Goal: Communication & Community: Answer question/provide support

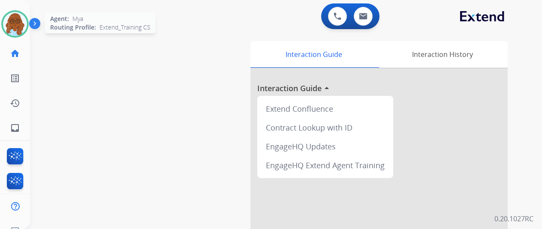
click at [15, 34] on img at bounding box center [15, 24] width 24 height 24
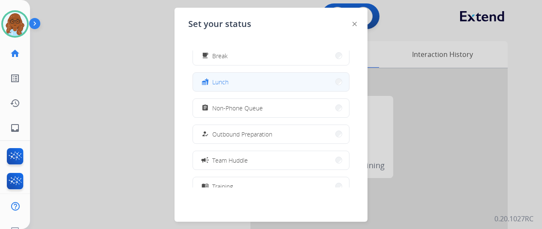
scroll to position [86, 0]
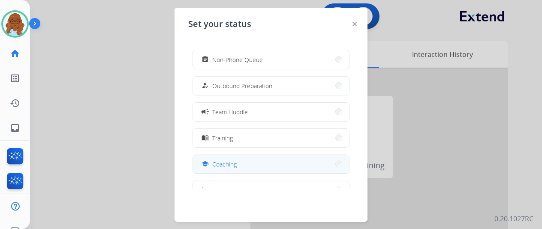
click at [228, 158] on button "school Coaching" at bounding box center [271, 164] width 156 height 18
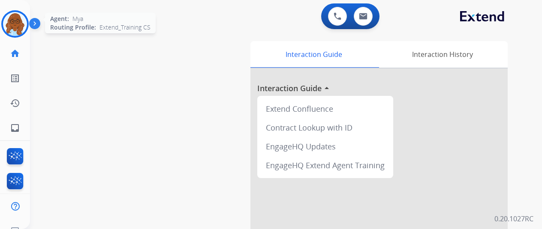
click at [17, 21] on img at bounding box center [15, 24] width 24 height 24
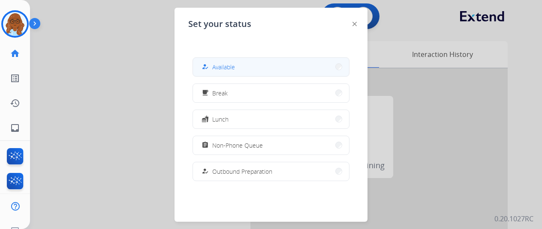
click at [257, 61] on button "how_to_reg Available" at bounding box center [271, 67] width 156 height 18
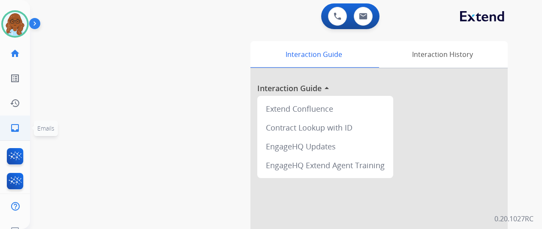
click at [7, 125] on link "inbox Emails" at bounding box center [15, 128] width 24 height 24
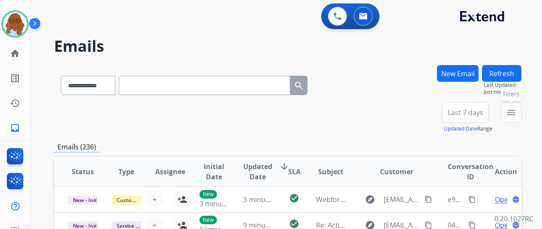
click at [516, 113] on mat-icon "menu" at bounding box center [511, 113] width 10 height 10
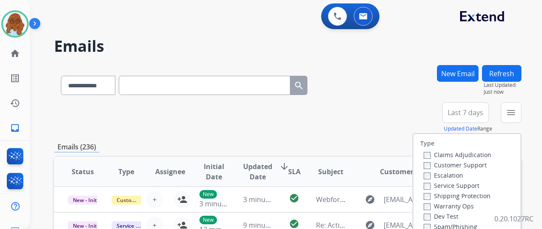
scroll to position [86, 0]
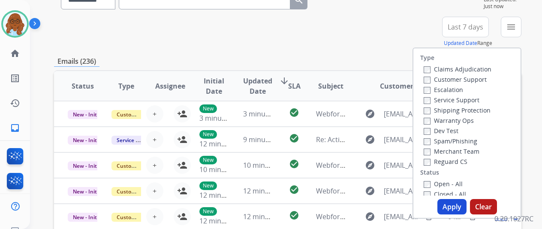
click at [442, 78] on label "Customer Support" at bounding box center [455, 79] width 63 height 8
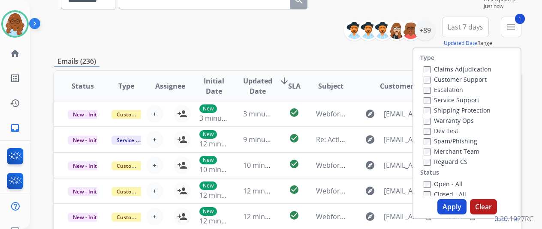
click at [451, 109] on label "Shipping Protection" at bounding box center [457, 110] width 67 height 8
click at [450, 163] on label "Reguard CS" at bounding box center [446, 162] width 44 height 8
click at [443, 180] on label "Open - All" at bounding box center [443, 184] width 39 height 8
click at [454, 209] on button "Apply" at bounding box center [451, 206] width 29 height 15
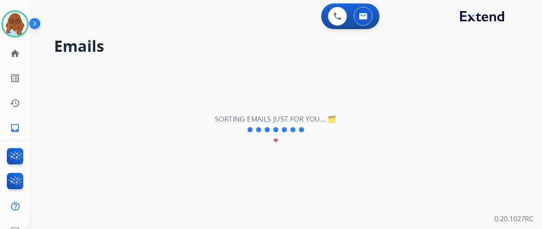
scroll to position [0, 0]
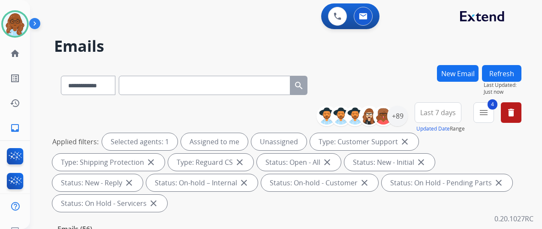
click at [451, 112] on span "Last 7 days" at bounding box center [438, 112] width 36 height 3
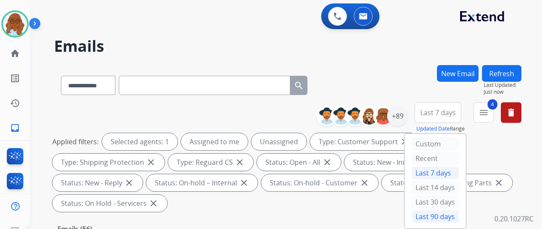
click at [446, 217] on div "Last 90 days" at bounding box center [435, 217] width 47 height 13
click at [407, 125] on div "+89" at bounding box center [397, 116] width 21 height 21
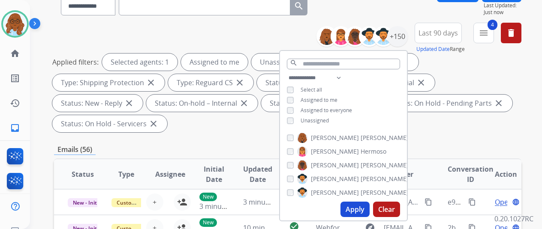
scroll to position [86, 0]
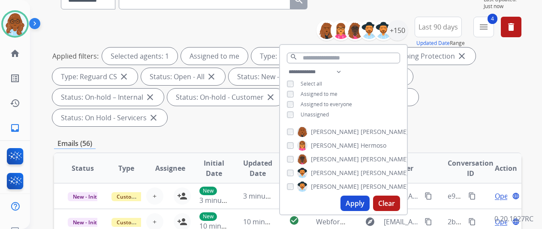
click at [356, 202] on button "Apply" at bounding box center [354, 203] width 29 height 15
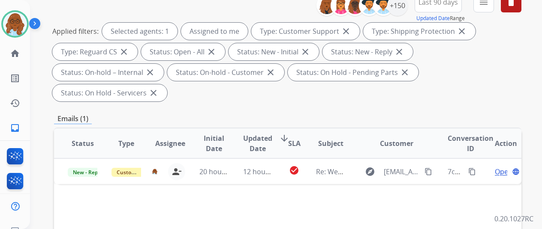
scroll to position [171, 0]
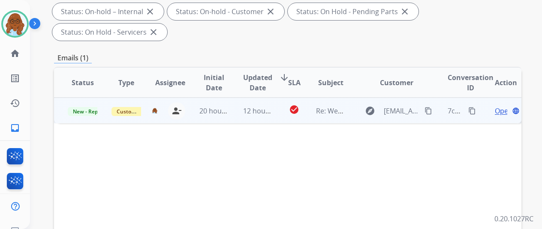
click at [497, 106] on span "Open" at bounding box center [504, 111] width 18 height 10
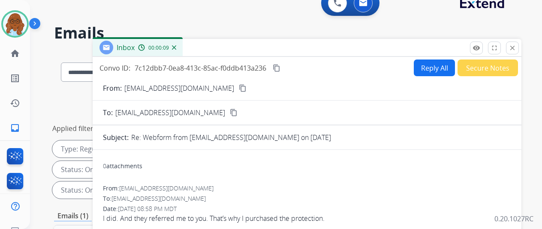
scroll to position [0, 0]
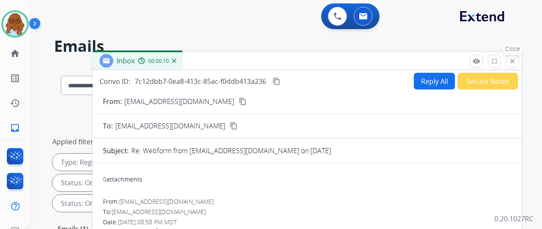
click at [516, 62] on mat-icon "close" at bounding box center [512, 61] width 8 height 8
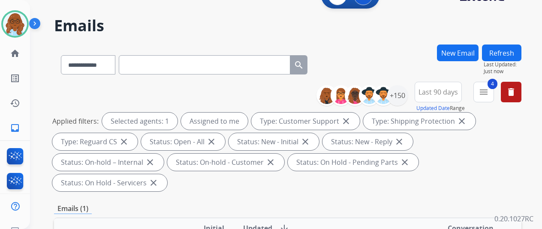
scroll to position [86, 0]
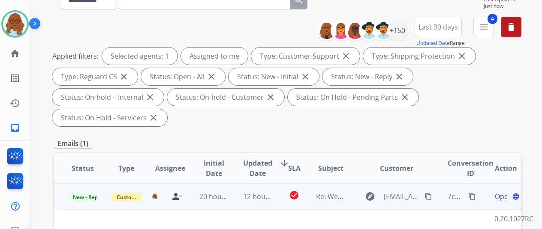
click at [426, 193] on mat-icon "content_copy" at bounding box center [428, 197] width 8 height 8
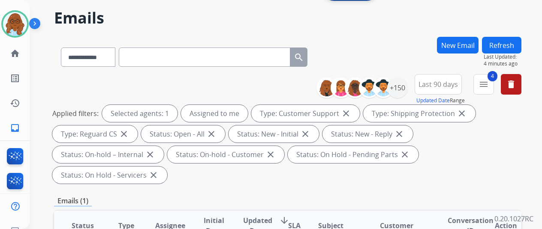
scroll to position [0, 0]
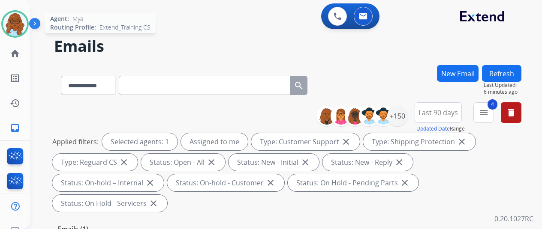
click at [13, 13] on img at bounding box center [15, 24] width 24 height 24
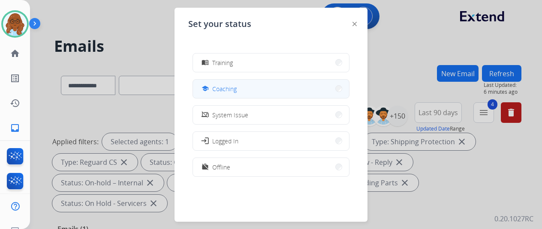
scroll to position [118, 0]
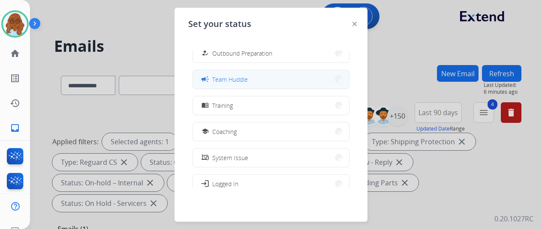
click at [239, 84] on button "campaign Team Huddle" at bounding box center [271, 79] width 156 height 18
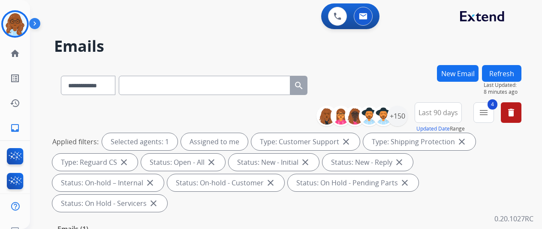
click at [276, 93] on input "text" at bounding box center [204, 85] width 171 height 19
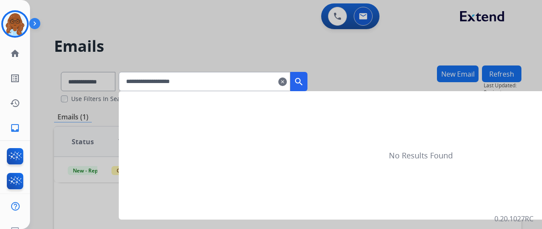
type input "**********"
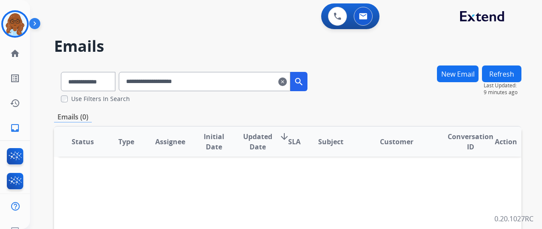
click at [169, 81] on input "**********" at bounding box center [204, 81] width 171 height 19
click at [287, 83] on mat-icon "clear" at bounding box center [282, 82] width 9 height 10
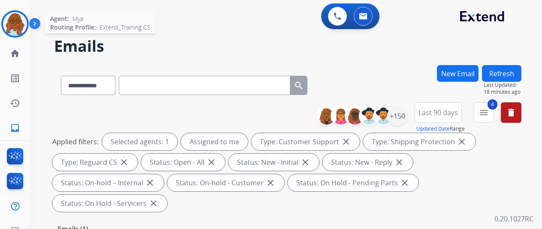
click at [16, 19] on img at bounding box center [15, 24] width 24 height 24
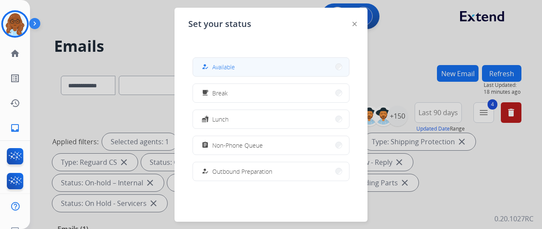
click at [249, 73] on button "how_to_reg Available" at bounding box center [271, 67] width 156 height 18
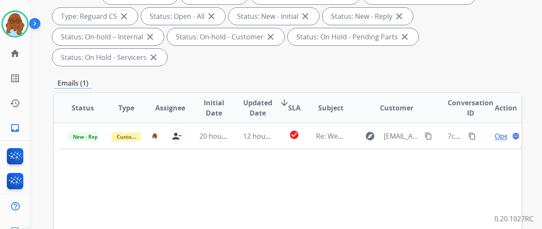
scroll to position [147, 0]
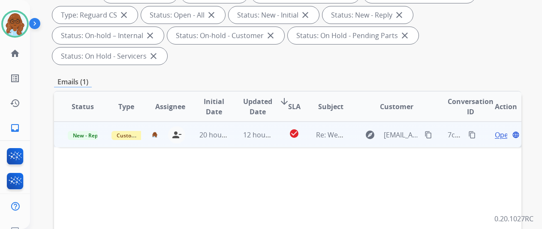
click at [498, 130] on span "Open" at bounding box center [504, 135] width 18 height 10
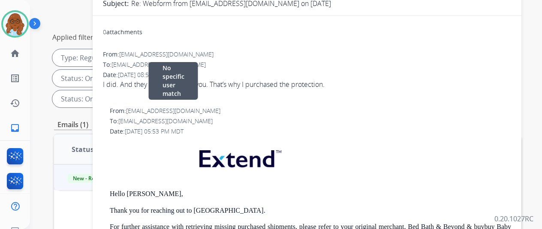
scroll to position [0, 0]
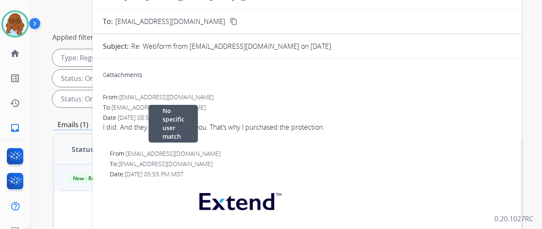
click at [370, 156] on div "From: [EMAIL_ADDRESS][DOMAIN_NAME] No specific user match" at bounding box center [310, 154] width 401 height 9
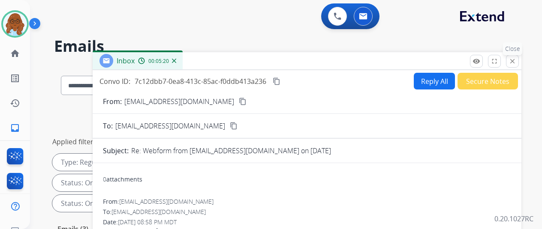
click at [516, 61] on mat-icon "close" at bounding box center [512, 61] width 8 height 8
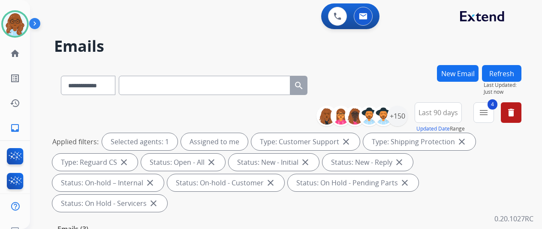
scroll to position [171, 0]
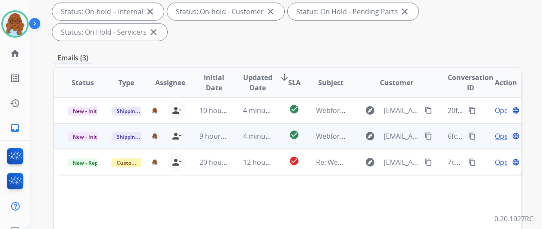
click at [502, 131] on span "Open" at bounding box center [504, 136] width 18 height 10
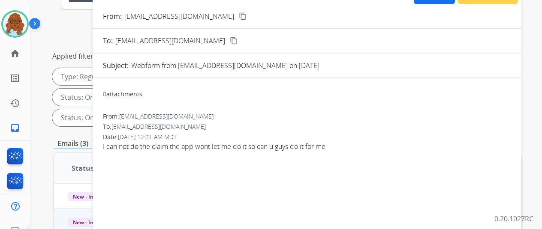
scroll to position [0, 0]
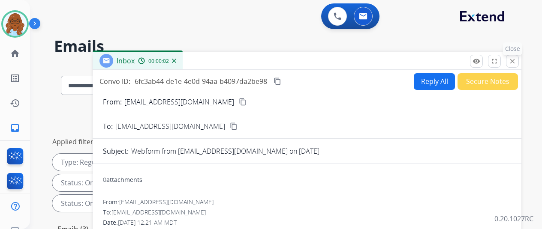
click at [516, 63] on mat-icon "close" at bounding box center [512, 61] width 8 height 8
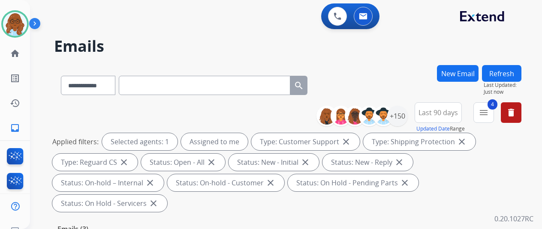
scroll to position [129, 0]
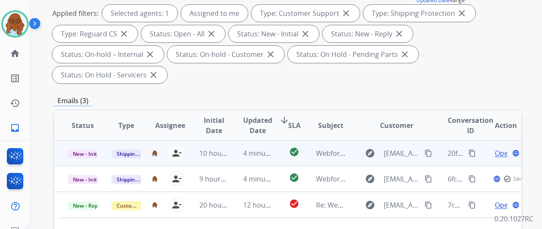
click at [498, 148] on span "Open" at bounding box center [504, 153] width 18 height 10
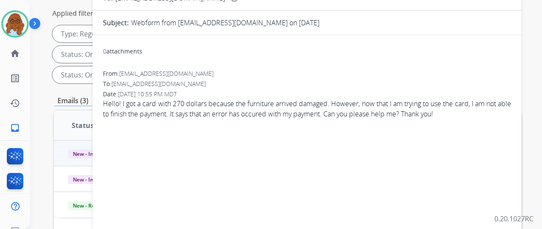
scroll to position [0, 0]
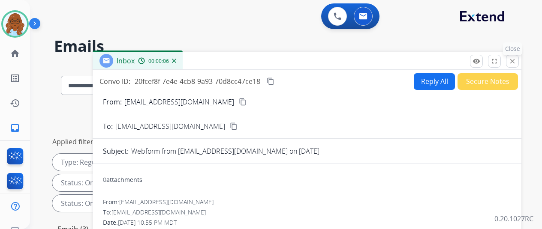
click at [515, 66] on button "close Close" at bounding box center [512, 61] width 13 height 13
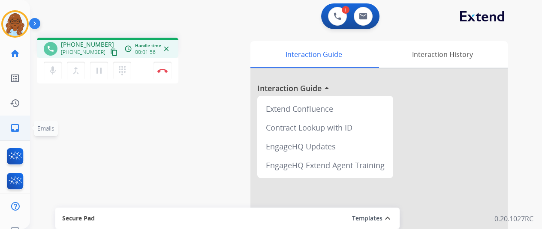
click at [1, 131] on ul "inbox Emails Emails" at bounding box center [15, 128] width 30 height 25
click at [21, 126] on link "inbox Emails" at bounding box center [15, 128] width 24 height 24
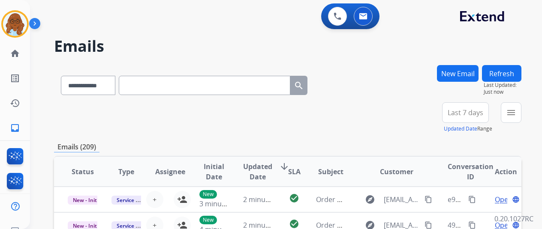
click at [172, 85] on input "text" at bounding box center [204, 85] width 171 height 19
paste input "**********"
type input "**********"
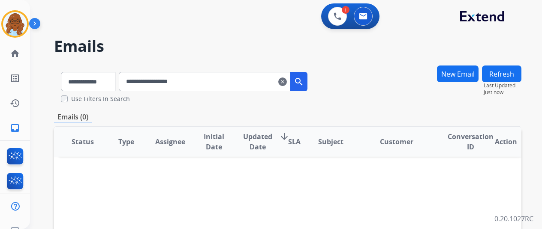
drag, startPoint x: 292, startPoint y: 81, endPoint x: 276, endPoint y: 81, distance: 15.4
click at [287, 81] on mat-icon "clear" at bounding box center [282, 82] width 9 height 10
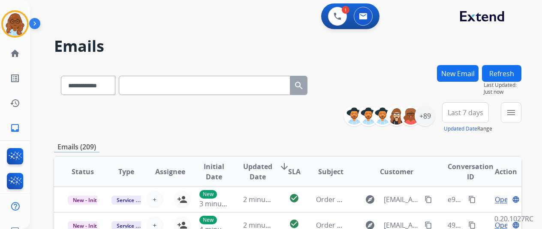
click at [205, 85] on input "text" at bounding box center [204, 85] width 171 height 19
paste input "**********"
type input "**********"
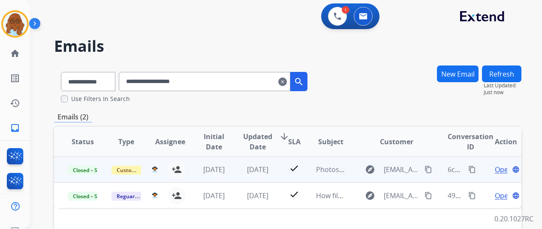
click at [495, 168] on span "Open" at bounding box center [504, 170] width 18 height 10
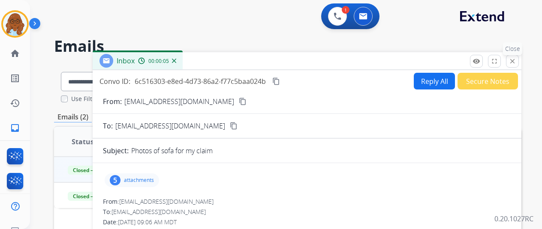
click at [516, 62] on mat-icon "close" at bounding box center [512, 61] width 8 height 8
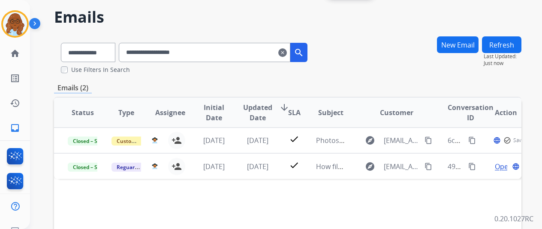
scroll to position [43, 0]
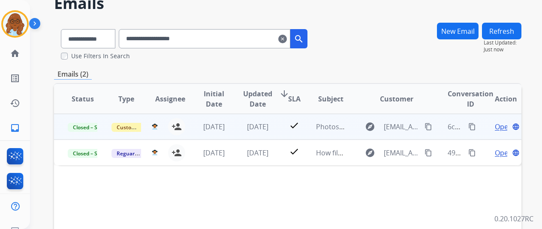
click at [498, 128] on span "Open" at bounding box center [504, 127] width 18 height 10
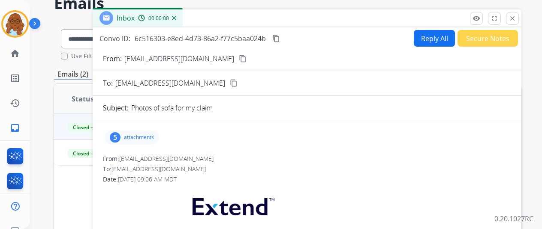
click at [138, 143] on div "5 attachments" at bounding box center [132, 138] width 54 height 14
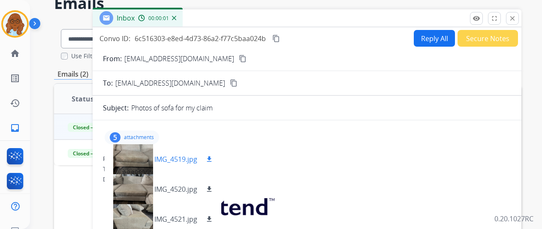
click at [128, 162] on div at bounding box center [132, 159] width 43 height 30
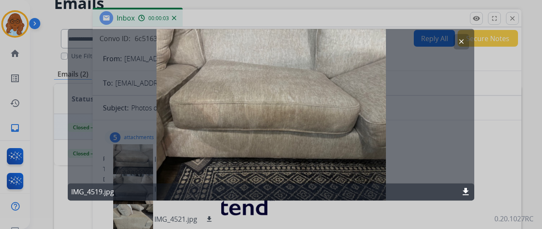
click at [493, 159] on div at bounding box center [271, 114] width 542 height 229
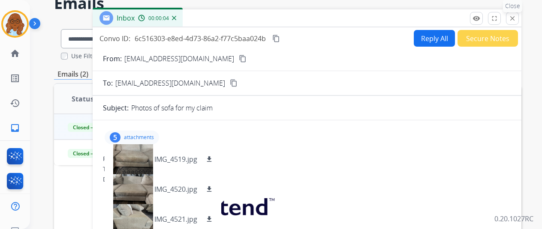
click at [519, 18] on button "close Close" at bounding box center [512, 18] width 13 height 13
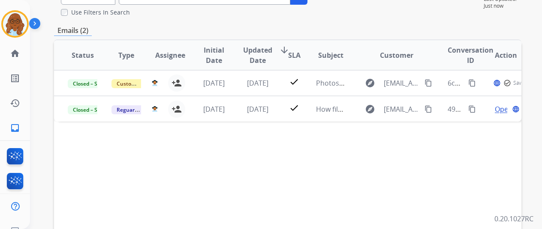
scroll to position [129, 0]
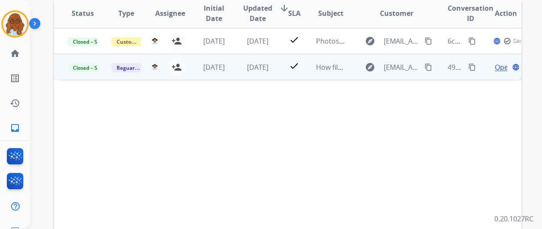
click at [496, 70] on span "Open" at bounding box center [504, 67] width 18 height 10
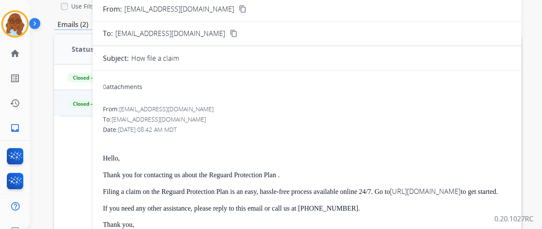
scroll to position [0, 0]
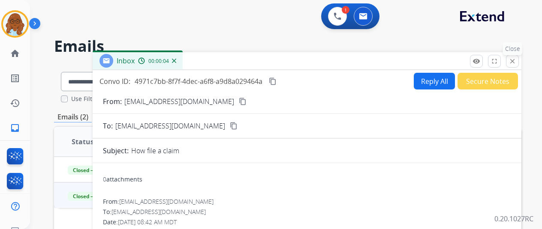
click at [519, 63] on button "close Close" at bounding box center [512, 61] width 13 height 13
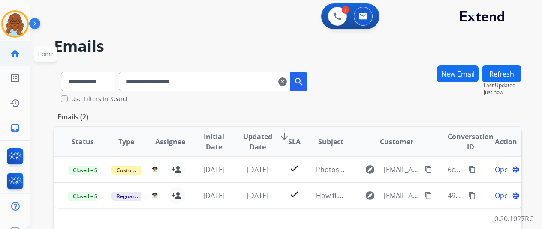
click at [15, 54] on mat-icon "home" at bounding box center [15, 53] width 10 height 10
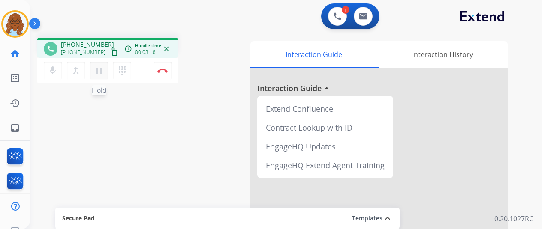
click at [102, 68] on mat-icon "pause" at bounding box center [99, 71] width 10 height 10
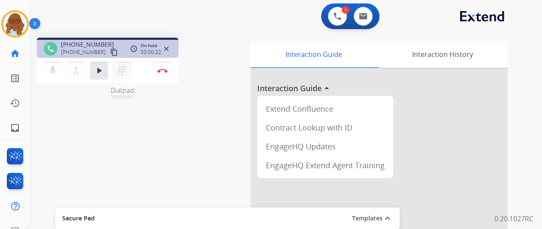
click at [126, 74] on mat-icon "dialpad" at bounding box center [122, 71] width 10 height 10
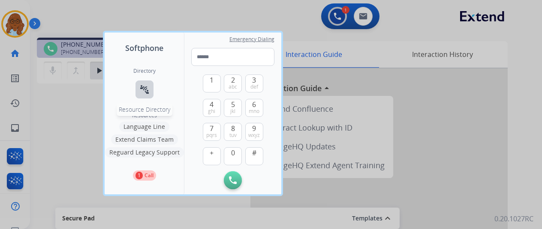
click at [150, 92] on button "connect_without_contact Resource Directory" at bounding box center [144, 90] width 18 height 18
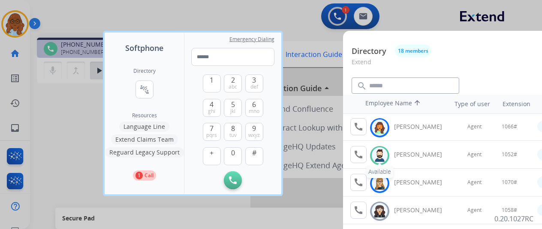
scroll to position [171, 0]
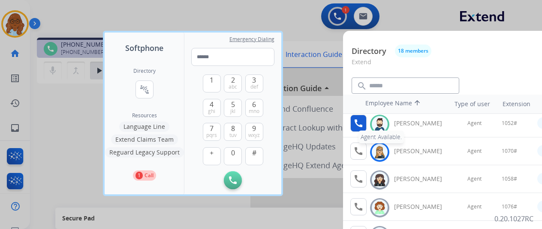
click at [358, 127] on mat-icon "call" at bounding box center [358, 123] width 10 height 10
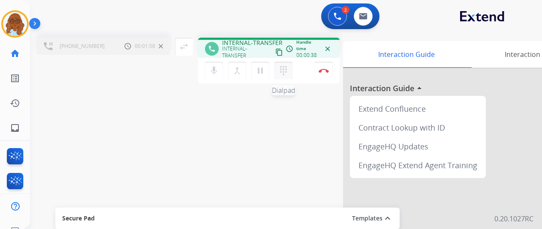
click at [292, 71] on button "dialpad Dialpad" at bounding box center [283, 71] width 18 height 18
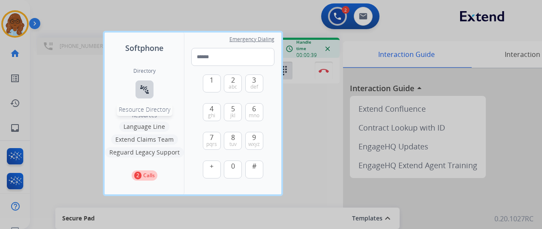
click at [150, 88] on button "connect_without_contact Resource Directory" at bounding box center [144, 90] width 18 height 18
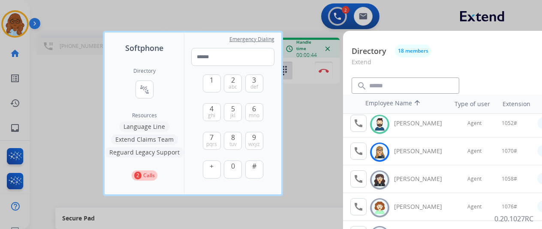
click at [318, 121] on div at bounding box center [271, 114] width 542 height 229
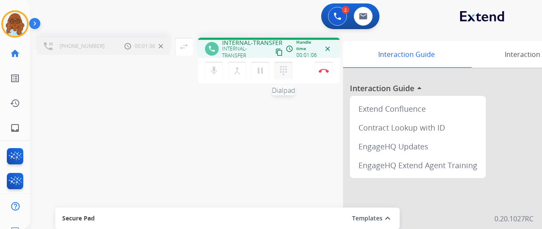
click at [278, 74] on button "dialpad Dialpad" at bounding box center [283, 71] width 18 height 18
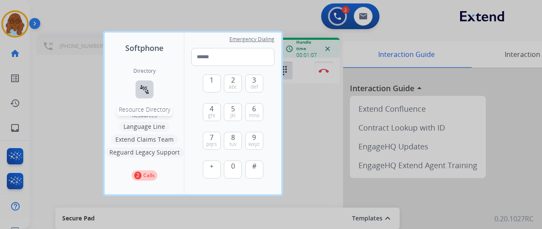
click at [151, 88] on button "connect_without_contact Resource Directory" at bounding box center [144, 90] width 18 height 18
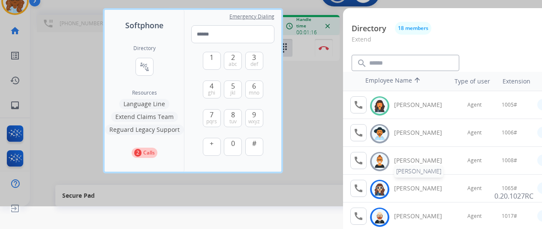
scroll to position [20, 0]
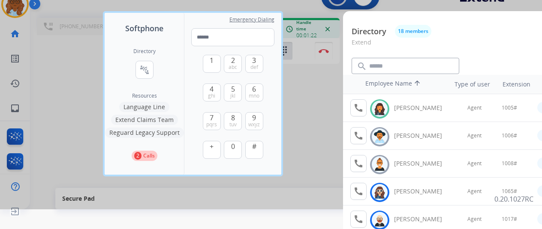
click at [304, 121] on div at bounding box center [271, 94] width 542 height 229
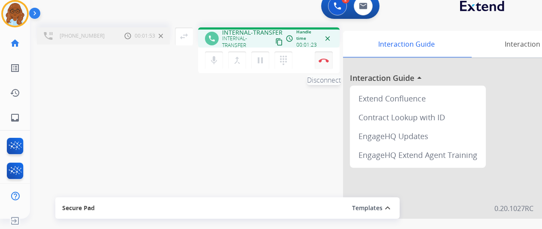
click at [326, 53] on button "Disconnect" at bounding box center [324, 60] width 18 height 18
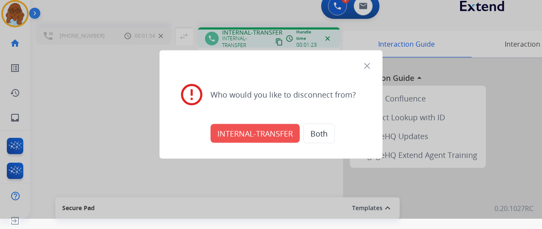
click at [259, 131] on button "INTERNAL-TRANSFER" at bounding box center [255, 133] width 89 height 19
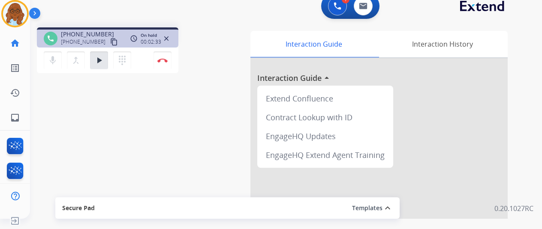
click at [247, 112] on div "Interaction Guide Interaction History Interaction Guide arrow_drop_up Extend Co…" at bounding box center [375, 204] width 263 height 347
click at [105, 60] on button "play_arrow Hold" at bounding box center [99, 60] width 18 height 18
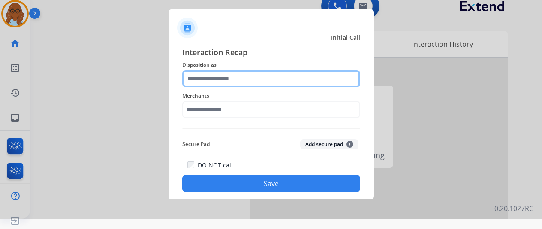
drag, startPoint x: 277, startPoint y: 78, endPoint x: 279, endPoint y: 85, distance: 7.4
click at [277, 78] on input "text" at bounding box center [271, 78] width 178 height 17
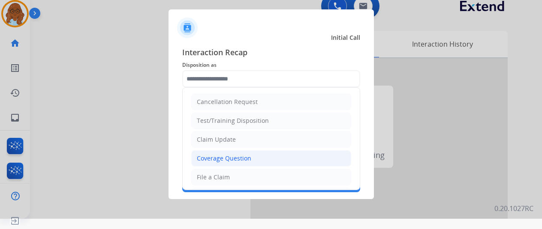
click at [221, 155] on div "Coverage Question" at bounding box center [224, 158] width 54 height 9
type input "**********"
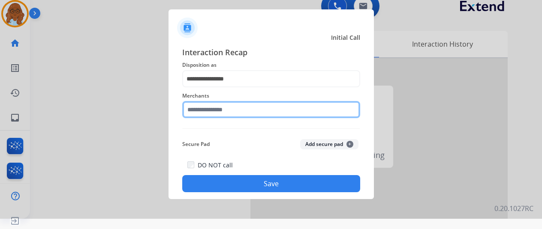
click at [222, 110] on input "text" at bounding box center [271, 109] width 178 height 17
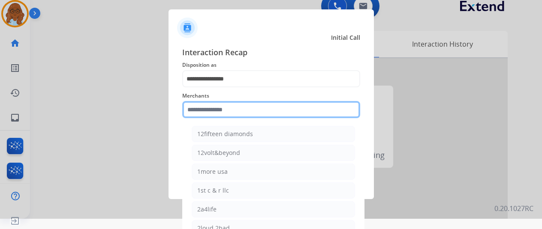
type input "*"
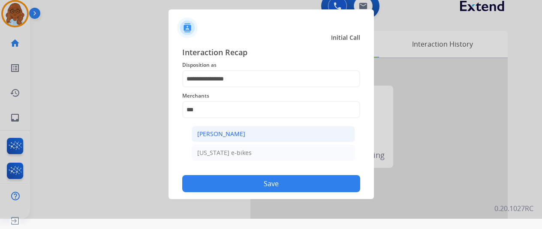
click at [232, 138] on li "[PERSON_NAME]" at bounding box center [273, 134] width 163 height 16
type input "**********"
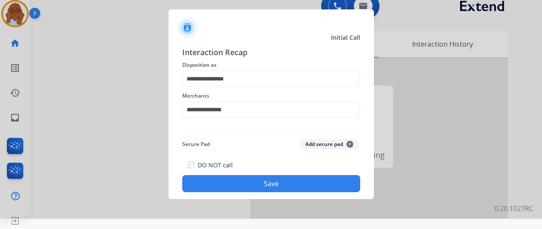
click at [244, 183] on button "Save" at bounding box center [271, 183] width 178 height 17
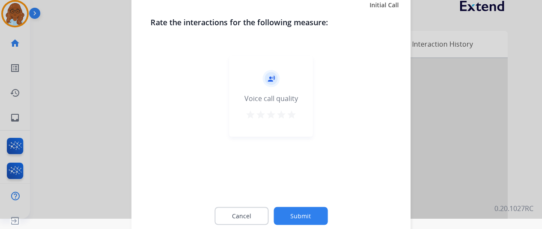
click at [293, 114] on mat-icon "star" at bounding box center [291, 114] width 10 height 10
click at [309, 213] on button "Submit" at bounding box center [301, 216] width 54 height 18
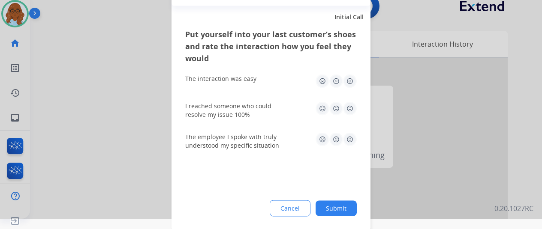
click at [347, 83] on img at bounding box center [350, 81] width 14 height 14
click at [336, 113] on img at bounding box center [336, 109] width 14 height 14
click at [331, 134] on img at bounding box center [336, 139] width 14 height 14
click at [324, 145] on img at bounding box center [323, 139] width 14 height 14
click at [336, 208] on button "Submit" at bounding box center [336, 208] width 41 height 15
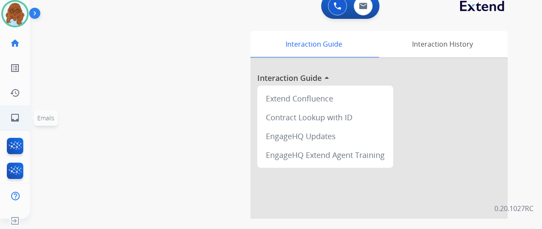
click at [27, 116] on li "inbox Emails Emails" at bounding box center [15, 118] width 24 height 24
click at [21, 108] on link "inbox Emails" at bounding box center [15, 118] width 24 height 24
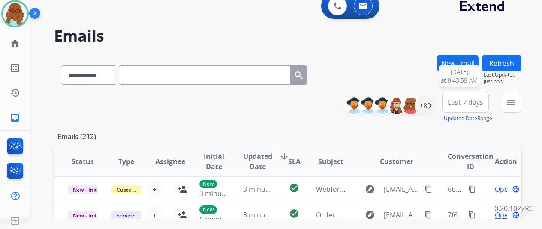
click at [514, 99] on mat-icon "menu" at bounding box center [511, 102] width 10 height 10
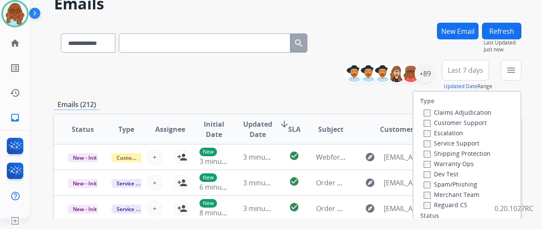
scroll to position [86, 0]
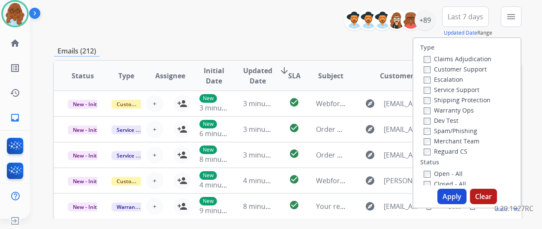
click at [449, 66] on label "Customer Support" at bounding box center [455, 69] width 63 height 8
click at [452, 99] on label "Shipping Protection" at bounding box center [457, 100] width 67 height 8
click at [444, 151] on label "Reguard CS" at bounding box center [446, 151] width 44 height 8
click at [453, 174] on label "Open - All" at bounding box center [443, 174] width 39 height 8
click at [453, 193] on button "Apply" at bounding box center [451, 196] width 29 height 15
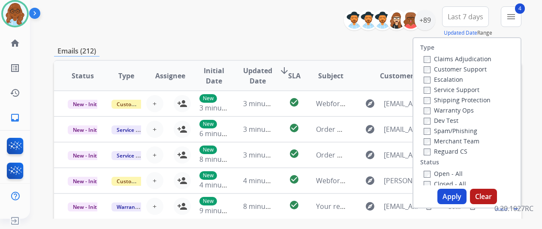
scroll to position [0, 0]
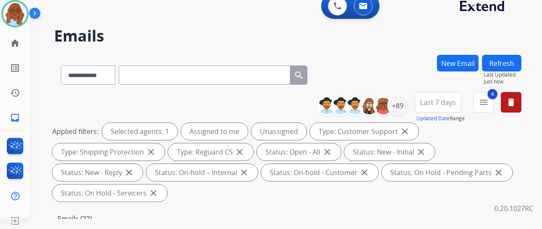
click at [447, 94] on button "Last 7 days" at bounding box center [438, 102] width 47 height 21
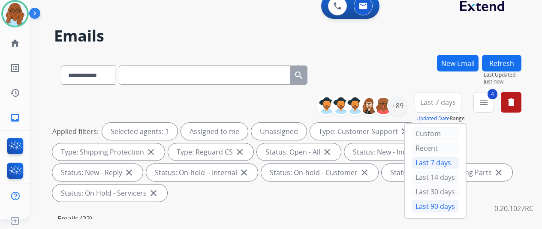
click at [433, 200] on div "Last 90 days" at bounding box center [435, 206] width 47 height 13
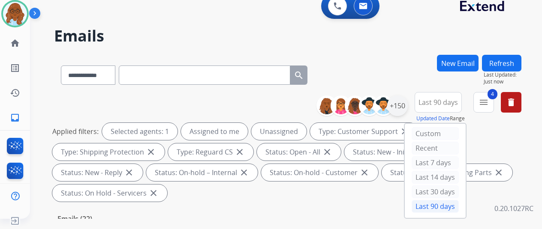
click at [400, 111] on div "+150" at bounding box center [397, 106] width 21 height 21
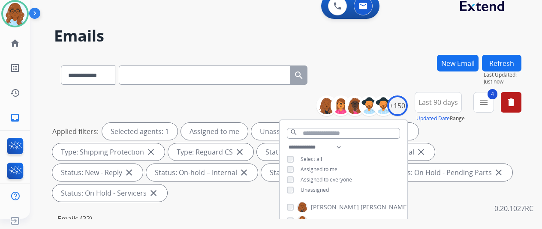
click at [299, 187] on div "Unassigned" at bounding box center [308, 190] width 42 height 7
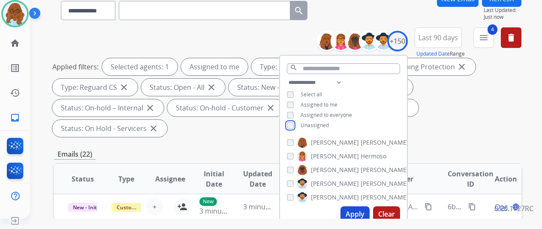
scroll to position [129, 0]
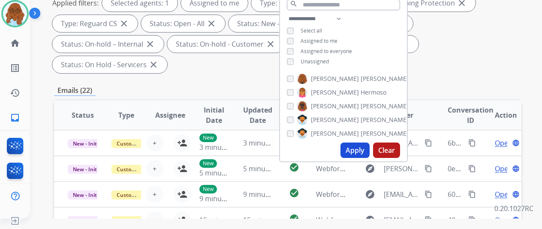
drag, startPoint x: 358, startPoint y: 144, endPoint x: 360, endPoint y: 149, distance: 5.0
click at [358, 144] on button "Apply" at bounding box center [354, 150] width 29 height 15
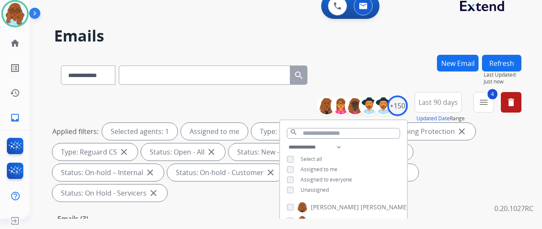
scroll to position [86, 0]
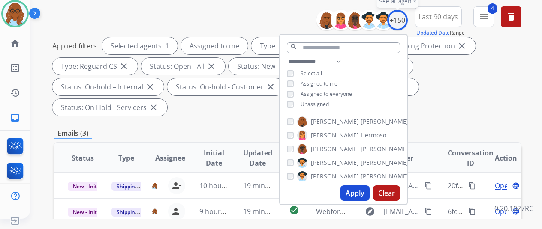
drag, startPoint x: 405, startPoint y: 24, endPoint x: 405, endPoint y: 34, distance: 10.3
click at [405, 24] on div "+150" at bounding box center [397, 20] width 21 height 21
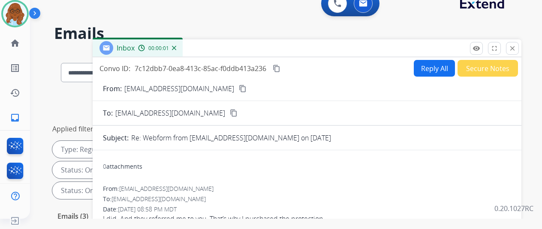
scroll to position [0, 0]
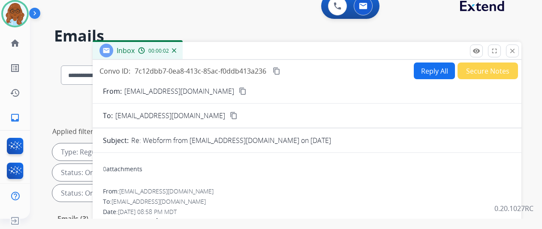
click at [422, 76] on button "Reply All" at bounding box center [434, 71] width 41 height 17
select select "**********"
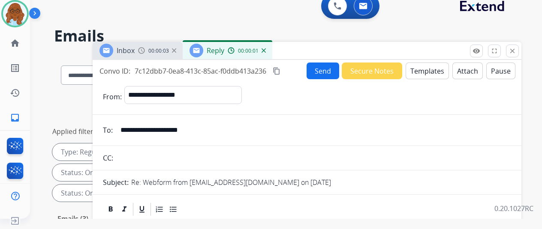
click at [153, 56] on div "Inbox 00:00:03" at bounding box center [138, 50] width 90 height 17
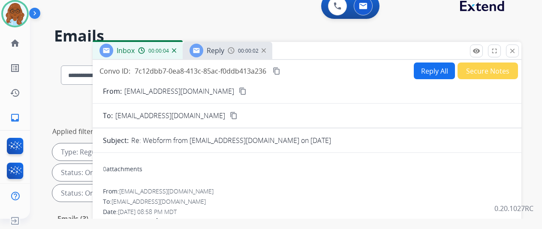
click at [239, 90] on mat-icon "content_copy" at bounding box center [243, 91] width 8 height 8
click at [216, 59] on div "Reply 00:00:02" at bounding box center [228, 50] width 90 height 17
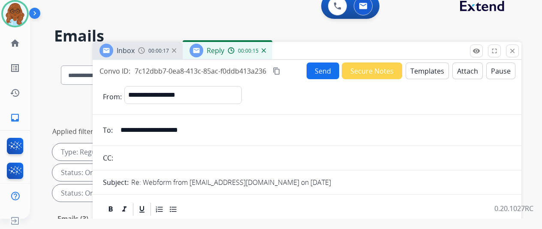
click at [436, 73] on button "Templates" at bounding box center [427, 71] width 43 height 17
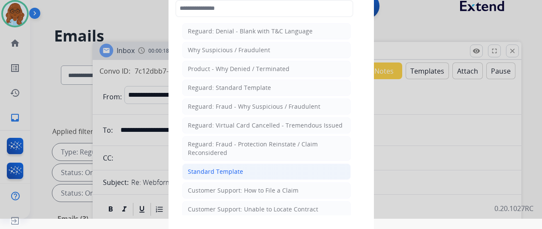
click at [221, 172] on div "Standard Template" at bounding box center [215, 172] width 55 height 9
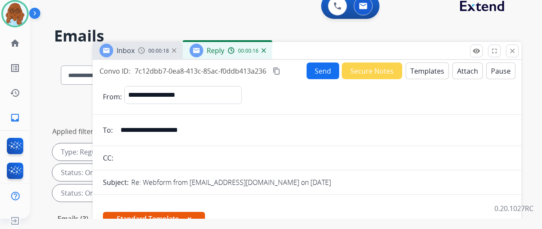
scroll to position [171, 0]
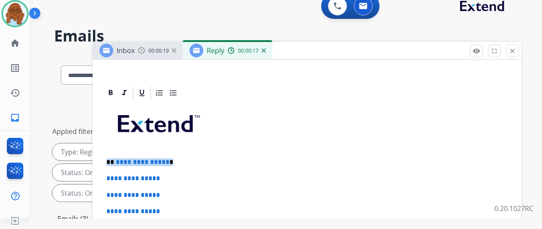
drag, startPoint x: 177, startPoint y: 157, endPoint x: 101, endPoint y: 157, distance: 75.5
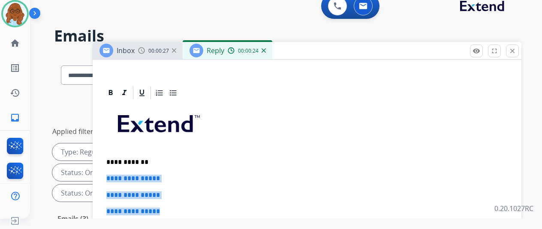
drag, startPoint x: 176, startPoint y: 210, endPoint x: 113, endPoint y: 178, distance: 70.6
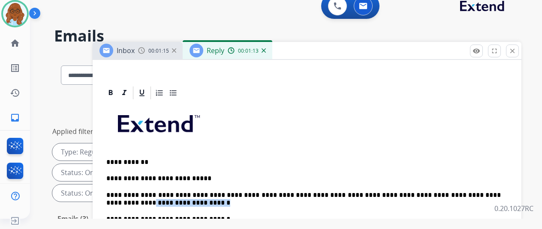
drag, startPoint x: 198, startPoint y: 202, endPoint x: 113, endPoint y: 206, distance: 85.4
drag, startPoint x: 244, startPoint y: 204, endPoint x: 112, endPoint y: 200, distance: 132.1
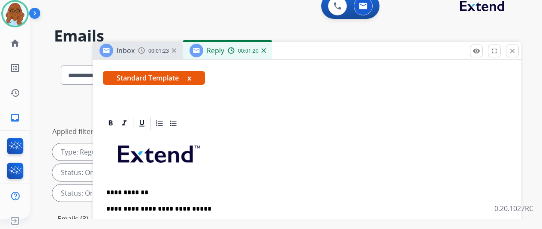
scroll to position [129, 0]
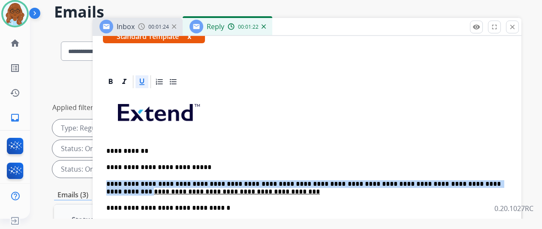
scroll to position [171, 0]
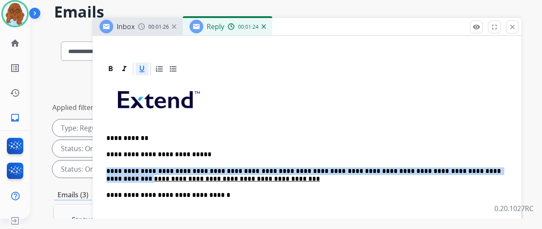
click at [277, 175] on p "**********" at bounding box center [303, 176] width 394 height 16
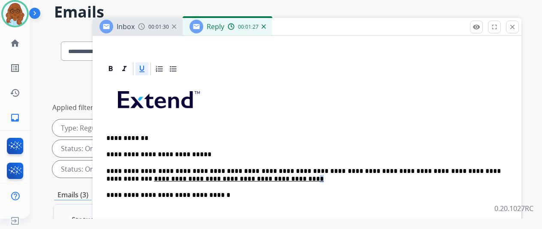
drag, startPoint x: 271, startPoint y: 178, endPoint x: 263, endPoint y: 178, distance: 7.7
click at [263, 178] on p "**********" at bounding box center [303, 176] width 394 height 16
click at [146, 66] on icon at bounding box center [142, 69] width 9 height 9
drag, startPoint x: 288, startPoint y: 180, endPoint x: 298, endPoint y: 185, distance: 11.7
click at [288, 180] on p "**********" at bounding box center [303, 176] width 394 height 16
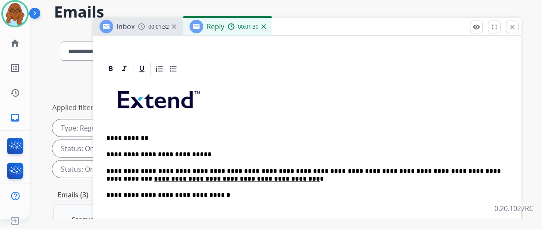
click at [322, 188] on div "**********" at bounding box center [307, 220] width 408 height 286
click at [293, 175] on p "**********" at bounding box center [303, 176] width 394 height 16
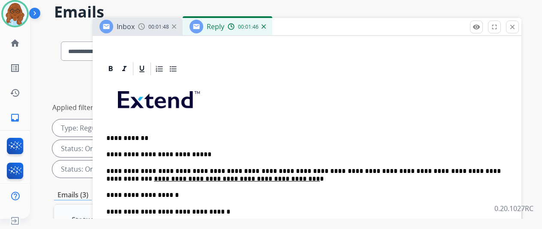
click at [205, 199] on div "**********" at bounding box center [307, 228] width 408 height 303
click at [201, 193] on p "**********" at bounding box center [303, 196] width 394 height 8
click at [111, 193] on div "**********" at bounding box center [307, 228] width 408 height 303
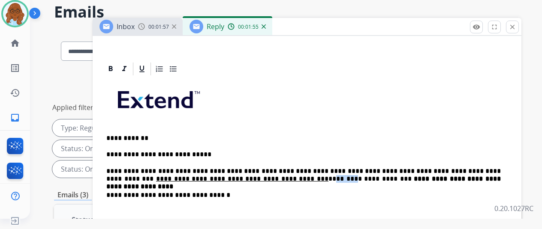
drag, startPoint x: 286, startPoint y: 179, endPoint x: 268, endPoint y: 178, distance: 18.1
click at [268, 178] on p "**********" at bounding box center [303, 176] width 394 height 16
click at [362, 170] on p "**********" at bounding box center [303, 176] width 394 height 16
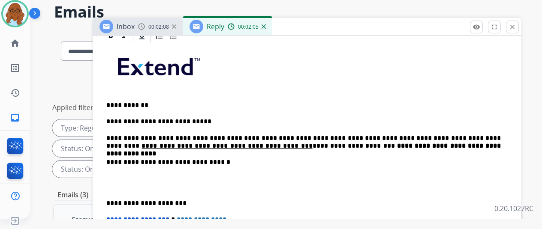
scroll to position [257, 0]
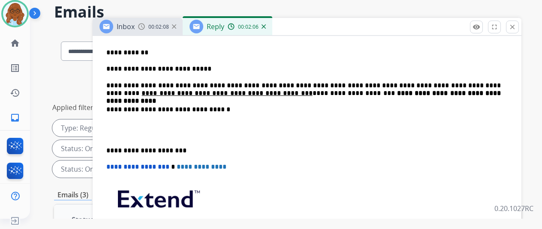
click at [113, 147] on p "**********" at bounding box center [303, 151] width 394 height 8
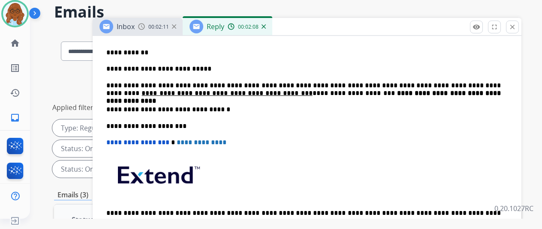
click at [488, 92] on p "**********" at bounding box center [303, 90] width 394 height 16
drag, startPoint x: 249, startPoint y: 86, endPoint x: 260, endPoint y: 102, distance: 19.6
click at [250, 86] on p "**********" at bounding box center [303, 90] width 394 height 16
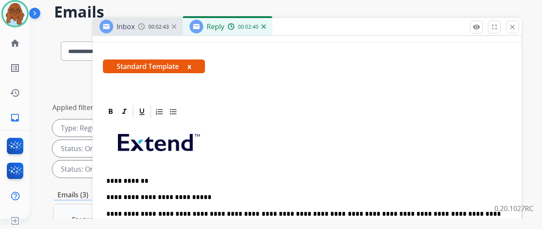
scroll to position [0, 0]
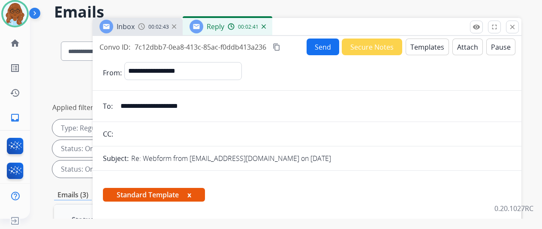
click at [191, 198] on button "x" at bounding box center [189, 195] width 4 height 10
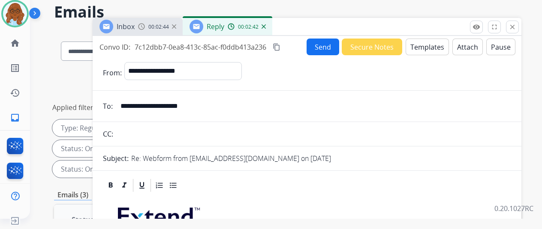
click at [280, 43] on mat-icon "content_copy" at bounding box center [277, 47] width 8 height 8
click at [316, 47] on button "Send" at bounding box center [323, 47] width 33 height 17
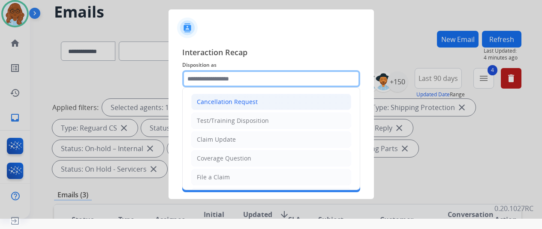
drag, startPoint x: 230, startPoint y: 82, endPoint x: 263, endPoint y: 93, distance: 35.3
click at [230, 82] on input "text" at bounding box center [271, 78] width 178 height 17
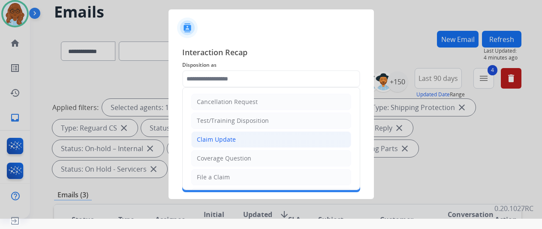
click at [219, 135] on div "Claim Update" at bounding box center [216, 139] width 39 height 9
type input "**********"
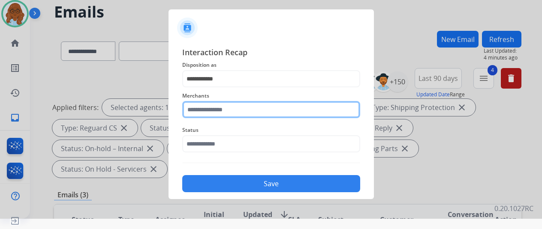
click at [210, 102] on input "text" at bounding box center [271, 109] width 178 height 17
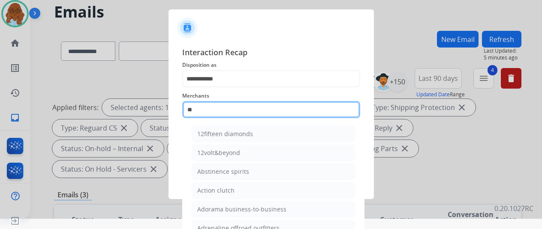
type input "*"
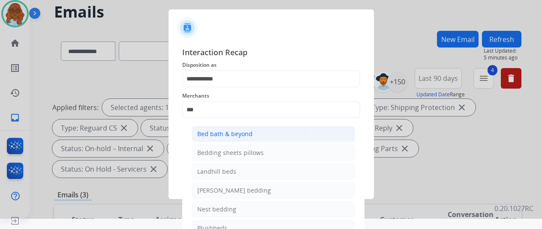
click at [213, 134] on div "Bed bath & beyond" at bounding box center [224, 134] width 55 height 9
type input "**********"
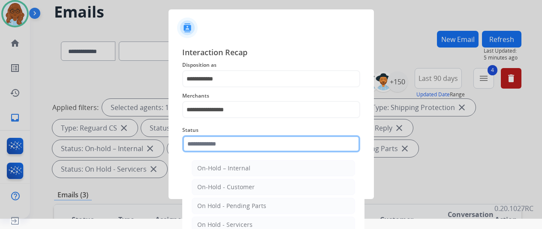
click at [210, 141] on input "text" at bounding box center [271, 143] width 178 height 17
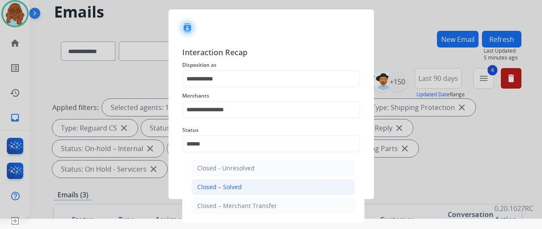
click at [198, 186] on div "Closed – Solved" at bounding box center [219, 187] width 45 height 9
type input "**********"
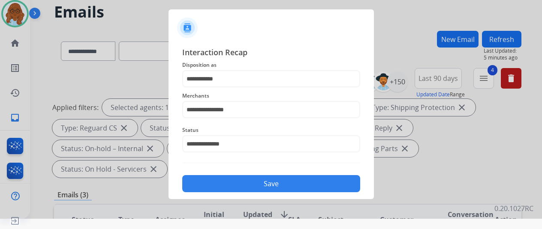
click at [220, 186] on button "Save" at bounding box center [271, 183] width 178 height 17
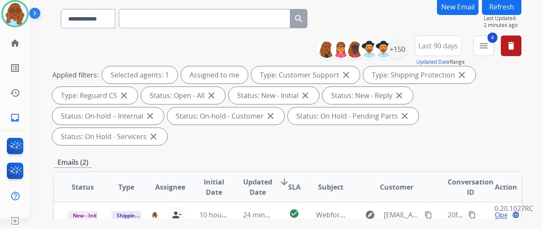
scroll to position [129, 0]
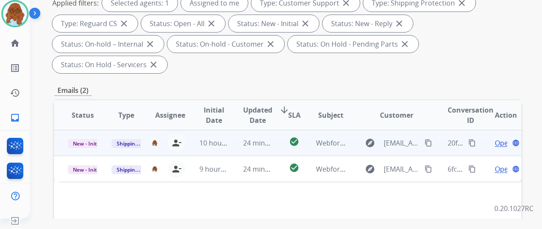
click at [502, 138] on span "Open" at bounding box center [504, 143] width 18 height 10
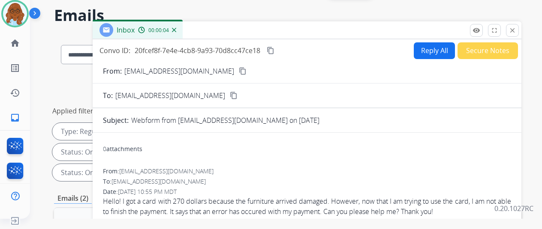
scroll to position [0, 0]
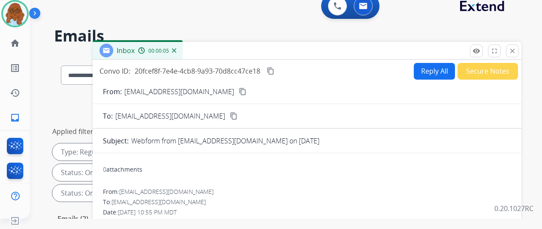
click at [424, 71] on button "Reply All" at bounding box center [434, 71] width 41 height 17
select select "**********"
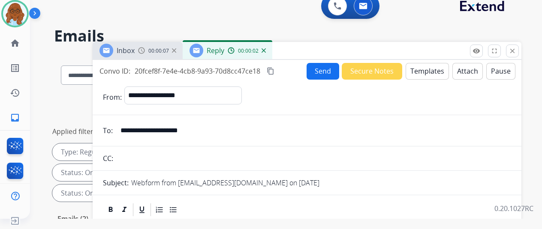
click at [156, 48] on span "00:00:07" at bounding box center [158, 51] width 21 height 7
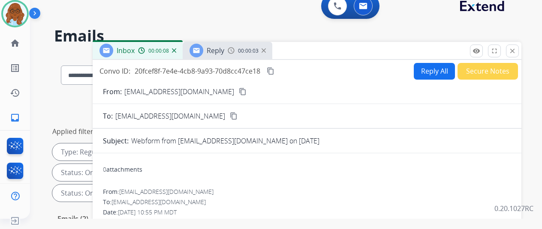
click at [220, 57] on div "Reply" at bounding box center [207, 51] width 35 height 14
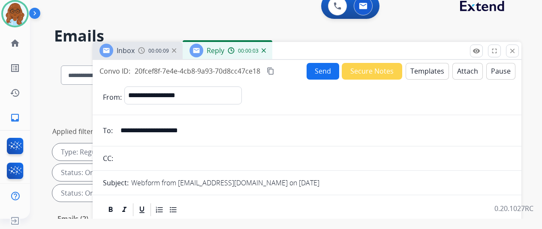
click at [436, 77] on button "Templates" at bounding box center [427, 71] width 43 height 17
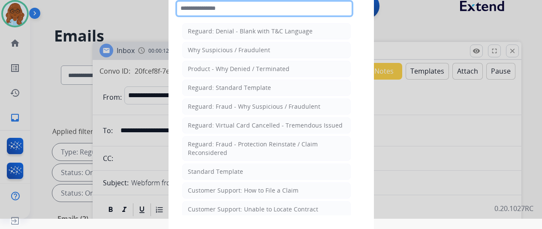
click at [229, 10] on input "text" at bounding box center [264, 8] width 178 height 17
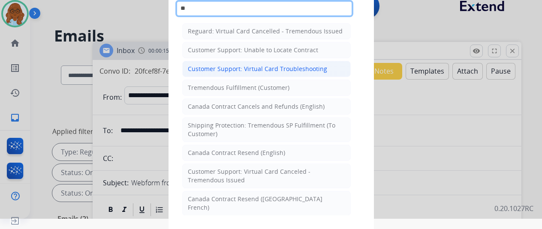
type input "**"
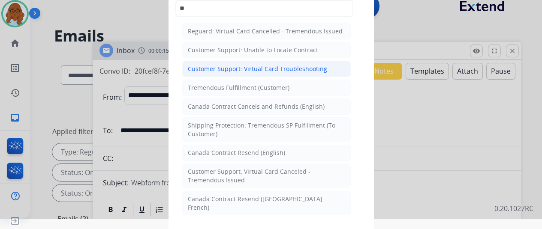
click at [253, 67] on div "Customer Support: Virtual Card Troubleshooting" at bounding box center [257, 69] width 139 height 9
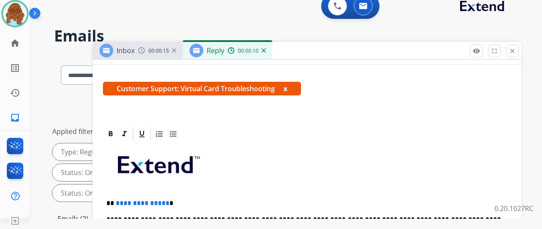
scroll to position [171, 0]
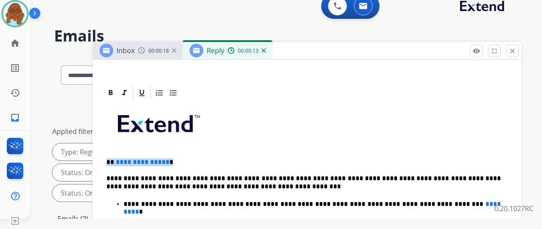
drag, startPoint x: 175, startPoint y: 156, endPoint x: 111, endPoint y: 157, distance: 63.5
click at [143, 54] on div "Inbox 00:00:19" at bounding box center [138, 50] width 90 height 17
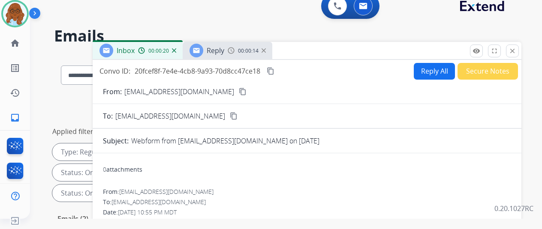
click at [239, 91] on mat-icon "content_copy" at bounding box center [243, 92] width 8 height 8
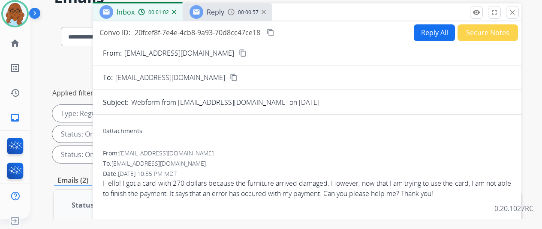
scroll to position [0, 0]
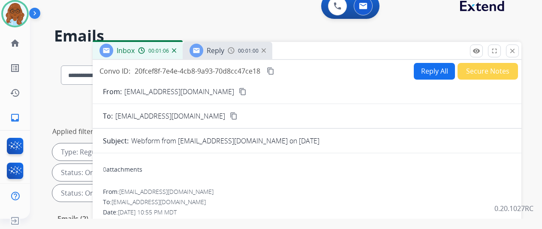
click at [224, 55] on div "Reply" at bounding box center [216, 50] width 18 height 10
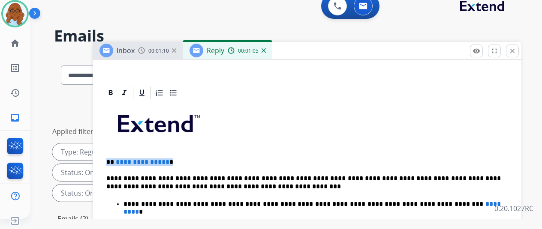
click at [156, 161] on span "**********" at bounding box center [143, 162] width 54 height 6
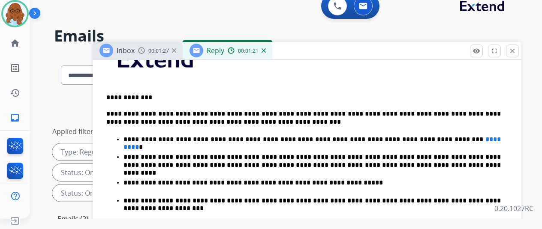
scroll to position [250, 0]
drag, startPoint x: 467, startPoint y: 122, endPoint x: 432, endPoint y: 125, distance: 34.9
click at [431, 136] on p "**********" at bounding box center [311, 140] width 377 height 8
click at [432, 136] on strong "**********" at bounding box center [312, 143] width 379 height 14
click at [475, 136] on p "**********" at bounding box center [311, 140] width 377 height 8
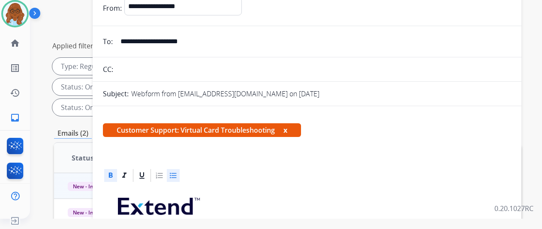
scroll to position [0, 0]
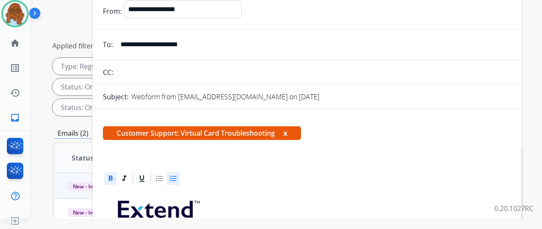
click at [287, 132] on button "x" at bounding box center [285, 133] width 4 height 10
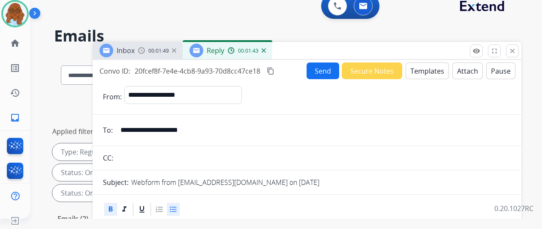
click at [276, 72] on button "content_copy" at bounding box center [270, 71] width 10 height 10
click at [320, 72] on button "Send" at bounding box center [323, 71] width 33 height 17
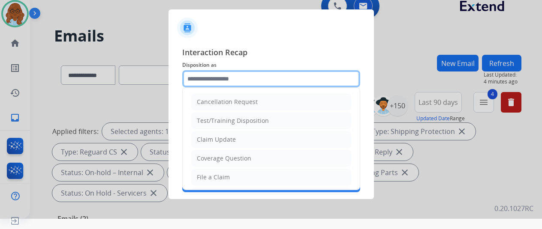
click at [241, 78] on input "text" at bounding box center [271, 78] width 178 height 17
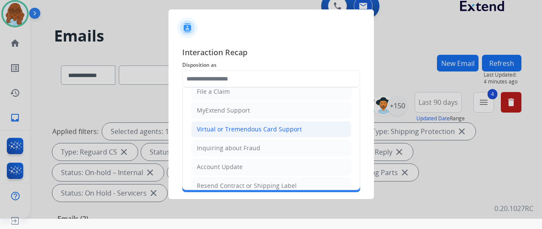
click at [273, 130] on div "Virtual or Tremendous Card Support" at bounding box center [249, 129] width 105 height 9
type input "**********"
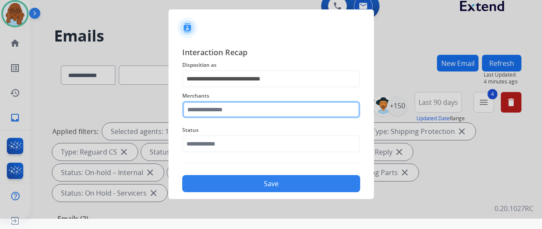
click at [209, 117] on input "text" at bounding box center [271, 109] width 178 height 17
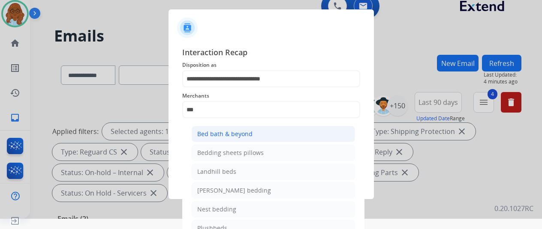
click at [211, 132] on div "Bed bath & beyond" at bounding box center [224, 134] width 55 height 9
type input "**********"
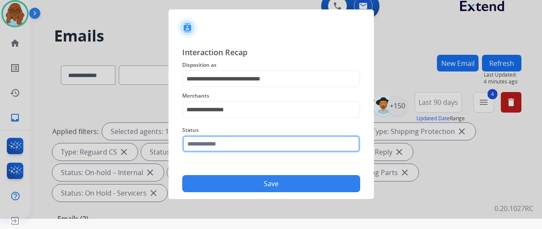
click at [207, 143] on input "text" at bounding box center [271, 143] width 178 height 17
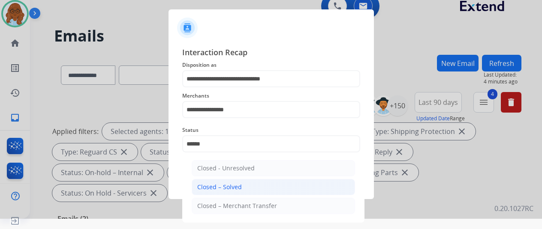
click at [217, 186] on div "Closed – Solved" at bounding box center [219, 187] width 45 height 9
type input "**********"
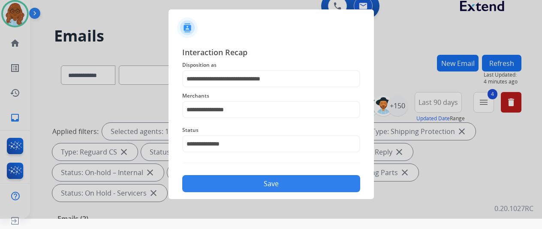
click at [254, 184] on button "Save" at bounding box center [271, 183] width 178 height 17
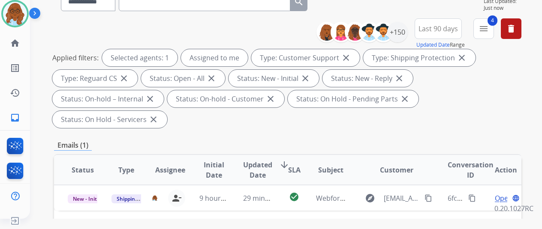
scroll to position [43, 0]
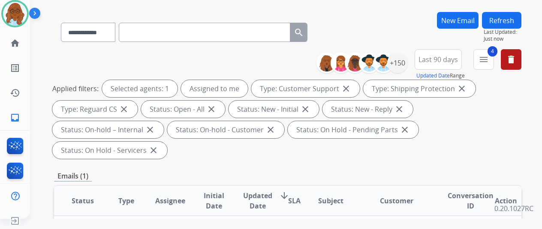
paste input "**********"
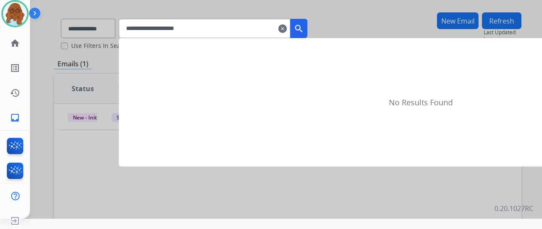
type input "**********"
click at [307, 29] on button "search" at bounding box center [298, 28] width 17 height 19
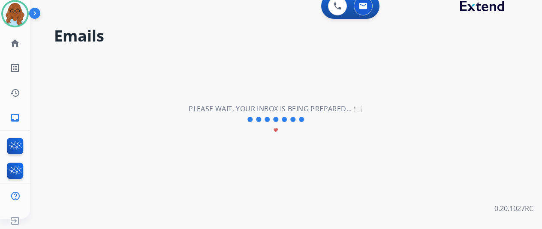
scroll to position [0, 0]
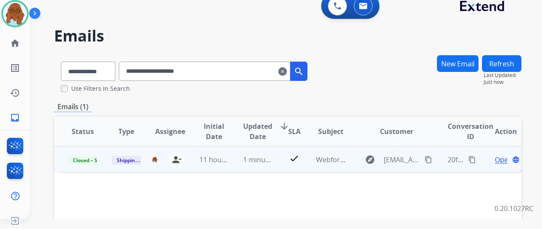
click at [472, 162] on mat-icon "content_copy" at bounding box center [472, 160] width 8 height 8
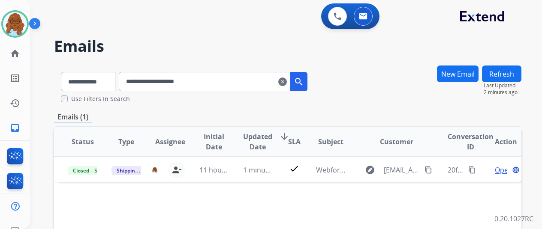
click at [287, 81] on mat-icon "clear" at bounding box center [282, 82] width 9 height 10
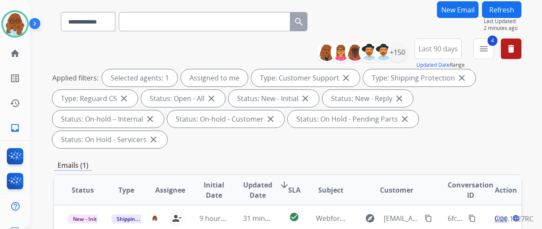
scroll to position [129, 0]
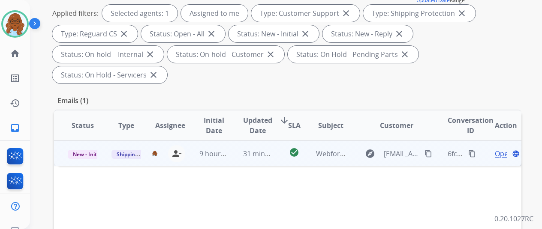
click at [501, 149] on span "Open" at bounding box center [504, 154] width 18 height 10
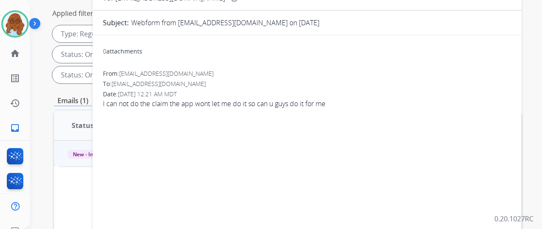
scroll to position [0, 0]
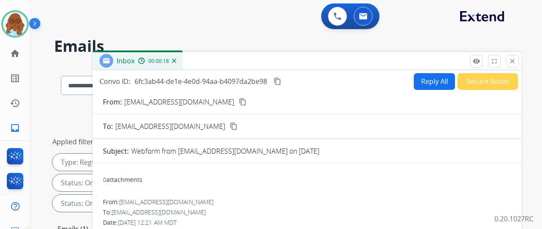
click at [429, 75] on button "Reply All" at bounding box center [434, 81] width 41 height 17
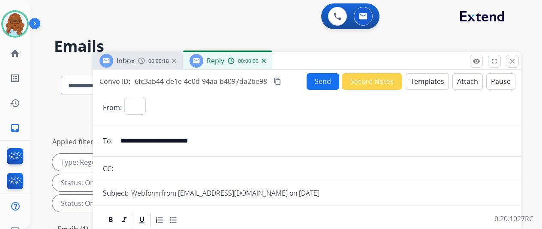
select select "**********"
click at [148, 65] on div "Inbox 00:00:19" at bounding box center [138, 60] width 90 height 17
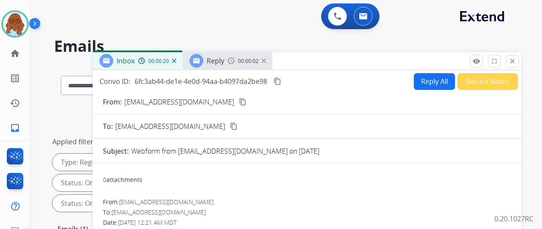
click at [238, 102] on button "content_copy" at bounding box center [243, 102] width 10 height 10
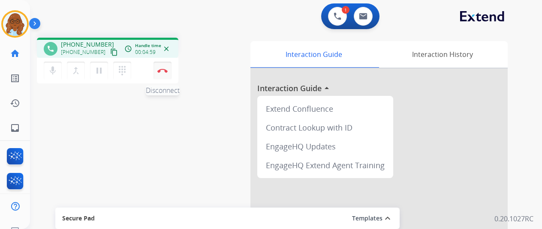
click at [161, 69] on img at bounding box center [162, 71] width 10 height 4
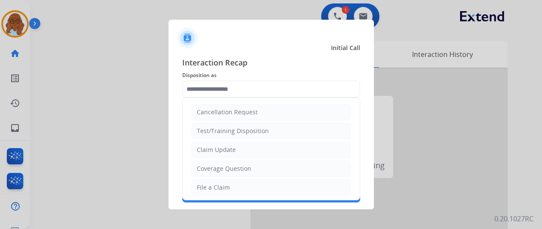
click at [262, 92] on input "text" at bounding box center [271, 89] width 178 height 17
click at [225, 183] on div "File a Claim" at bounding box center [213, 187] width 33 height 9
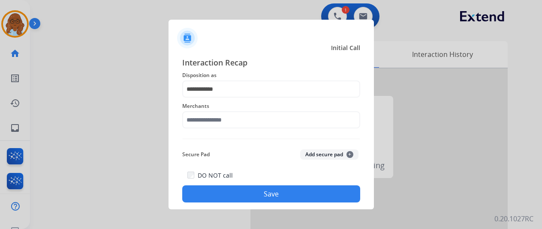
click at [226, 130] on div "Merchants" at bounding box center [271, 115] width 178 height 34
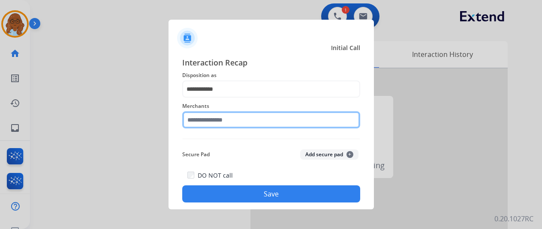
click at [241, 126] on input "text" at bounding box center [271, 119] width 178 height 17
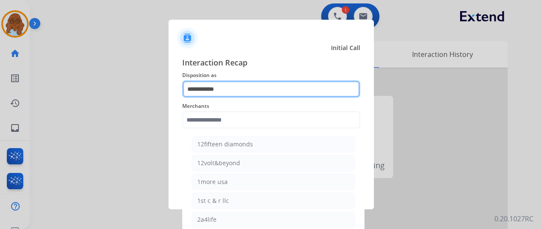
click at [224, 90] on input "**********" at bounding box center [271, 89] width 178 height 17
drag, startPoint x: 224, startPoint y: 90, endPoint x: 171, endPoint y: 89, distance: 52.7
click at [171, 89] on div "**********" at bounding box center [270, 130] width 205 height 160
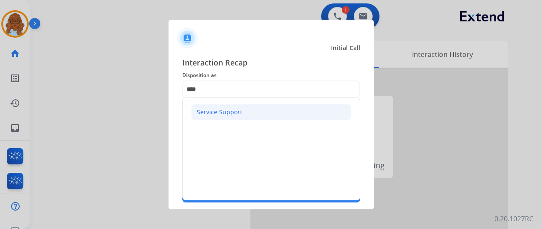
click at [246, 107] on li "Service Support" at bounding box center [271, 112] width 160 height 16
type input "**********"
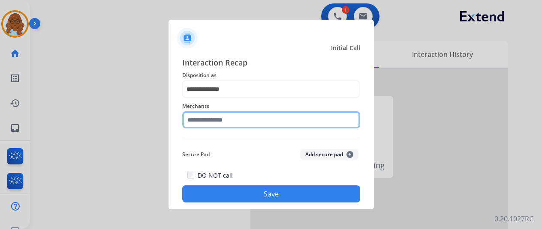
click at [230, 119] on input "text" at bounding box center [271, 119] width 178 height 17
type input "*"
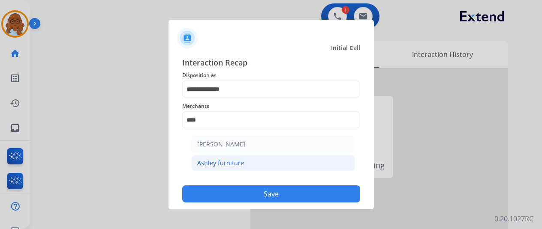
click at [233, 159] on div "Ashley furniture" at bounding box center [220, 163] width 47 height 9
type input "**********"
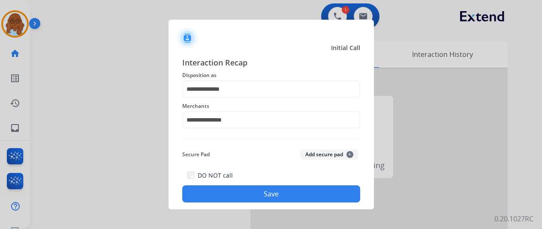
click at [250, 193] on button "Save" at bounding box center [271, 194] width 178 height 17
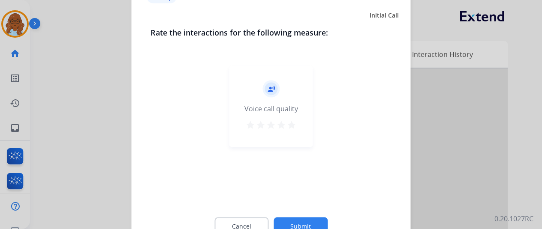
click at [292, 126] on mat-icon "star" at bounding box center [291, 125] width 10 height 10
click at [299, 218] on button "Submit" at bounding box center [301, 226] width 54 height 18
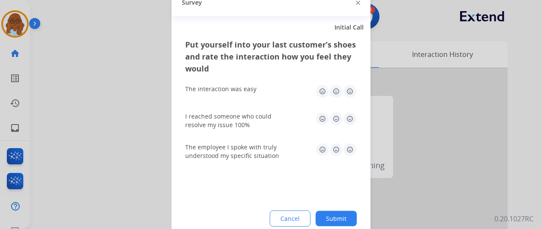
click at [347, 96] on img at bounding box center [350, 91] width 14 height 14
click at [351, 119] on img at bounding box center [350, 119] width 14 height 14
click at [351, 155] on img at bounding box center [350, 150] width 14 height 14
click at [342, 215] on button "Submit" at bounding box center [336, 218] width 41 height 15
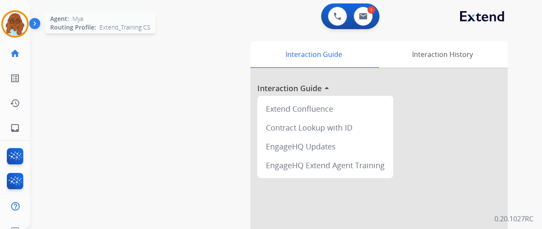
click at [24, 24] on img at bounding box center [15, 24] width 24 height 24
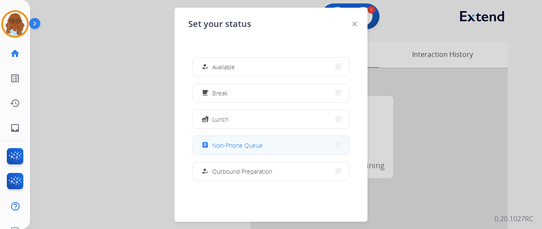
click at [251, 139] on button "assignment Non-Phone Queue" at bounding box center [271, 145] width 156 height 18
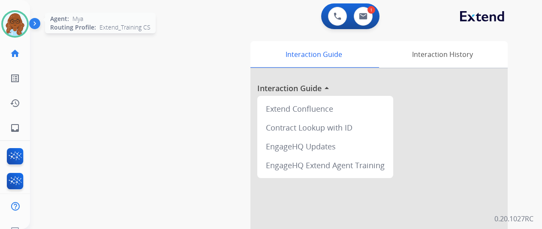
click at [19, 27] on img at bounding box center [15, 24] width 24 height 24
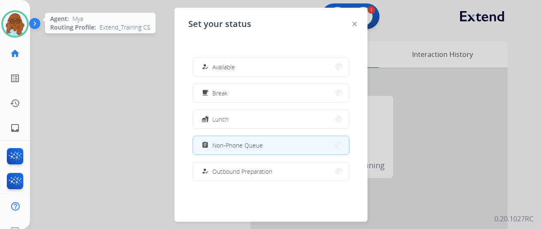
click at [19, 27] on img at bounding box center [15, 24] width 24 height 24
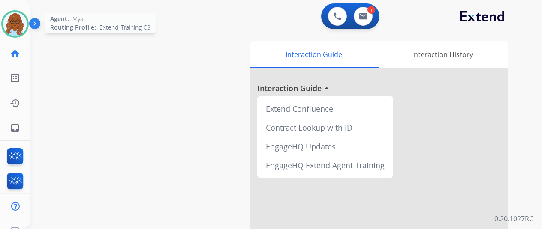
click at [18, 25] on img at bounding box center [15, 24] width 24 height 24
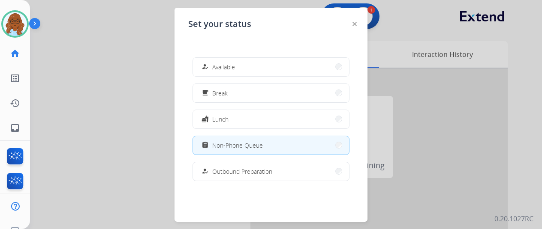
drag, startPoint x: 18, startPoint y: 25, endPoint x: 45, endPoint y: 39, distance: 31.1
click at [18, 25] on img at bounding box center [15, 24] width 24 height 24
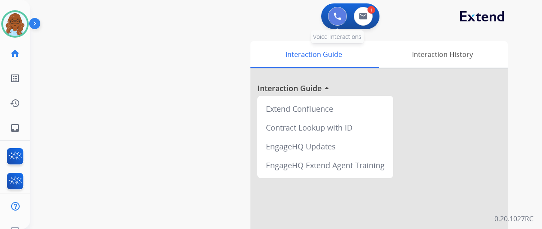
click at [340, 19] on img at bounding box center [338, 16] width 8 height 8
click at [341, 15] on img at bounding box center [338, 16] width 8 height 8
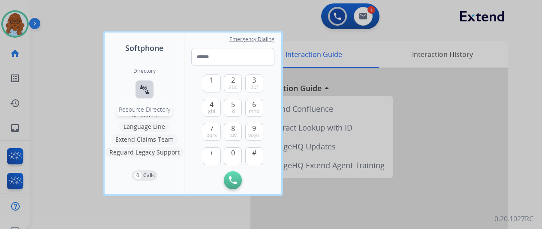
click at [145, 87] on mat-icon "connect_without_contact" at bounding box center [144, 89] width 10 height 10
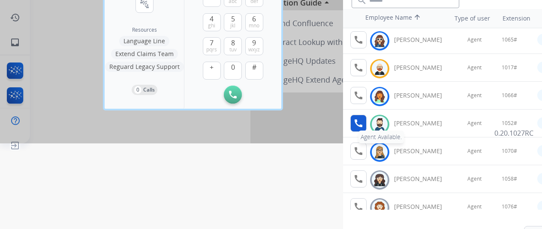
click at [362, 123] on mat-icon "call" at bounding box center [358, 123] width 10 height 10
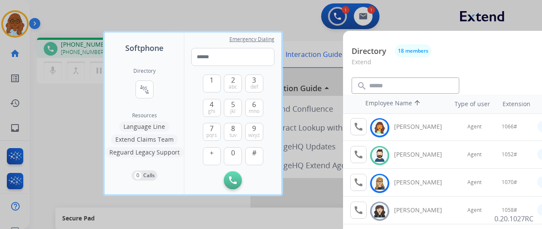
scroll to position [129, 0]
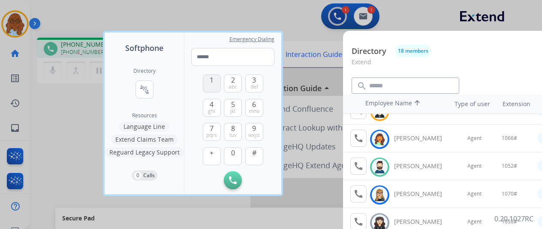
click at [210, 87] on button "1" at bounding box center [212, 84] width 18 height 18
drag, startPoint x: 230, startPoint y: 159, endPoint x: 233, endPoint y: 154, distance: 6.3
click at [231, 159] on button "0" at bounding box center [233, 156] width 18 height 18
click at [232, 112] on span "jkl" at bounding box center [232, 111] width 5 height 7
click at [231, 87] on span "abc" at bounding box center [233, 87] width 9 height 7
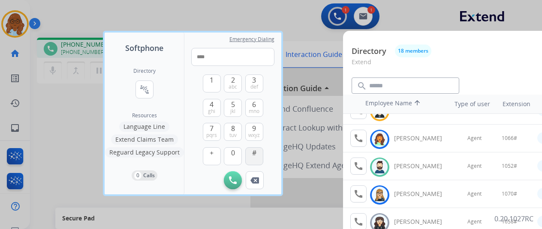
click at [251, 152] on button "#" at bounding box center [254, 156] width 18 height 18
type input "*****"
click at [84, 112] on div at bounding box center [271, 114] width 542 height 229
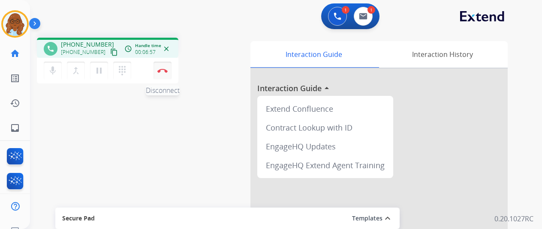
click at [163, 69] on img at bounding box center [162, 71] width 10 height 4
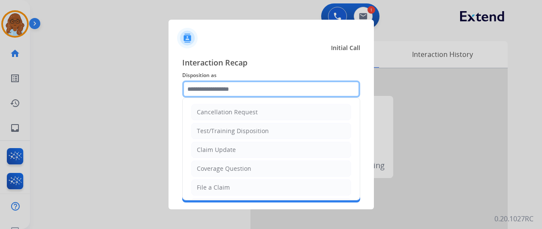
click at [250, 93] on input "text" at bounding box center [271, 89] width 178 height 17
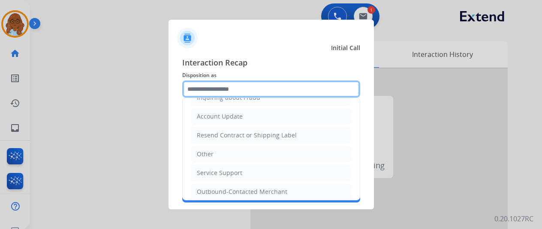
scroll to position [167, 0]
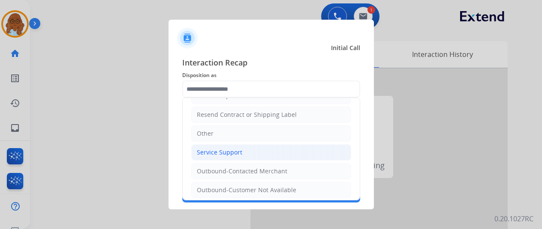
click at [214, 153] on div "Service Support" at bounding box center [219, 152] width 45 height 9
type input "**********"
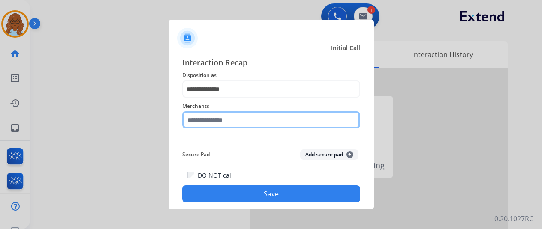
click at [216, 115] on input "text" at bounding box center [271, 119] width 178 height 17
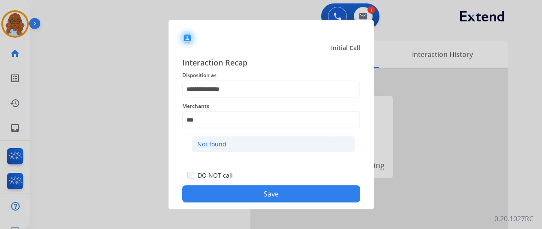
click at [217, 145] on div "Not found" at bounding box center [211, 144] width 29 height 9
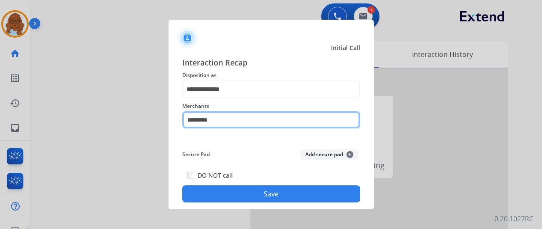
click at [225, 121] on input "*********" at bounding box center [271, 119] width 178 height 17
drag, startPoint x: 225, startPoint y: 121, endPoint x: 155, endPoint y: 123, distance: 69.9
click at [0, 123] on app-contact-recap-modal "**********" at bounding box center [0, 114] width 0 height 229
type input "*"
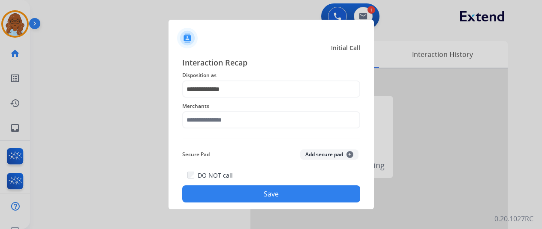
click at [196, 131] on div "Merchants" at bounding box center [271, 115] width 178 height 34
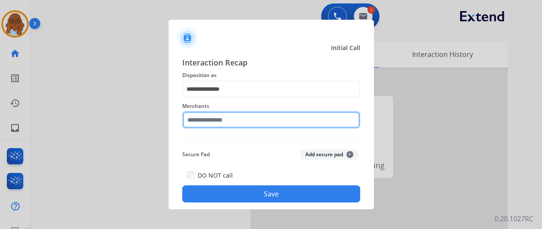
click at [207, 119] on input "text" at bounding box center [271, 119] width 178 height 17
type input "*"
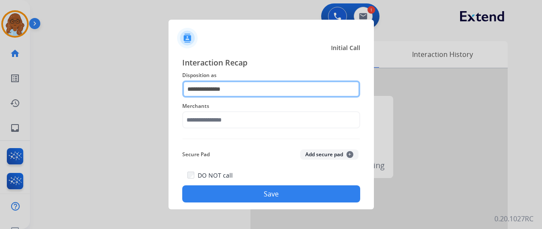
click at [227, 84] on input "**********" at bounding box center [271, 89] width 178 height 17
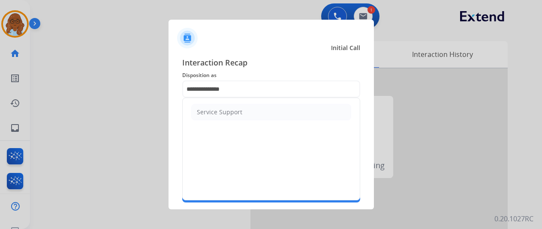
click at [249, 66] on span "Interaction Recap" at bounding box center [271, 64] width 178 height 14
click at [242, 114] on input "text" at bounding box center [271, 119] width 178 height 17
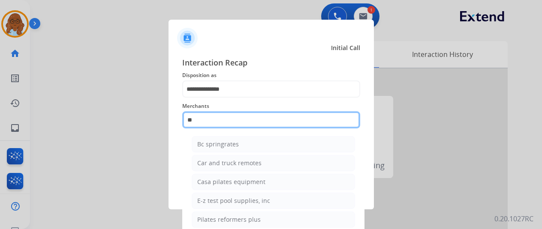
type input "*"
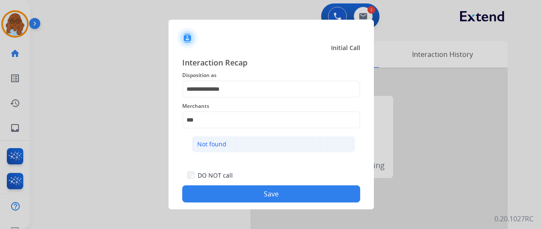
click at [238, 145] on li "Not found" at bounding box center [273, 144] width 163 height 16
type input "*********"
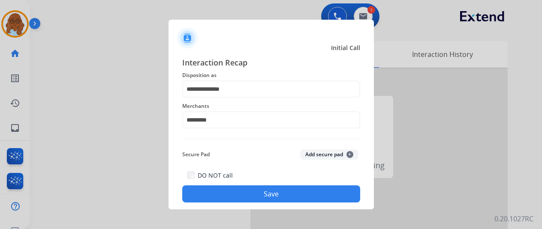
click at [251, 183] on div "DO NOT call Save" at bounding box center [271, 186] width 178 height 33
click at [281, 190] on button "Save" at bounding box center [271, 194] width 178 height 17
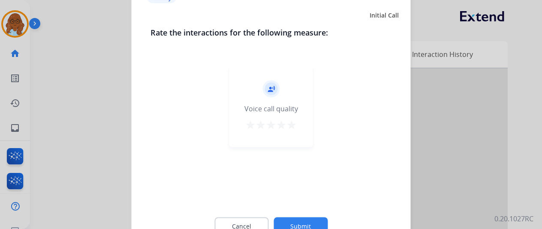
click at [291, 124] on mat-icon "star" at bounding box center [291, 125] width 10 height 10
click at [306, 223] on button "Submit" at bounding box center [301, 226] width 54 height 18
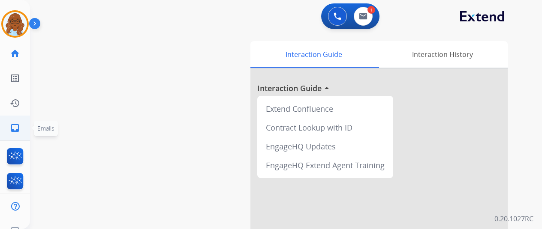
click at [29, 126] on ul "inbox Emails Emails" at bounding box center [15, 128] width 30 height 25
click at [15, 128] on mat-icon "inbox" at bounding box center [15, 128] width 10 height 10
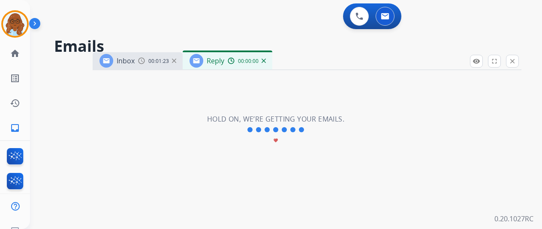
select select "**********"
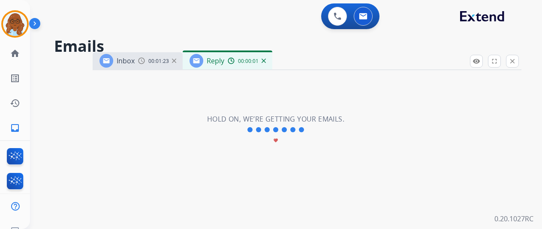
drag, startPoint x: 354, startPoint y: 63, endPoint x: 303, endPoint y: 21, distance: 66.6
click at [304, 52] on div "Inbox 00:01:23 Reply 00:00:01" at bounding box center [307, 61] width 429 height 18
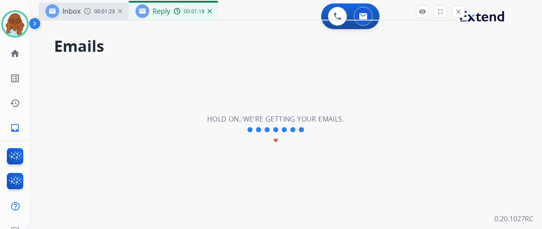
drag, startPoint x: 261, startPoint y: 21, endPoint x: 257, endPoint y: 15, distance: 6.9
click at [257, 15] on div "Inbox 00:01:23 Reply 00:01:18" at bounding box center [253, 12] width 429 height 18
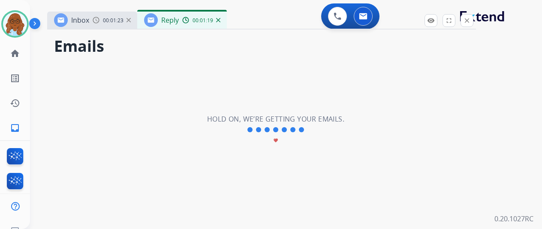
drag, startPoint x: 288, startPoint y: 14, endPoint x: 318, endPoint y: 31, distance: 34.9
click at [302, 24] on div "Inbox 00:01:23 Reply 00:01:19" at bounding box center [261, 21] width 429 height 18
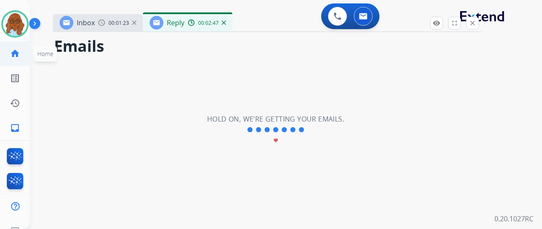
click at [12, 59] on link "home Home" at bounding box center [15, 54] width 24 height 24
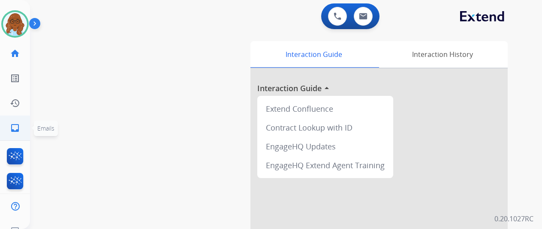
click at [15, 127] on mat-icon "inbox" at bounding box center [15, 128] width 10 height 10
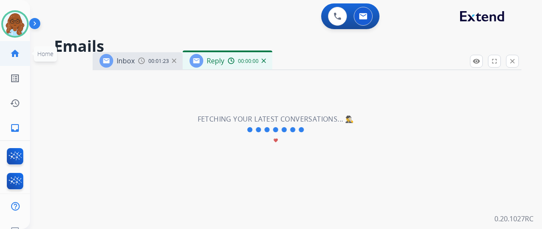
select select "**********"
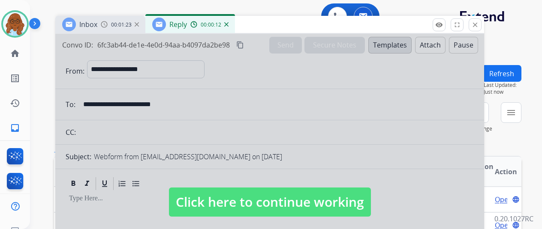
drag, startPoint x: 331, startPoint y: 55, endPoint x: 297, endPoint y: 63, distance: 34.8
click at [292, 18] on div "Inbox 00:01:23 Reply 00:00:12" at bounding box center [269, 25] width 429 height 18
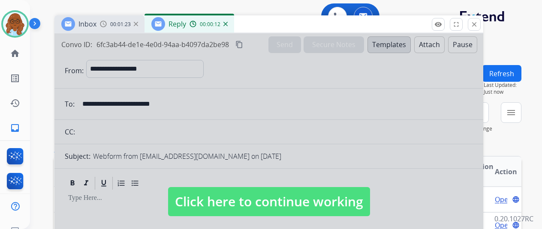
click at [307, 159] on div at bounding box center [268, 193] width 429 height 320
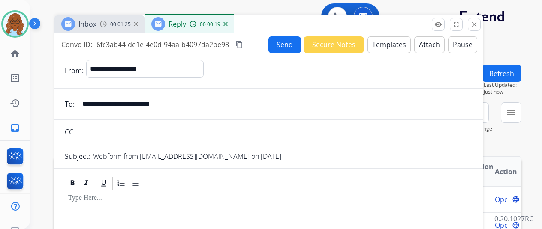
click at [106, 22] on div "Inbox 00:01:25" at bounding box center [99, 23] width 90 height 17
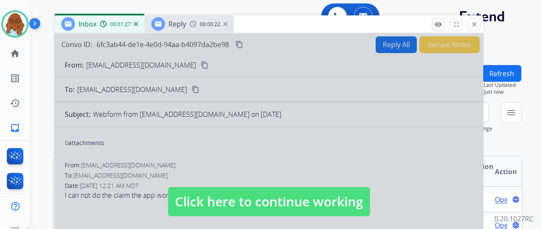
click at [478, 24] on mat-icon "close" at bounding box center [474, 25] width 8 height 8
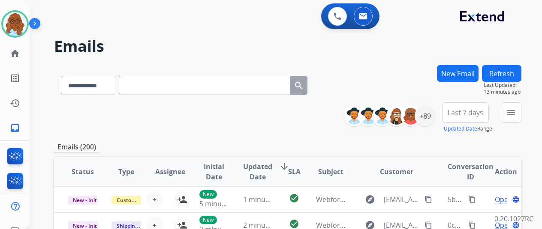
click at [460, 82] on div "New Email" at bounding box center [458, 83] width 42 height 37
click at [460, 73] on button "New Email" at bounding box center [458, 73] width 42 height 17
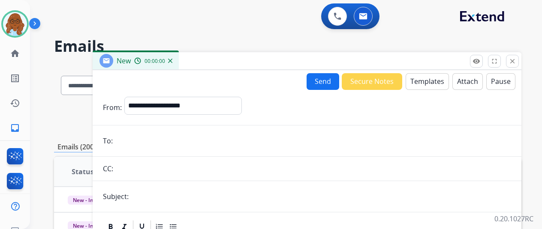
drag, startPoint x: 211, startPoint y: 117, endPoint x: 211, endPoint y: 108, distance: 9.0
click at [211, 116] on div "**********" at bounding box center [182, 107] width 117 height 21
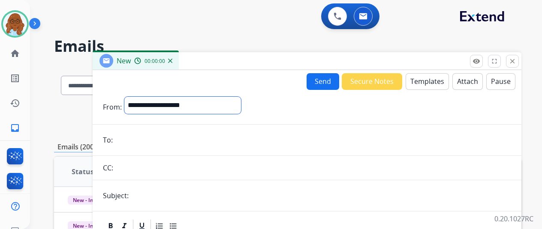
click at [211, 107] on select "**********" at bounding box center [182, 105] width 117 height 17
select select "**********"
click at [131, 97] on select "**********" at bounding box center [182, 105] width 117 height 17
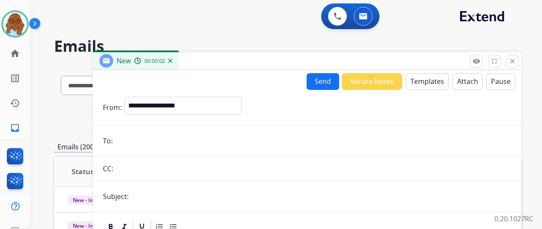
paste input "**********"
type input "**********"
click at [426, 81] on button "Templates" at bounding box center [427, 81] width 43 height 17
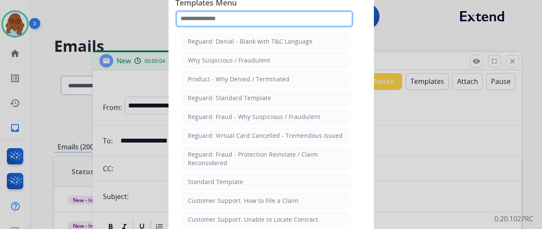
click at [245, 22] on input "text" at bounding box center [264, 18] width 178 height 17
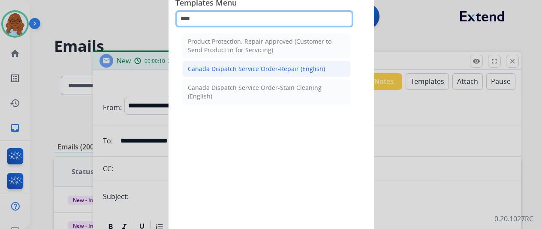
type input "****"
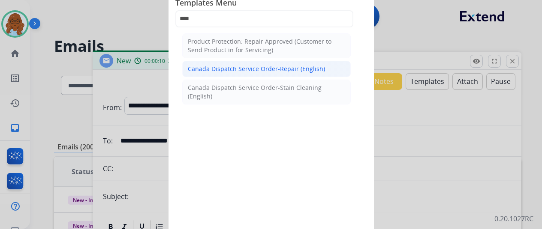
click at [246, 67] on div "Canada Dispatch Service Order-Repair (English)" at bounding box center [256, 69] width 137 height 9
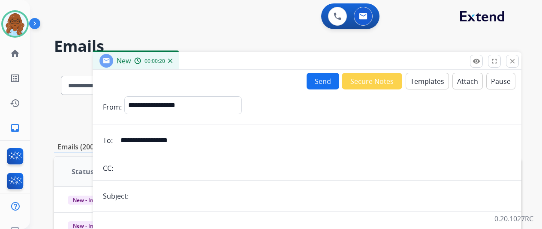
click at [431, 81] on button "Templates" at bounding box center [427, 81] width 43 height 17
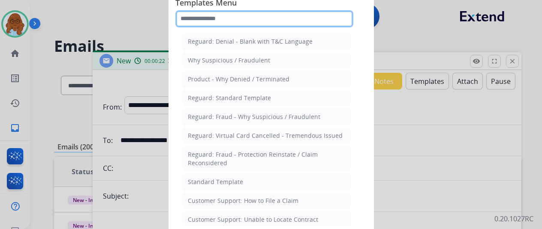
click at [242, 16] on input "text" at bounding box center [264, 18] width 178 height 17
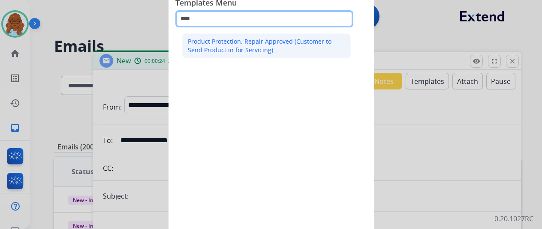
type input "****"
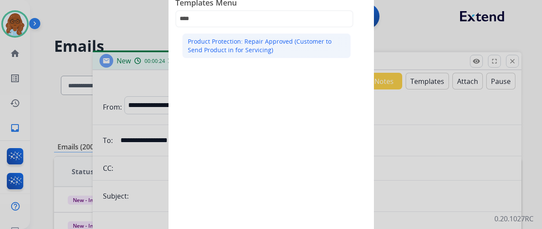
click at [266, 35] on li "Product Protection: Repair Approved (Customer to Send Product in for Servicing)" at bounding box center [266, 45] width 168 height 25
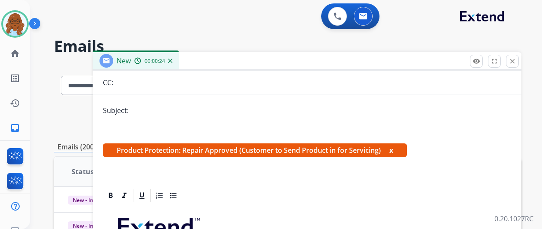
scroll to position [180, 0]
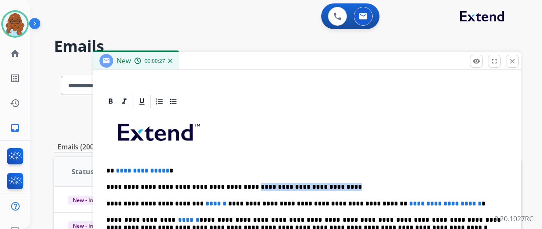
drag, startPoint x: 346, startPoint y: 185, endPoint x: 242, endPoint y: 184, distance: 103.8
click at [242, 184] on p "**********" at bounding box center [303, 187] width 394 height 8
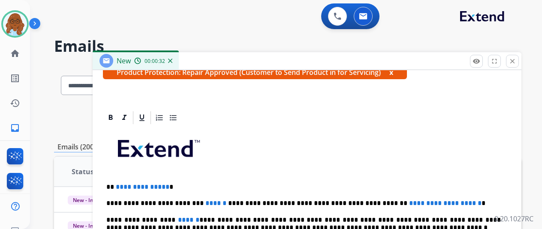
scroll to position [0, 0]
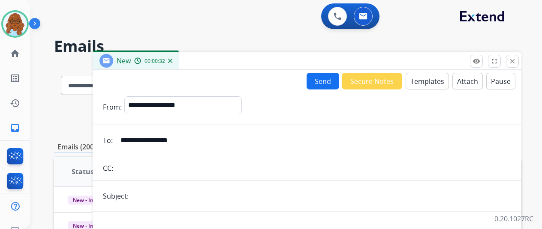
click at [190, 190] on input "text" at bounding box center [321, 196] width 380 height 17
type input "**********"
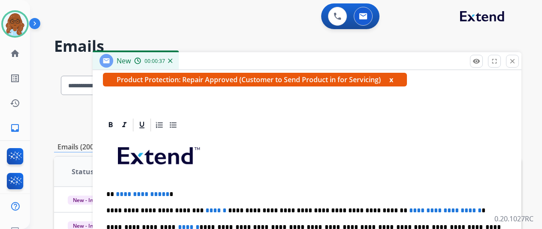
scroll to position [164, 0]
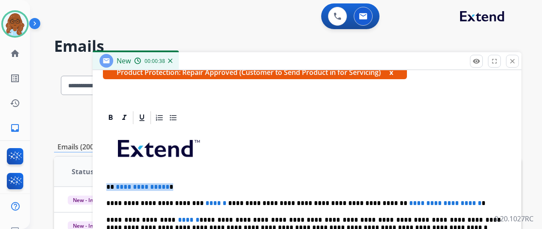
drag, startPoint x: 177, startPoint y: 185, endPoint x: 105, endPoint y: 183, distance: 72.0
click at [113, 203] on p "**********" at bounding box center [303, 204] width 394 height 8
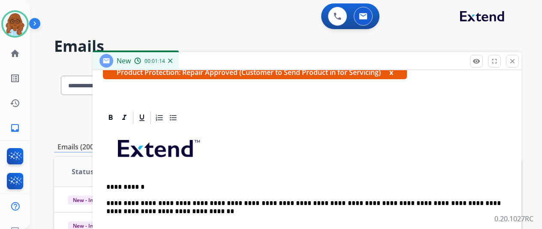
click at [448, 201] on p "**********" at bounding box center [303, 208] width 394 height 16
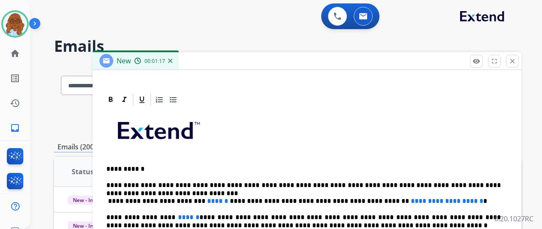
scroll to position [179, 0]
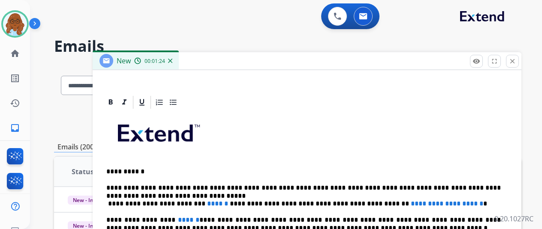
click at [237, 194] on p "**********" at bounding box center [303, 196] width 394 height 24
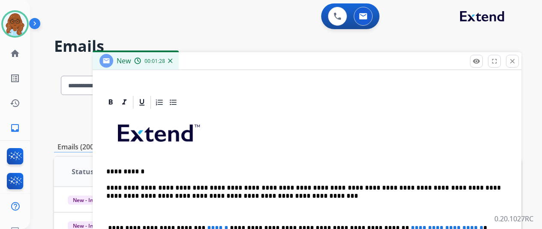
scroll to position [196, 0]
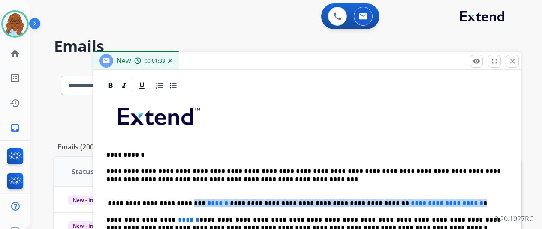
drag, startPoint x: 183, startPoint y: 203, endPoint x: 452, endPoint y: 201, distance: 269.3
click at [452, 201] on p "**********" at bounding box center [303, 200] width 394 height 16
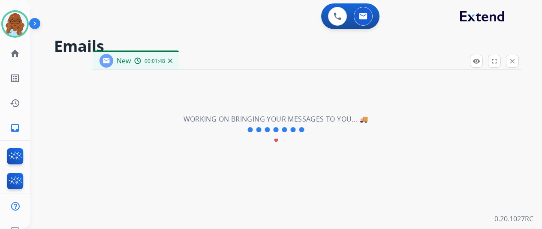
scroll to position [0, 0]
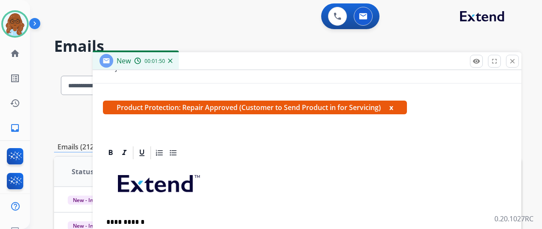
drag, startPoint x: 230, startPoint y: 64, endPoint x: 216, endPoint y: 43, distance: 25.6
click at [216, 52] on div "New 00:01:50" at bounding box center [307, 61] width 429 height 18
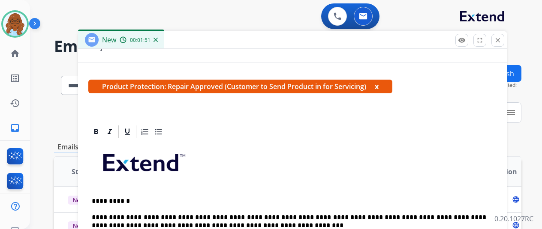
scroll to position [196, 0]
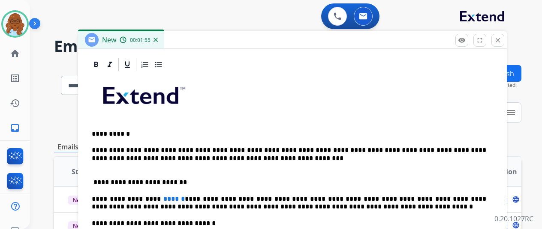
click at [215, 174] on p "**********" at bounding box center [289, 179] width 394 height 16
click at [216, 180] on p "**********" at bounding box center [289, 179] width 394 height 16
click at [221, 179] on p "**********" at bounding box center [289, 179] width 394 height 16
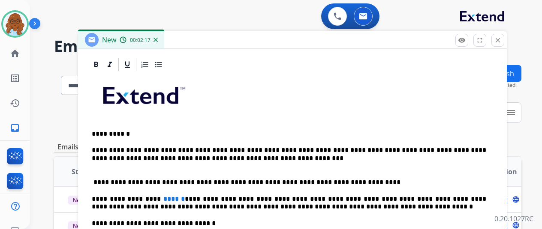
click at [390, 191] on div "**********" at bounding box center [292, 219] width 408 height 294
click at [386, 181] on p "**********" at bounding box center [289, 179] width 394 height 16
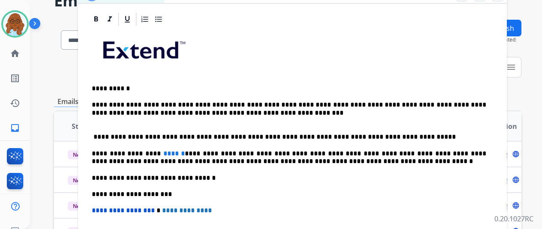
scroll to position [86, 0]
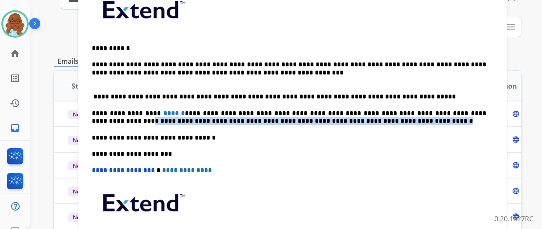
drag, startPoint x: 388, startPoint y: 123, endPoint x: 100, endPoint y: 116, distance: 287.3
click at [100, 116] on p "**********" at bounding box center [289, 118] width 394 height 16
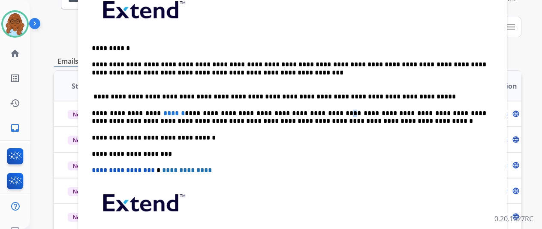
click at [332, 110] on p "**********" at bounding box center [289, 118] width 394 height 16
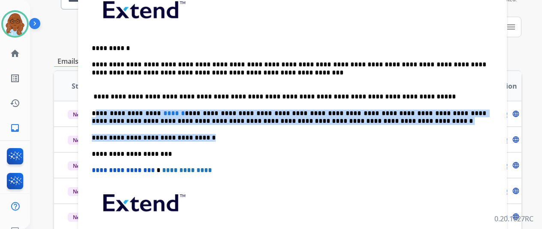
drag, startPoint x: 334, startPoint y: 121, endPoint x: 104, endPoint y: 112, distance: 230.9
click at [104, 112] on div "**********" at bounding box center [292, 134] width 408 height 294
click at [98, 117] on div "**********" at bounding box center [292, 134] width 408 height 294
drag, startPoint x: 374, startPoint y: 119, endPoint x: 99, endPoint y: 111, distance: 275.4
click at [99, 111] on p "**********" at bounding box center [289, 118] width 394 height 16
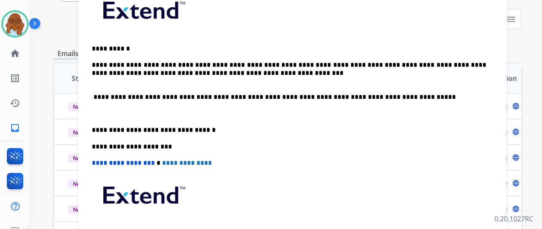
scroll to position [110, 0]
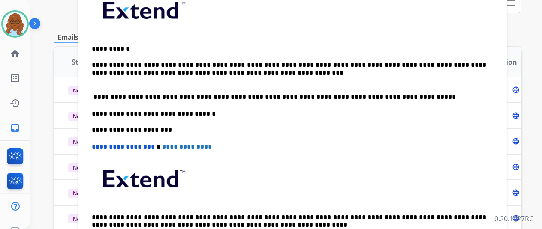
click at [103, 99] on p "**********" at bounding box center [289, 94] width 394 height 16
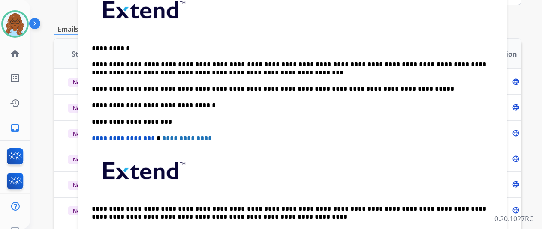
click at [200, 61] on p "**********" at bounding box center [289, 69] width 394 height 16
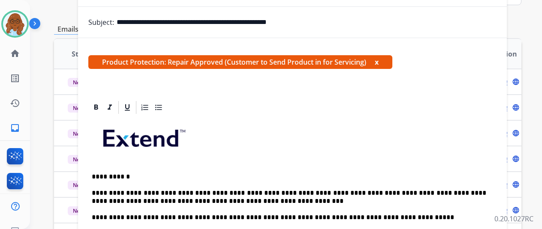
scroll to position [0, 0]
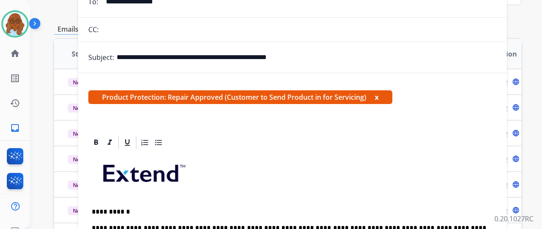
click at [379, 94] on button "x" at bounding box center [377, 97] width 4 height 10
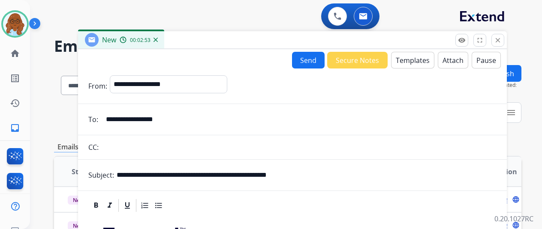
click at [310, 65] on button "Send" at bounding box center [308, 60] width 33 height 17
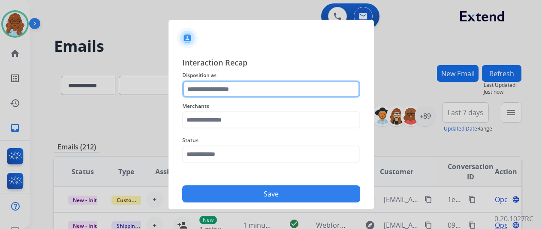
click at [262, 95] on input "text" at bounding box center [271, 89] width 178 height 17
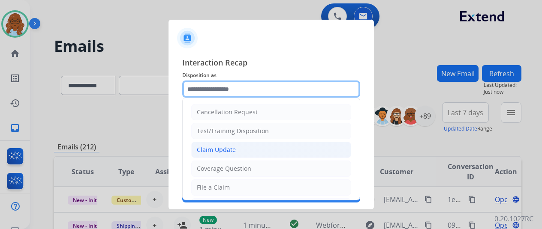
scroll to position [129, 0]
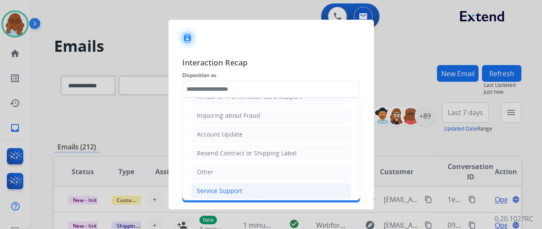
click at [224, 191] on div "Service Support" at bounding box center [219, 191] width 45 height 9
type input "**********"
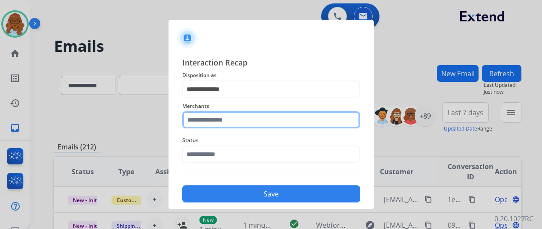
click at [219, 121] on input "text" at bounding box center [271, 119] width 178 height 17
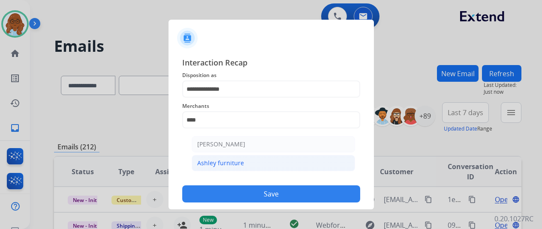
click at [224, 160] on div "Ashley furniture" at bounding box center [220, 163] width 47 height 9
type input "**********"
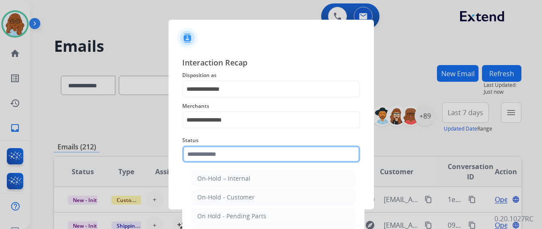
click at [218, 156] on input "text" at bounding box center [271, 154] width 178 height 17
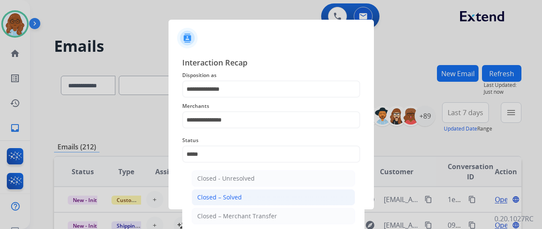
click at [219, 197] on div "Closed – Solved" at bounding box center [219, 197] width 45 height 9
type input "**********"
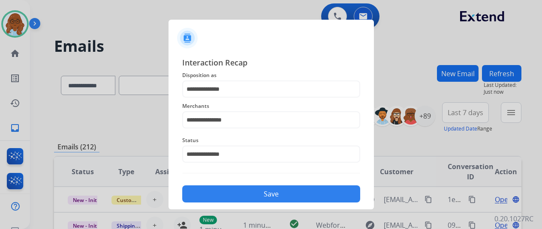
drag, startPoint x: 231, startPoint y: 192, endPoint x: 245, endPoint y: 191, distance: 14.2
click at [231, 191] on button "Save" at bounding box center [271, 194] width 178 height 17
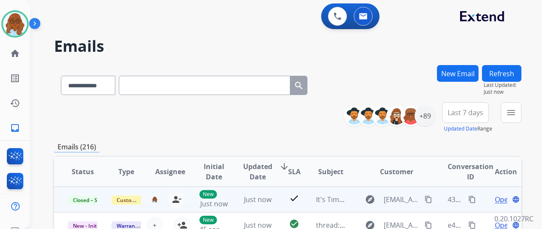
click at [471, 199] on mat-icon "content_copy" at bounding box center [472, 200] width 8 height 8
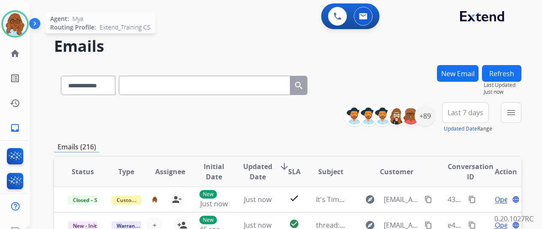
click at [20, 32] on img at bounding box center [15, 24] width 24 height 24
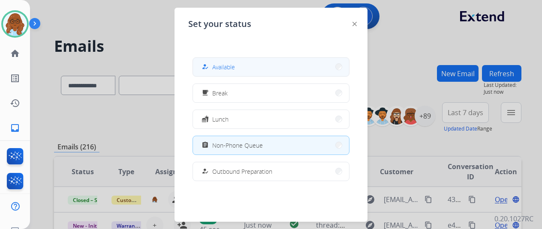
click at [235, 72] on div "how_to_reg Available" at bounding box center [217, 67] width 35 height 10
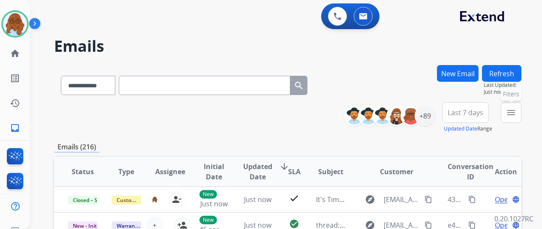
click at [515, 114] on mat-icon "menu" at bounding box center [511, 113] width 10 height 10
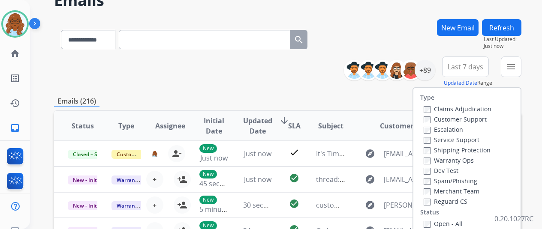
scroll to position [86, 0]
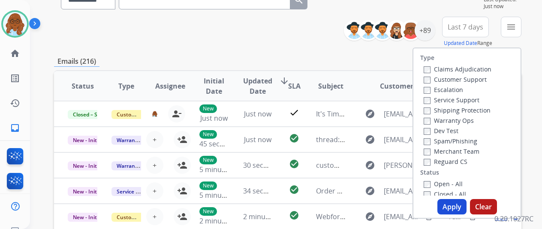
click at [455, 81] on label "Customer Support" at bounding box center [455, 79] width 63 height 8
click at [448, 109] on label "Shipping Protection" at bounding box center [457, 110] width 67 height 8
click at [453, 164] on label "Reguard CS" at bounding box center [446, 162] width 44 height 8
click at [447, 180] on label "Open - All" at bounding box center [443, 184] width 39 height 8
click at [451, 211] on button "Apply" at bounding box center [451, 206] width 29 height 15
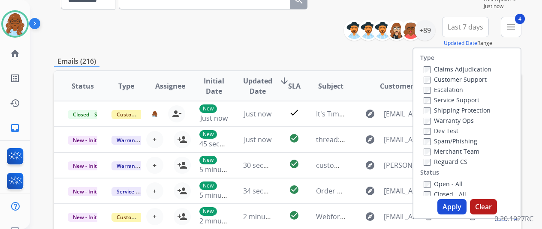
scroll to position [0, 0]
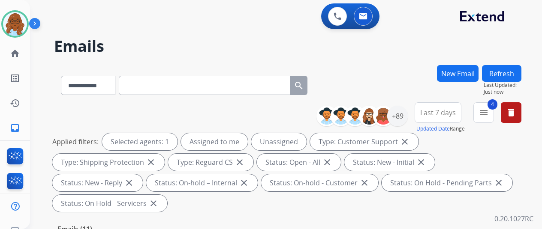
click at [446, 111] on span "Last 7 days" at bounding box center [438, 112] width 36 height 3
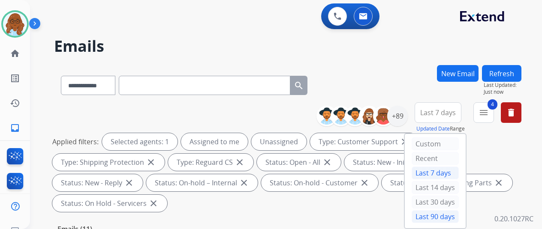
click at [429, 212] on div "Last 90 days" at bounding box center [435, 217] width 47 height 13
click at [408, 115] on div "+89" at bounding box center [397, 116] width 21 height 21
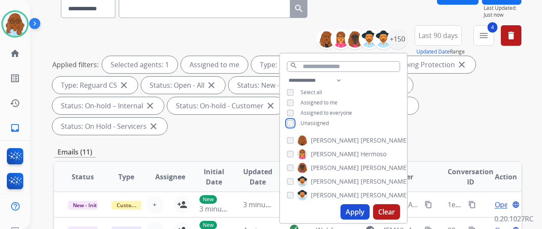
scroll to position [86, 0]
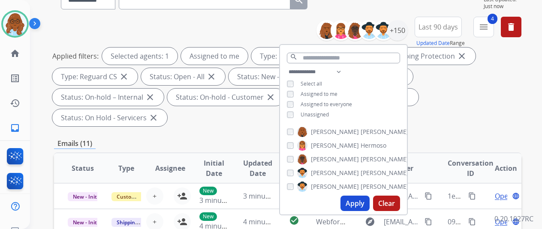
click at [368, 204] on button "Apply" at bounding box center [354, 203] width 29 height 15
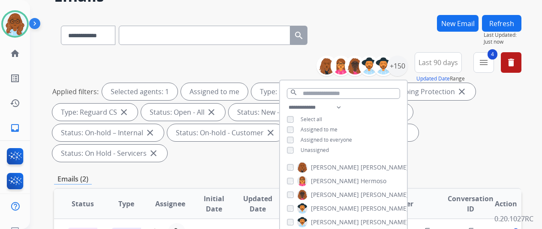
scroll to position [43, 0]
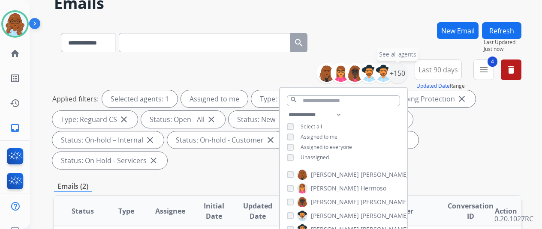
drag, startPoint x: 400, startPoint y: 72, endPoint x: 408, endPoint y: 86, distance: 16.1
click at [400, 72] on div "+150" at bounding box center [397, 73] width 21 height 21
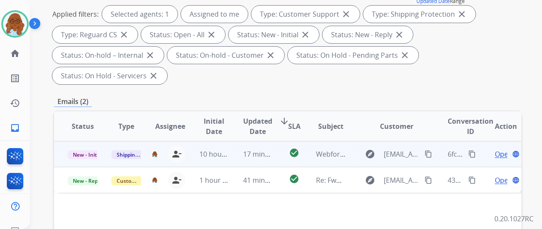
scroll to position [129, 0]
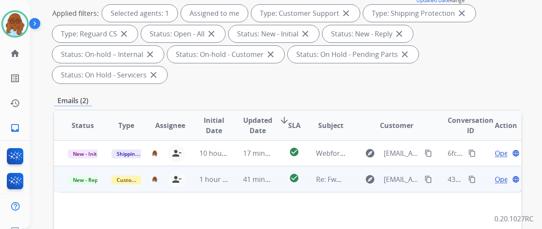
click at [496, 174] on span "Open" at bounding box center [504, 179] width 18 height 10
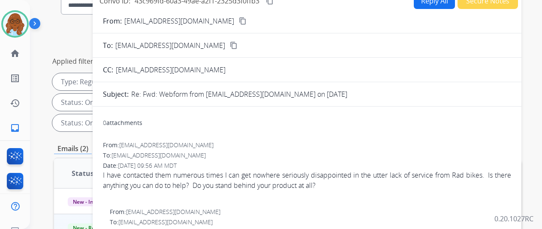
scroll to position [43, 0]
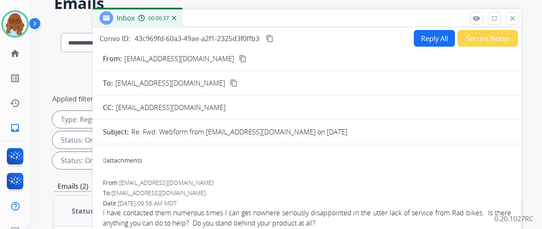
click at [239, 59] on mat-icon "content_copy" at bounding box center [243, 59] width 8 height 8
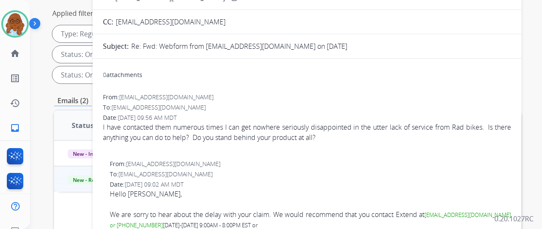
scroll to position [0, 0]
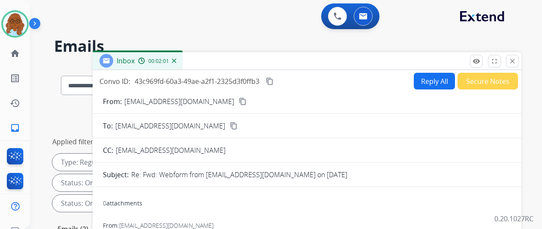
drag, startPoint x: 522, startPoint y: 58, endPoint x: 505, endPoint y: 62, distance: 17.6
click at [516, 58] on mat-icon "close" at bounding box center [512, 61] width 8 height 8
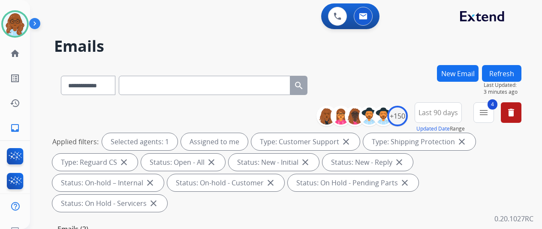
scroll to position [129, 0]
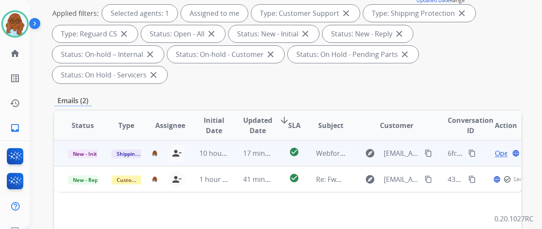
click at [496, 148] on span "Open" at bounding box center [504, 153] width 18 height 10
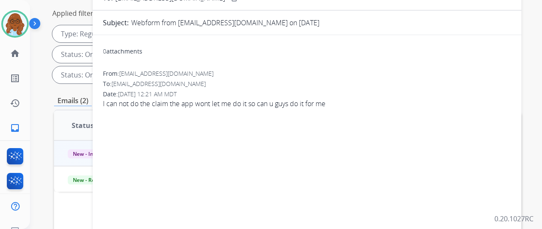
scroll to position [0, 0]
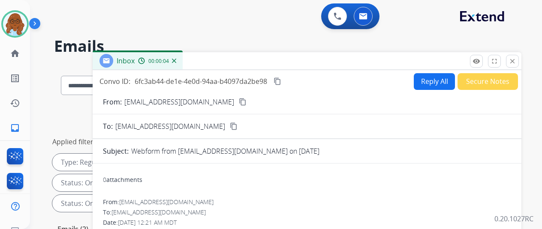
click at [442, 82] on button "Reply All" at bounding box center [434, 81] width 41 height 17
select select "**********"
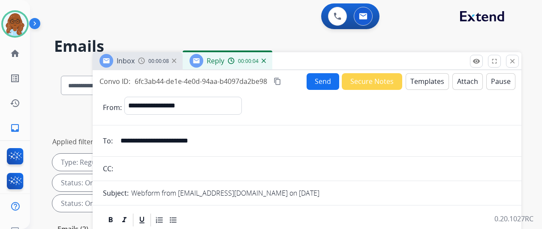
click at [429, 80] on button "Templates" at bounding box center [427, 81] width 43 height 17
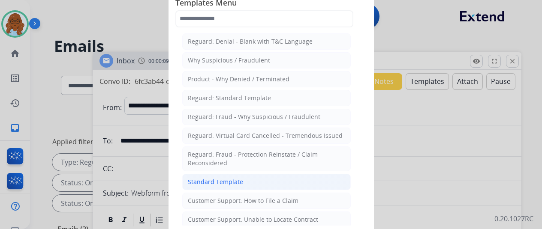
click at [219, 179] on div "Standard Template" at bounding box center [215, 182] width 55 height 9
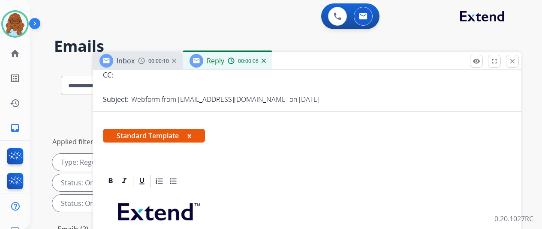
scroll to position [15, 0]
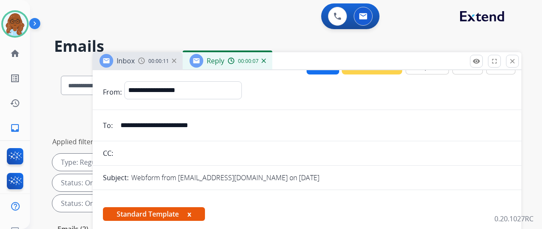
click at [165, 59] on span "00:00:11" at bounding box center [158, 61] width 21 height 7
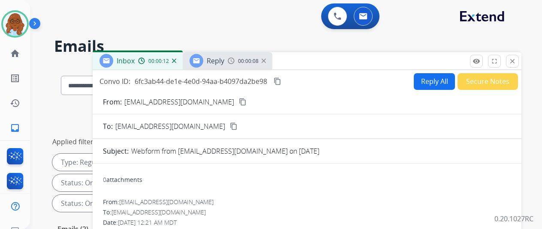
click at [239, 104] on mat-icon "content_copy" at bounding box center [243, 102] width 8 height 8
drag, startPoint x: 432, startPoint y: 80, endPoint x: 432, endPoint y: 86, distance: 6.0
click at [432, 80] on button "Reply All" at bounding box center [434, 81] width 41 height 17
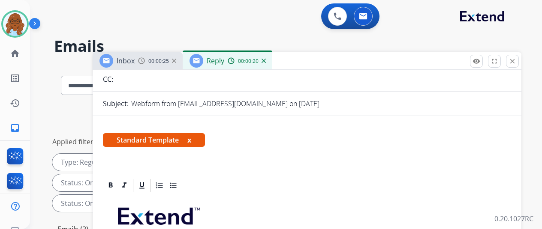
scroll to position [144, 0]
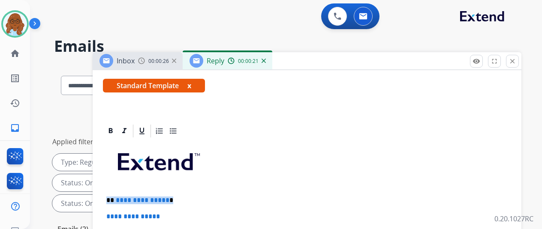
drag, startPoint x: 183, startPoint y: 199, endPoint x: 112, endPoint y: 193, distance: 71.0
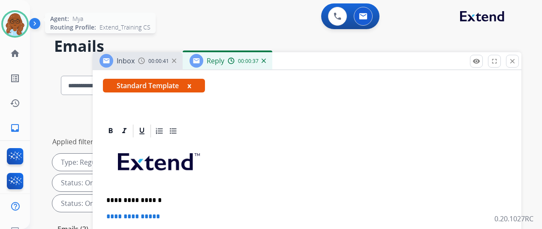
click at [14, 15] on img at bounding box center [15, 24] width 24 height 24
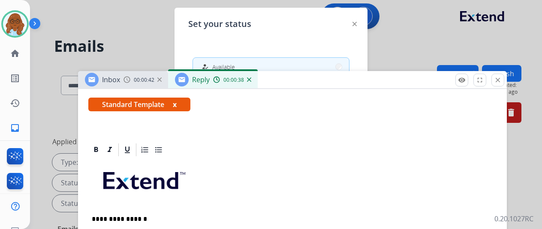
drag, startPoint x: 318, startPoint y: 61, endPoint x: 340, endPoint y: 54, distance: 23.6
click at [304, 78] on div "Inbox 00:00:42 Reply 00:00:38" at bounding box center [292, 80] width 429 height 18
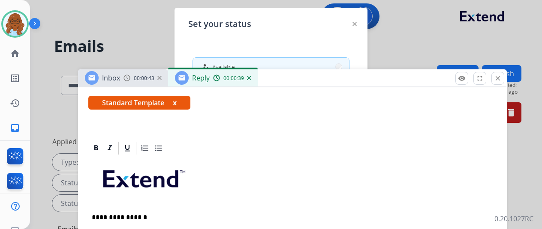
drag, startPoint x: 354, startPoint y: 22, endPoint x: 352, endPoint y: 66, distance: 44.2
click at [354, 22] on img at bounding box center [354, 24] width 4 height 4
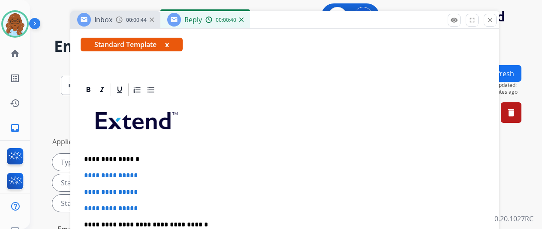
drag, startPoint x: 352, startPoint y: 75, endPoint x: 344, endPoint y: 17, distance: 58.8
click at [344, 17] on div "Inbox 00:00:44 Reply 00:00:40" at bounding box center [284, 20] width 429 height 18
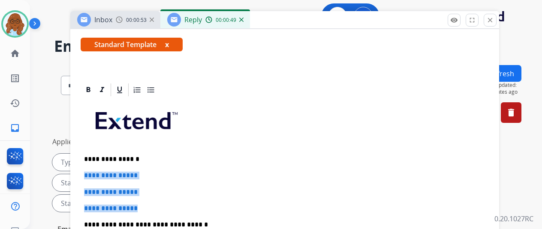
drag, startPoint x: 132, startPoint y: 196, endPoint x: 87, endPoint y: 173, distance: 51.2
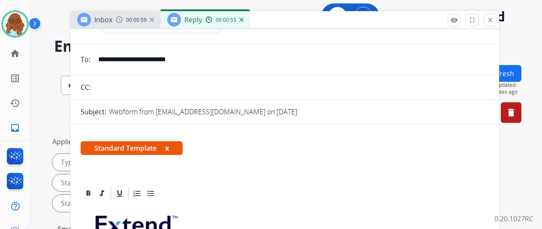
scroll to position [0, 0]
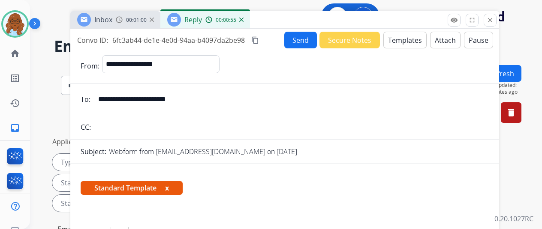
click at [399, 47] on button "Templates" at bounding box center [404, 40] width 43 height 17
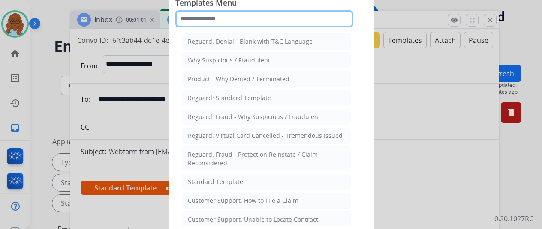
click at [292, 22] on input "text" at bounding box center [264, 18] width 178 height 17
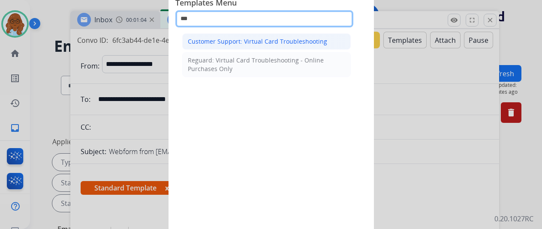
type input "***"
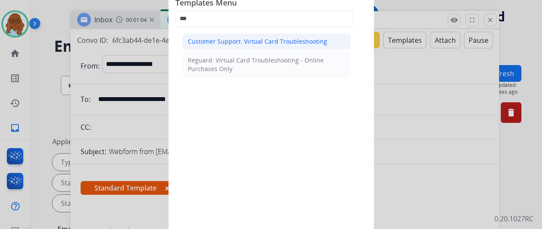
click at [281, 43] on div "Customer Support: Virtual Card Troubleshooting" at bounding box center [257, 41] width 139 height 9
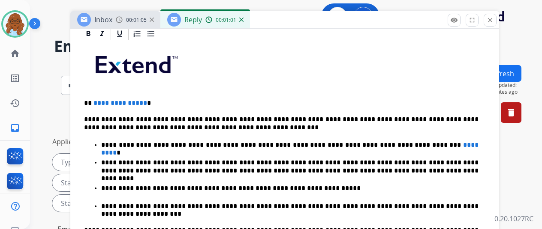
scroll to position [239, 0]
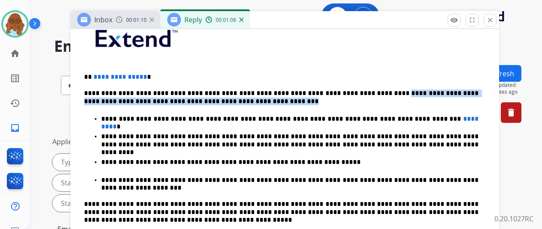
drag, startPoint x: 230, startPoint y: 89, endPoint x: 364, endPoint y: 71, distance: 135.4
click at [364, 71] on div "**********" at bounding box center [285, 189] width 408 height 348
drag, startPoint x: 365, startPoint y: 78, endPoint x: 343, endPoint y: 82, distance: 22.4
click at [365, 90] on p "**********" at bounding box center [281, 98] width 394 height 16
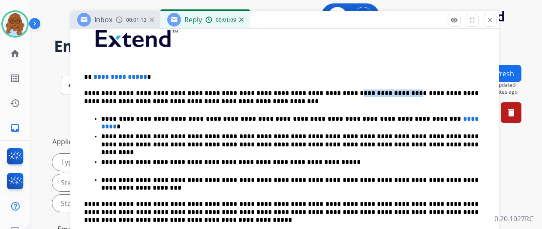
drag, startPoint x: 373, startPoint y: 80, endPoint x: 325, endPoint y: 76, distance: 47.3
click at [325, 90] on p "**********" at bounding box center [281, 98] width 394 height 16
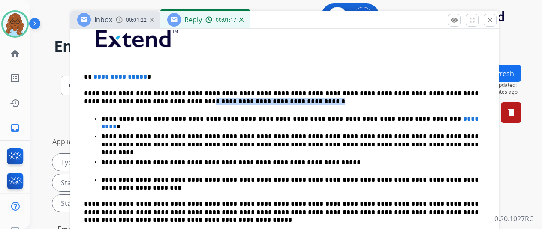
drag, startPoint x: 248, startPoint y: 90, endPoint x: 132, endPoint y: 89, distance: 116.2
click at [132, 90] on p "**********" at bounding box center [281, 98] width 394 height 16
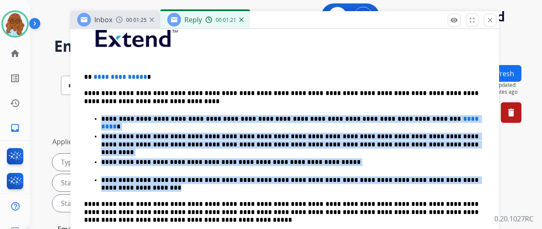
drag, startPoint x: 147, startPoint y: 158, endPoint x: 109, endPoint y: 104, distance: 66.5
click at [109, 114] on ul "**********" at bounding box center [284, 153] width 401 height 78
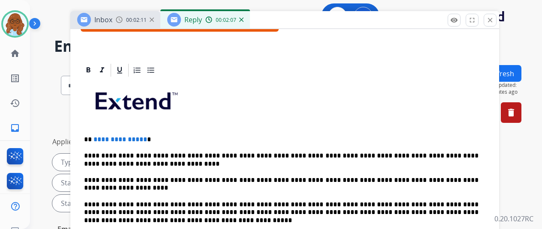
scroll to position [177, 0]
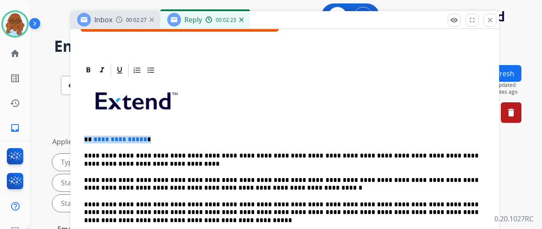
drag, startPoint x: 166, startPoint y: 124, endPoint x: 86, endPoint y: 122, distance: 80.6
drag, startPoint x: 138, startPoint y: 150, endPoint x: 106, endPoint y: 149, distance: 31.3
click at [106, 152] on p "**********" at bounding box center [281, 160] width 394 height 16
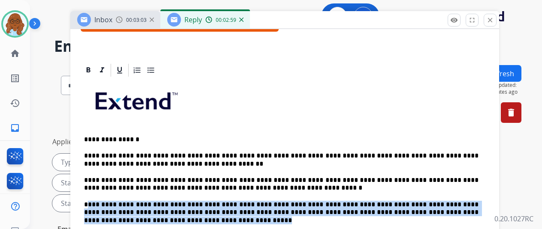
drag, startPoint x: 133, startPoint y: 200, endPoint x: 93, endPoint y: 190, distance: 42.0
click at [93, 201] on p "**********" at bounding box center [281, 213] width 394 height 24
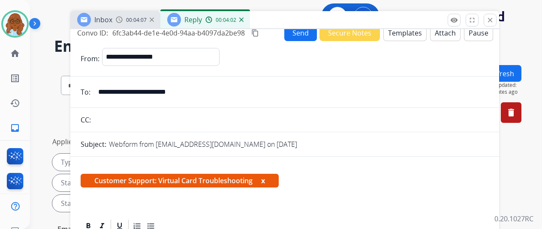
scroll to position [0, 0]
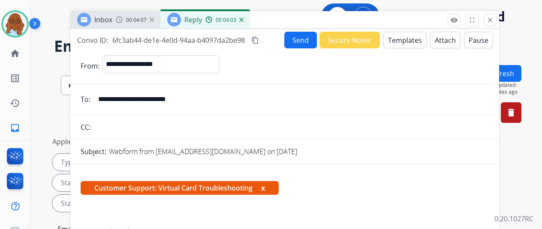
click at [259, 39] on mat-icon "content_copy" at bounding box center [255, 40] width 8 height 8
click at [311, 45] on button "Send" at bounding box center [300, 40] width 33 height 17
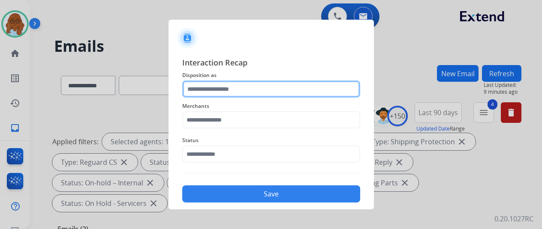
click at [249, 90] on input "text" at bounding box center [271, 89] width 178 height 17
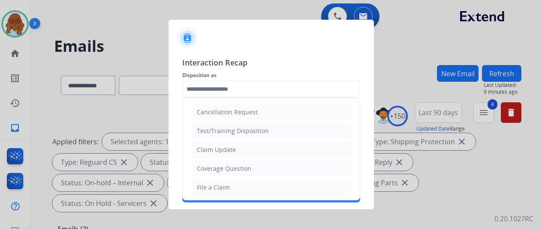
click at [240, 178] on ul "Cancellation Request Test/Training Disposition Claim Update Coverage Question F…" at bounding box center [271, 216] width 177 height 236
click at [230, 180] on li "File a Claim" at bounding box center [271, 188] width 160 height 16
type input "**********"
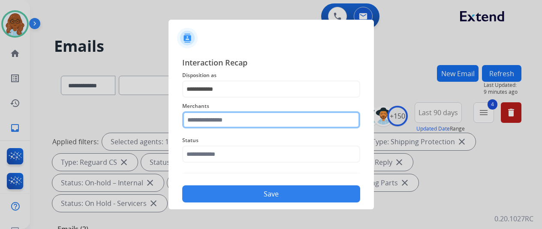
click at [214, 121] on input "text" at bounding box center [271, 119] width 178 height 17
click at [208, 123] on input "text" at bounding box center [271, 119] width 178 height 17
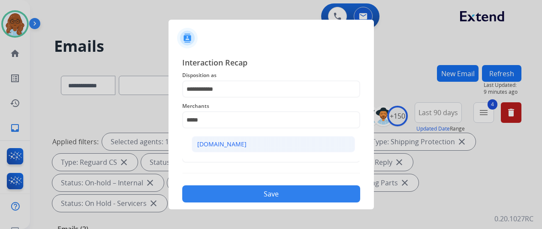
click at [236, 138] on li "[DOMAIN_NAME]" at bounding box center [273, 144] width 163 height 16
type input "**********"
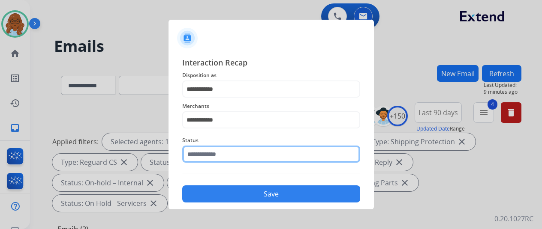
click at [222, 146] on input "text" at bounding box center [271, 154] width 178 height 17
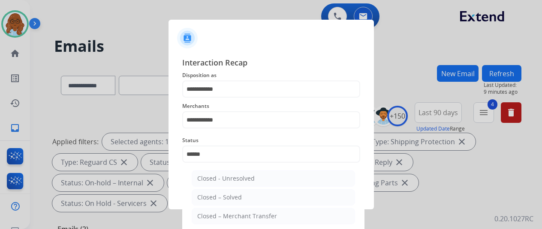
click at [227, 199] on div "Closed – Solved" at bounding box center [219, 197] width 45 height 9
type input "**********"
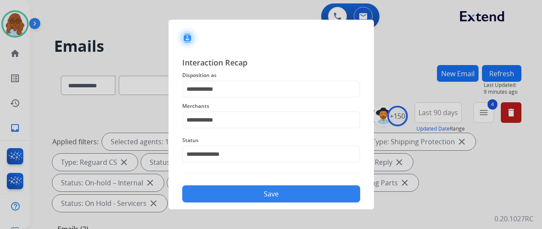
click at [247, 197] on button "Save" at bounding box center [271, 194] width 178 height 17
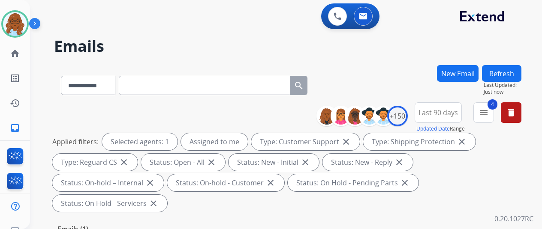
scroll to position [86, 0]
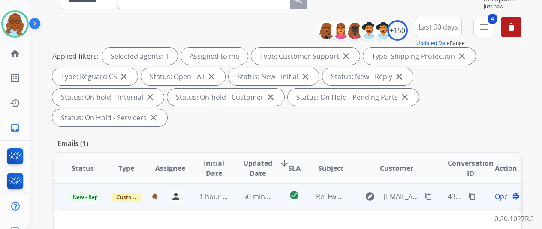
click at [496, 192] on span "Open" at bounding box center [504, 197] width 18 height 10
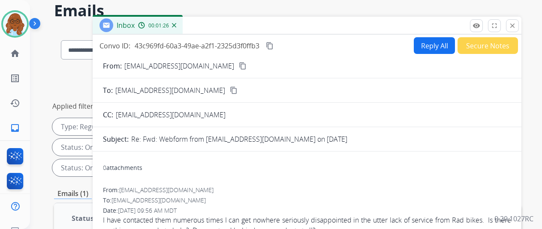
scroll to position [0, 0]
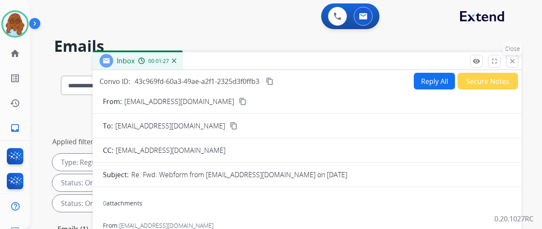
click at [516, 63] on mat-icon "close" at bounding box center [512, 61] width 8 height 8
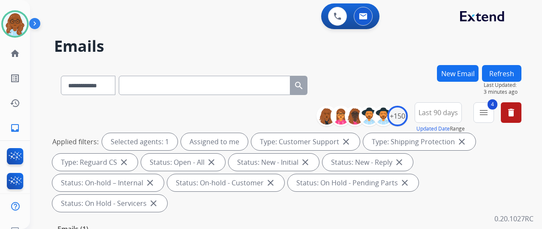
paste input "**********"
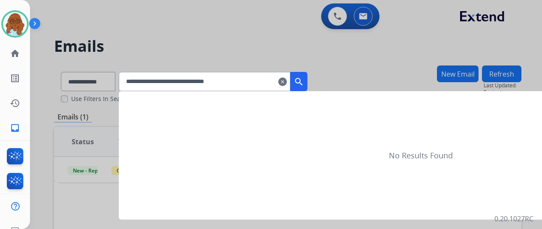
type input "**********"
click at [105, 83] on div at bounding box center [271, 114] width 542 height 229
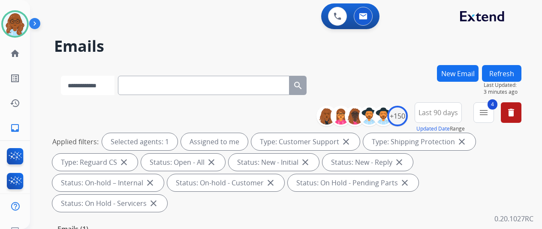
click at [105, 83] on select "**********" at bounding box center [88, 85] width 54 height 19
select select "**********"
click at [61, 76] on select "**********" at bounding box center [88, 85] width 54 height 19
paste input "**********"
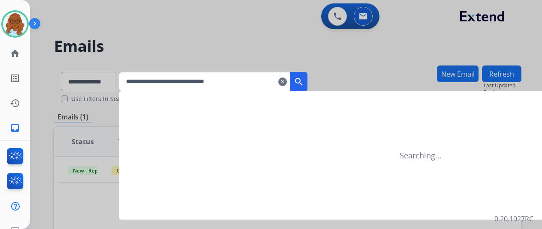
type input "**********"
click at [304, 83] on mat-icon "search" at bounding box center [299, 82] width 10 height 10
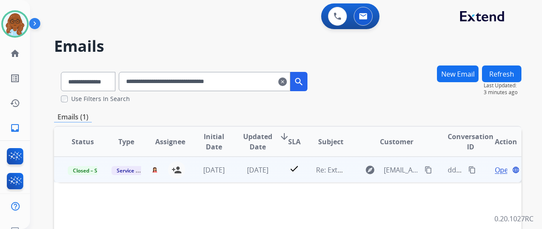
click at [498, 169] on span "Open" at bounding box center [504, 170] width 18 height 10
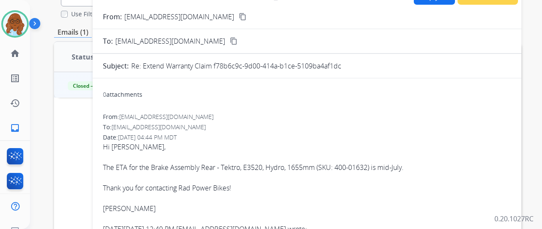
scroll to position [43, 0]
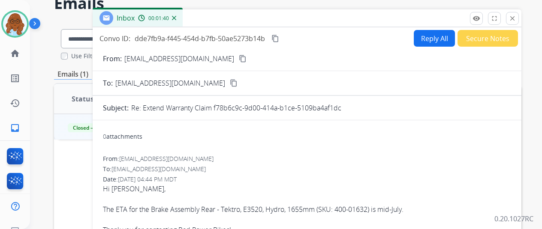
drag, startPoint x: 522, startPoint y: 18, endPoint x: 489, endPoint y: 28, distance: 33.9
click at [516, 18] on mat-icon "close" at bounding box center [512, 19] width 8 height 8
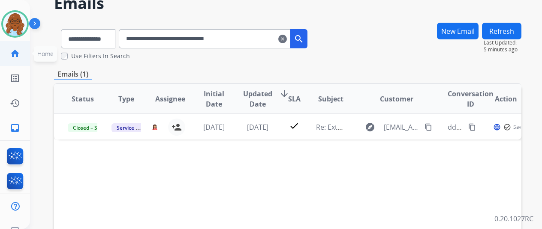
click at [17, 57] on mat-icon "home" at bounding box center [15, 53] width 10 height 10
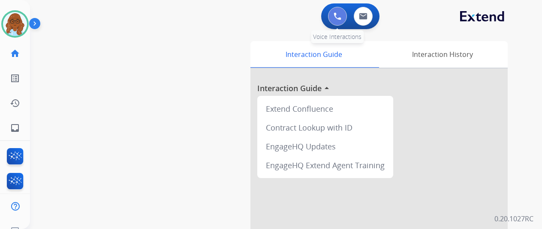
click at [334, 18] on button at bounding box center [337, 16] width 19 height 19
click at [338, 20] on img at bounding box center [338, 16] width 8 height 8
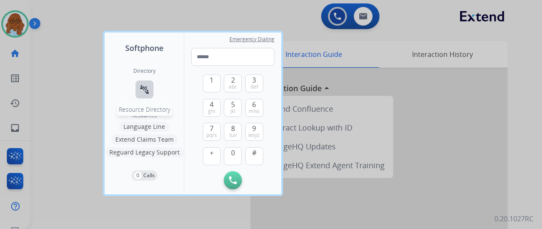
click at [141, 86] on mat-icon "connect_without_contact" at bounding box center [144, 89] width 10 height 10
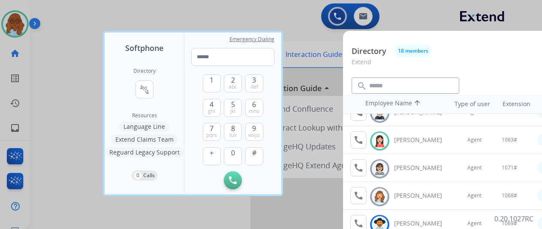
scroll to position [324, 0]
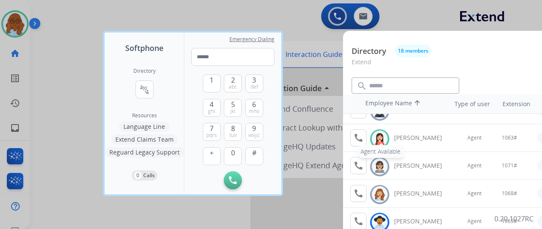
click at [359, 134] on mat-icon "call" at bounding box center [358, 138] width 10 height 10
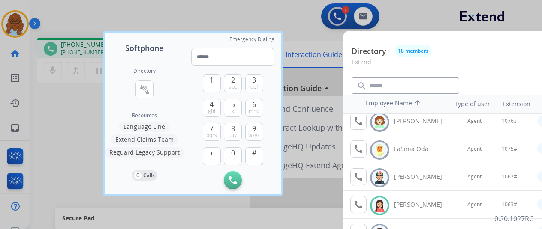
scroll to position [300, 0]
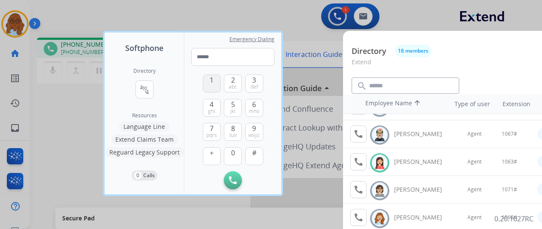
click at [213, 78] on span "1" at bounding box center [212, 80] width 4 height 10
click at [233, 151] on span "0" at bounding box center [233, 153] width 4 height 10
click at [255, 105] on span "6" at bounding box center [254, 104] width 4 height 10
click at [256, 82] on button "3 def" at bounding box center [254, 84] width 18 height 18
click at [256, 156] on span "#" at bounding box center [254, 153] width 4 height 10
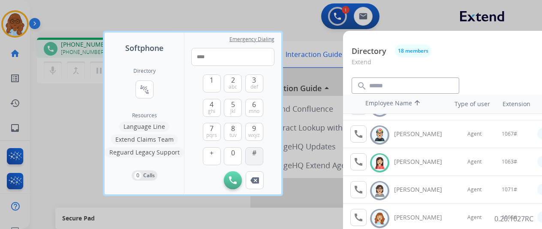
type input "*****"
drag, startPoint x: 58, startPoint y: 106, endPoint x: 97, endPoint y: 123, distance: 42.2
click at [59, 106] on div at bounding box center [271, 114] width 542 height 229
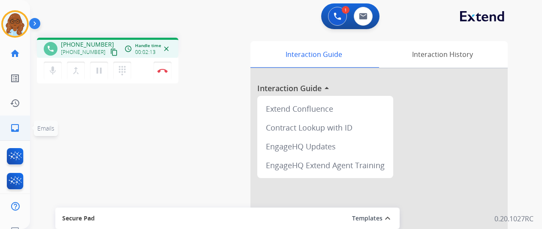
click at [21, 128] on link "inbox Emails" at bounding box center [15, 128] width 24 height 24
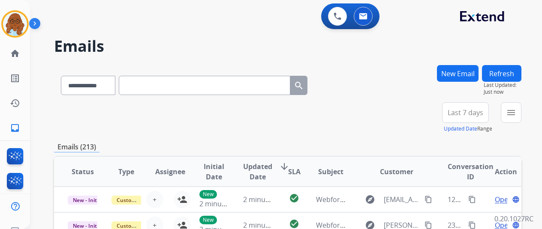
paste input "**********"
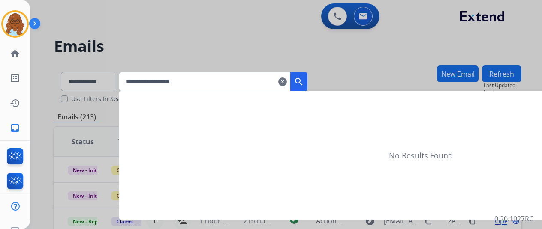
type input "**********"
click at [307, 82] on button "search" at bounding box center [298, 81] width 17 height 19
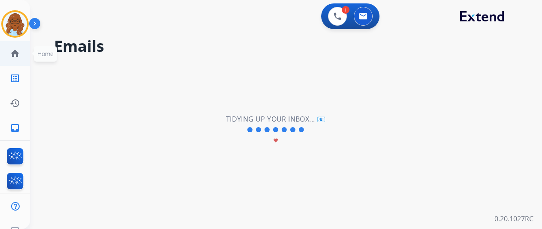
click at [13, 58] on mat-icon "home" at bounding box center [15, 53] width 10 height 10
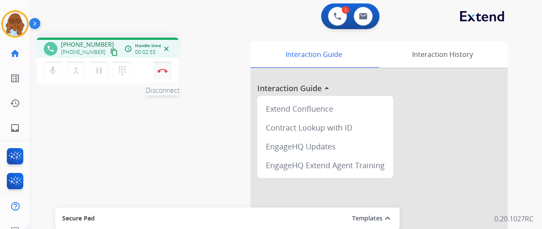
click at [163, 67] on button "Disconnect" at bounding box center [162, 71] width 18 height 18
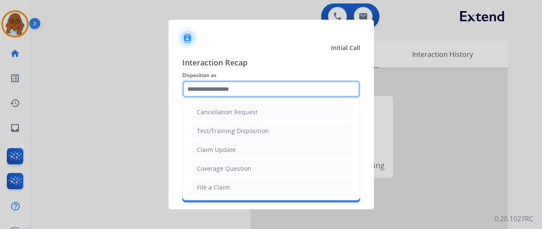
click at [247, 88] on input "text" at bounding box center [271, 89] width 178 height 17
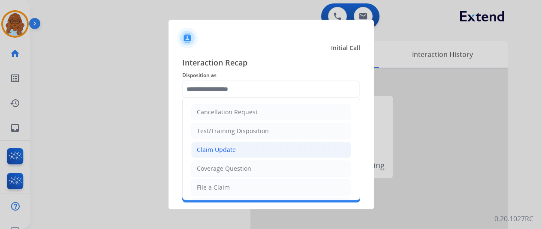
click at [229, 148] on div "Claim Update" at bounding box center [216, 150] width 39 height 9
type input "**********"
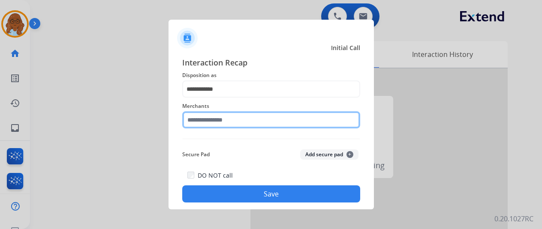
click at [221, 125] on input "text" at bounding box center [271, 119] width 178 height 17
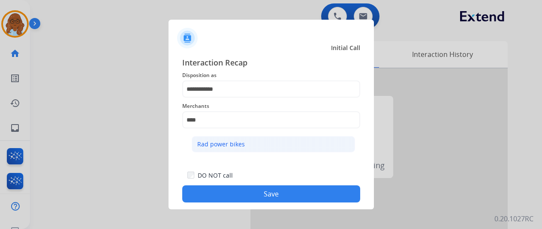
click at [242, 152] on li "Rad power bikes" at bounding box center [273, 144] width 163 height 16
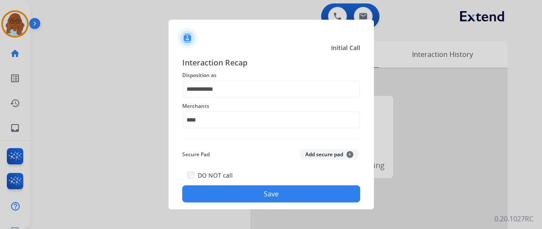
type input "**********"
click at [271, 196] on button "Save" at bounding box center [271, 194] width 178 height 17
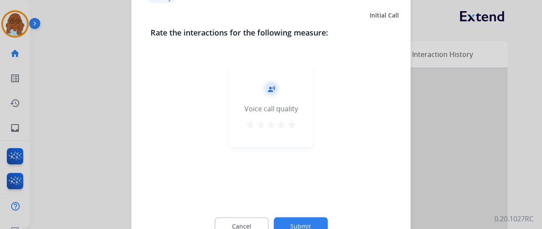
click at [291, 123] on mat-icon "star" at bounding box center [291, 125] width 10 height 10
click at [316, 225] on button "Submit" at bounding box center [301, 226] width 54 height 18
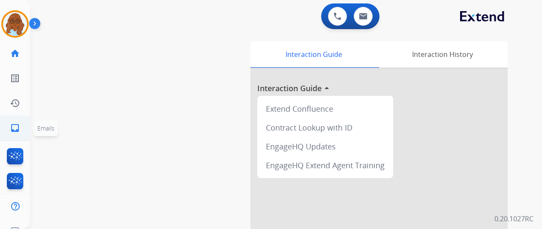
click at [15, 127] on mat-icon "inbox" at bounding box center [15, 128] width 10 height 10
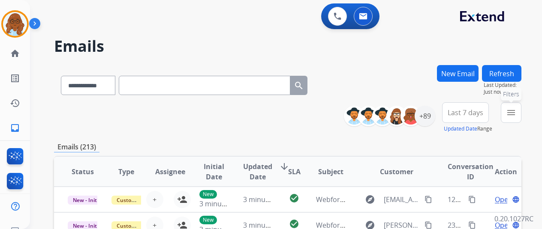
click at [530, 115] on div "**********" at bounding box center [286, 114] width 512 height 229
click at [516, 113] on mat-icon "menu" at bounding box center [511, 113] width 10 height 10
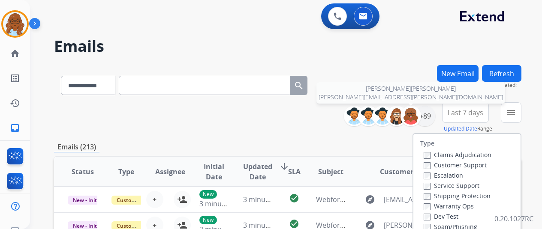
scroll to position [43, 0]
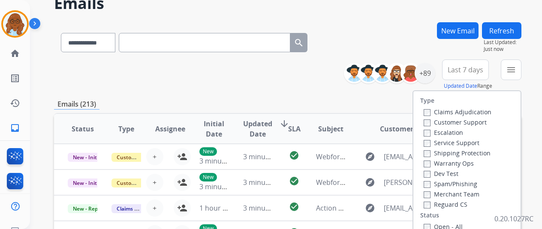
click at [459, 123] on label "Customer Support" at bounding box center [455, 122] width 63 height 8
click at [448, 150] on label "Shipping Protection" at bounding box center [457, 153] width 67 height 8
click at [442, 204] on label "Reguard CS" at bounding box center [446, 205] width 44 height 8
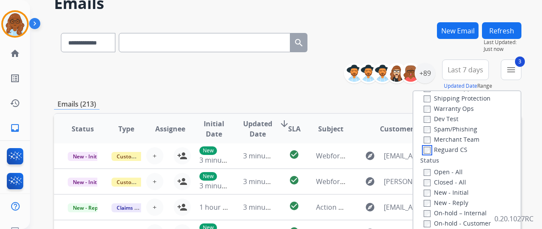
scroll to position [86, 0]
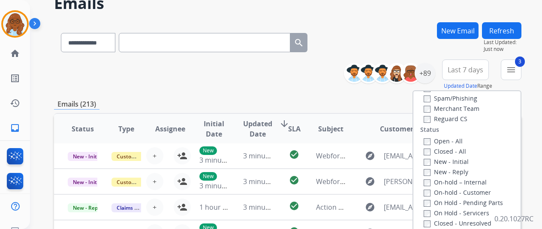
click at [449, 140] on label "Open - All" at bounding box center [443, 141] width 39 height 8
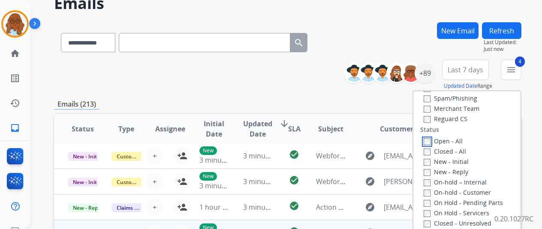
scroll to position [171, 0]
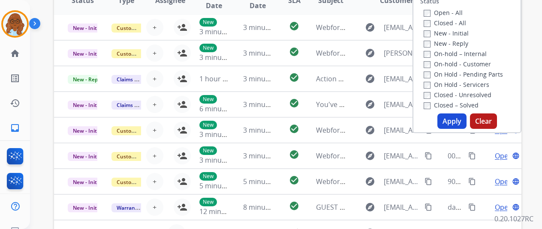
click at [454, 117] on button "Apply" at bounding box center [451, 121] width 29 height 15
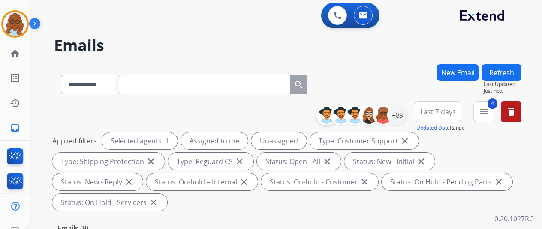
scroll to position [0, 0]
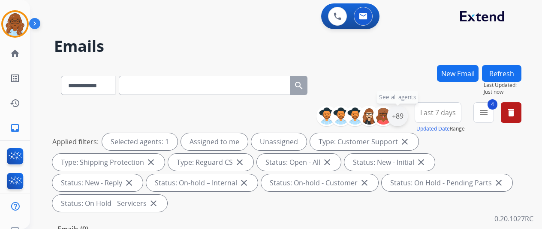
click at [406, 115] on div "+89" at bounding box center [397, 116] width 21 height 21
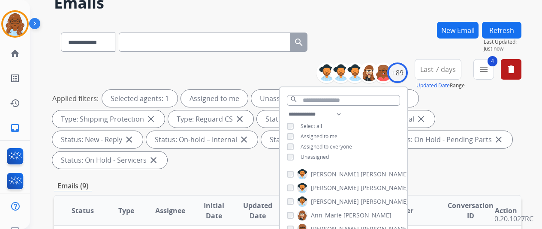
scroll to position [86, 0]
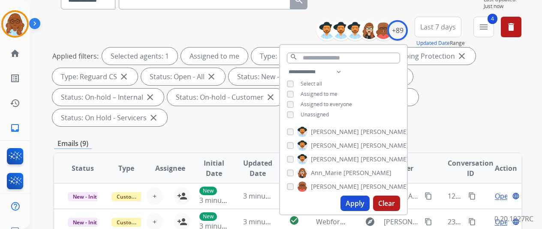
drag, startPoint x: 366, startPoint y: 205, endPoint x: 394, endPoint y: 206, distance: 27.9
click at [366, 206] on button "Apply" at bounding box center [354, 203] width 29 height 15
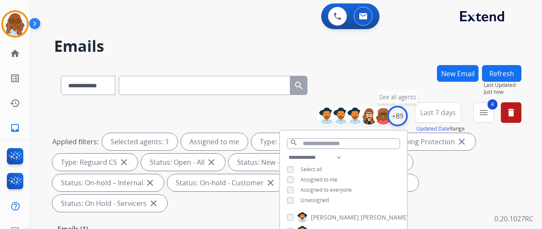
click at [402, 121] on div "+89" at bounding box center [397, 116] width 21 height 21
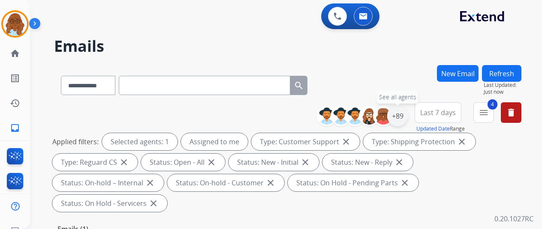
scroll to position [129, 0]
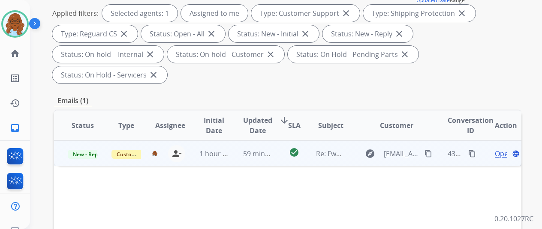
click at [495, 149] on span "Open" at bounding box center [504, 154] width 18 height 10
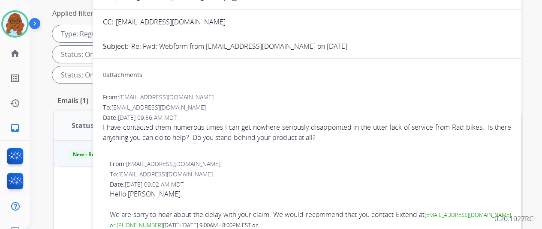
scroll to position [0, 0]
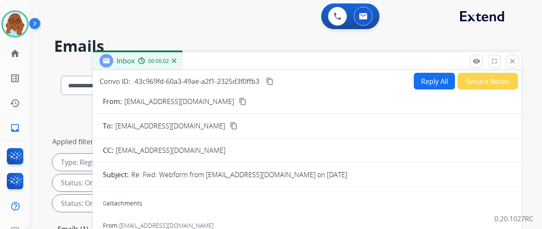
click at [436, 85] on button "Reply All" at bounding box center [434, 81] width 41 height 17
select select "**********"
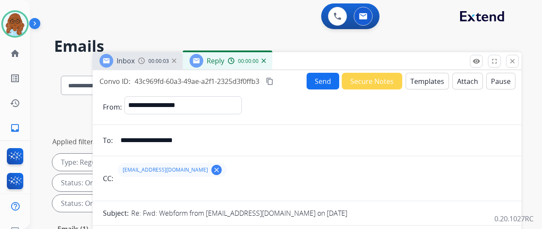
click at [427, 87] on button "Templates" at bounding box center [427, 81] width 43 height 17
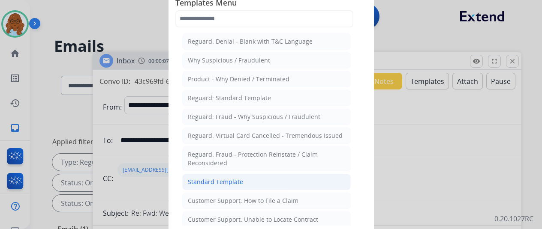
click at [244, 176] on li "Standard Template" at bounding box center [266, 182] width 168 height 16
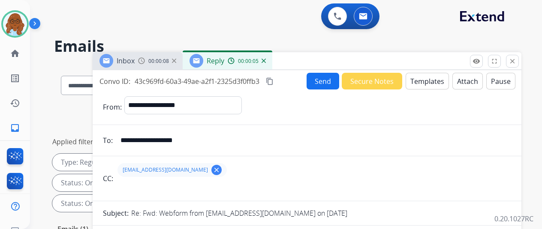
scroll to position [129, 0]
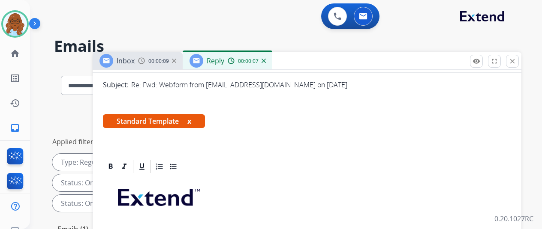
click at [191, 121] on button "x" at bounding box center [189, 121] width 4 height 10
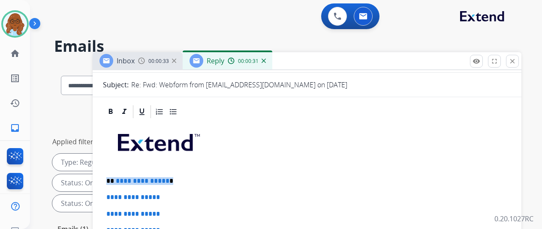
drag, startPoint x: 196, startPoint y: 180, endPoint x: 108, endPoint y: 178, distance: 88.4
click at [131, 178] on span "**********" at bounding box center [143, 181] width 54 height 6
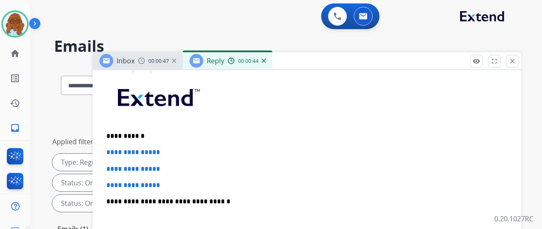
scroll to position [214, 0]
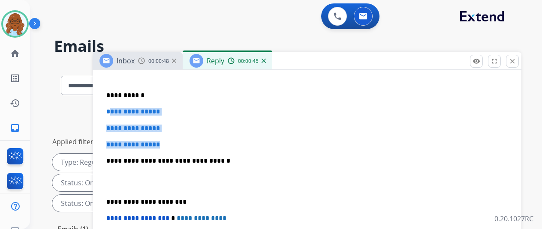
drag, startPoint x: 171, startPoint y: 144, endPoint x: 111, endPoint y: 112, distance: 69.1
click at [111, 112] on div "**********" at bounding box center [307, 181] width 408 height 295
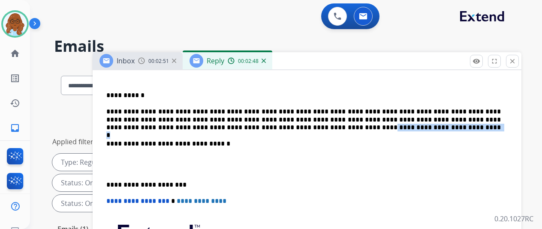
drag, startPoint x: 250, startPoint y: 128, endPoint x: 350, endPoint y: 126, distance: 100.3
click at [350, 126] on p "**********" at bounding box center [303, 120] width 394 height 24
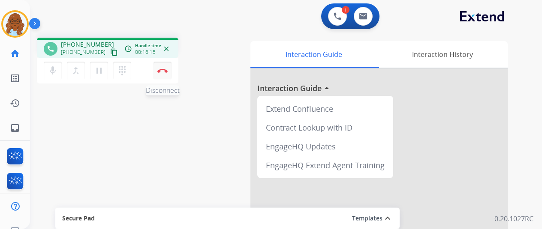
click at [167, 69] on img at bounding box center [162, 71] width 10 height 4
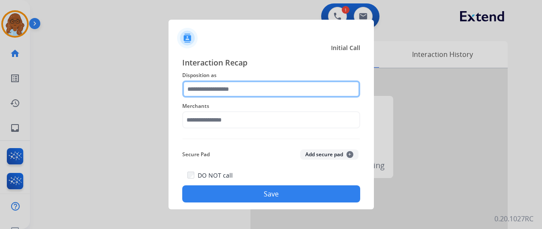
click at [252, 89] on input "text" at bounding box center [271, 89] width 178 height 17
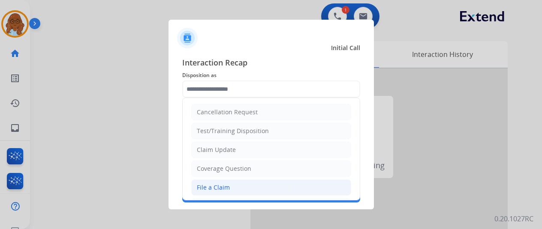
click at [206, 185] on div "File a Claim" at bounding box center [213, 187] width 33 height 9
type input "**********"
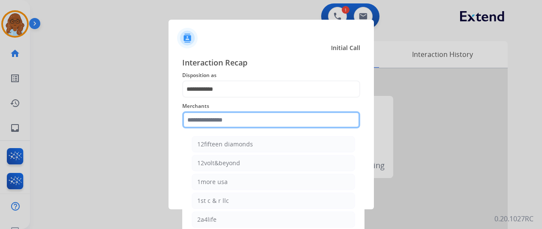
click at [211, 124] on input "text" at bounding box center [271, 119] width 178 height 17
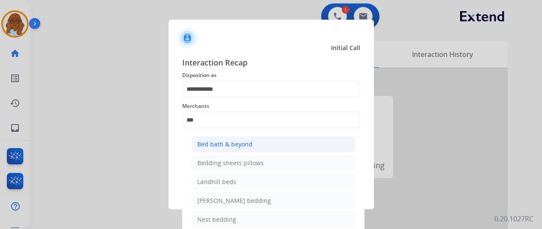
click at [265, 142] on li "Bed bath & beyond" at bounding box center [273, 144] width 163 height 16
type input "**********"
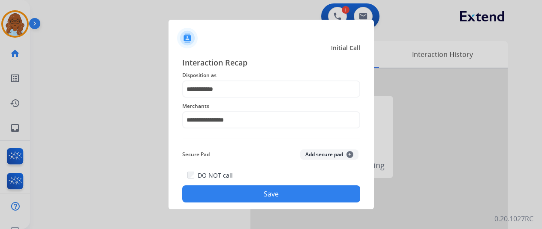
click at [235, 195] on button "Save" at bounding box center [271, 194] width 178 height 17
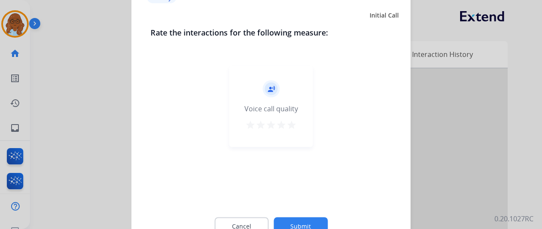
drag, startPoint x: 294, startPoint y: 127, endPoint x: 295, endPoint y: 183, distance: 56.2
click at [293, 127] on mat-icon "star" at bounding box center [291, 125] width 10 height 10
click at [304, 219] on button "Submit" at bounding box center [301, 226] width 54 height 18
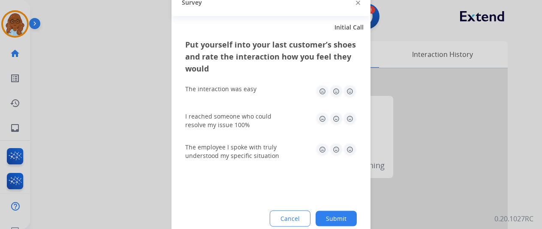
click at [348, 94] on img at bounding box center [350, 91] width 14 height 14
click at [348, 126] on div "I reached someone who could resolve my issue 100%" at bounding box center [270, 120] width 171 height 17
drag, startPoint x: 349, startPoint y: 119, endPoint x: 349, endPoint y: 135, distance: 16.3
click at [349, 119] on img at bounding box center [350, 119] width 14 height 14
click at [349, 147] on img at bounding box center [350, 150] width 14 height 14
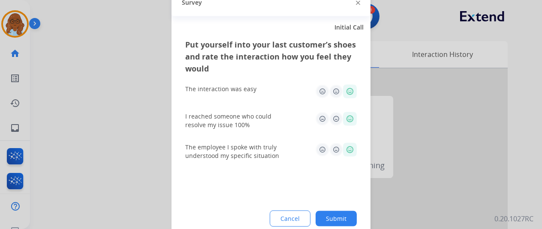
click at [349, 213] on button "Submit" at bounding box center [336, 218] width 41 height 15
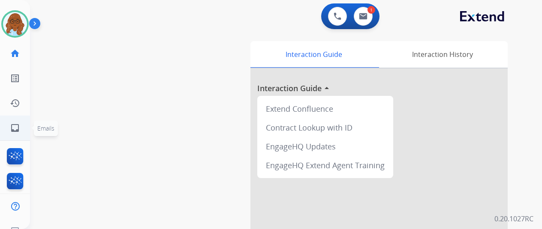
click at [27, 126] on ul "inbox Emails Emails" at bounding box center [15, 128] width 30 height 25
click at [22, 129] on link "inbox Emails" at bounding box center [15, 128] width 24 height 24
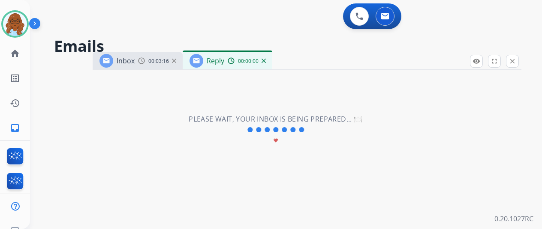
select select "**********"
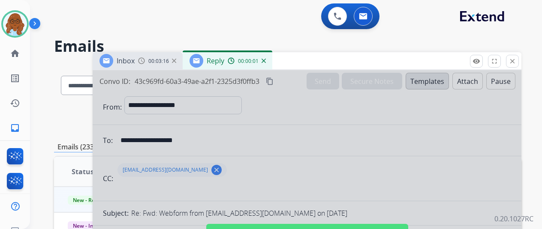
click at [298, 123] on div at bounding box center [307, 230] width 429 height 320
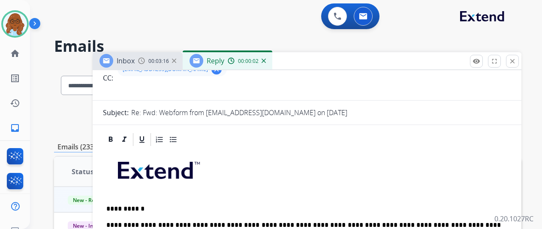
scroll to position [171, 0]
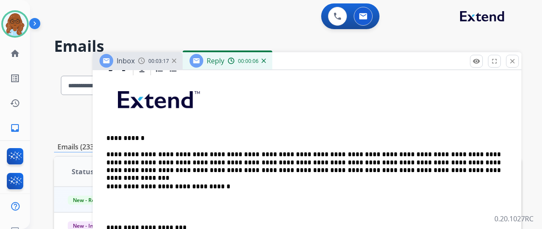
click at [400, 173] on p "**********" at bounding box center [303, 163] width 394 height 24
click at [114, 221] on div "**********" at bounding box center [307, 216] width 408 height 278
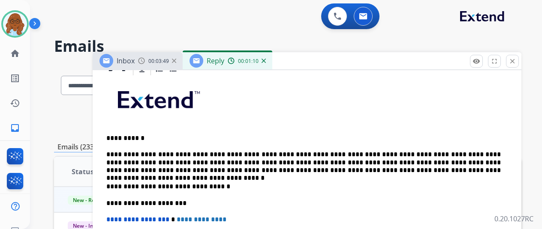
click at [238, 176] on div "**********" at bounding box center [307, 203] width 408 height 253
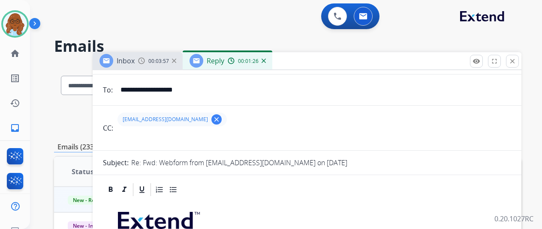
scroll to position [0, 0]
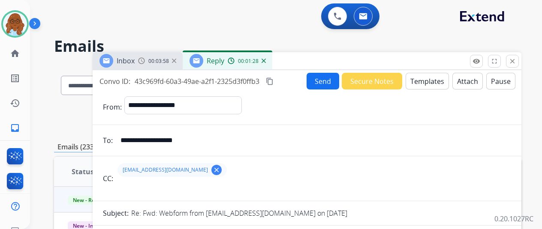
click at [274, 84] on mat-icon "content_copy" at bounding box center [270, 82] width 8 height 8
click at [319, 89] on button "Send" at bounding box center [323, 81] width 33 height 17
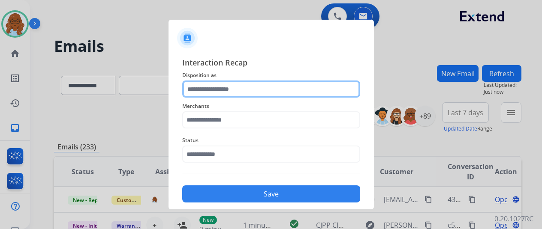
click at [263, 90] on input "text" at bounding box center [271, 89] width 178 height 17
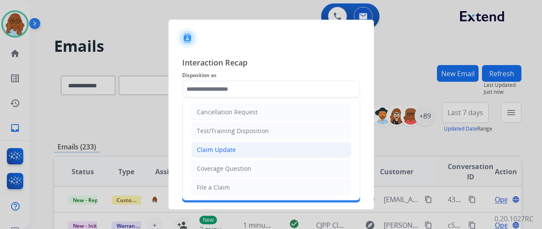
click at [215, 148] on div "Claim Update" at bounding box center [216, 150] width 39 height 9
type input "**********"
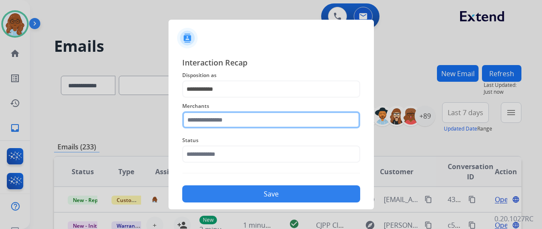
click at [207, 121] on input "text" at bounding box center [271, 119] width 178 height 17
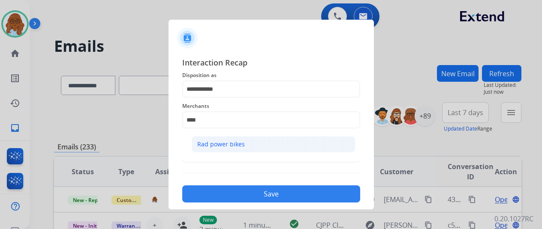
click at [197, 143] on div "Rad power bikes" at bounding box center [221, 144] width 48 height 9
type input "**********"
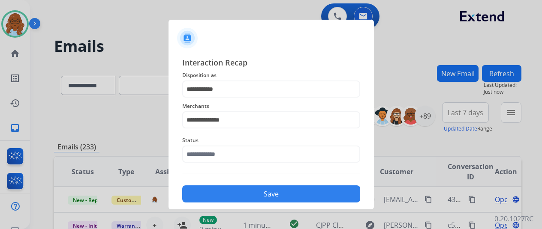
click at [228, 145] on span "Status" at bounding box center [271, 140] width 178 height 10
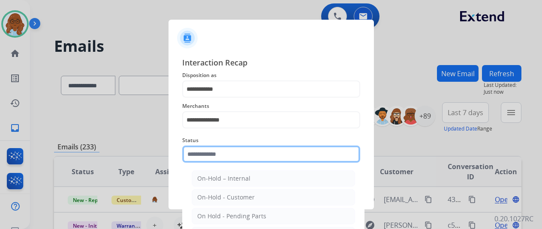
click at [226, 151] on input "text" at bounding box center [271, 154] width 178 height 17
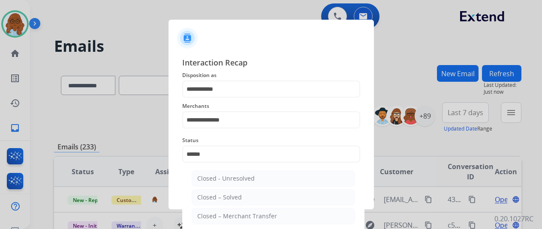
click at [277, 188] on ul "Closed - Unresolved Closed – Solved Closed – Merchant Transfer" at bounding box center [273, 199] width 168 height 67
click at [277, 194] on li "Closed – Solved" at bounding box center [273, 198] width 163 height 16
type input "**********"
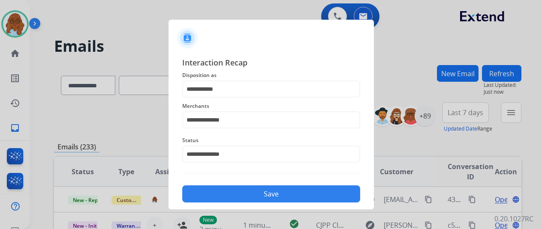
click at [278, 196] on button "Save" at bounding box center [271, 194] width 178 height 17
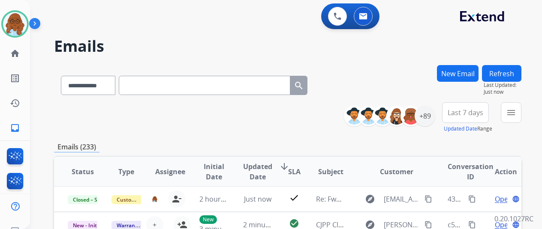
scroll to position [1, 0]
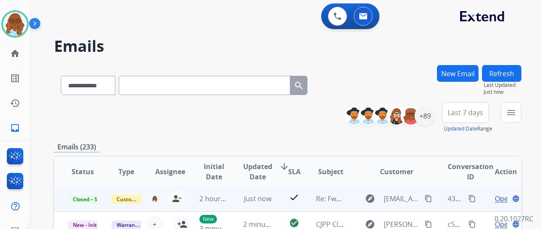
click at [472, 197] on mat-icon "content_copy" at bounding box center [472, 199] width 8 height 8
click at [431, 198] on mat-icon "content_copy" at bounding box center [428, 199] width 8 height 8
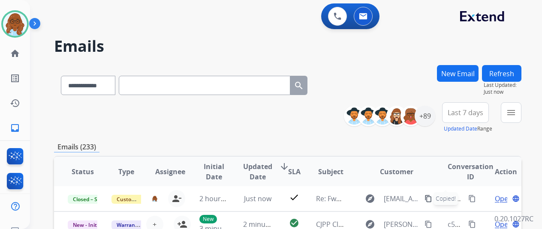
scroll to position [86, 0]
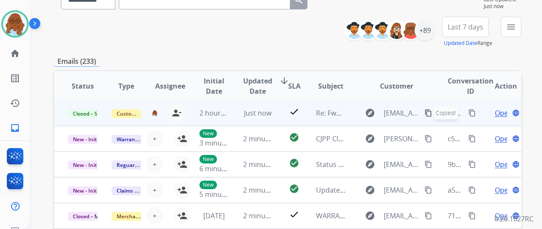
click at [498, 111] on span "Open" at bounding box center [504, 113] width 18 height 10
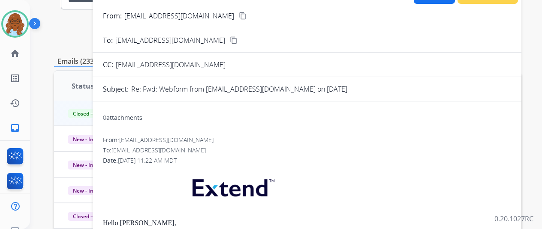
scroll to position [43, 0]
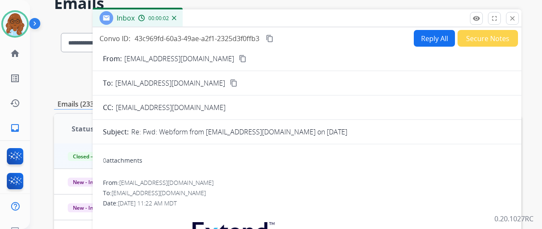
click at [230, 84] on mat-icon "content_copy" at bounding box center [234, 83] width 8 height 8
click at [274, 36] on mat-icon "content_copy" at bounding box center [270, 39] width 8 height 8
click at [516, 19] on mat-icon "close" at bounding box center [512, 19] width 8 height 8
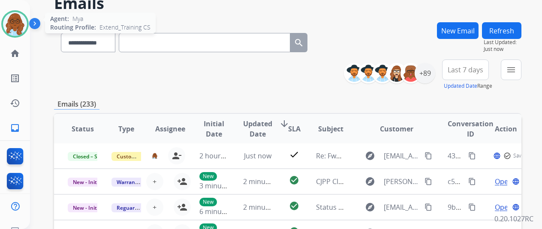
click at [19, 22] on img at bounding box center [15, 24] width 24 height 24
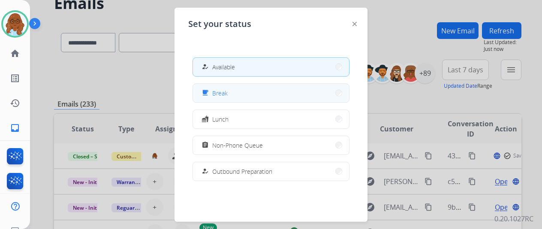
click at [238, 98] on button "free_breakfast Break" at bounding box center [271, 93] width 156 height 18
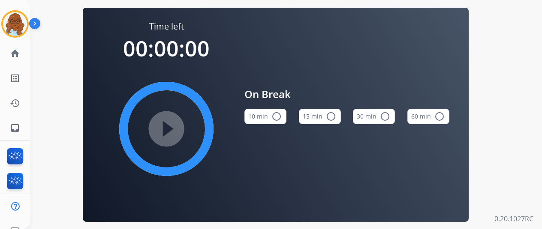
click at [331, 119] on mat-icon "radio_button_unchecked" at bounding box center [331, 116] width 10 height 10
click at [171, 131] on mat-icon "play_circle_filled" at bounding box center [166, 129] width 10 height 10
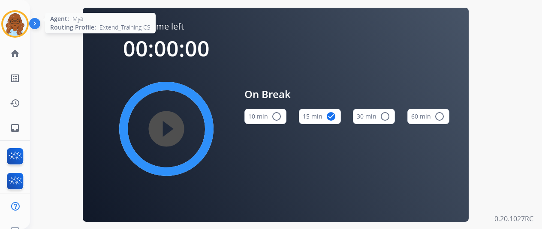
click at [2, 24] on div at bounding box center [14, 23] width 27 height 27
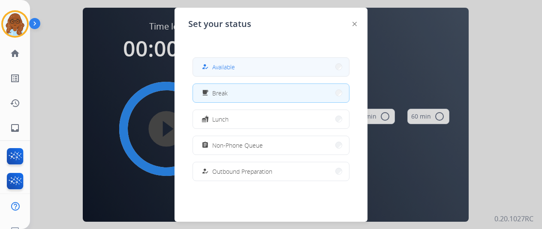
click at [218, 68] on span "Available" at bounding box center [223, 67] width 23 height 9
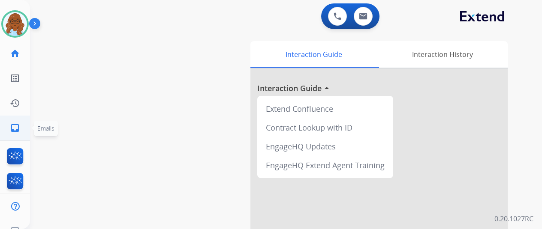
click at [21, 122] on link "inbox Emails" at bounding box center [15, 128] width 24 height 24
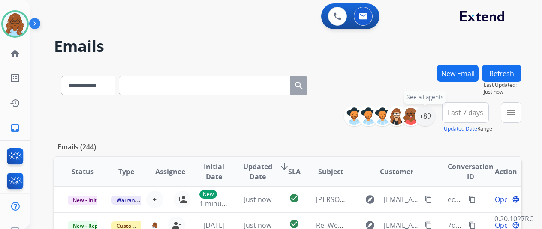
drag, startPoint x: 439, startPoint y: 118, endPoint x: 423, endPoint y: 138, distance: 25.6
click at [435, 118] on div "+89" at bounding box center [425, 116] width 21 height 21
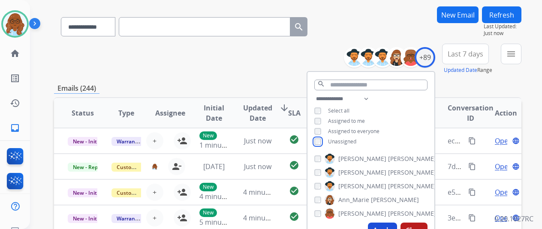
scroll to position [86, 0]
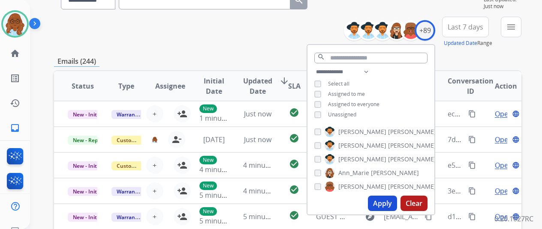
click at [382, 202] on button "Apply" at bounding box center [382, 203] width 29 height 15
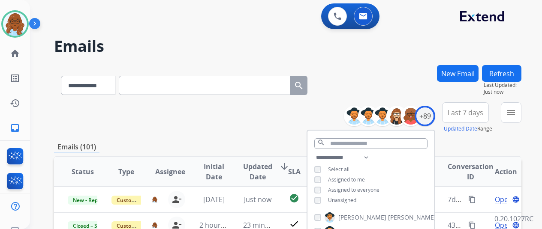
click at [472, 118] on button "Last 7 days" at bounding box center [465, 112] width 47 height 21
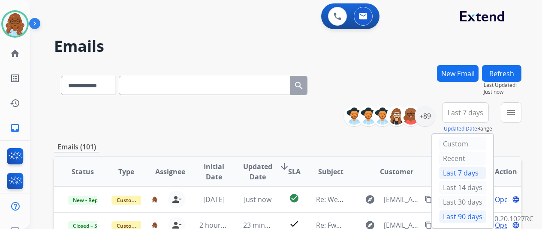
click at [460, 215] on div "Last 90 days" at bounding box center [462, 217] width 47 height 13
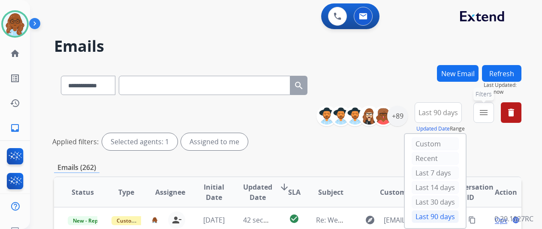
click at [489, 111] on mat-icon "menu" at bounding box center [483, 113] width 10 height 10
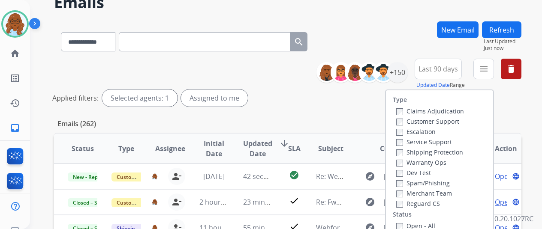
scroll to position [86, 0]
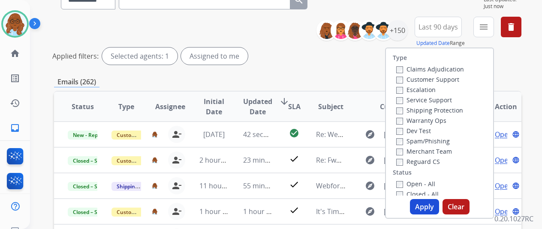
click at [407, 80] on label "Customer Support" at bounding box center [427, 79] width 63 height 8
click at [422, 108] on label "Shipping Protection" at bounding box center [429, 110] width 67 height 8
click at [422, 160] on label "Reguard CS" at bounding box center [418, 162] width 44 height 8
click at [420, 183] on label "Open - All" at bounding box center [415, 184] width 39 height 8
click at [426, 213] on button "Apply" at bounding box center [424, 206] width 29 height 15
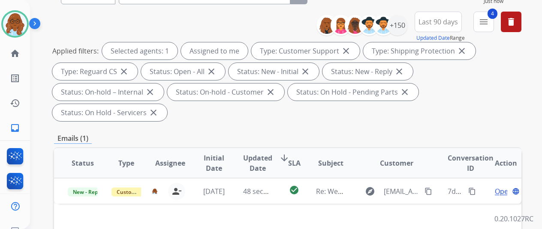
scroll to position [129, 0]
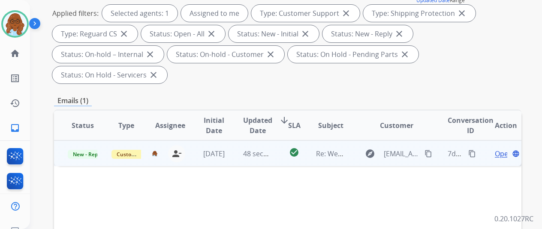
click at [502, 149] on span "Open" at bounding box center [504, 154] width 18 height 10
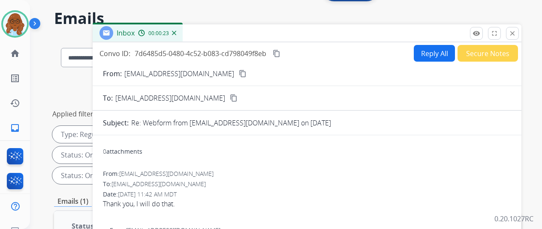
scroll to position [0, 0]
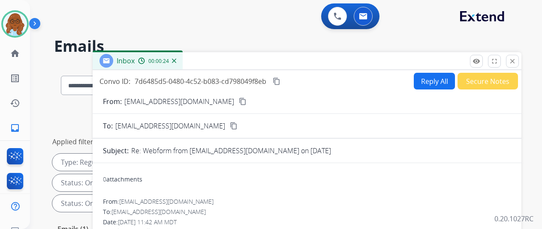
click at [470, 83] on button "Secure Notes" at bounding box center [487, 81] width 60 height 17
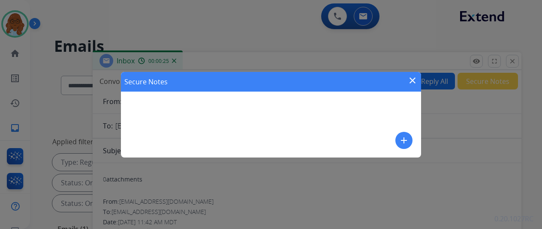
click at [406, 142] on mat-icon "add" at bounding box center [404, 140] width 10 height 10
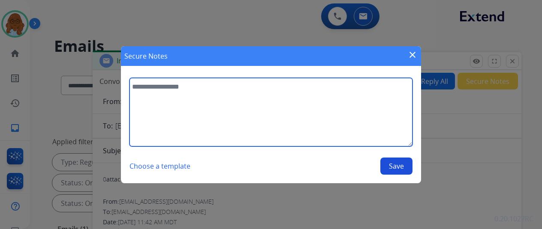
click at [317, 102] on textarea at bounding box center [270, 112] width 283 height 69
type textarea "**********"
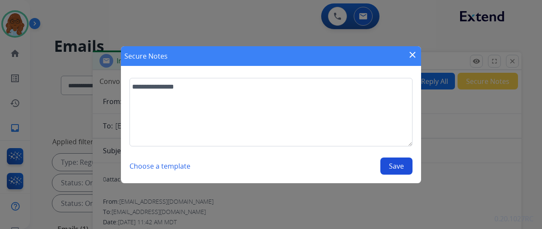
click at [404, 166] on button "Save" at bounding box center [396, 166] width 32 height 17
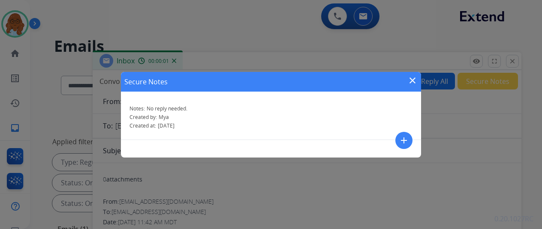
drag, startPoint x: 415, startPoint y: 75, endPoint x: 477, endPoint y: 73, distance: 62.2
click at [414, 75] on mat-icon "close" at bounding box center [412, 80] width 10 height 10
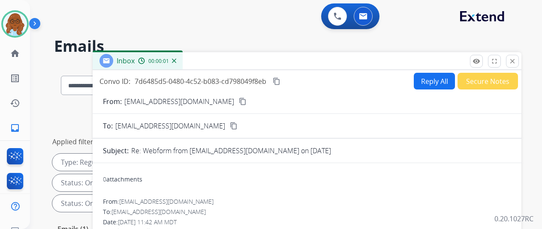
click at [514, 62] on button "close Close" at bounding box center [512, 61] width 13 height 13
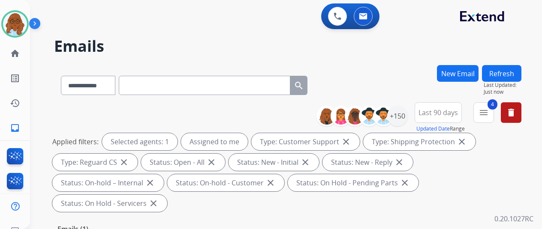
scroll to position [129, 0]
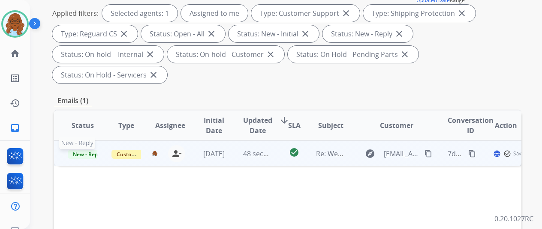
click at [87, 150] on span "New - Reply" at bounding box center [87, 154] width 39 height 9
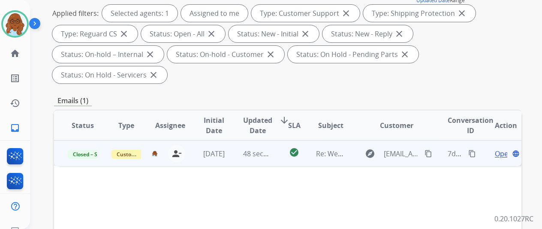
scroll to position [0, 0]
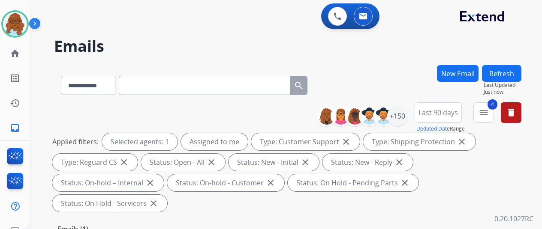
click at [503, 75] on button "Refresh" at bounding box center [501, 73] width 39 height 17
click at [457, 72] on button "New Email" at bounding box center [458, 73] width 42 height 17
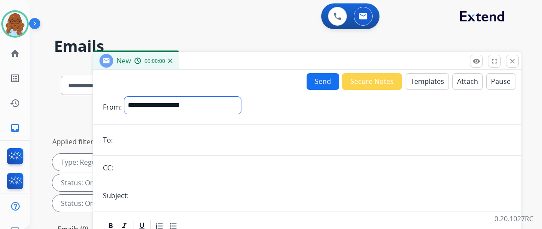
drag, startPoint x: 208, startPoint y: 98, endPoint x: 202, endPoint y: 113, distance: 16.6
click at [208, 98] on select "**********" at bounding box center [182, 105] width 117 height 17
select select "**********"
click at [131, 97] on select "**********" at bounding box center [182, 105] width 117 height 17
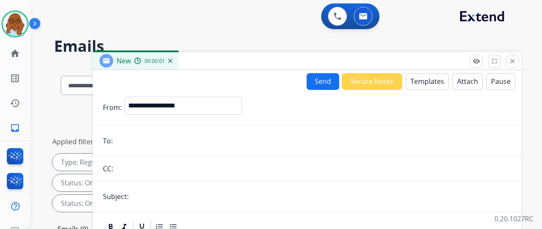
click at [158, 132] on input "email" at bounding box center [313, 140] width 396 height 17
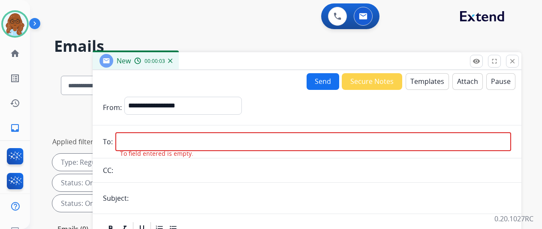
drag, startPoint x: 165, startPoint y: 149, endPoint x: 140, endPoint y: 139, distance: 27.5
paste input "**********"
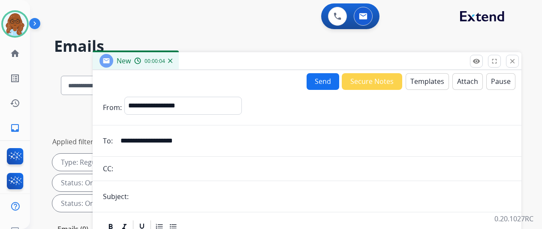
type input "**********"
click at [156, 192] on input "text" at bounding box center [321, 196] width 380 height 17
type input "**********"
click at [438, 82] on button "Templates" at bounding box center [427, 81] width 43 height 17
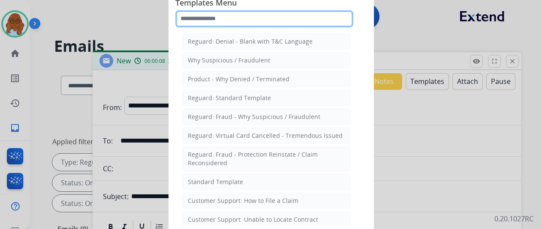
click at [257, 25] on input "text" at bounding box center [264, 18] width 178 height 17
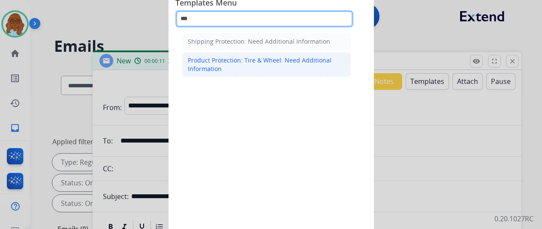
type input "***"
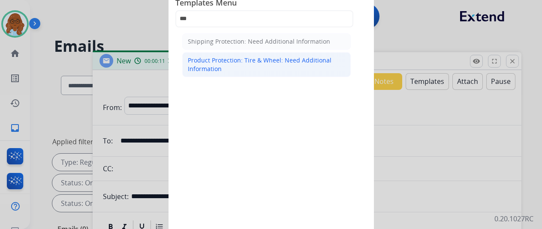
click at [234, 60] on div "Product Protection: Tire & Wheel: Need Additional Information" at bounding box center [266, 64] width 157 height 17
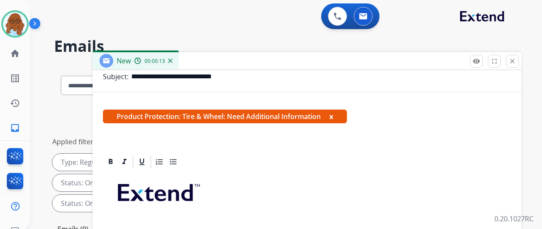
scroll to position [129, 0]
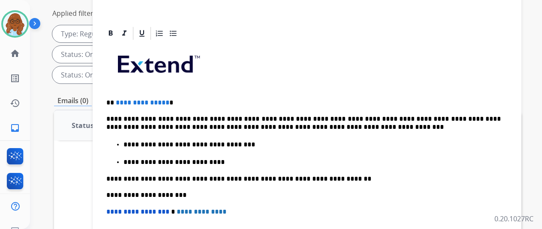
click at [283, 115] on p "**********" at bounding box center [303, 123] width 394 height 16
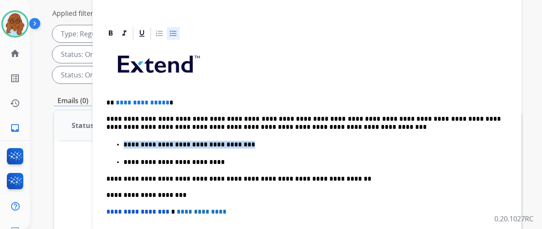
drag, startPoint x: 248, startPoint y: 128, endPoint x: 144, endPoint y: 131, distance: 104.2
click at [133, 141] on p "**********" at bounding box center [311, 145] width 377 height 8
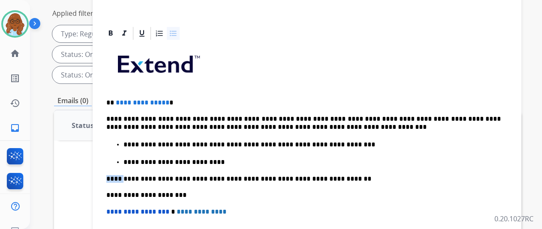
drag, startPoint x: 180, startPoint y: 148, endPoint x: 135, endPoint y: 154, distance: 45.0
click at [129, 152] on div "**********" at bounding box center [307, 181] width 408 height 281
click at [160, 159] on p "**********" at bounding box center [311, 163] width 377 height 8
drag, startPoint x: 232, startPoint y: 144, endPoint x: 125, endPoint y: 142, distance: 106.4
click at [125, 142] on ul "**********" at bounding box center [306, 153] width 401 height 27
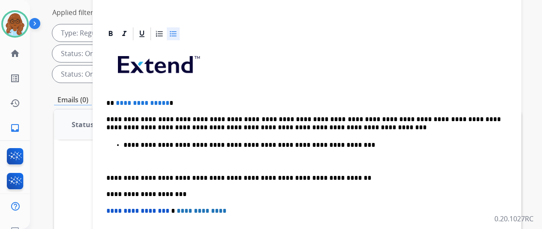
scroll to position [146, 0]
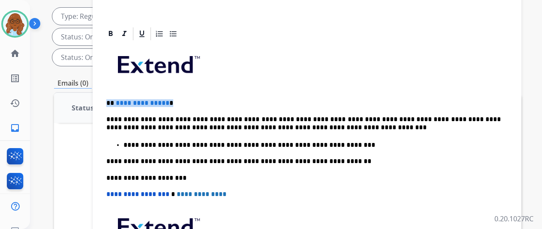
drag, startPoint x: 174, startPoint y: 82, endPoint x: 109, endPoint y: 86, distance: 64.9
click at [109, 86] on div "**********" at bounding box center [307, 164] width 429 height 277
click at [344, 141] on p "**********" at bounding box center [311, 145] width 377 height 8
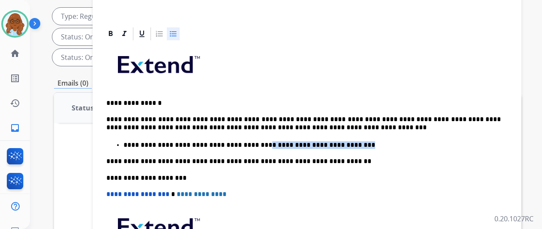
drag, startPoint x: 326, startPoint y: 126, endPoint x: 257, endPoint y: 126, distance: 68.6
click at [257, 141] on p "**********" at bounding box center [311, 145] width 377 height 8
click at [307, 141] on p "**********" at bounding box center [311, 145] width 377 height 8
click at [376, 141] on p "**********" at bounding box center [311, 145] width 377 height 8
drag, startPoint x: 319, startPoint y: 131, endPoint x: 289, endPoint y: 131, distance: 29.6
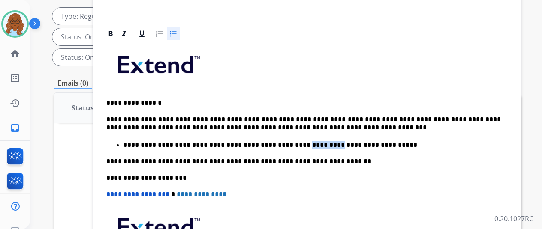
click at [289, 141] on p "**********" at bounding box center [311, 145] width 377 height 8
click at [273, 141] on p "**********" at bounding box center [311, 145] width 377 height 8
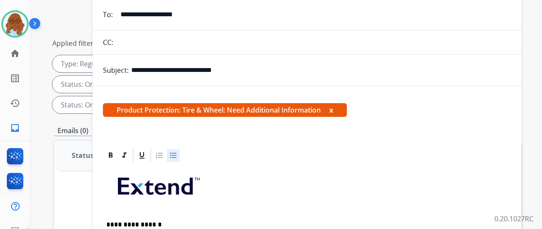
scroll to position [0, 0]
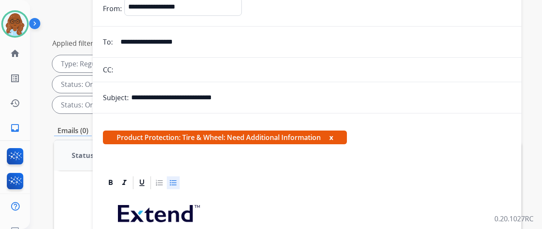
click at [337, 138] on span "Product Protection: Tire & Wheel: Need Additional Information x" at bounding box center [225, 138] width 244 height 14
click at [333, 136] on button "x" at bounding box center [331, 137] width 4 height 10
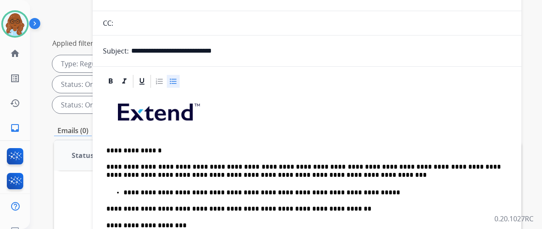
scroll to position [60, 0]
drag, startPoint x: 183, startPoint y: 177, endPoint x: 127, endPoint y: 177, distance: 56.2
click at [127, 188] on ul "**********" at bounding box center [306, 192] width 401 height 9
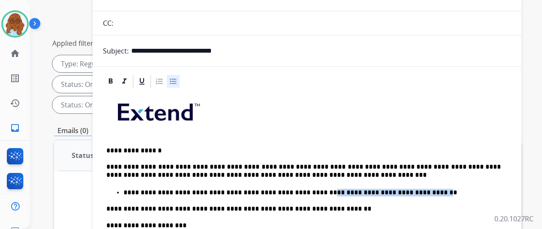
drag, startPoint x: 306, startPoint y: 177, endPoint x: 402, endPoint y: 177, distance: 95.6
click at [402, 189] on p "**********" at bounding box center [311, 193] width 377 height 8
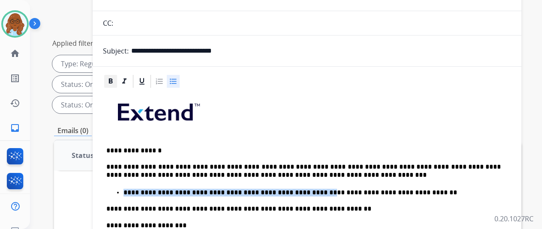
click at [113, 78] on icon at bounding box center [111, 80] width 4 height 5
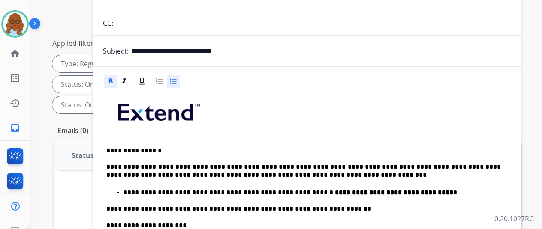
click at [124, 74] on div at bounding box center [307, 81] width 408 height 15
click at [141, 74] on div at bounding box center [307, 81] width 408 height 15
drag, startPoint x: 149, startPoint y: 69, endPoint x: 144, endPoint y: 69, distance: 5.2
click at [146, 77] on icon at bounding box center [142, 81] width 9 height 9
click at [126, 78] on icon at bounding box center [124, 80] width 4 height 5
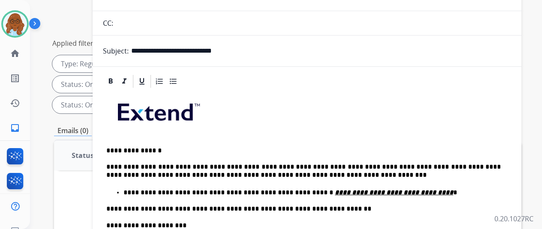
click at [378, 119] on p at bounding box center [306, 116] width 401 height 46
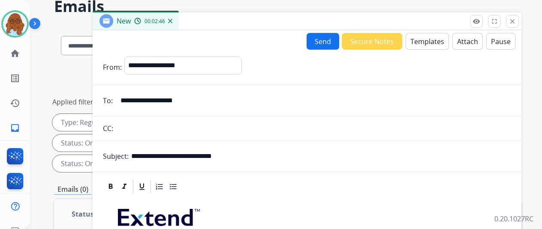
scroll to position [0, 0]
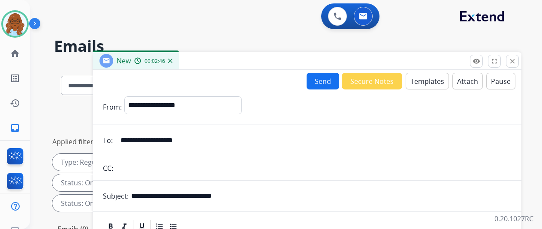
click at [318, 86] on button "Send" at bounding box center [323, 81] width 33 height 17
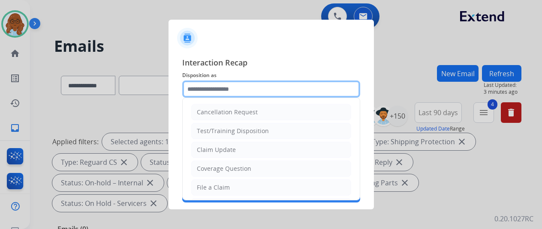
drag, startPoint x: 204, startPoint y: 92, endPoint x: 211, endPoint y: 97, distance: 8.5
click at [204, 92] on input "text" at bounding box center [271, 89] width 178 height 17
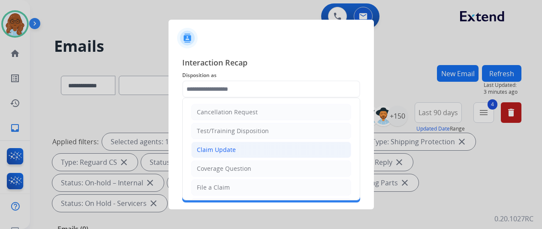
click at [227, 143] on li "Claim Update" at bounding box center [271, 150] width 160 height 16
type input "**********"
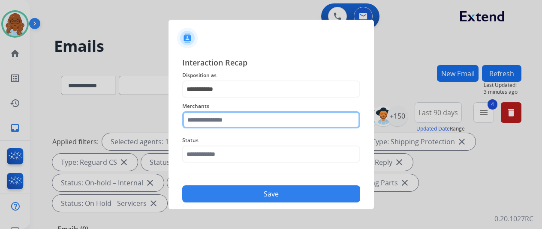
click at [222, 114] on input "text" at bounding box center [271, 119] width 178 height 17
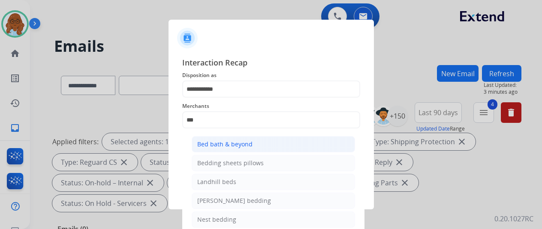
click at [249, 144] on div "Bed bath & beyond" at bounding box center [224, 144] width 55 height 9
type input "**********"
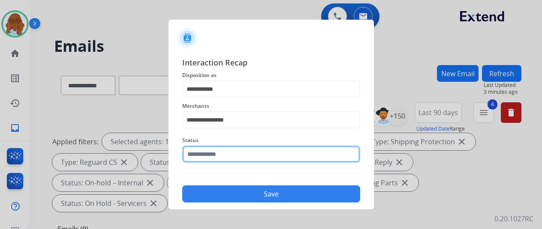
click at [235, 154] on input "text" at bounding box center [271, 154] width 178 height 17
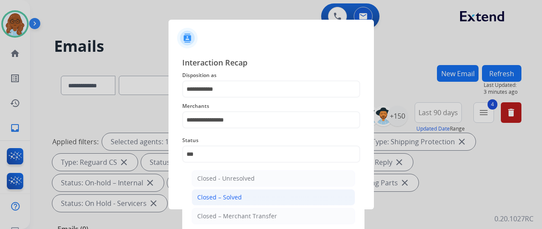
click at [240, 196] on li "Closed – Solved" at bounding box center [273, 198] width 163 height 16
type input "**********"
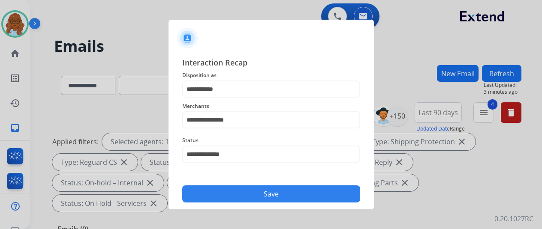
click at [242, 196] on button "Save" at bounding box center [271, 194] width 178 height 17
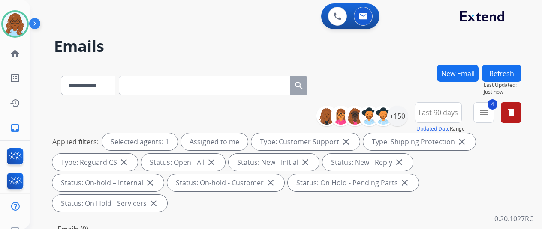
click at [244, 89] on input "text" at bounding box center [204, 85] width 171 height 19
paste input "**********"
type input "**********"
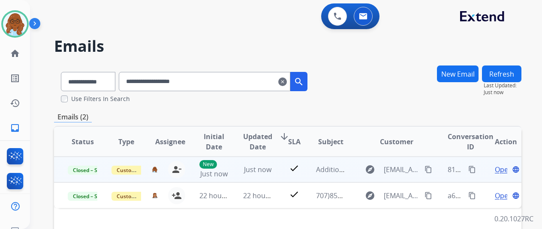
click at [473, 170] on mat-icon "content_copy" at bounding box center [472, 170] width 8 height 8
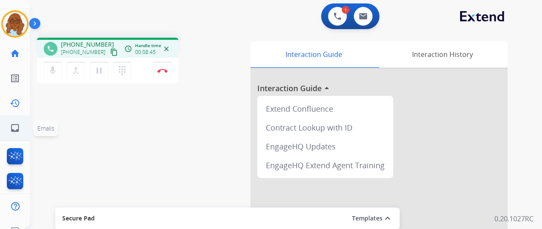
click at [17, 121] on link "inbox Emails" at bounding box center [15, 128] width 24 height 24
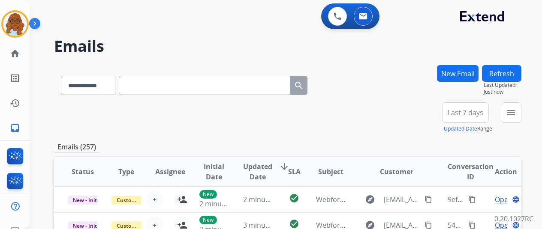
click at [453, 75] on button "New Email" at bounding box center [458, 73] width 42 height 17
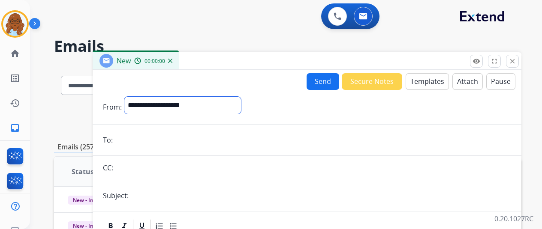
drag, startPoint x: 228, startPoint y: 101, endPoint x: 213, endPoint y: 112, distance: 19.0
click at [228, 101] on select "**********" at bounding box center [182, 105] width 117 height 17
select select "**********"
click at [131, 97] on select "**********" at bounding box center [182, 105] width 117 height 17
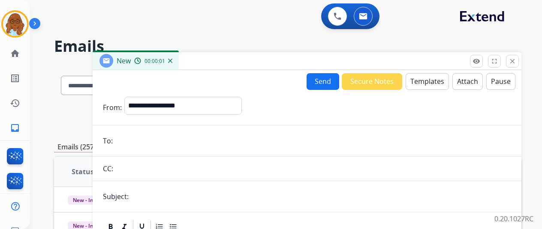
click at [145, 138] on input "email" at bounding box center [313, 140] width 396 height 17
paste input "**********"
type input "**********"
drag, startPoint x: 262, startPoint y: 142, endPoint x: 92, endPoint y: 141, distance: 170.6
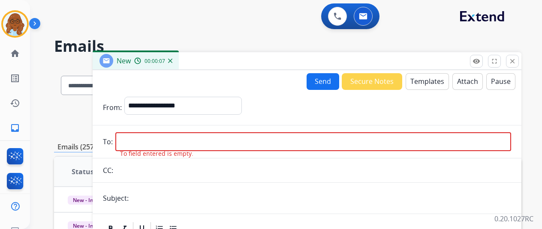
click at [151, 138] on input "email" at bounding box center [313, 141] width 396 height 19
paste input "**********"
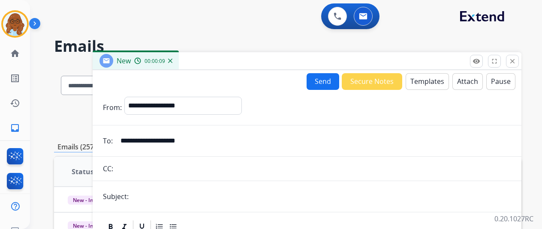
type input "**********"
click at [177, 204] on input "text" at bounding box center [321, 196] width 380 height 17
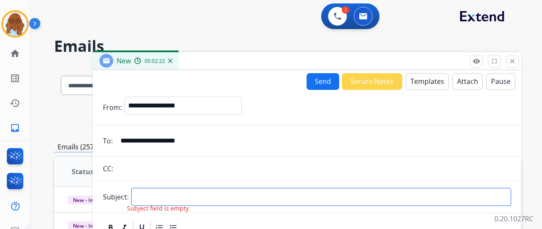
click at [173, 195] on input "text" at bounding box center [321, 197] width 380 height 18
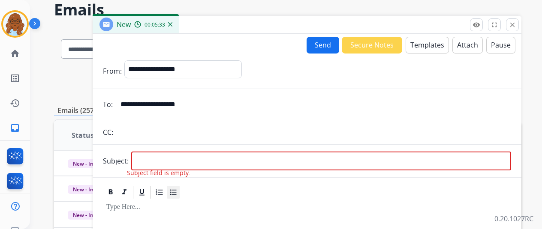
scroll to position [86, 0]
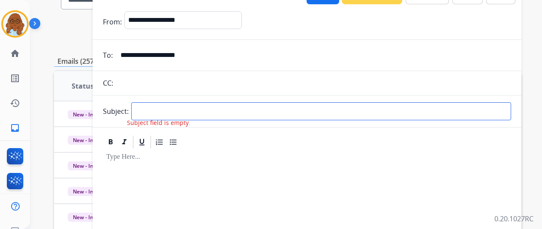
drag, startPoint x: 175, startPoint y: 115, endPoint x: 181, endPoint y: 115, distance: 6.4
click at [175, 115] on input "text" at bounding box center [321, 111] width 380 height 18
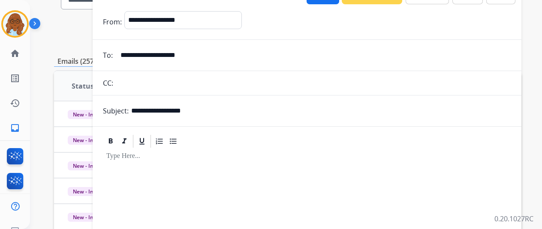
click at [169, 159] on p at bounding box center [306, 157] width 401 height 8
drag, startPoint x: 135, startPoint y: 110, endPoint x: 112, endPoint y: 110, distance: 22.7
click at [108, 110] on div "**********" at bounding box center [307, 110] width 429 height 17
type input "**********"
drag, startPoint x: 233, startPoint y: 111, endPoint x: 352, endPoint y: 114, distance: 118.4
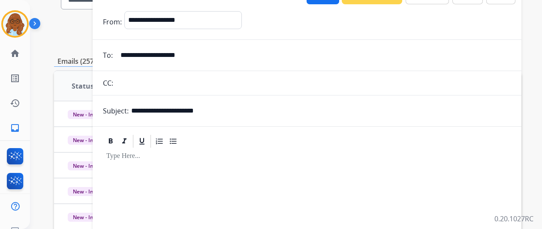
click at [233, 111] on input "**********" at bounding box center [321, 110] width 380 height 17
drag, startPoint x: 255, startPoint y: 177, endPoint x: 252, endPoint y: 173, distance: 5.5
click at [254, 176] on div at bounding box center [307, 222] width 408 height 147
click at [9, 48] on link "home Home" at bounding box center [15, 54] width 24 height 24
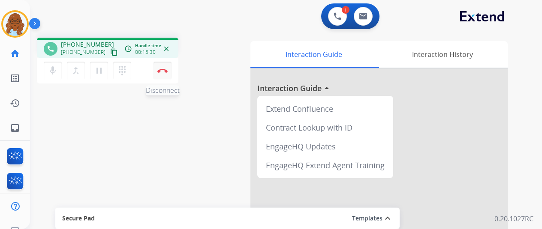
click at [161, 69] on img at bounding box center [162, 71] width 10 height 4
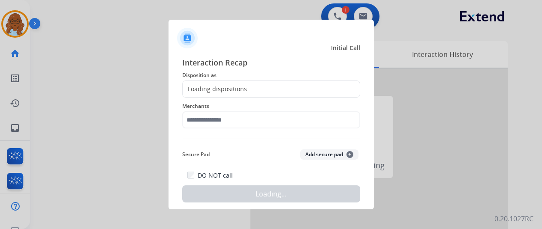
click at [233, 88] on div "Loading dispositions..." at bounding box center [217, 89] width 69 height 9
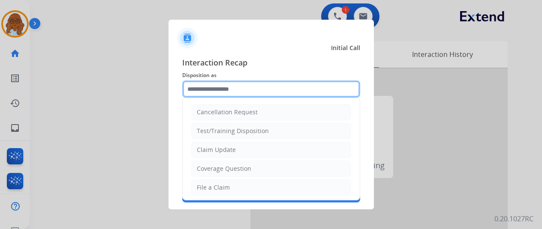
click at [233, 87] on input "text" at bounding box center [271, 89] width 178 height 17
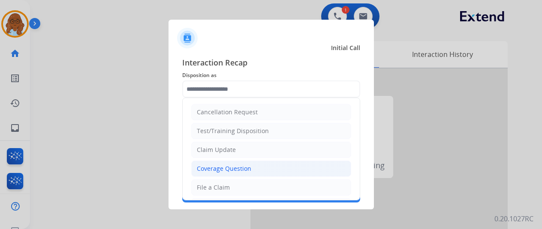
click at [218, 166] on div "Coverage Question" at bounding box center [224, 169] width 54 height 9
type input "**********"
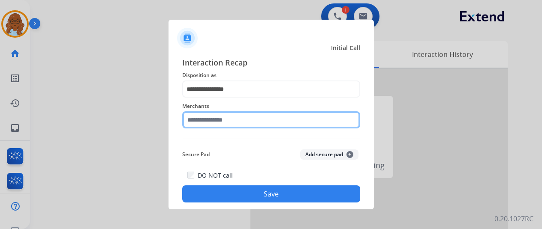
click at [212, 120] on input "text" at bounding box center [271, 119] width 178 height 17
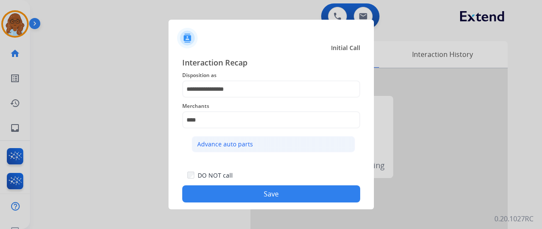
click at [231, 144] on div "Advance auto parts" at bounding box center [225, 144] width 56 height 9
type input "**********"
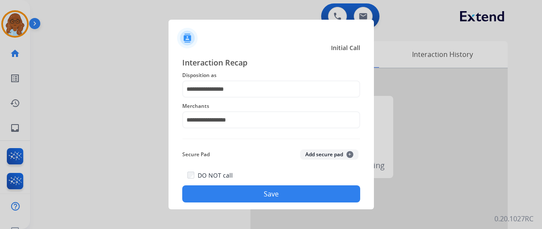
click at [265, 183] on div "DO NOT call Save" at bounding box center [271, 186] width 178 height 33
click at [265, 190] on button "Save" at bounding box center [271, 194] width 178 height 17
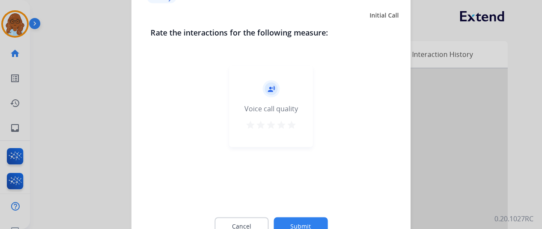
click at [293, 128] on mat-icon "star" at bounding box center [291, 125] width 10 height 10
click at [316, 224] on button "Submit" at bounding box center [301, 226] width 54 height 18
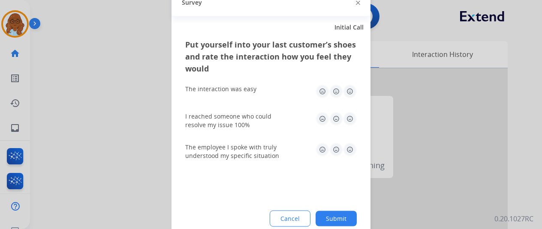
click at [342, 91] on img at bounding box center [336, 91] width 14 height 14
click at [351, 116] on img at bounding box center [350, 119] width 14 height 14
click at [352, 147] on img at bounding box center [350, 150] width 14 height 14
click at [334, 220] on button "Submit" at bounding box center [336, 218] width 41 height 15
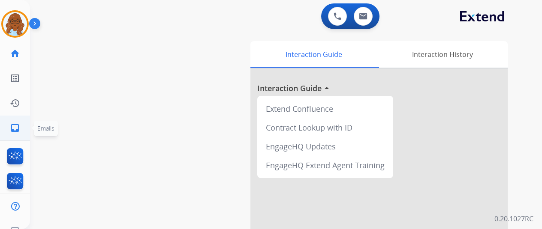
click at [25, 122] on link "inbox Emails" at bounding box center [15, 128] width 24 height 24
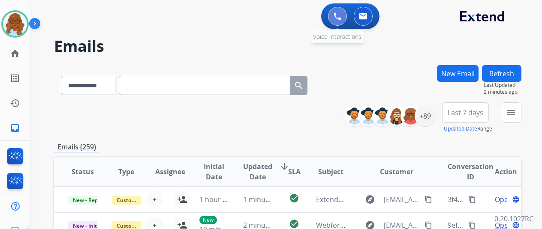
click at [337, 18] on img at bounding box center [338, 16] width 8 height 8
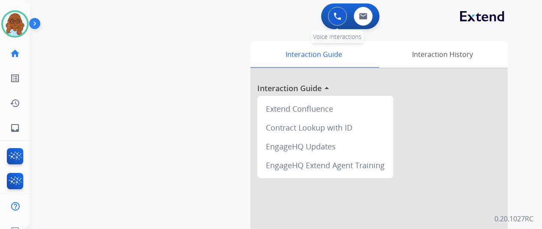
click at [344, 20] on button at bounding box center [337, 16] width 19 height 19
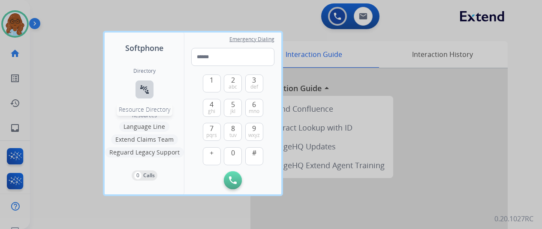
click at [150, 97] on button "connect_without_contact Resource Directory" at bounding box center [144, 90] width 18 height 18
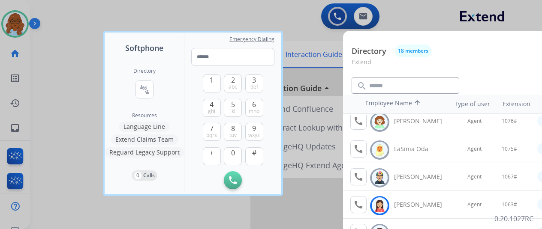
scroll to position [324, 0]
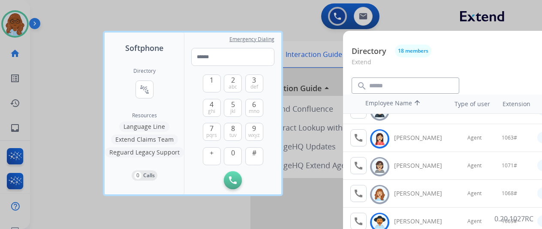
click at [83, 107] on div at bounding box center [271, 114] width 542 height 229
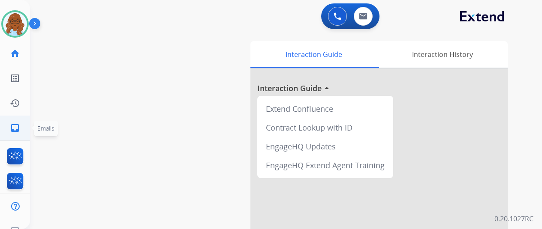
click at [22, 123] on link "inbox Emails" at bounding box center [15, 128] width 24 height 24
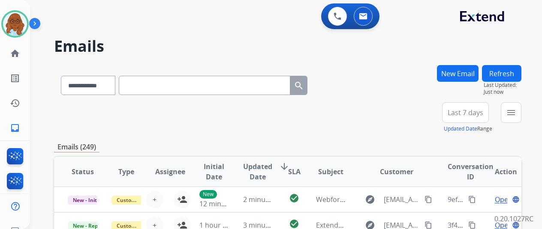
click at [474, 74] on button "New Email" at bounding box center [458, 73] width 42 height 17
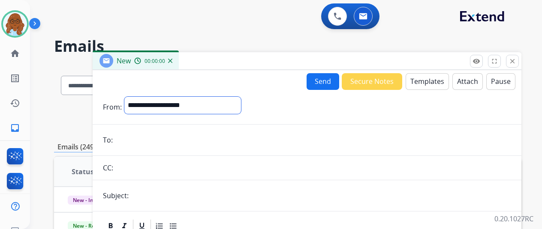
click at [203, 108] on select "**********" at bounding box center [182, 105] width 117 height 17
select select "**********"
click at [131, 97] on select "**********" at bounding box center [182, 105] width 117 height 17
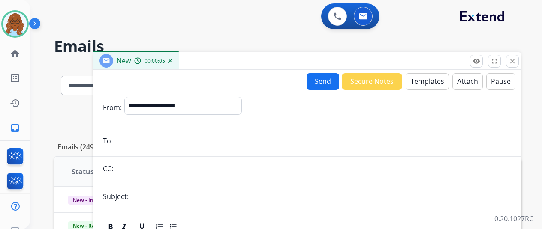
paste input "**********"
type input "**********"
click at [160, 201] on input "text" at bounding box center [321, 196] width 380 height 17
type input "**********"
click at [438, 78] on button "Templates" at bounding box center [427, 81] width 43 height 17
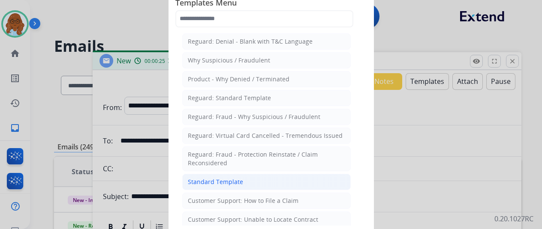
click at [220, 180] on div "Standard Template" at bounding box center [215, 182] width 55 height 9
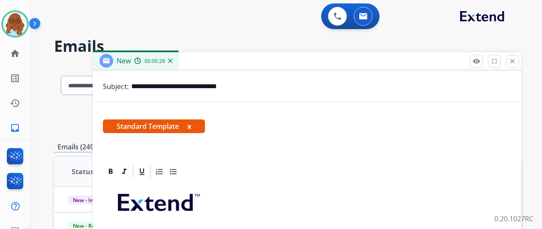
scroll to position [129, 0]
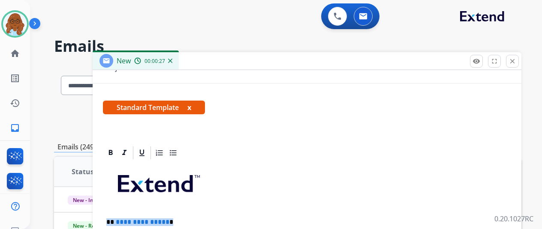
drag, startPoint x: 174, startPoint y: 218, endPoint x: 120, endPoint y: 219, distance: 54.0
click at [114, 220] on p "**********" at bounding box center [303, 223] width 394 height 8
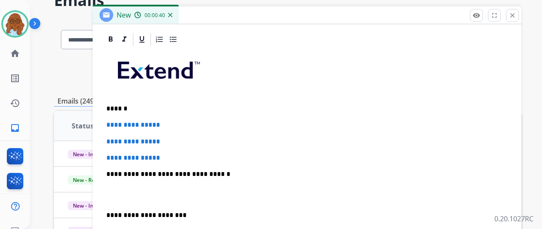
scroll to position [86, 0]
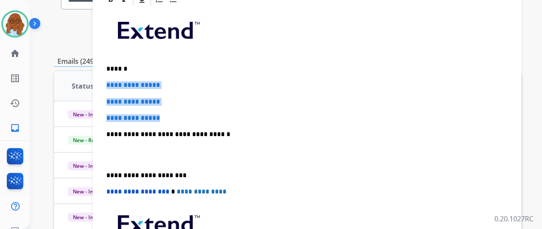
drag, startPoint x: 167, startPoint y: 114, endPoint x: 110, endPoint y: 83, distance: 65.2
click at [110, 83] on div "**********" at bounding box center [307, 154] width 408 height 295
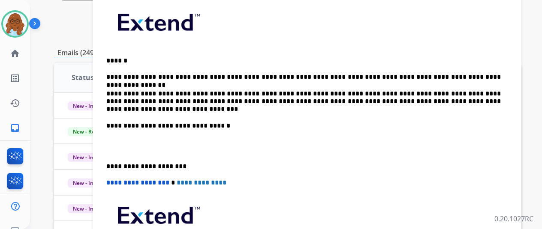
scroll to position [86, 0]
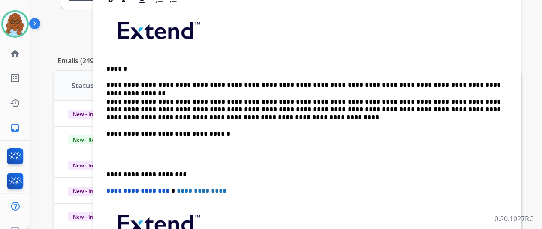
click at [109, 172] on div "**********" at bounding box center [307, 146] width 429 height 308
drag, startPoint x: 113, startPoint y: 172, endPoint x: 197, endPoint y: 199, distance: 88.3
click at [114, 172] on p "**********" at bounding box center [303, 175] width 394 height 8
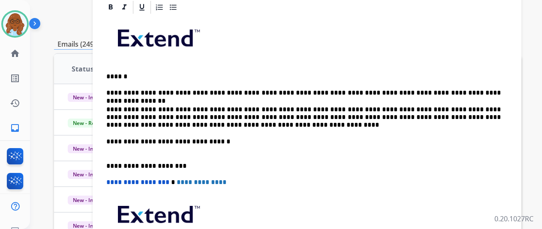
scroll to position [111, 0]
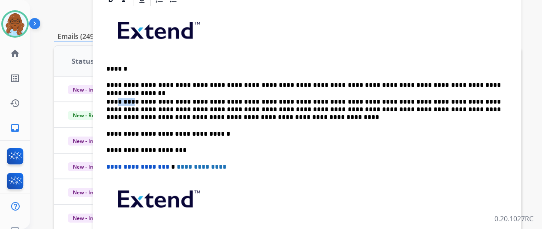
drag, startPoint x: 137, startPoint y: 98, endPoint x: 123, endPoint y: 96, distance: 14.3
click at [123, 98] on p "**********" at bounding box center [303, 110] width 394 height 24
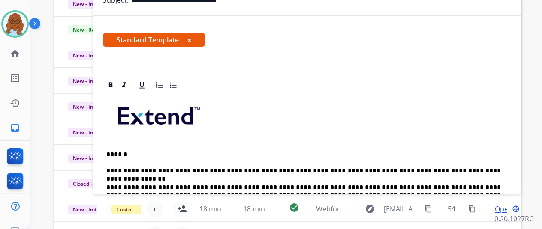
scroll to position [68, 0]
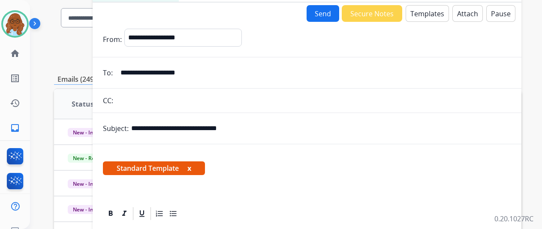
drag, startPoint x: 198, startPoint y: 166, endPoint x: 206, endPoint y: 159, distance: 10.6
click at [191, 166] on button "x" at bounding box center [189, 168] width 4 height 10
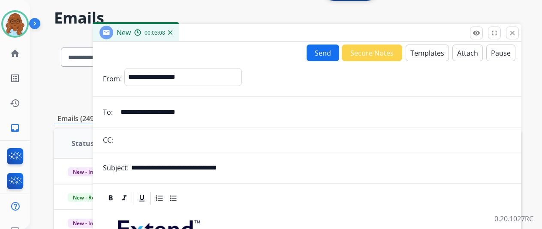
scroll to position [0, 0]
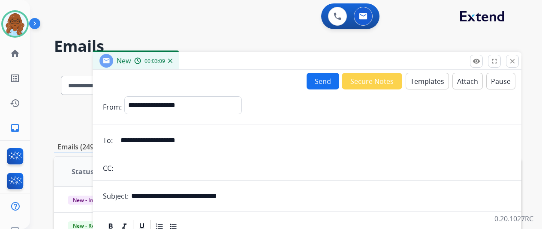
click at [319, 79] on button "Send" at bounding box center [323, 81] width 33 height 17
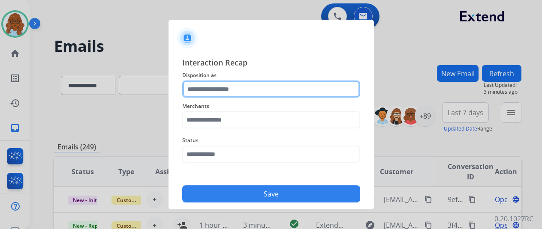
click at [229, 94] on input "text" at bounding box center [271, 89] width 178 height 17
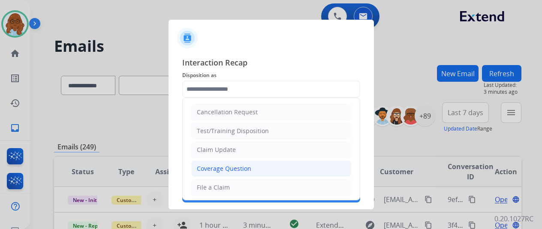
click at [228, 168] on div "Coverage Question" at bounding box center [224, 169] width 54 height 9
type input "**********"
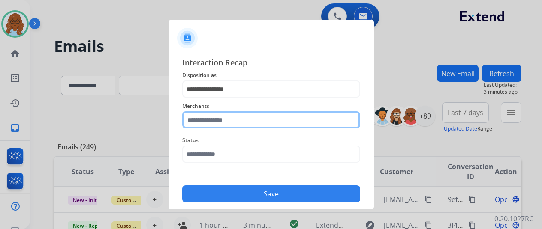
click at [228, 120] on input "text" at bounding box center [271, 119] width 178 height 17
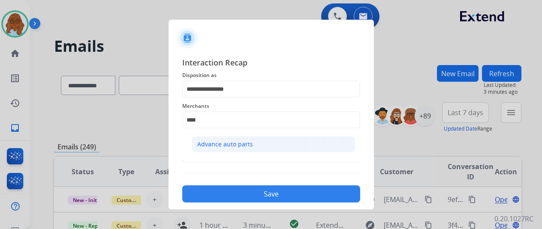
click at [236, 144] on div "Advance auto parts" at bounding box center [225, 144] width 56 height 9
type input "**********"
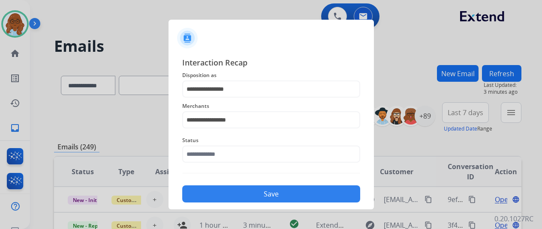
click at [217, 145] on span "Status" at bounding box center [271, 140] width 178 height 10
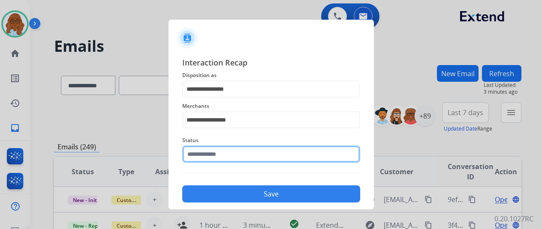
click at [206, 158] on input "text" at bounding box center [271, 154] width 178 height 17
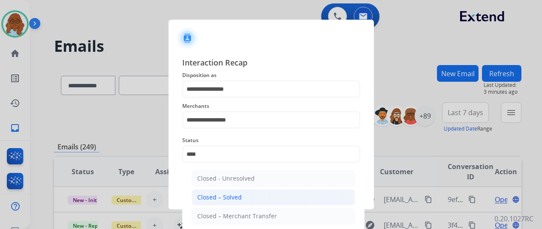
drag, startPoint x: 214, startPoint y: 187, endPoint x: 231, endPoint y: 198, distance: 20.2
click at [214, 187] on ul "Closed - Unresolved Closed – Solved Closed – Merchant Transfer" at bounding box center [273, 199] width 168 height 67
click at [232, 197] on div "Closed – Solved" at bounding box center [219, 197] width 45 height 9
type input "**********"
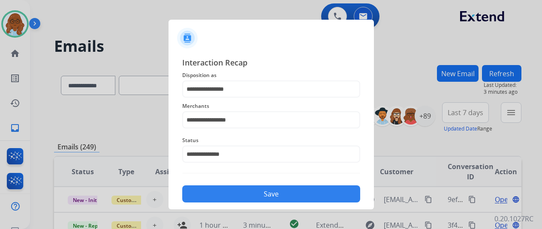
click at [234, 196] on button "Save" at bounding box center [271, 194] width 178 height 17
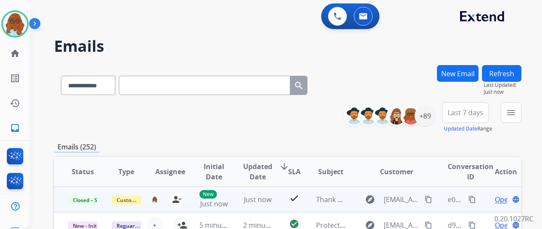
click at [475, 196] on mat-icon "content_copy" at bounding box center [472, 200] width 8 height 8
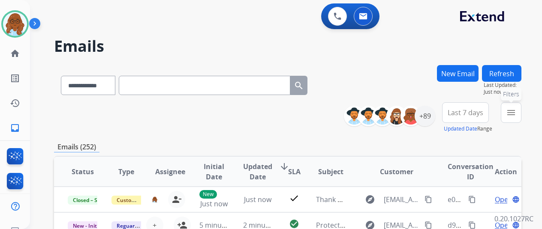
click at [512, 115] on button "menu Filters" at bounding box center [511, 112] width 21 height 21
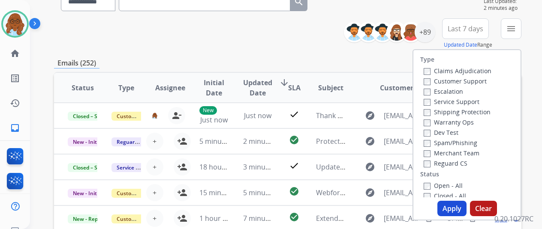
scroll to position [86, 0]
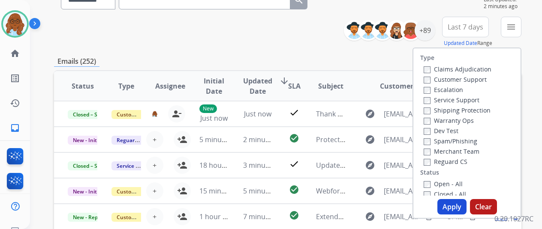
click at [447, 81] on label "Customer Support" at bounding box center [455, 79] width 63 height 8
click at [446, 107] on label "Shipping Protection" at bounding box center [457, 110] width 67 height 8
click at [444, 159] on label "Reguard CS" at bounding box center [446, 162] width 44 height 8
click at [442, 181] on label "Open - All" at bounding box center [443, 184] width 39 height 8
click at [460, 211] on button "Apply" at bounding box center [451, 206] width 29 height 15
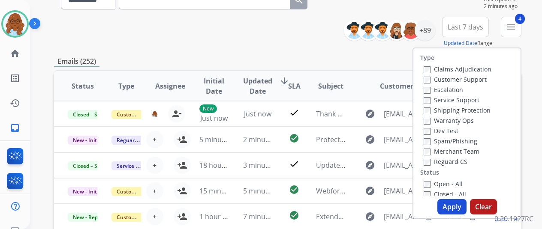
scroll to position [0, 0]
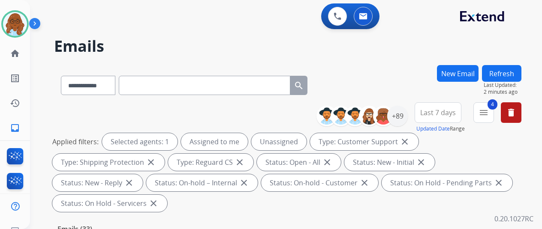
click at [460, 109] on button "Last 7 days" at bounding box center [438, 112] width 47 height 21
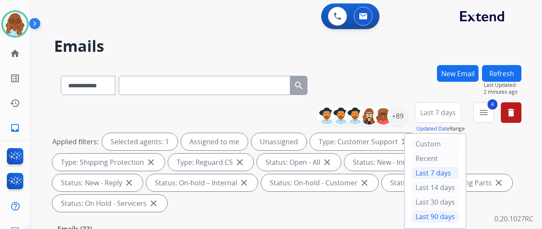
click at [451, 214] on div "Last 90 days" at bounding box center [435, 217] width 47 height 13
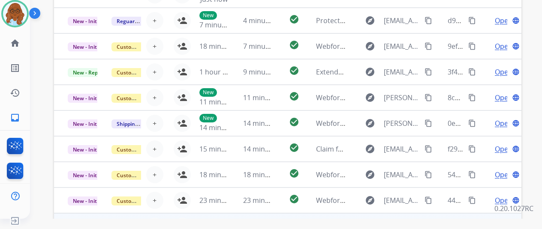
scroll to position [334, 0]
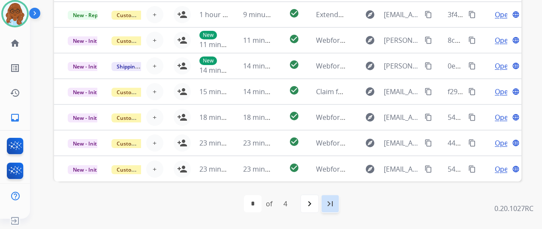
click at [335, 200] on mat-icon "last_page" at bounding box center [330, 204] width 10 height 10
select select "*"
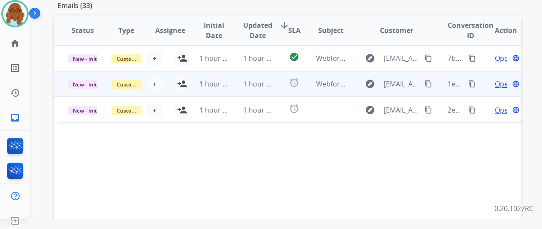
scroll to position [214, 0]
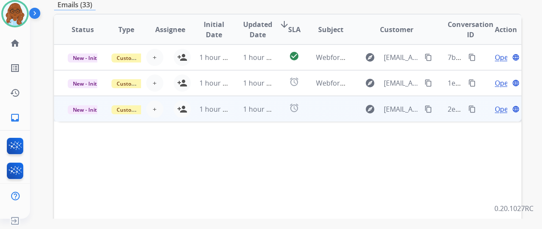
click at [481, 114] on td "Open language" at bounding box center [500, 109] width 44 height 26
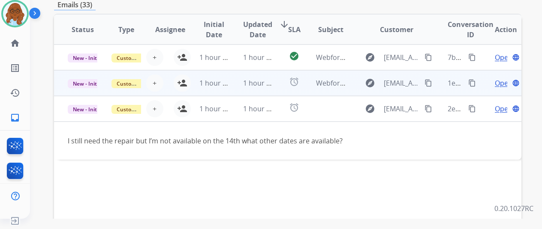
click at [484, 87] on td "Open language" at bounding box center [500, 83] width 44 height 26
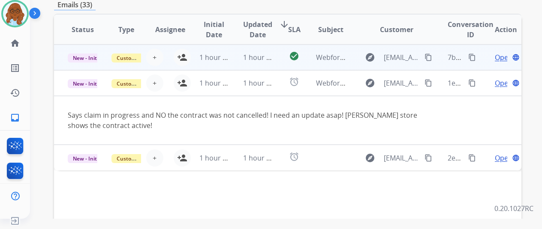
click at [484, 63] on td "Open language" at bounding box center [500, 58] width 44 height 26
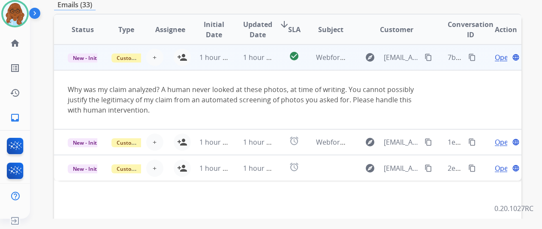
click at [430, 55] on mat-icon "content_copy" at bounding box center [428, 58] width 8 height 8
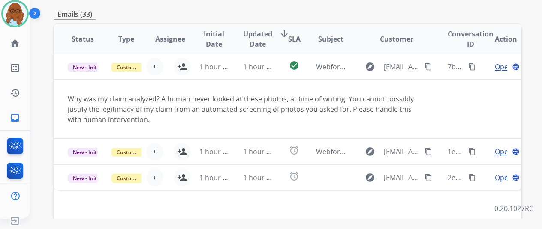
scroll to position [33, 0]
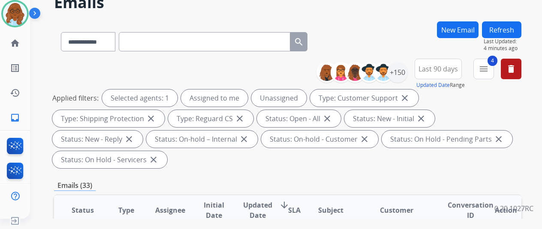
click at [444, 67] on span "Last 90 days" at bounding box center [437, 68] width 39 height 3
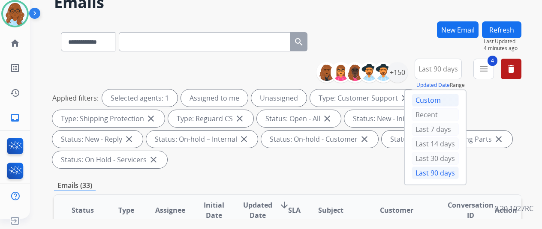
click at [432, 102] on div "Custom" at bounding box center [435, 100] width 47 height 13
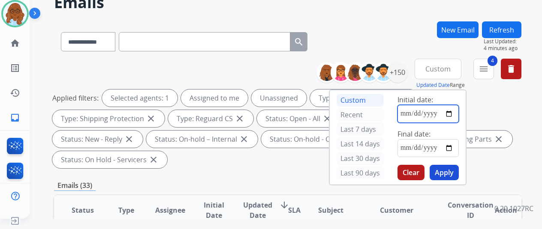
click at [452, 114] on input "date" at bounding box center [427, 114] width 61 height 18
type input "**********"
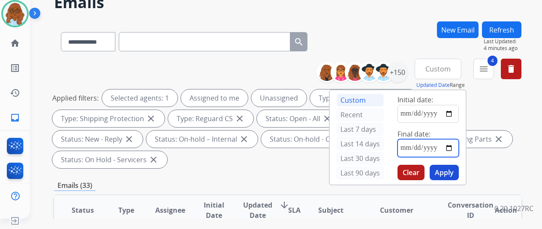
click at [458, 147] on input "date" at bounding box center [427, 148] width 61 height 18
type input "**********"
click at [449, 170] on button "Apply" at bounding box center [444, 172] width 29 height 15
select select "*"
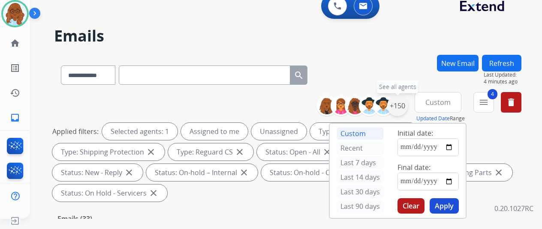
click at [403, 102] on div "+150" at bounding box center [397, 106] width 21 height 21
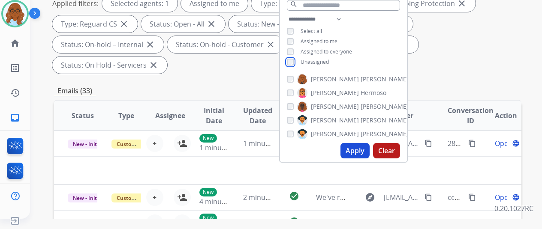
scroll to position [129, 0]
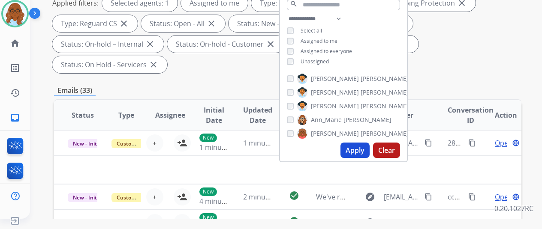
click at [361, 152] on button "Apply" at bounding box center [354, 150] width 29 height 15
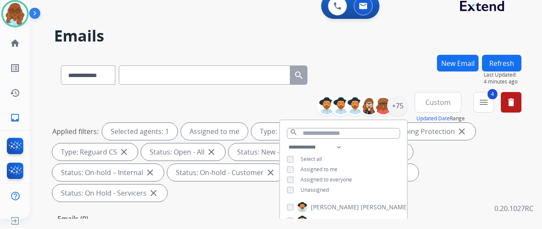
click at [438, 177] on div "Applied filters: Selected agents: 1 Assigned to me Type: Customer Support close…" at bounding box center [285, 162] width 467 height 79
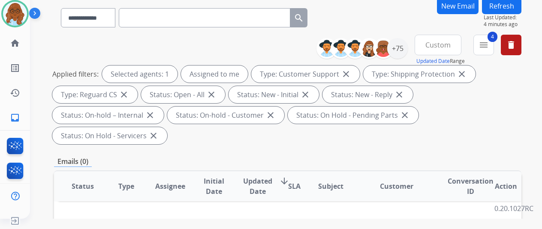
scroll to position [43, 0]
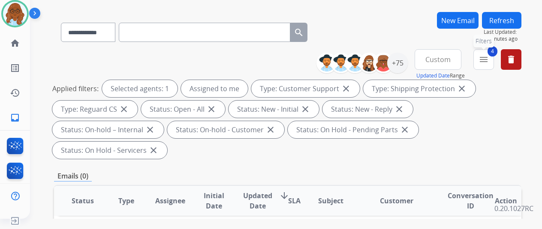
drag, startPoint x: 485, startPoint y: 63, endPoint x: 466, endPoint y: 75, distance: 23.3
click at [485, 63] on mat-icon "menu" at bounding box center [483, 59] width 10 height 10
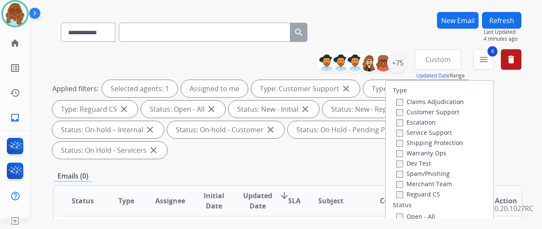
scroll to position [86, 0]
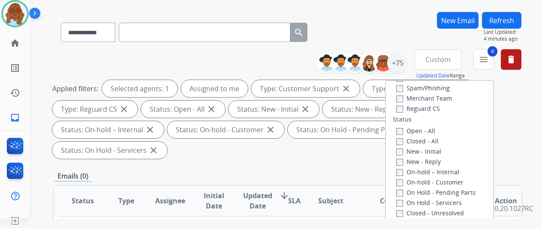
click at [404, 130] on label "Open - All" at bounding box center [415, 131] width 39 height 8
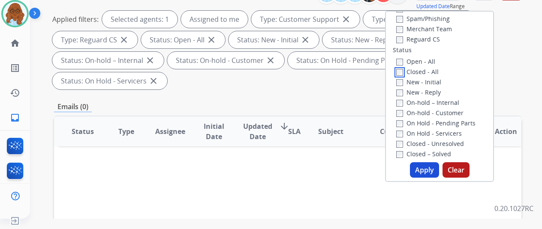
scroll to position [214, 0]
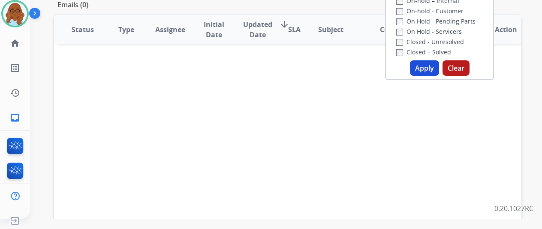
click at [424, 71] on button "Apply" at bounding box center [424, 67] width 29 height 15
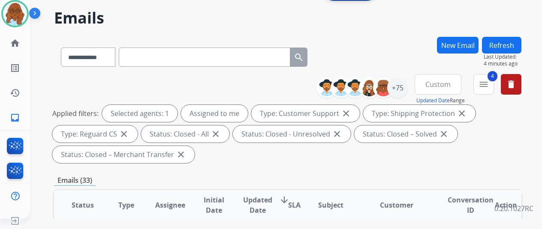
scroll to position [0, 0]
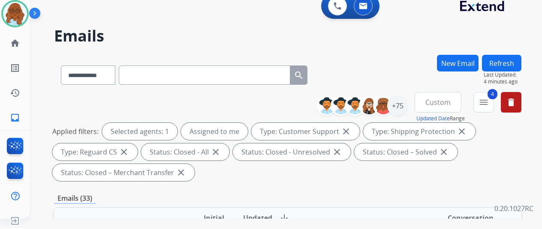
click at [451, 101] on span "Custom" at bounding box center [437, 102] width 25 height 3
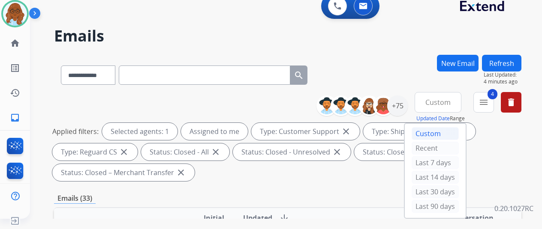
click at [434, 132] on div "Custom" at bounding box center [435, 133] width 47 height 13
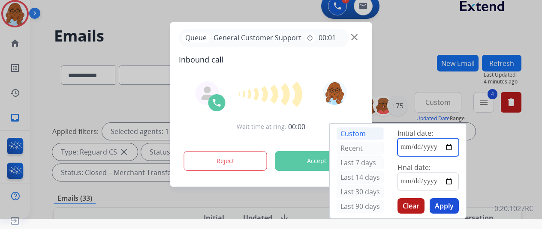
drag, startPoint x: 454, startPoint y: 146, endPoint x: 450, endPoint y: 150, distance: 5.2
click at [454, 146] on input "date" at bounding box center [427, 147] width 61 height 18
type input "**********"
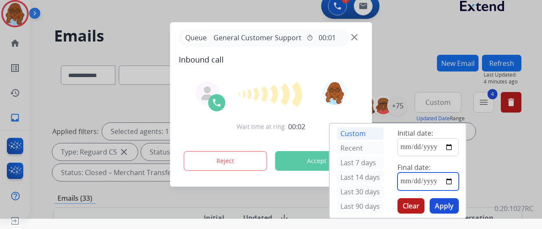
click at [454, 180] on input "date" at bounding box center [427, 182] width 61 height 18
type input "**********"
click at [445, 202] on button "Apply" at bounding box center [444, 206] width 29 height 15
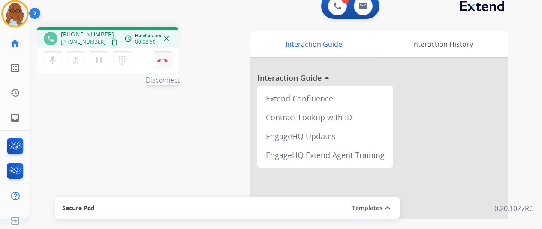
click at [163, 60] on img at bounding box center [162, 60] width 10 height 4
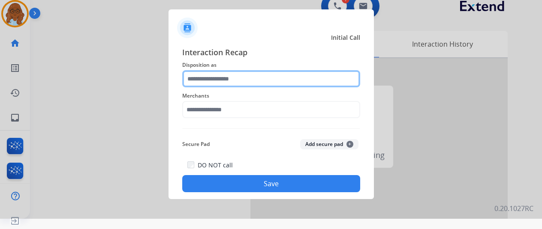
click at [239, 83] on input "text" at bounding box center [271, 78] width 178 height 17
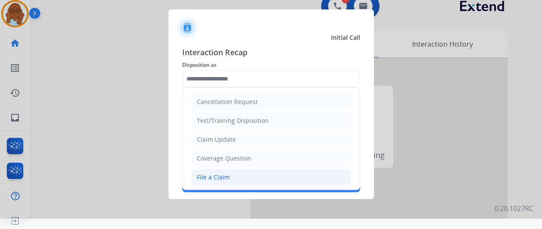
click at [228, 169] on li "File a Claim" at bounding box center [271, 177] width 160 height 16
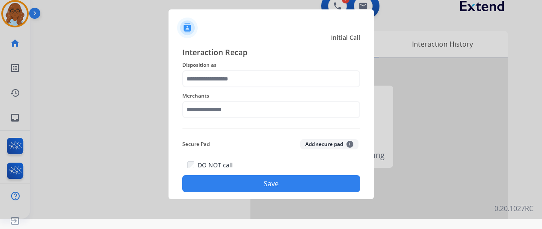
type input "**********"
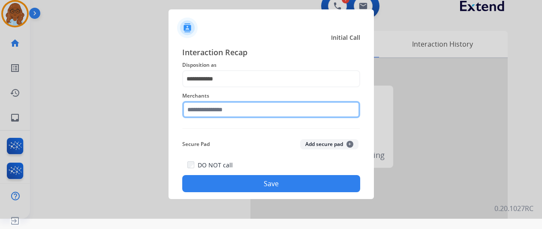
click at [218, 110] on input "text" at bounding box center [271, 109] width 178 height 17
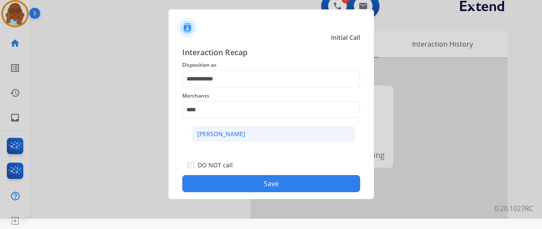
click at [241, 131] on div "[PERSON_NAME]" at bounding box center [221, 134] width 48 height 9
type input "**********"
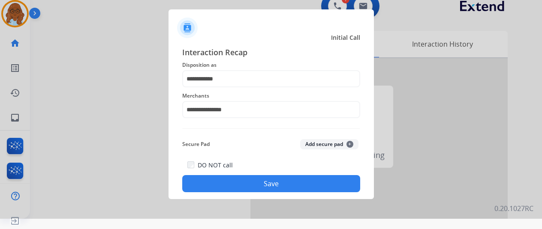
click at [292, 180] on button "Save" at bounding box center [271, 183] width 178 height 17
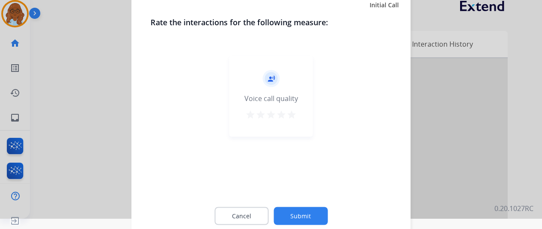
click at [293, 114] on mat-icon "star" at bounding box center [291, 114] width 10 height 10
click at [320, 219] on button "Submit" at bounding box center [301, 216] width 54 height 18
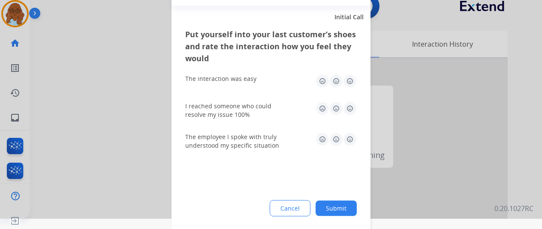
click at [354, 76] on img at bounding box center [350, 81] width 14 height 14
click at [348, 106] on img at bounding box center [350, 109] width 14 height 14
click at [350, 142] on img at bounding box center [350, 139] width 14 height 14
click at [342, 210] on button "Submit" at bounding box center [336, 208] width 41 height 15
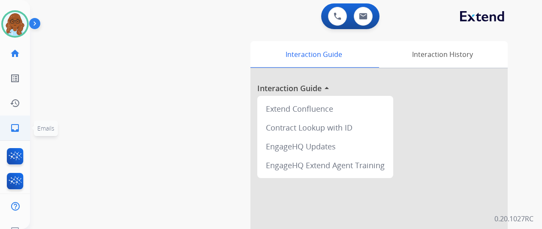
click at [9, 129] on link "inbox Emails" at bounding box center [15, 128] width 24 height 24
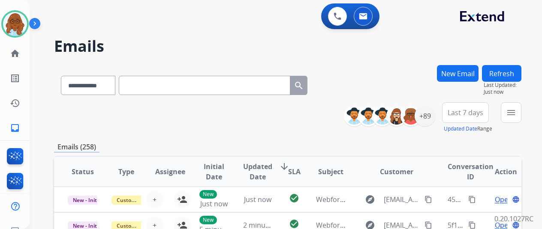
click at [521, 113] on button "menu" at bounding box center [511, 112] width 21 height 21
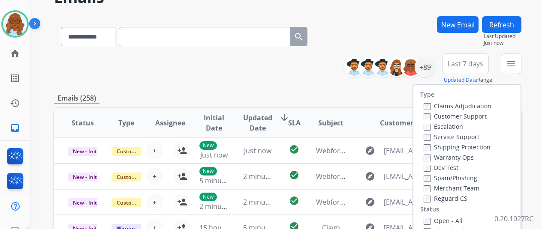
scroll to position [86, 0]
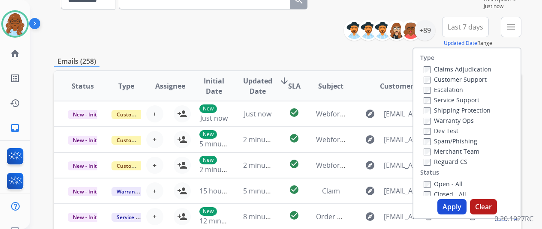
click at [460, 80] on label "Customer Support" at bounding box center [455, 79] width 63 height 8
click at [457, 112] on label "Shipping Protection" at bounding box center [457, 110] width 67 height 8
click at [449, 162] on label "Reguard CS" at bounding box center [446, 162] width 44 height 8
click at [442, 184] on label "Open - All" at bounding box center [443, 184] width 39 height 8
click at [455, 216] on div "Type Claims Adjudication Customer Support Escalation Service Support Shipping P…" at bounding box center [466, 133] width 109 height 171
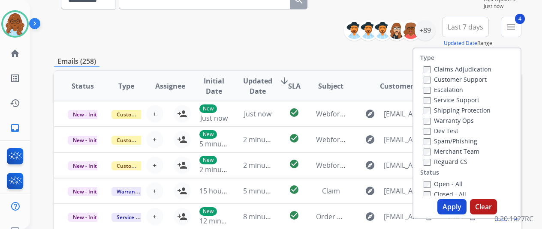
click at [455, 211] on button "Apply" at bounding box center [451, 206] width 29 height 15
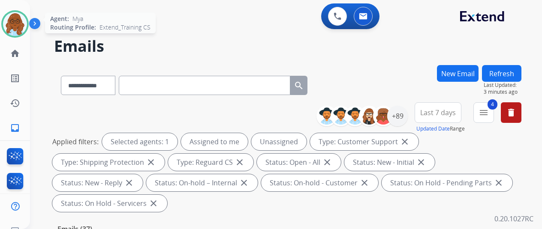
click at [9, 20] on img at bounding box center [15, 24] width 24 height 24
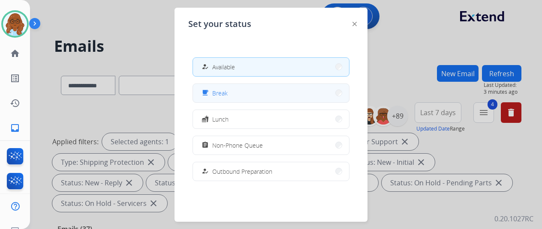
click at [249, 101] on button "free_breakfast Break" at bounding box center [271, 93] width 156 height 18
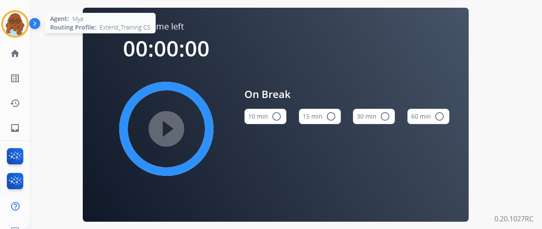
click at [22, 24] on img at bounding box center [15, 24] width 24 height 24
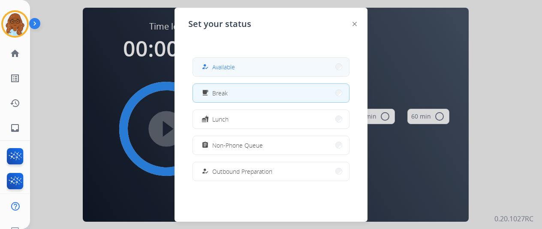
click at [240, 70] on button "how_to_reg Available" at bounding box center [271, 67] width 156 height 18
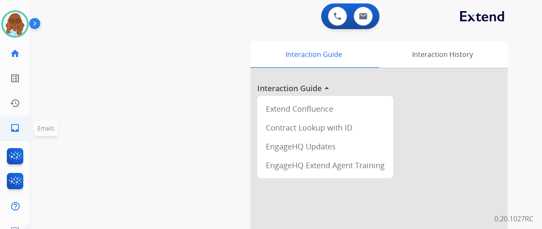
click at [9, 134] on link "inbox Emails" at bounding box center [15, 128] width 24 height 24
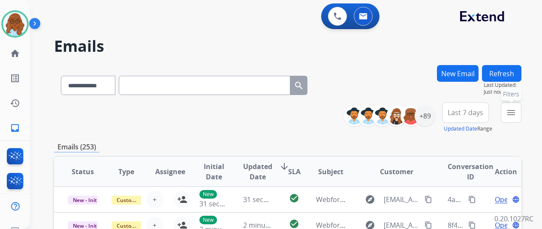
click at [521, 108] on button "menu Filters" at bounding box center [511, 112] width 21 height 21
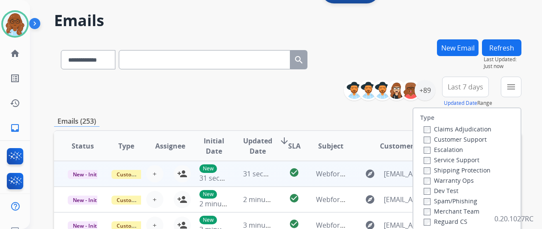
scroll to position [86, 0]
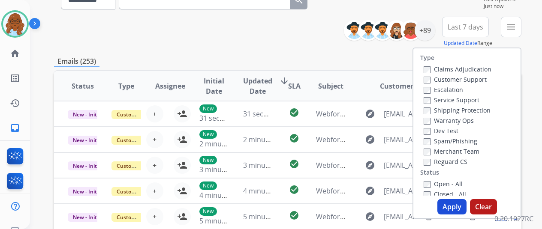
click at [443, 77] on label "Customer Support" at bounding box center [455, 79] width 63 height 8
click at [458, 109] on label "Shipping Protection" at bounding box center [457, 110] width 67 height 8
click at [455, 162] on label "Reguard CS" at bounding box center [446, 162] width 44 height 8
click at [451, 186] on label "Open - All" at bounding box center [443, 184] width 39 height 8
click at [435, 159] on label "Reguard CS" at bounding box center [446, 162] width 44 height 8
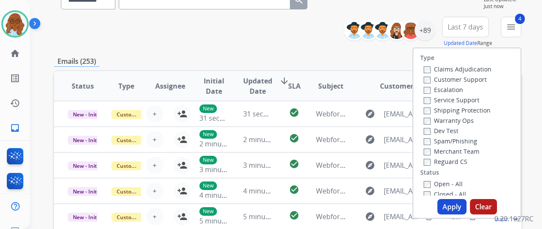
click at [454, 203] on button "Apply" at bounding box center [451, 206] width 29 height 15
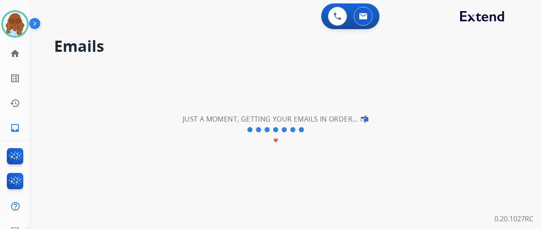
scroll to position [0, 0]
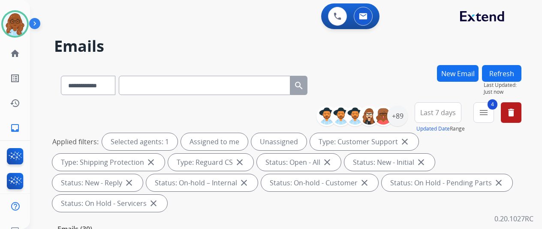
click at [437, 114] on span "Last 7 days" at bounding box center [438, 112] width 36 height 3
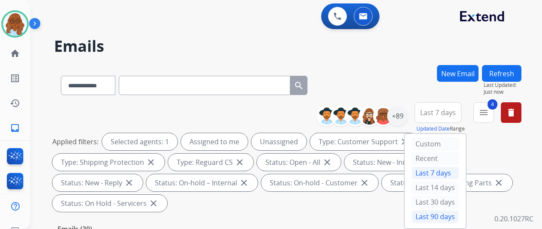
click at [431, 218] on div "Last 90 days" at bounding box center [435, 217] width 47 height 13
click at [406, 118] on div "+89" at bounding box center [397, 116] width 21 height 21
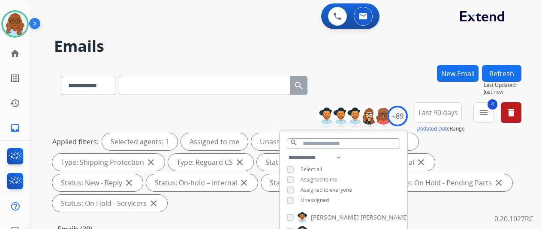
click at [297, 195] on div "**********" at bounding box center [343, 180] width 127 height 55
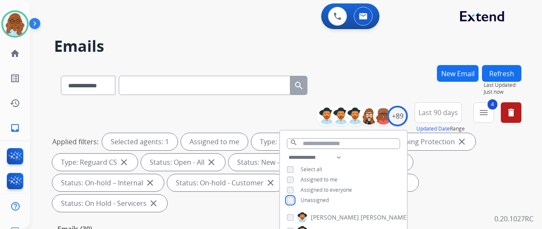
scroll to position [129, 0]
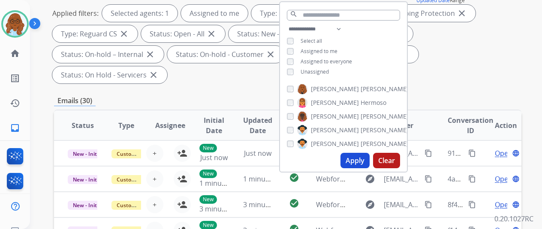
click at [358, 164] on button "Apply" at bounding box center [354, 160] width 29 height 15
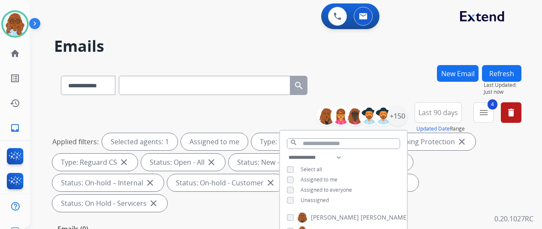
click at [453, 187] on div "Applied filters: Selected agents: 1 Assigned to me Type: Customer Support close…" at bounding box center [285, 172] width 467 height 79
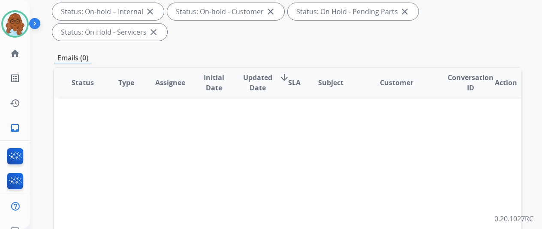
scroll to position [43, 0]
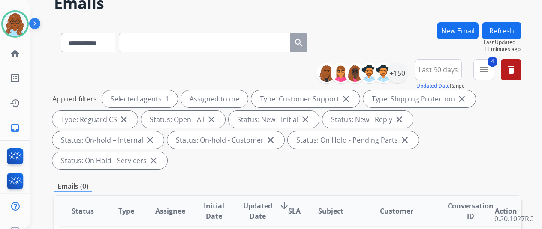
click at [521, 31] on button "Refresh" at bounding box center [501, 30] width 39 height 17
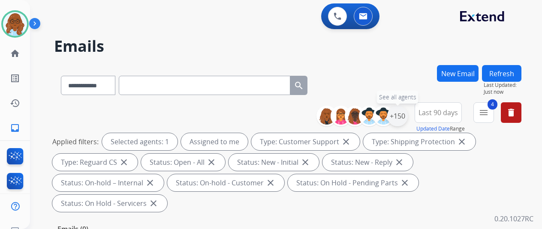
click at [406, 116] on div "+150" at bounding box center [397, 116] width 21 height 21
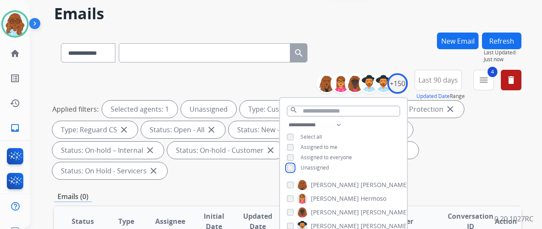
scroll to position [129, 0]
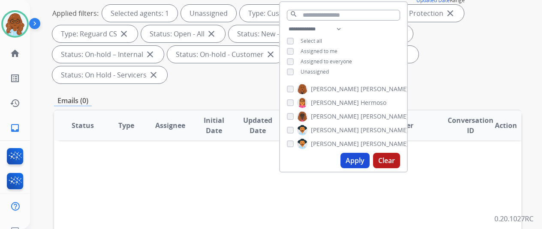
click at [364, 164] on button "Apply" at bounding box center [354, 160] width 29 height 15
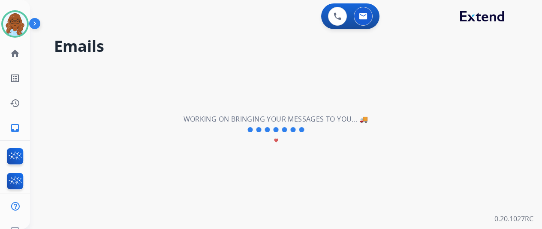
scroll to position [0, 0]
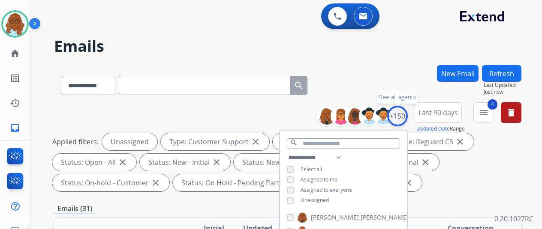
click at [405, 115] on div "+150" at bounding box center [397, 116] width 21 height 21
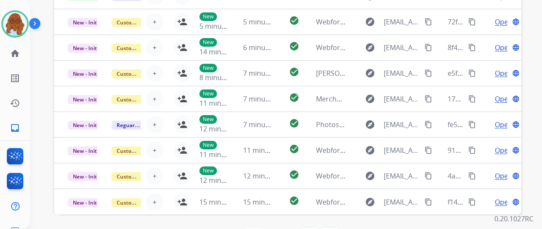
scroll to position [313, 0]
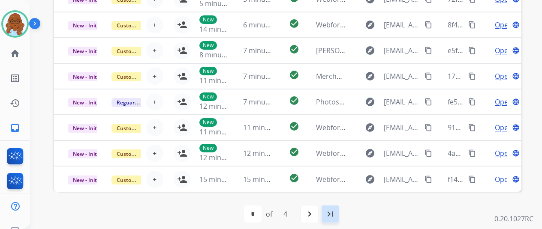
click at [335, 212] on mat-icon "last_page" at bounding box center [330, 214] width 10 height 10
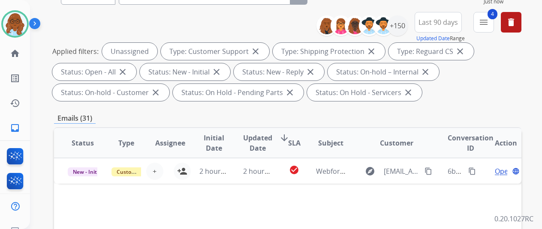
scroll to position [214, 0]
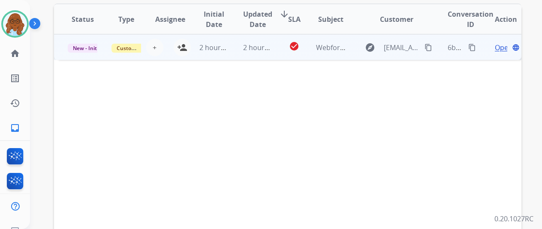
click at [486, 51] on td "Open language" at bounding box center [500, 47] width 44 height 26
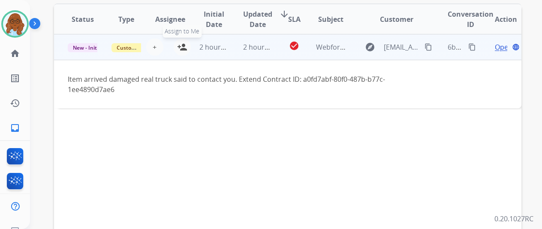
click at [180, 48] on mat-icon "person_add" at bounding box center [182, 47] width 10 height 10
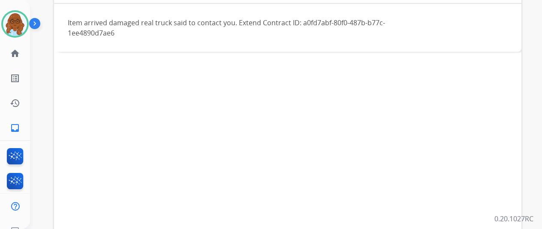
scroll to position [313, 0]
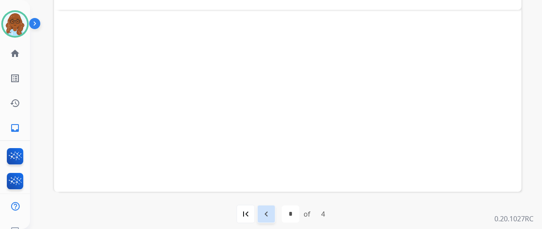
click at [271, 212] on mat-icon "navigate_before" at bounding box center [266, 214] width 10 height 10
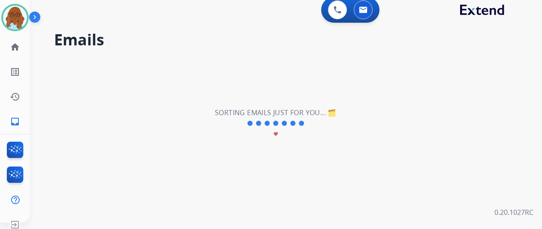
scroll to position [10, 0]
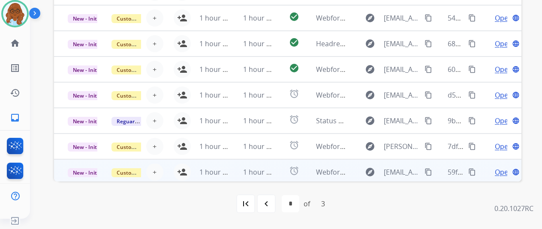
click at [479, 171] on td "Open language" at bounding box center [500, 172] width 44 height 26
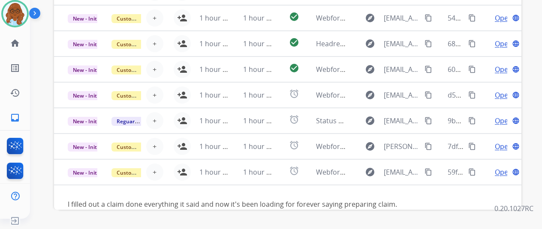
scroll to position [39, 0]
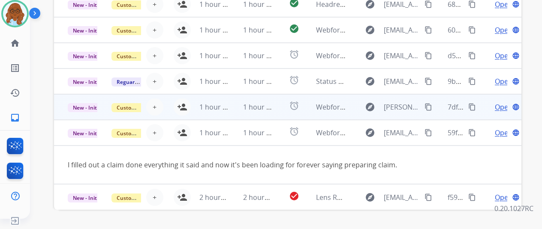
click at [484, 109] on td "Open language" at bounding box center [500, 107] width 44 height 26
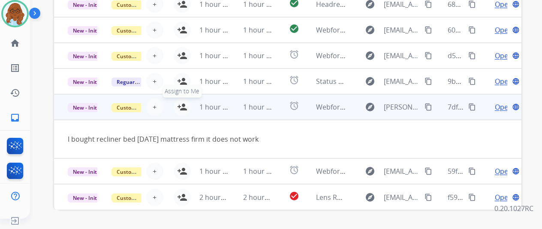
click at [183, 105] on mat-icon "person_add" at bounding box center [182, 107] width 10 height 10
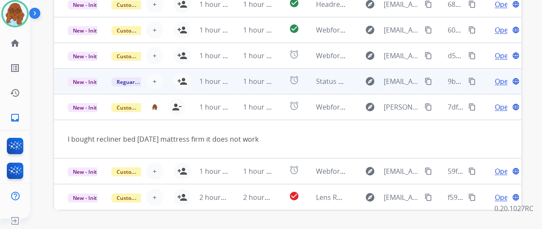
click at [483, 84] on td "Open language" at bounding box center [500, 82] width 44 height 26
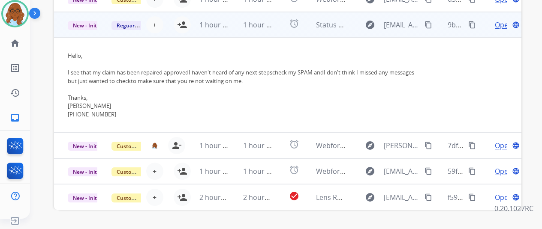
scroll to position [0, 0]
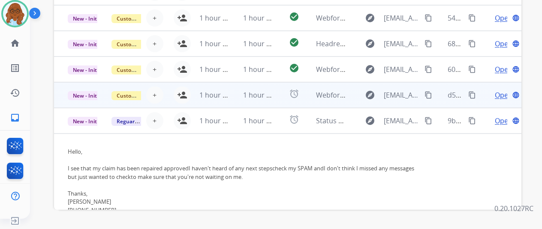
click at [485, 97] on td "Open language" at bounding box center [500, 95] width 44 height 26
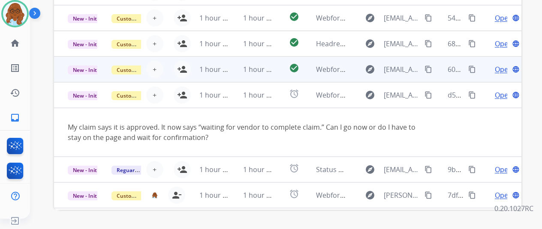
click at [481, 72] on td "Open language" at bounding box center [500, 70] width 44 height 26
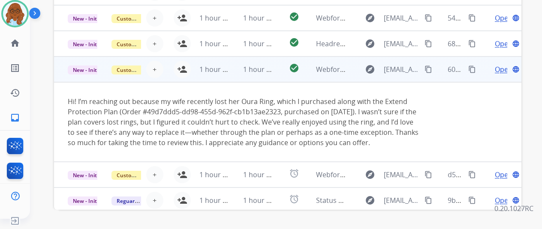
click at [186, 67] on td "1 hour ago" at bounding box center [208, 70] width 44 height 26
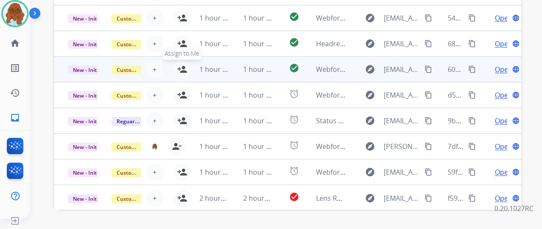
click at [185, 67] on mat-icon "person_add" at bounding box center [182, 69] width 10 height 10
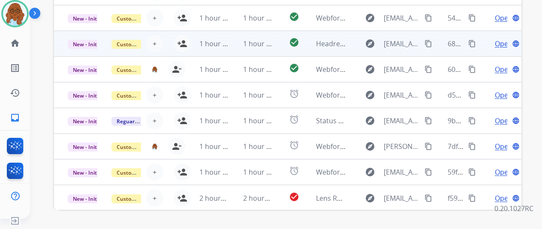
click at [483, 45] on td "Open language" at bounding box center [500, 44] width 44 height 26
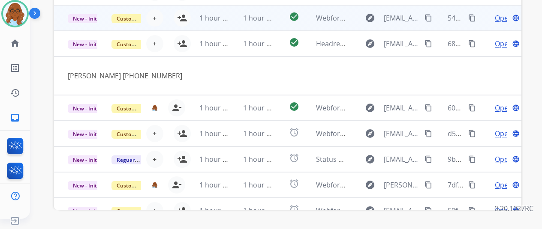
click at [484, 21] on td "Open language" at bounding box center [500, 18] width 44 height 26
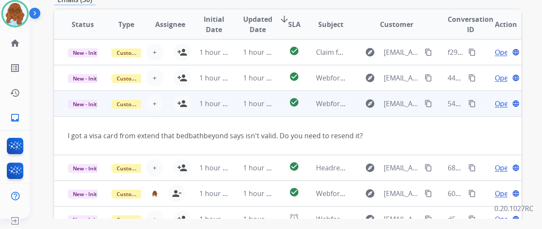
click at [428, 103] on mat-icon "content_copy" at bounding box center [428, 104] width 8 height 8
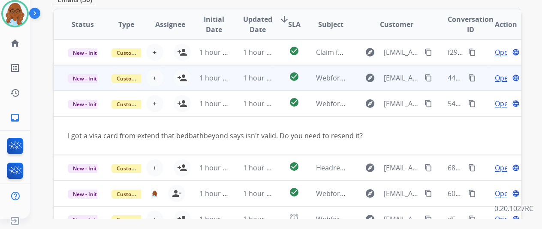
click at [481, 75] on td "Open language" at bounding box center [500, 78] width 44 height 26
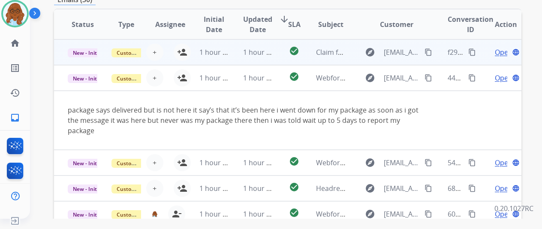
click at [485, 54] on td "Open language" at bounding box center [500, 52] width 44 height 26
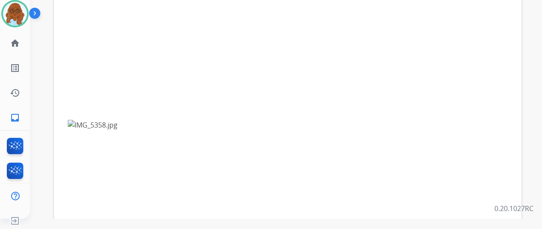
scroll to position [313, 0]
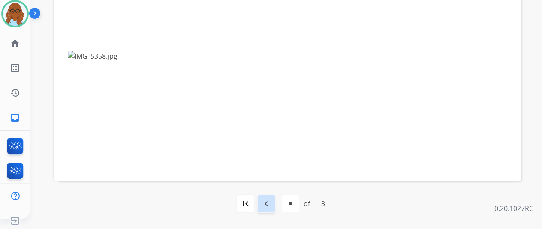
click at [276, 201] on div "navigate_before" at bounding box center [266, 204] width 19 height 19
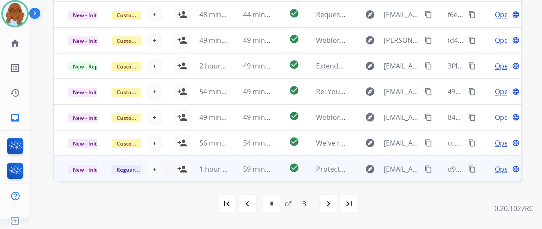
click at [484, 167] on td "Open language" at bounding box center [500, 169] width 44 height 26
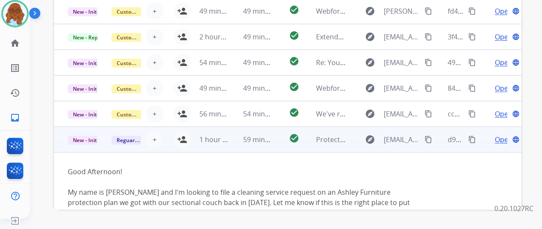
scroll to position [131, 0]
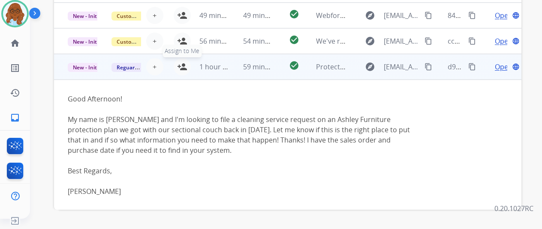
click at [182, 67] on mat-icon "person_add" at bounding box center [182, 67] width 10 height 10
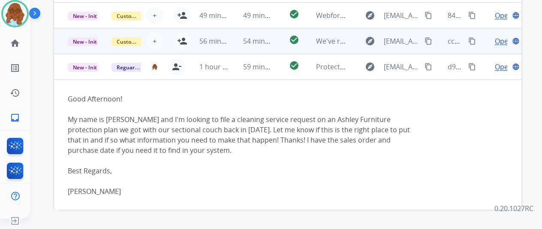
click at [486, 46] on td "Open language" at bounding box center [500, 41] width 44 height 26
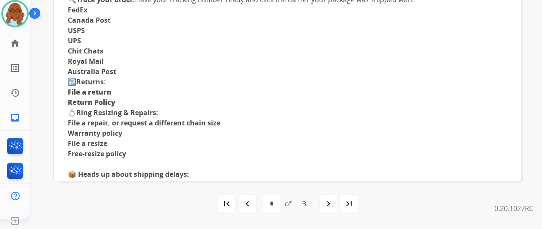
scroll to position [77, 0]
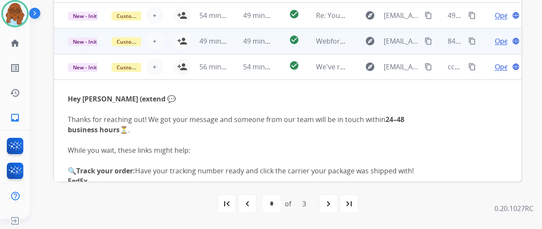
click at [482, 45] on td "Open language" at bounding box center [500, 41] width 44 height 26
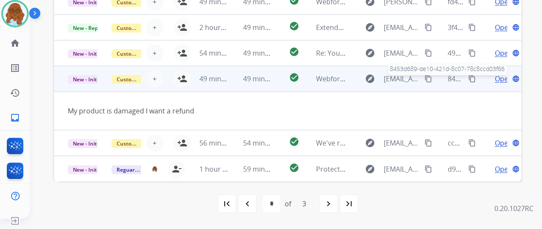
scroll to position [39, 0]
click at [184, 78] on mat-icon "person_add" at bounding box center [182, 79] width 10 height 10
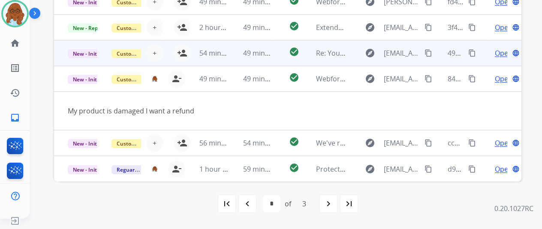
click at [480, 55] on td "Open language" at bounding box center [500, 53] width 44 height 26
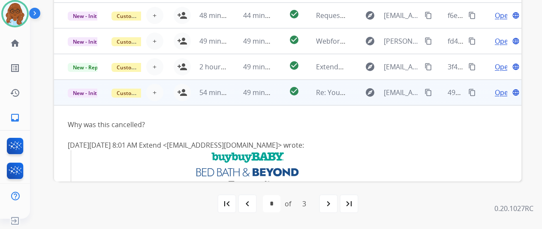
scroll to position [0, 0]
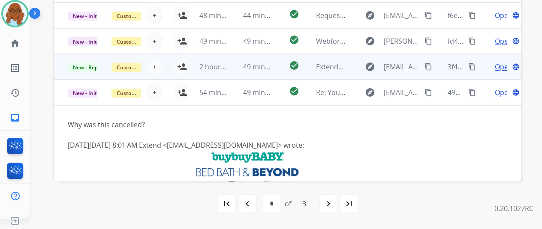
click at [485, 72] on td "Open language" at bounding box center [500, 67] width 44 height 26
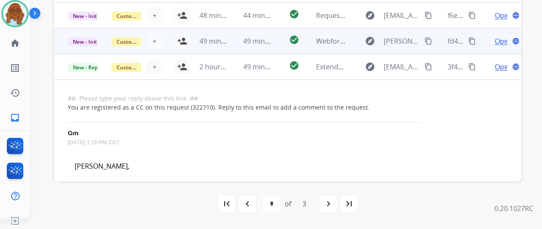
click at [487, 41] on td "Open language" at bounding box center [500, 41] width 44 height 26
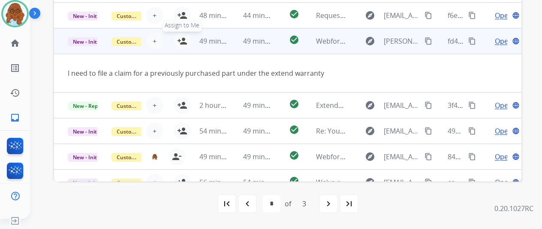
click at [184, 42] on mat-icon "person_add" at bounding box center [182, 41] width 10 height 10
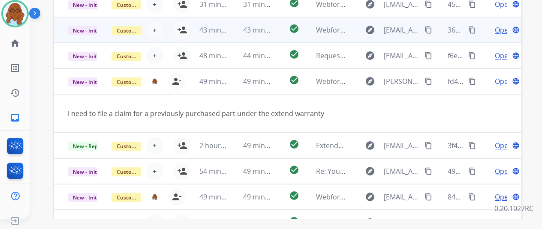
scroll to position [227, 0]
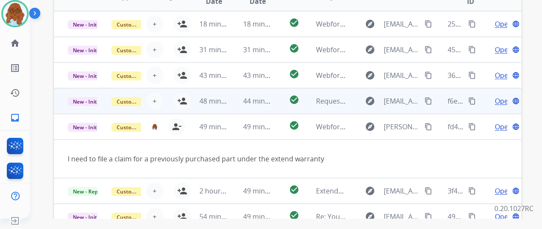
click at [487, 99] on td "Open language" at bounding box center [500, 101] width 44 height 26
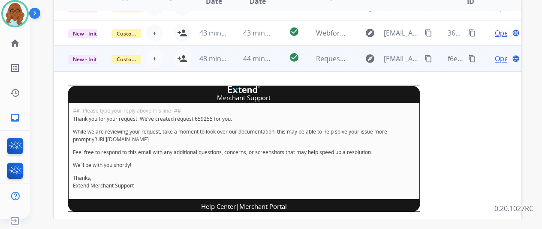
scroll to position [0, 0]
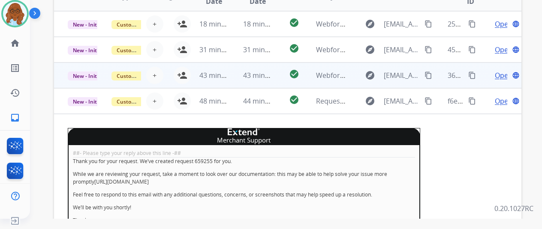
click at [482, 78] on td "Open language" at bounding box center [500, 76] width 44 height 26
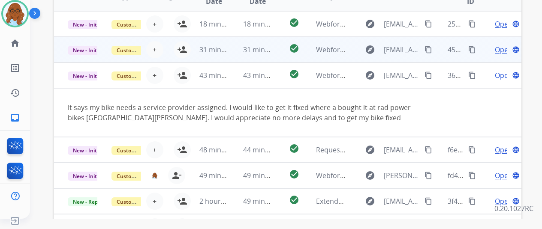
click at [483, 51] on td "Open language" at bounding box center [500, 50] width 44 height 26
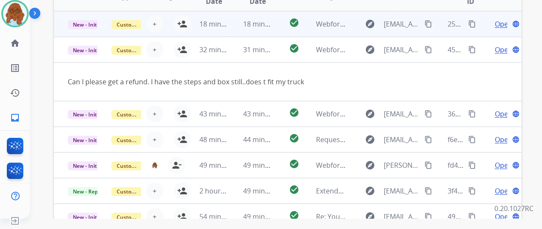
click at [484, 31] on td "Open language" at bounding box center [500, 24] width 44 height 26
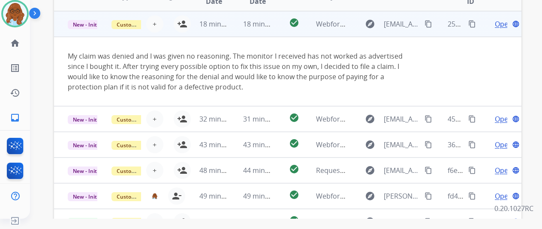
click at [425, 24] on mat-icon "content_copy" at bounding box center [428, 24] width 8 height 8
drag, startPoint x: 179, startPoint y: 23, endPoint x: 185, endPoint y: 26, distance: 6.7
click at [179, 23] on mat-icon "person_add" at bounding box center [182, 24] width 10 height 10
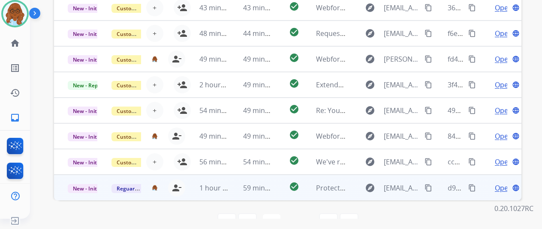
scroll to position [313, 0]
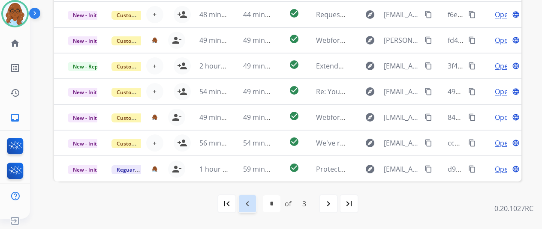
click at [256, 204] on div "navigate_before" at bounding box center [247, 204] width 19 height 19
select select "*"
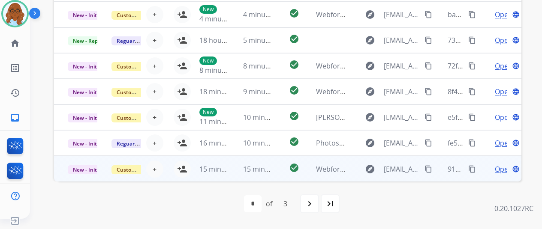
click at [481, 171] on td "Open language" at bounding box center [500, 169] width 44 height 26
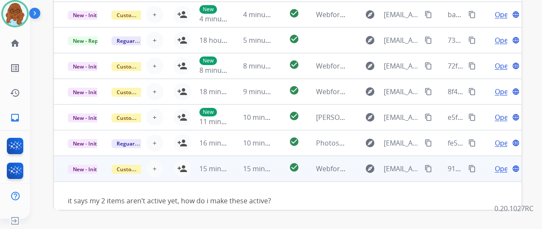
scroll to position [39, 0]
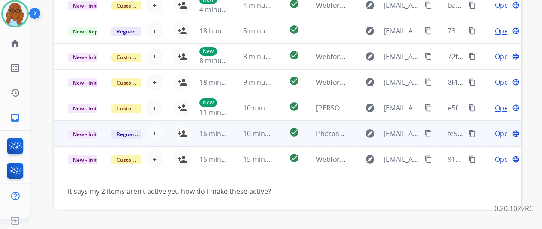
click at [485, 137] on td "Open language" at bounding box center [500, 134] width 44 height 26
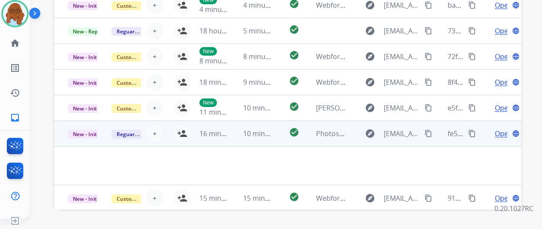
scroll to position [39, 0]
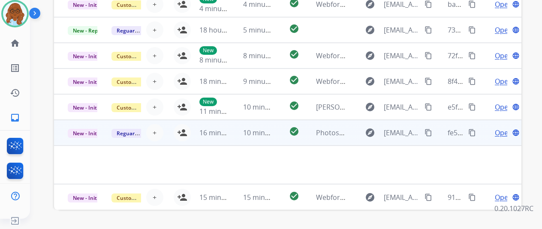
click at [500, 135] on span "Open" at bounding box center [504, 133] width 18 height 10
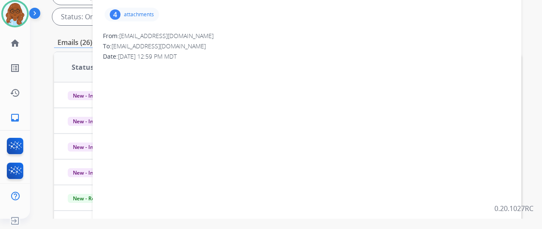
scroll to position [27, 0]
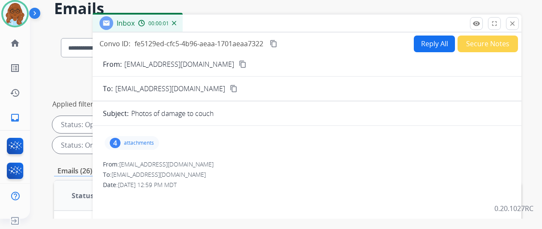
click at [148, 137] on div "4 attachments" at bounding box center [132, 143] width 54 height 14
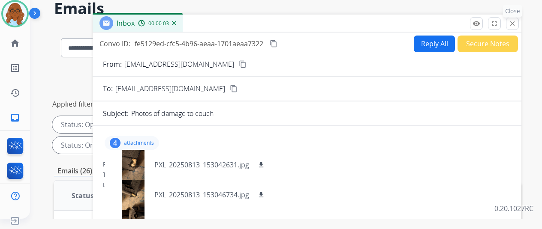
click at [516, 22] on mat-icon "close" at bounding box center [512, 24] width 8 height 8
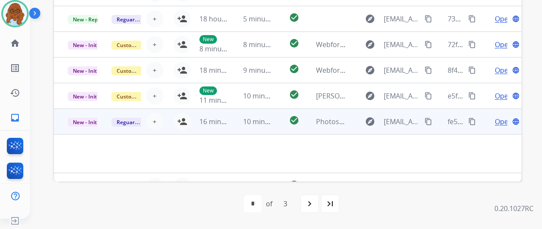
scroll to position [39, 0]
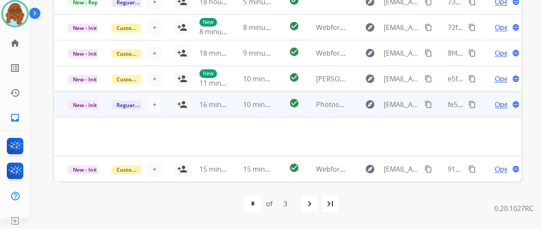
click at [429, 103] on mat-icon "content_copy" at bounding box center [428, 105] width 8 height 8
click at [182, 104] on mat-icon "person_add" at bounding box center [182, 104] width 10 height 10
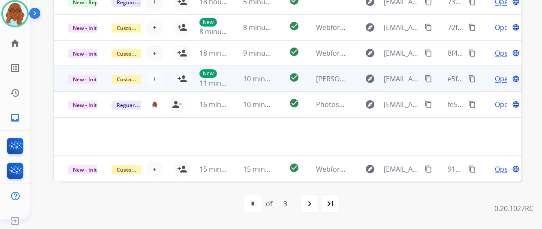
click at [487, 79] on td "Open language" at bounding box center [500, 79] width 44 height 26
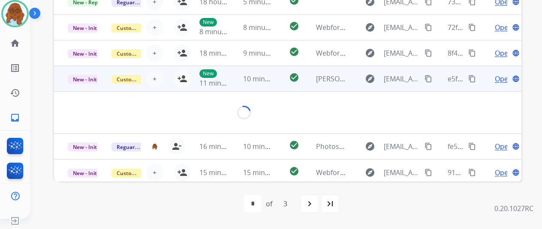
scroll to position [36, 0]
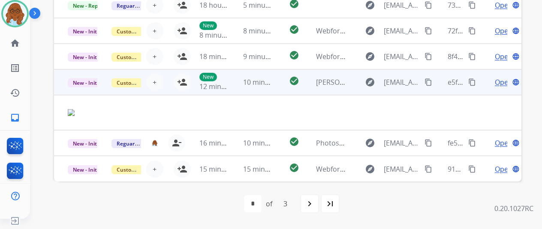
click at [502, 84] on span "Open" at bounding box center [504, 82] width 18 height 10
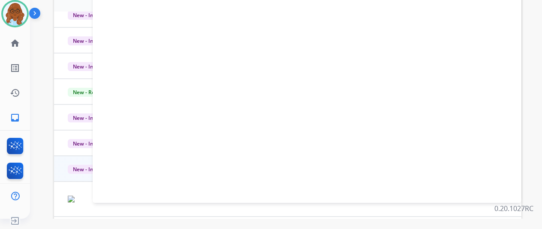
scroll to position [141, 0]
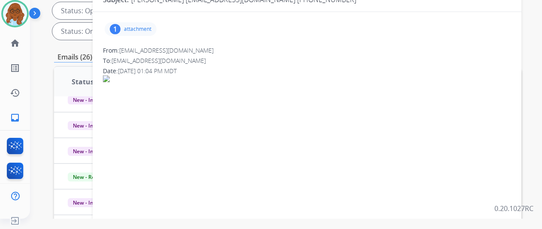
click at [151, 27] on p "attachment" at bounding box center [137, 29] width 27 height 7
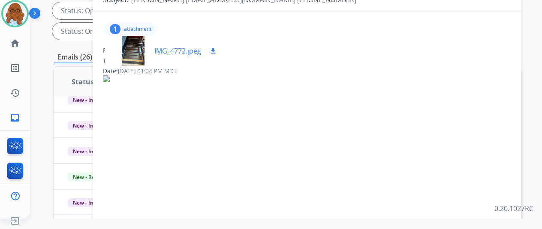
click at [138, 59] on div at bounding box center [132, 51] width 43 height 30
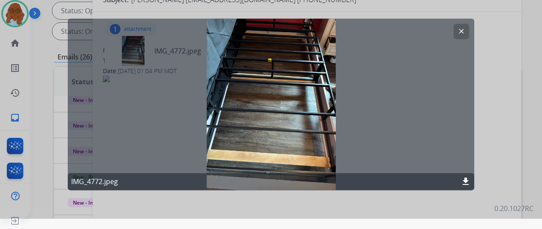
click at [514, 125] on div at bounding box center [271, 104] width 542 height 229
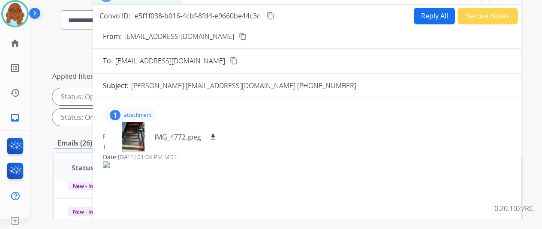
scroll to position [0, 0]
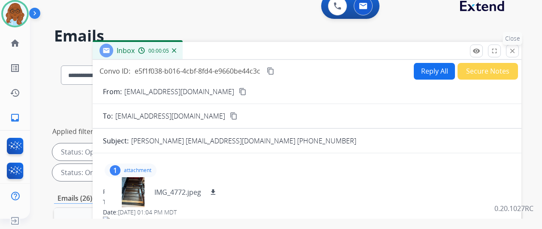
click at [516, 52] on mat-icon "close" at bounding box center [512, 51] width 8 height 8
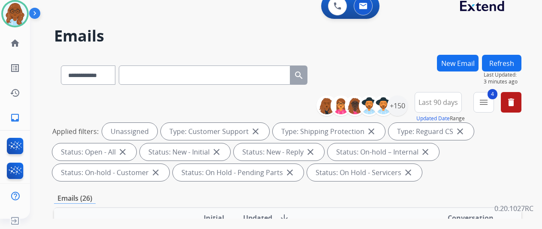
scroll to position [214, 0]
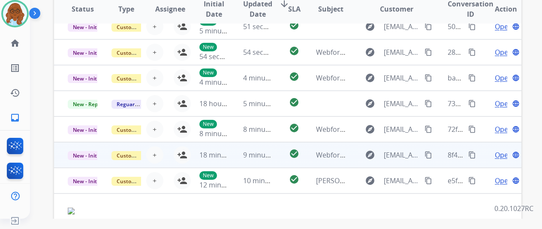
click at [490, 157] on td "Open language" at bounding box center [500, 155] width 44 height 26
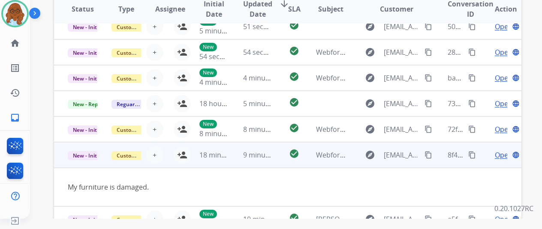
scroll to position [39, 0]
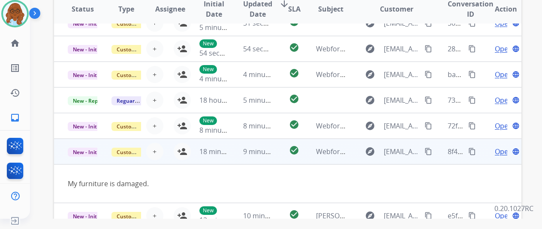
click at [188, 150] on td "18 minutes ago" at bounding box center [208, 152] width 44 height 26
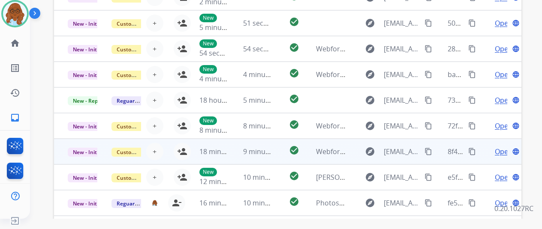
click at [186, 150] on td "18 minutes ago" at bounding box center [208, 152] width 44 height 26
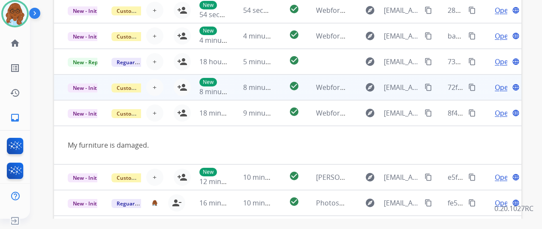
scroll to position [214, 0]
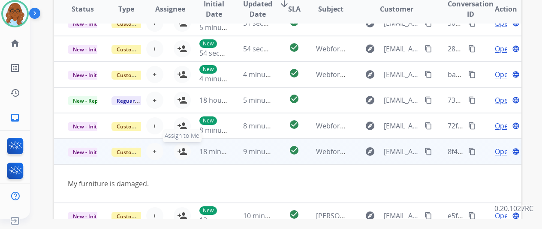
click at [180, 148] on mat-icon "person_add" at bounding box center [182, 152] width 10 height 10
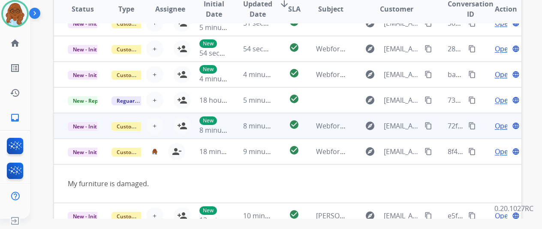
click at [479, 126] on td "Open language" at bounding box center [500, 126] width 44 height 26
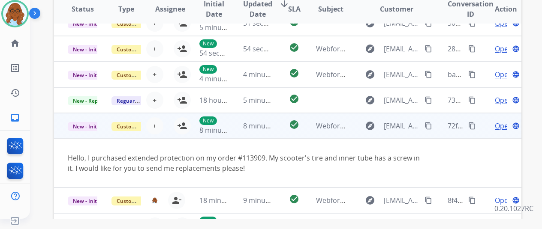
scroll to position [50, 0]
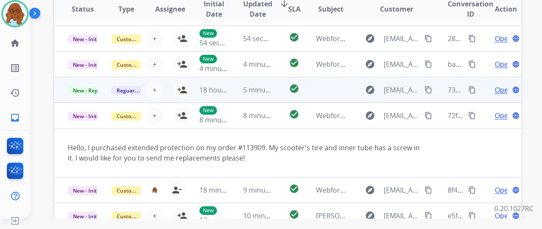
click at [484, 96] on td "Open language" at bounding box center [500, 90] width 44 height 26
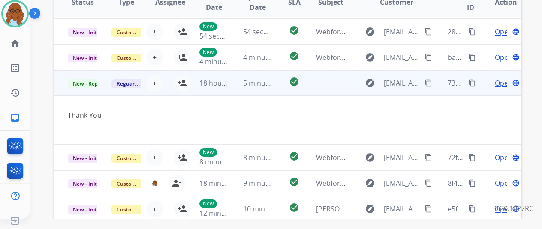
scroll to position [214, 0]
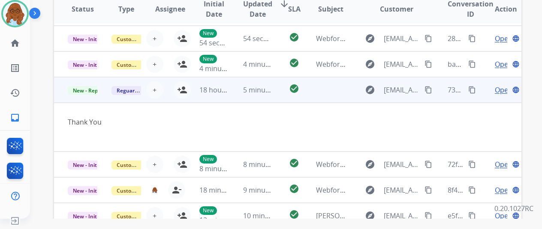
click at [499, 90] on span "Open" at bounding box center [504, 90] width 18 height 10
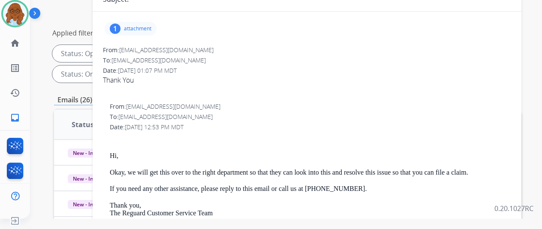
scroll to position [0, 0]
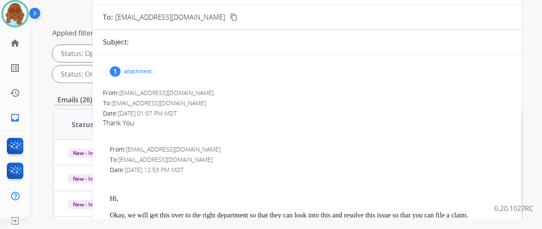
click at [144, 76] on div "1 attachment" at bounding box center [131, 72] width 52 height 14
click at [139, 89] on div at bounding box center [132, 93] width 43 height 30
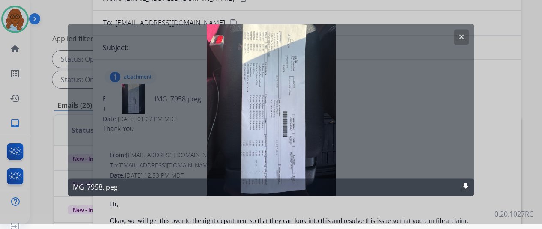
click at [454, 38] on button "clear" at bounding box center [461, 36] width 15 height 15
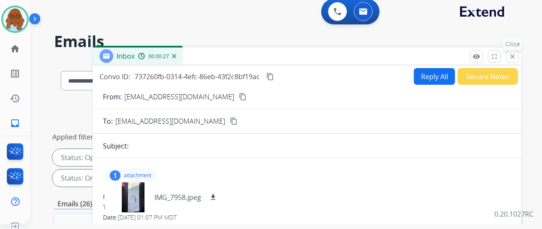
click at [514, 57] on mat-icon "close" at bounding box center [512, 57] width 8 height 8
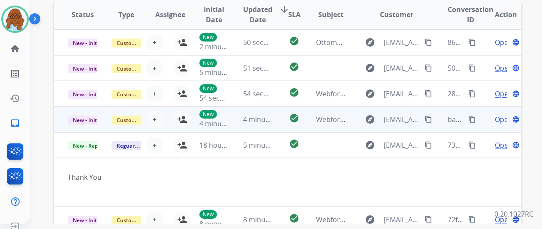
click at [480, 119] on td "Open language" at bounding box center [500, 120] width 44 height 26
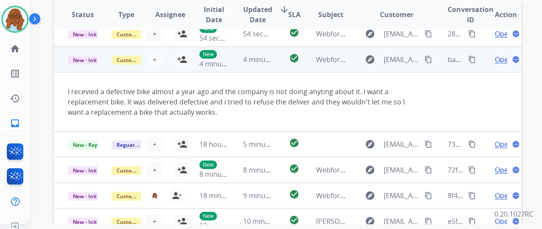
drag, startPoint x: 424, startPoint y: 60, endPoint x: 464, endPoint y: 64, distance: 40.5
click at [424, 60] on mat-icon "content_copy" at bounding box center [428, 60] width 8 height 8
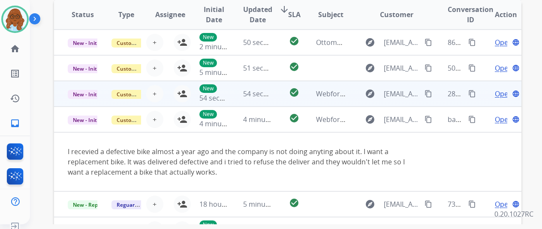
click at [478, 98] on td "Open language" at bounding box center [500, 94] width 44 height 26
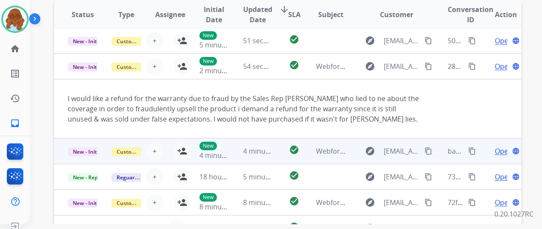
scroll to position [51, 0]
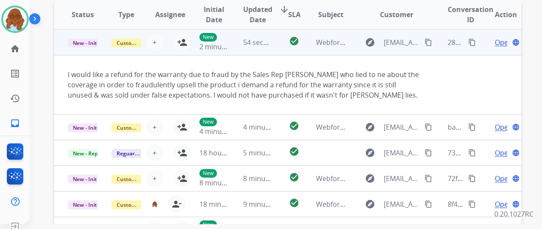
click at [426, 38] on button "content_copy" at bounding box center [428, 42] width 10 height 10
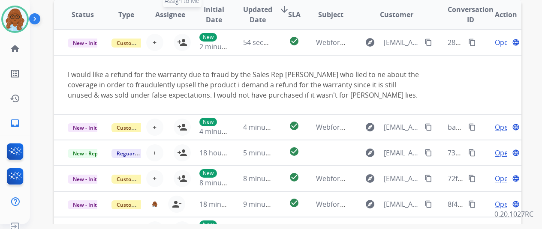
scroll to position [0, 0]
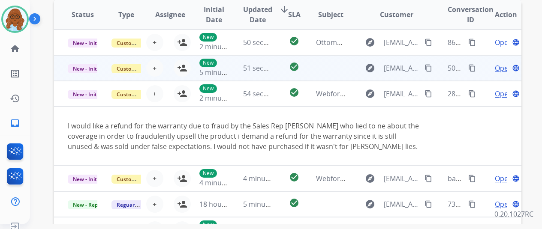
click at [479, 71] on td "Open language" at bounding box center [500, 68] width 44 height 26
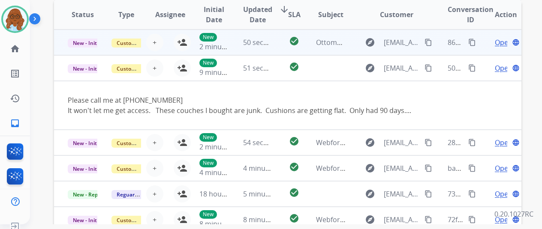
click at [478, 45] on td "Open language" at bounding box center [500, 43] width 44 height 26
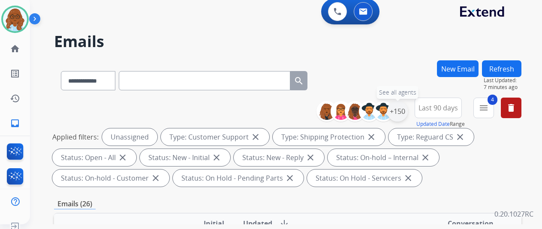
drag, startPoint x: 403, startPoint y: 111, endPoint x: 400, endPoint y: 115, distance: 5.2
click at [404, 111] on div "+150" at bounding box center [397, 111] width 21 height 21
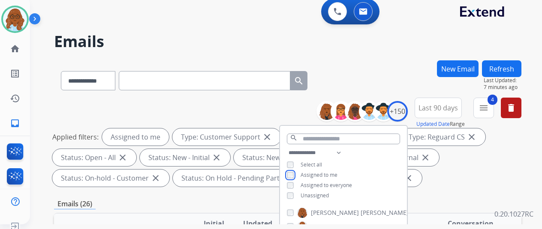
scroll to position [86, 0]
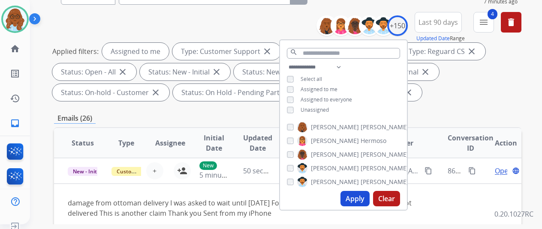
click at [355, 199] on button "Apply" at bounding box center [354, 198] width 29 height 15
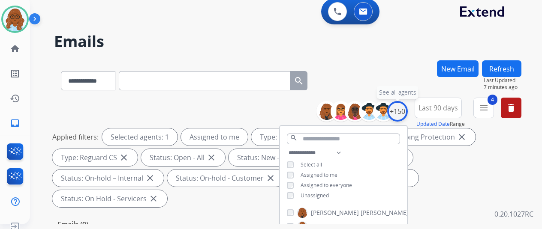
click at [400, 114] on div "+150" at bounding box center [397, 111] width 21 height 21
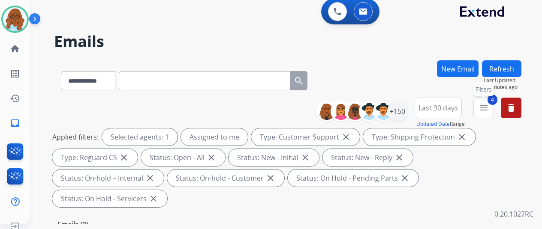
click at [489, 110] on mat-icon "menu" at bounding box center [483, 108] width 10 height 10
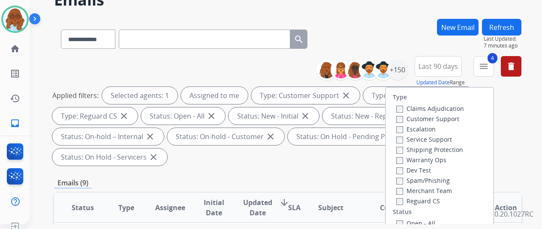
scroll to position [129, 0]
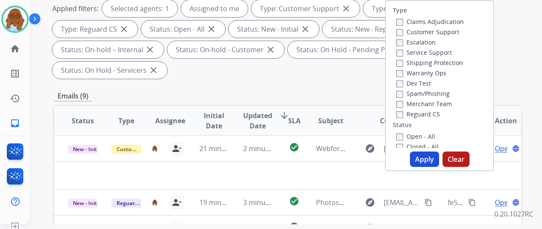
click at [421, 159] on button "Apply" at bounding box center [424, 159] width 29 height 15
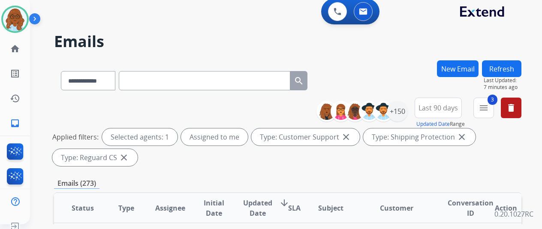
click at [436, 110] on span "Last 90 days" at bounding box center [437, 107] width 39 height 3
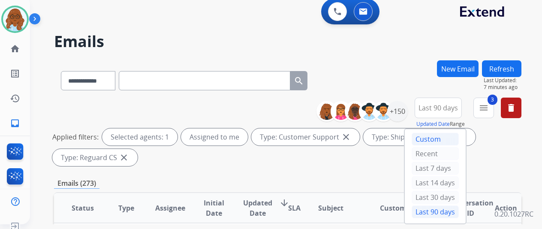
click at [434, 138] on div "Custom" at bounding box center [435, 139] width 47 height 13
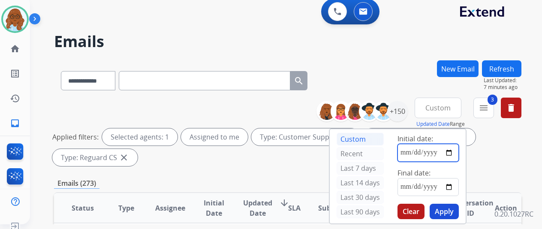
click at [451, 156] on input "date" at bounding box center [427, 153] width 61 height 18
type input "**********"
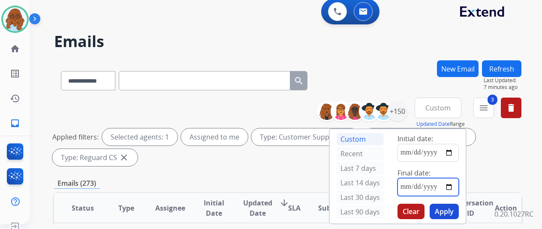
click at [452, 186] on input "date" at bounding box center [427, 187] width 61 height 18
type input "**********"
click at [445, 208] on button "Apply" at bounding box center [444, 211] width 29 height 15
click at [457, 109] on button "Custom" at bounding box center [438, 108] width 47 height 21
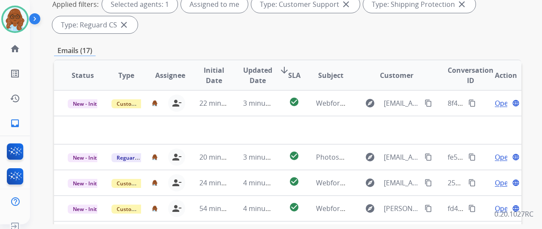
scroll to position [86, 0]
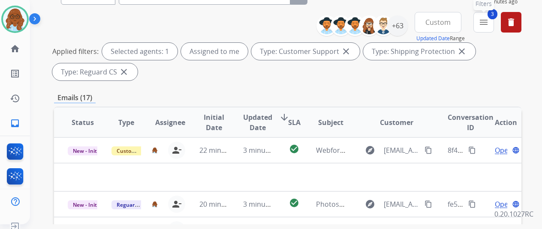
click at [487, 19] on mat-icon "menu" at bounding box center [483, 22] width 10 height 10
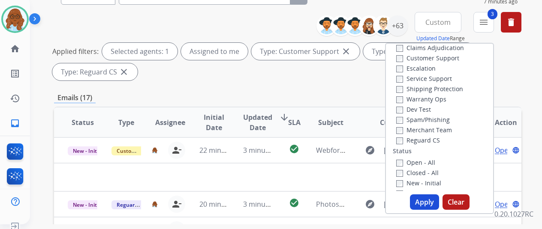
scroll to position [43, 0]
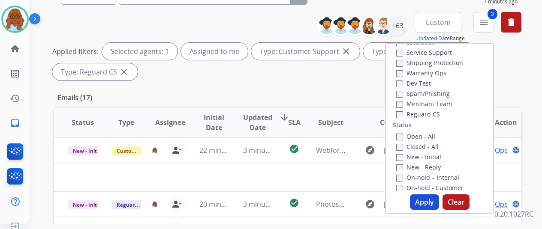
click at [409, 138] on label "Open - All" at bounding box center [415, 136] width 39 height 8
click at [430, 200] on button "Apply" at bounding box center [424, 202] width 29 height 15
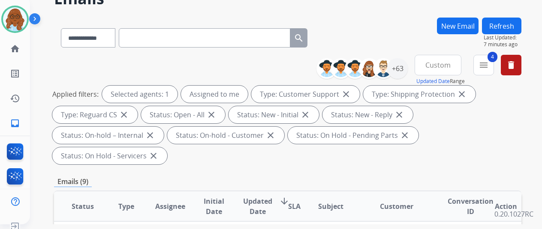
click at [441, 63] on span "Custom" at bounding box center [437, 64] width 25 height 3
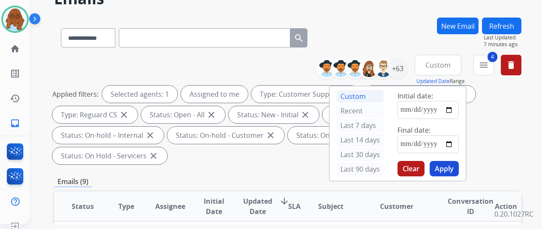
click at [409, 165] on button "Clear" at bounding box center [410, 168] width 27 height 15
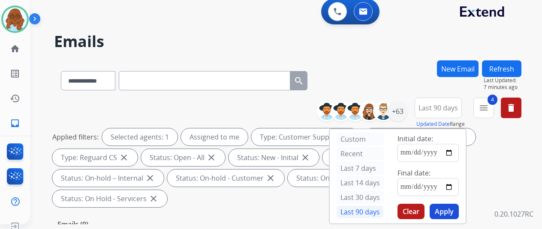
click at [440, 108] on span "Last 90 days" at bounding box center [437, 107] width 39 height 3
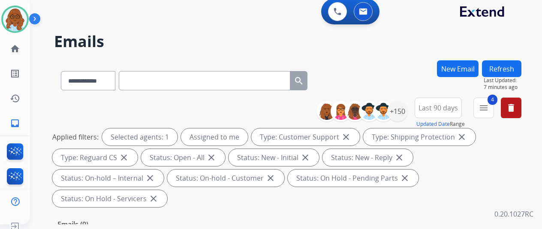
click at [443, 110] on span "Last 90 days" at bounding box center [437, 107] width 39 height 3
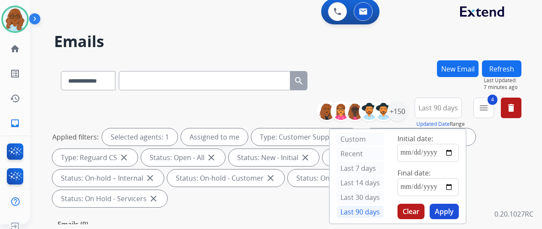
click at [343, 207] on div "Last 90 days" at bounding box center [360, 212] width 47 height 13
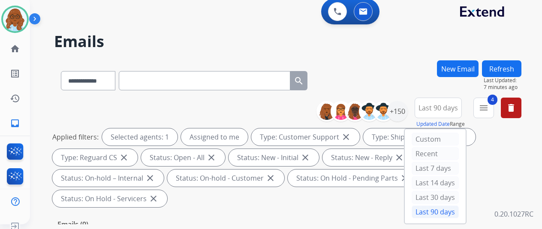
click at [453, 114] on button "Last 90 days" at bounding box center [438, 108] width 47 height 21
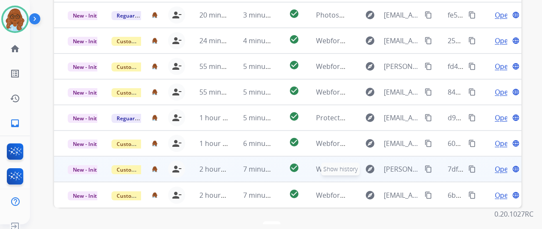
scroll to position [313, 0]
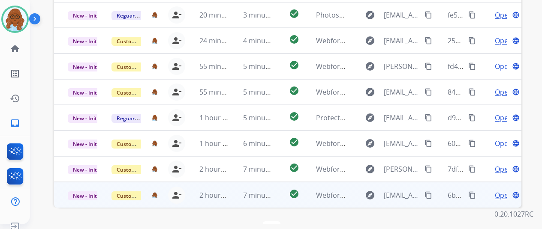
click at [495, 190] on span "Open" at bounding box center [504, 195] width 18 height 10
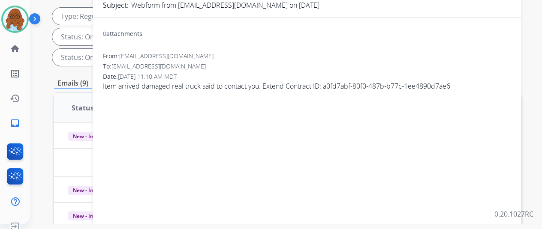
scroll to position [13, 0]
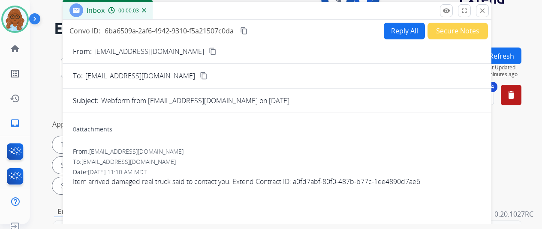
drag, startPoint x: 303, startPoint y: 49, endPoint x: 273, endPoint y: 17, distance: 44.3
click at [273, 17] on div "Inbox 00:00:03" at bounding box center [277, 11] width 429 height 18
click at [209, 51] on mat-icon "content_copy" at bounding box center [213, 52] width 8 height 8
click at [394, 33] on button "Reply All" at bounding box center [404, 31] width 41 height 17
select select "**********"
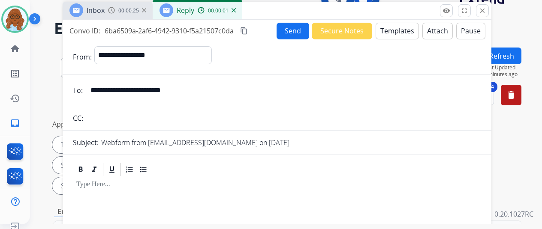
click at [246, 32] on mat-icon "content_copy" at bounding box center [244, 31] width 8 height 8
click at [394, 29] on button "Templates" at bounding box center [397, 31] width 43 height 17
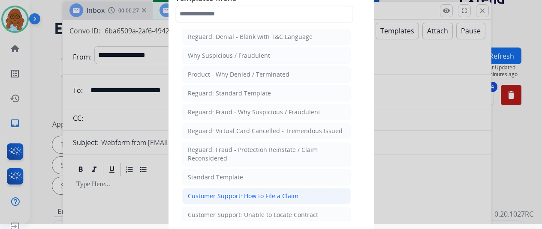
click at [284, 192] on div "Customer Support: How to File a Claim" at bounding box center [243, 196] width 111 height 9
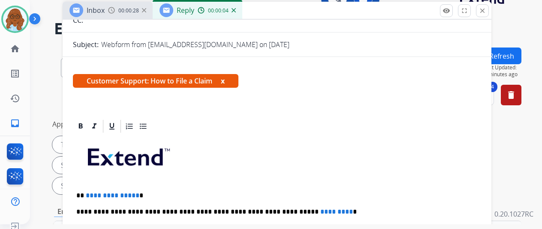
scroll to position [129, 0]
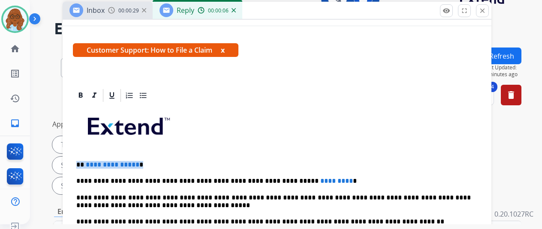
drag, startPoint x: 144, startPoint y: 162, endPoint x: 78, endPoint y: 159, distance: 66.1
drag, startPoint x: 329, startPoint y: 175, endPoint x: 289, endPoint y: 178, distance: 40.0
click at [289, 178] on p "**********" at bounding box center [273, 181] width 394 height 8
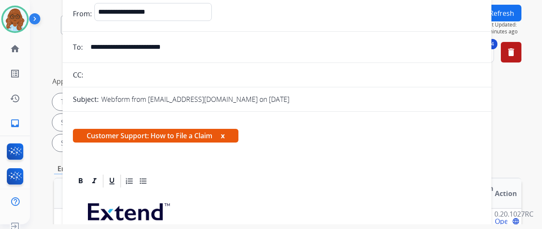
scroll to position [0, 0]
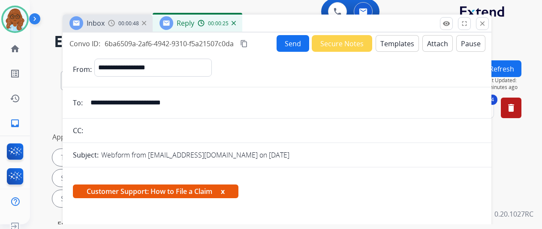
drag, startPoint x: 228, startPoint y: 190, endPoint x: 257, endPoint y: 149, distance: 50.4
click at [225, 190] on button "x" at bounding box center [223, 191] width 4 height 10
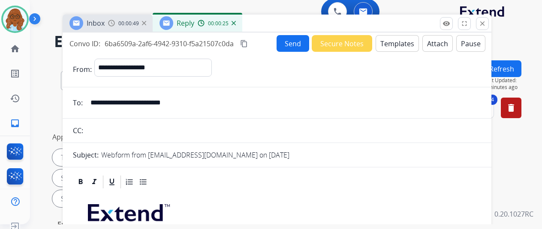
click at [249, 46] on button "content_copy" at bounding box center [244, 44] width 10 height 10
click at [280, 50] on button "Send" at bounding box center [293, 43] width 33 height 17
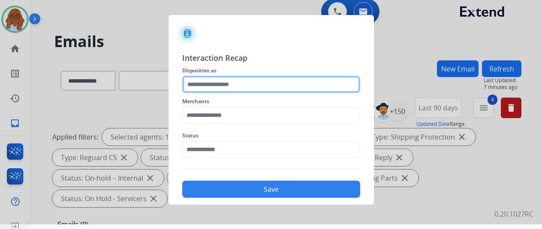
click at [211, 85] on input "text" at bounding box center [271, 84] width 178 height 17
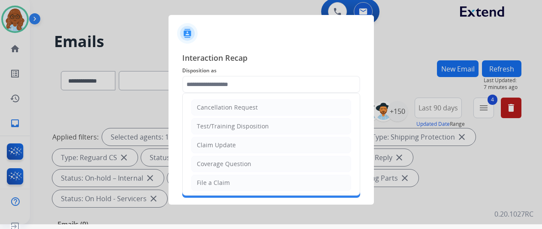
click at [218, 173] on ul "Cancellation Request Test/Training Disposition Claim Update Coverage Question F…" at bounding box center [271, 211] width 177 height 236
click at [218, 175] on li "File a Claim" at bounding box center [271, 183] width 160 height 16
type input "**********"
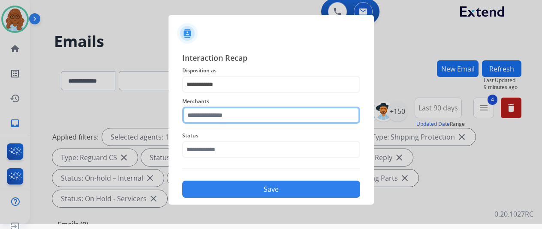
click at [207, 115] on input "text" at bounding box center [271, 115] width 178 height 17
type input "*"
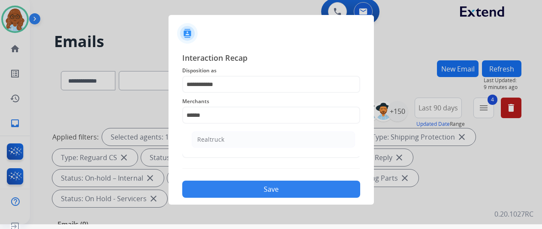
click at [258, 150] on ul "Realtruck" at bounding box center [273, 141] width 168 height 29
click at [251, 143] on li "Realtruck" at bounding box center [273, 140] width 163 height 16
type input "*********"
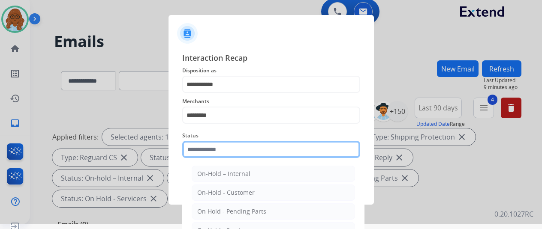
click at [240, 147] on input "text" at bounding box center [271, 149] width 178 height 17
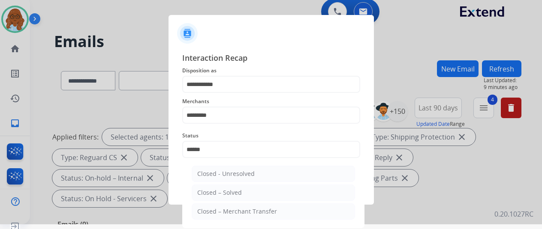
click at [242, 196] on li "Closed – Solved" at bounding box center [273, 193] width 163 height 16
type input "**********"
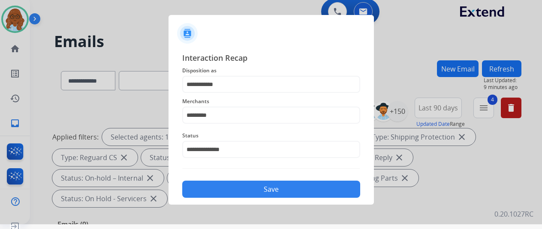
click at [277, 189] on button "Save" at bounding box center [271, 189] width 178 height 17
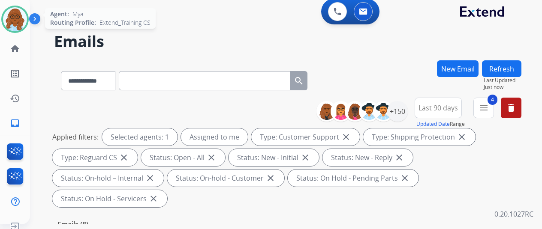
click at [15, 22] on img at bounding box center [15, 19] width 24 height 24
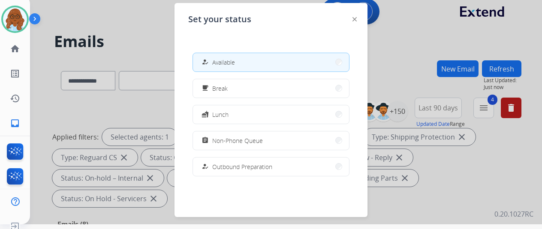
click at [348, 18] on div "Set your status how_to_reg Available free_breakfast Break fastfood Lunch assign…" at bounding box center [270, 110] width 193 height 214
click at [352, 23] on div at bounding box center [354, 19] width 4 height 10
click at [352, 20] on img at bounding box center [354, 19] width 4 height 4
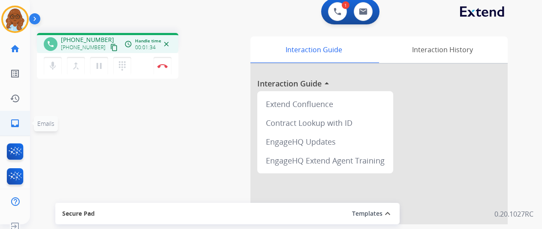
click at [15, 125] on mat-icon "inbox" at bounding box center [15, 123] width 10 height 10
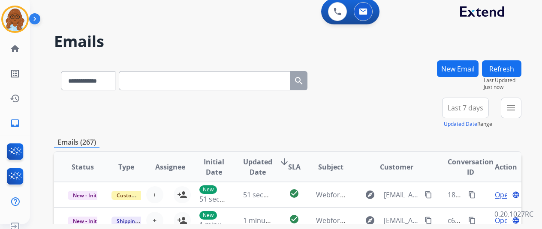
click at [451, 67] on button "New Email" at bounding box center [458, 68] width 42 height 17
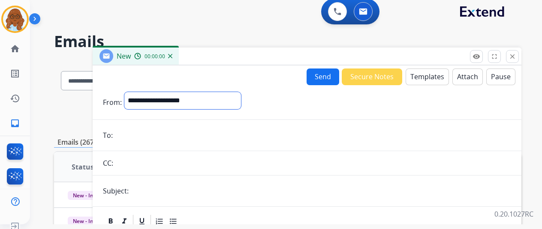
click at [197, 100] on select "**********" at bounding box center [182, 100] width 117 height 17
select select "**********"
click at [127, 92] on select "**********" at bounding box center [182, 100] width 117 height 17
click at [153, 132] on input "email" at bounding box center [313, 136] width 396 height 17
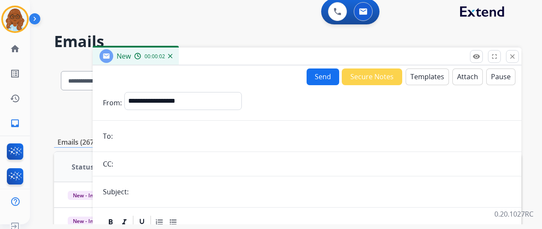
paste input "**********"
type input "**********"
click at [148, 192] on input "text" at bounding box center [321, 191] width 380 height 17
type input "**********"
click at [418, 78] on button "Templates" at bounding box center [427, 77] width 43 height 17
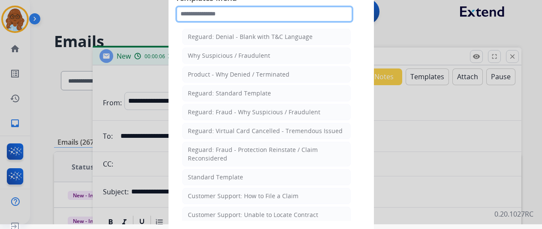
click at [221, 14] on input "text" at bounding box center [264, 14] width 178 height 17
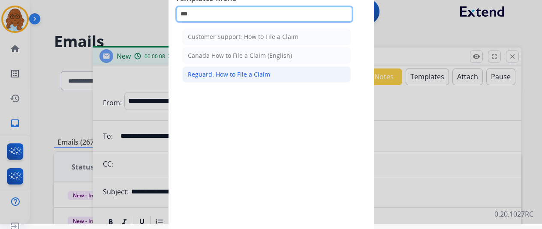
type input "***"
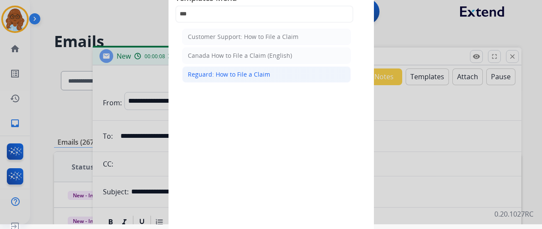
click at [219, 75] on div "Reguard: How to File a Claim" at bounding box center [229, 74] width 82 height 9
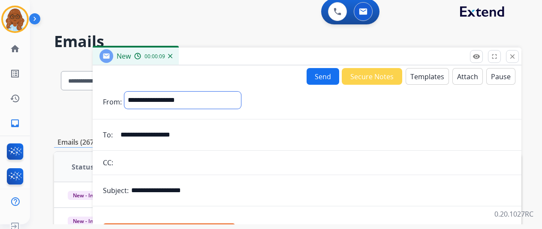
drag, startPoint x: 182, startPoint y: 103, endPoint x: 183, endPoint y: 108, distance: 4.6
click at [182, 103] on select "**********" at bounding box center [182, 100] width 117 height 17
select select "**********"
click at [127, 92] on select "**********" at bounding box center [182, 100] width 117 height 17
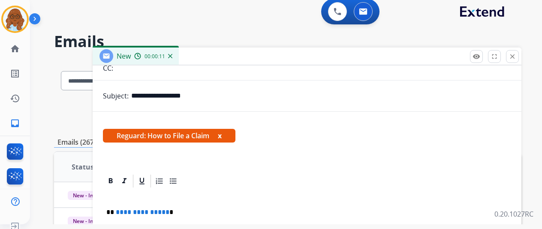
click at [222, 134] on button "x" at bounding box center [220, 136] width 4 height 10
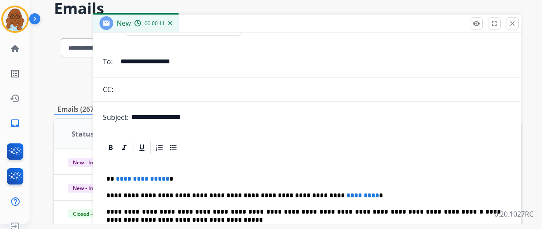
scroll to position [86, 0]
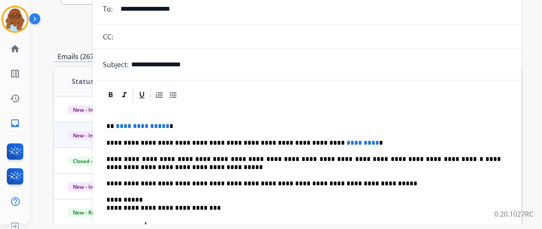
drag, startPoint x: 181, startPoint y: 128, endPoint x: 53, endPoint y: 130, distance: 128.2
click at [54, 130] on div "**********" at bounding box center [287, 186] width 467 height 423
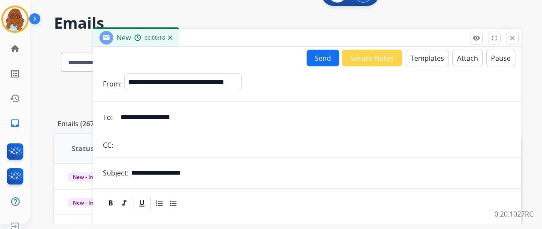
scroll to position [0, 0]
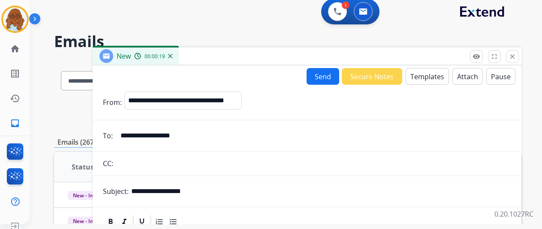
click at [426, 70] on button "Templates" at bounding box center [427, 76] width 43 height 17
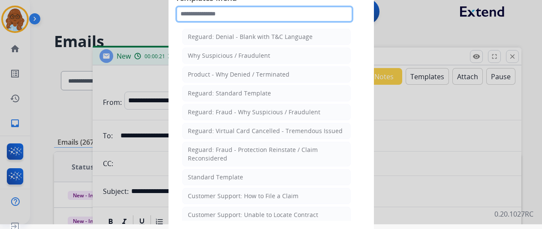
click at [213, 14] on input "text" at bounding box center [264, 14] width 178 height 17
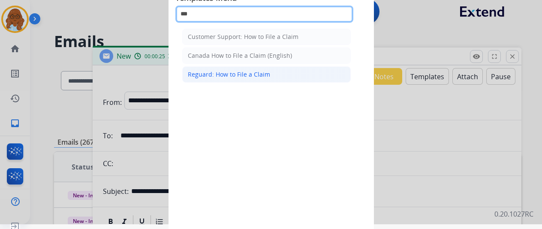
type input "***"
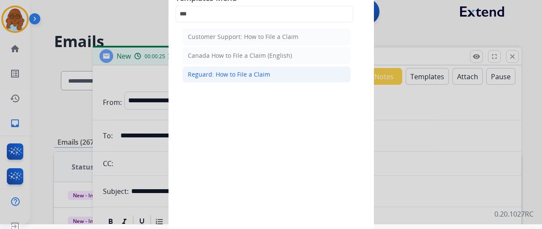
click at [211, 66] on li "Reguard: How to File a Claim" at bounding box center [266, 74] width 168 height 16
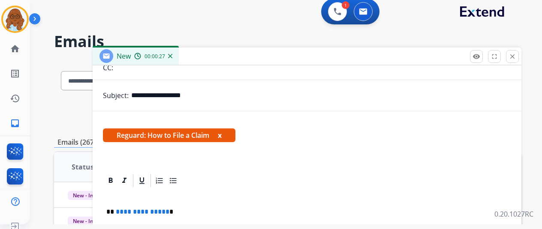
click at [222, 134] on button "x" at bounding box center [220, 135] width 4 height 10
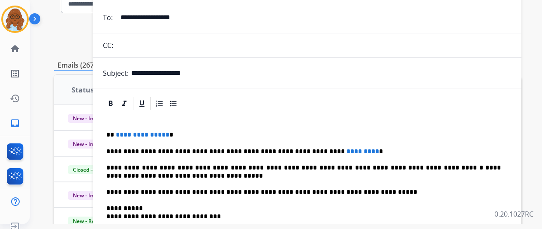
scroll to position [86, 0]
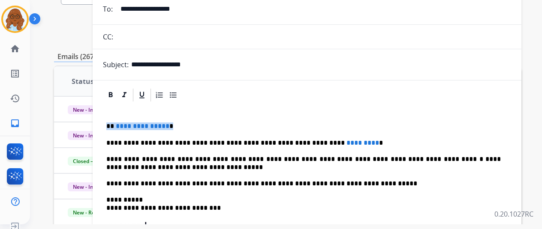
drag, startPoint x: 175, startPoint y: 123, endPoint x: 111, endPoint y: 125, distance: 63.5
click at [111, 125] on p "**********" at bounding box center [303, 127] width 394 height 8
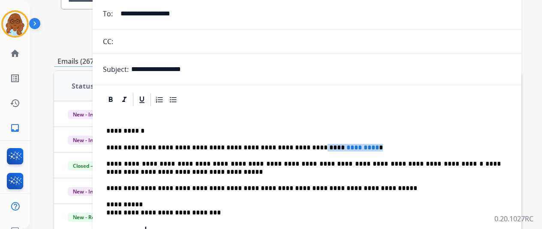
drag, startPoint x: 364, startPoint y: 143, endPoint x: 302, endPoint y: 143, distance: 61.7
click at [302, 144] on p "**********" at bounding box center [303, 148] width 394 height 8
drag, startPoint x: 219, startPoint y: 147, endPoint x: 211, endPoint y: 147, distance: 7.7
click at [211, 147] on p "**********" at bounding box center [303, 148] width 394 height 8
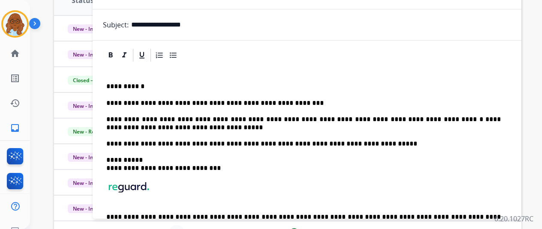
scroll to position [0, 0]
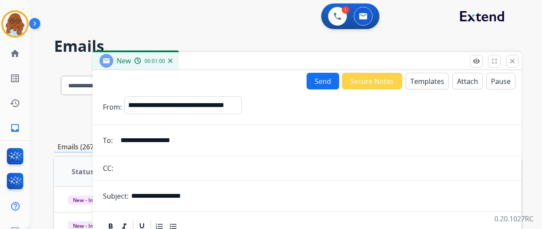
click at [320, 82] on button "Send" at bounding box center [323, 81] width 33 height 17
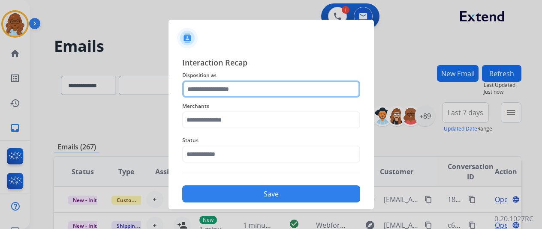
click at [228, 89] on input "text" at bounding box center [271, 89] width 178 height 17
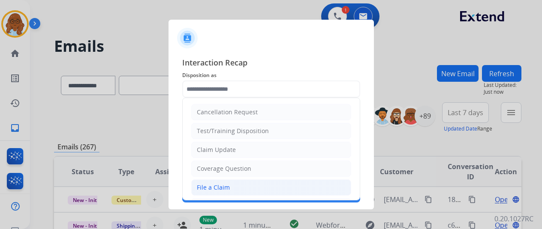
click at [220, 186] on div "File a Claim" at bounding box center [213, 187] width 33 height 9
type input "**********"
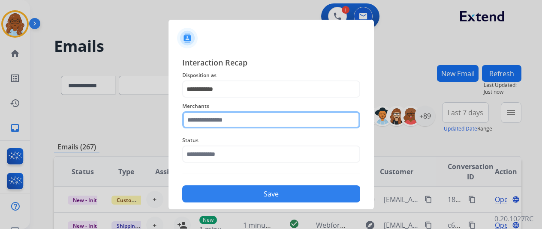
click at [215, 128] on input "text" at bounding box center [271, 119] width 178 height 17
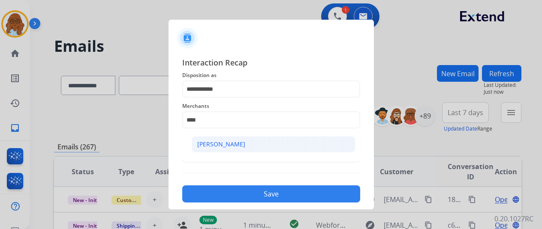
click at [238, 145] on div "[PERSON_NAME]" at bounding box center [221, 144] width 48 height 9
type input "**********"
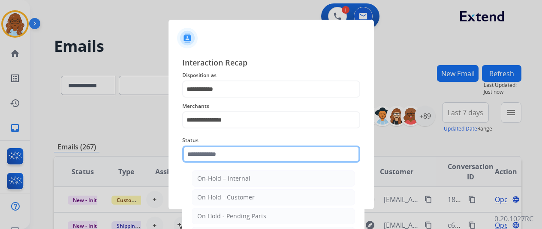
click at [229, 148] on input "text" at bounding box center [271, 154] width 178 height 17
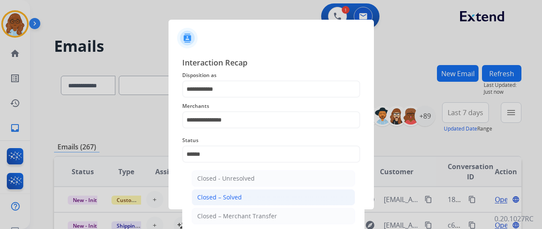
click at [229, 194] on div "Closed – Solved" at bounding box center [219, 197] width 45 height 9
type input "**********"
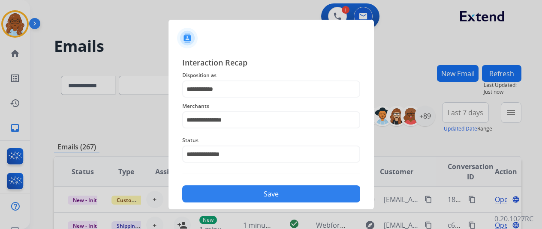
click at [264, 196] on button "Save" at bounding box center [271, 194] width 178 height 17
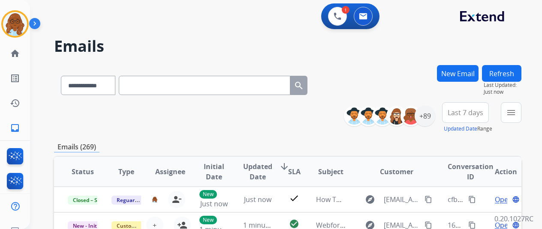
click at [457, 71] on button "New Email" at bounding box center [458, 73] width 42 height 17
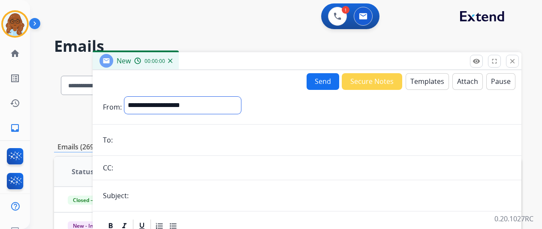
click at [211, 101] on select "**********" at bounding box center [182, 105] width 117 height 17
select select "**********"
click at [127, 97] on select "**********" at bounding box center [182, 105] width 117 height 17
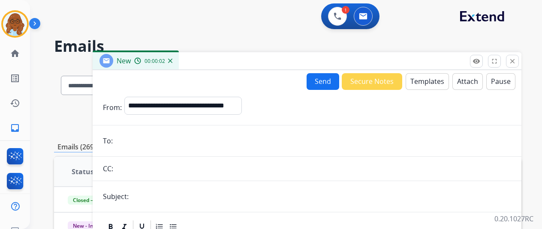
click at [153, 136] on input "email" at bounding box center [313, 140] width 396 height 17
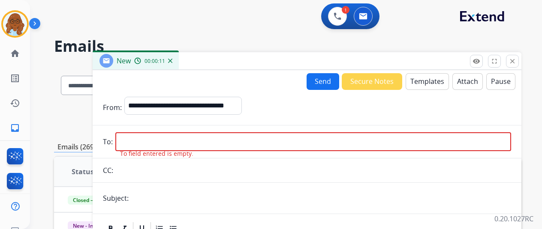
paste input "**********"
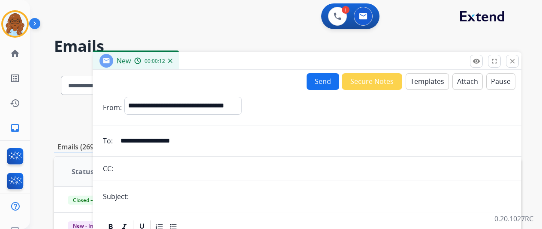
type input "**********"
click at [159, 196] on input "text" at bounding box center [321, 196] width 380 height 17
type input "**********"
click at [433, 82] on button "Templates" at bounding box center [427, 81] width 43 height 17
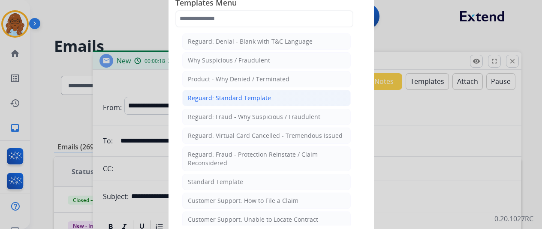
click at [214, 98] on div "Reguard: Standard Template" at bounding box center [229, 98] width 83 height 9
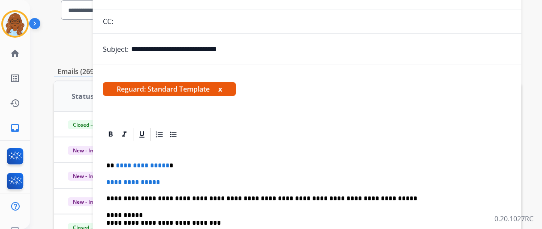
scroll to position [129, 0]
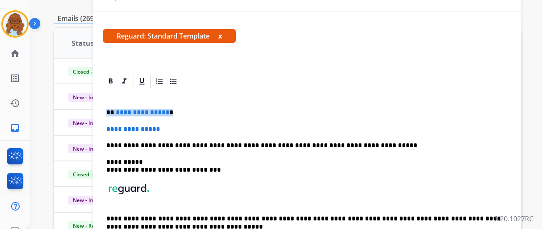
drag, startPoint x: 167, startPoint y: 114, endPoint x: 110, endPoint y: 113, distance: 57.0
click at [110, 113] on p "**********" at bounding box center [303, 113] width 394 height 8
drag, startPoint x: 182, startPoint y: 129, endPoint x: 127, endPoint y: 129, distance: 54.5
click at [108, 128] on div "**********" at bounding box center [307, 173] width 408 height 169
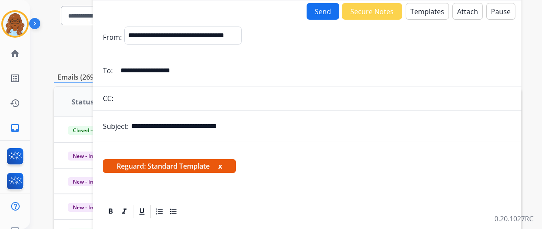
scroll to position [0, 0]
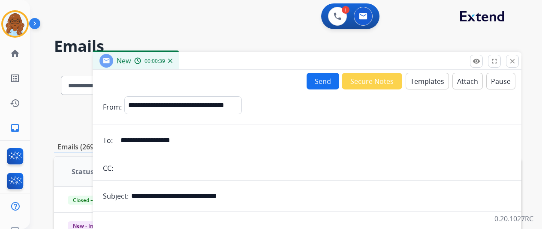
click at [459, 84] on button "Attach" at bounding box center [467, 81] width 30 height 17
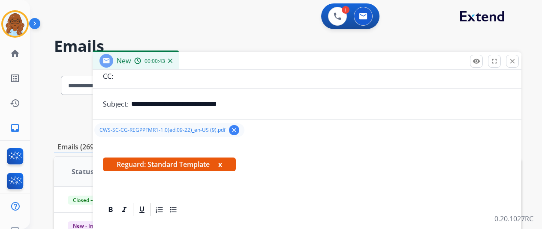
click at [222, 165] on button "x" at bounding box center [220, 164] width 4 height 10
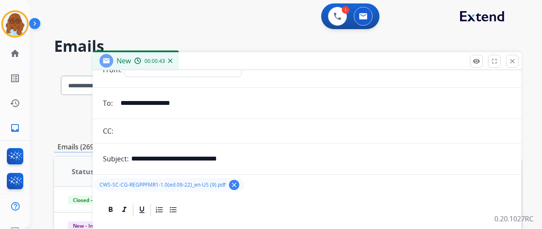
scroll to position [129, 0]
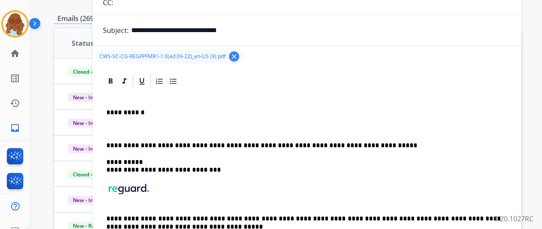
click at [156, 126] on p at bounding box center [306, 130] width 401 height 8
click at [14, 52] on mat-icon "home" at bounding box center [15, 53] width 10 height 10
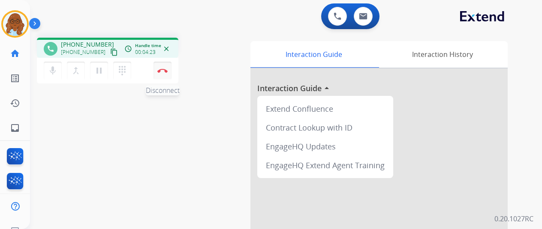
click at [161, 69] on img at bounding box center [162, 71] width 10 height 4
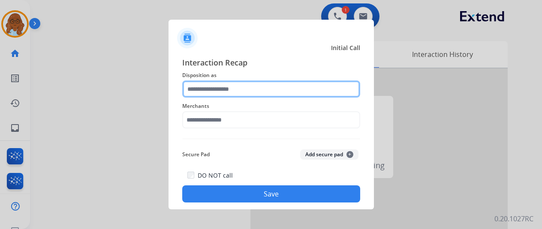
click at [212, 91] on input "text" at bounding box center [271, 89] width 178 height 17
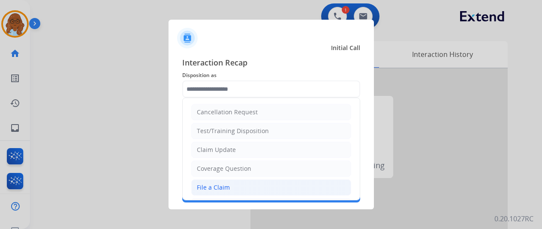
click at [215, 183] on div "File a Claim" at bounding box center [213, 187] width 33 height 9
type input "**********"
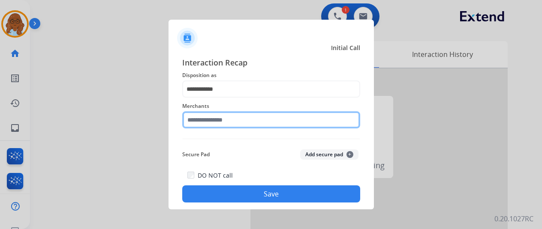
click at [216, 112] on input "text" at bounding box center [271, 119] width 178 height 17
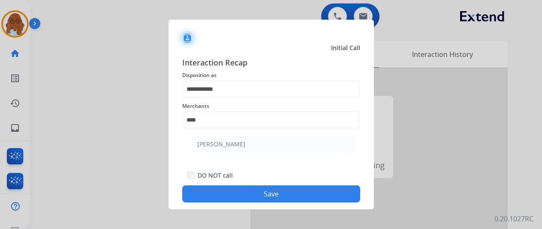
click at [242, 140] on li "[PERSON_NAME]" at bounding box center [273, 144] width 163 height 16
type input "**********"
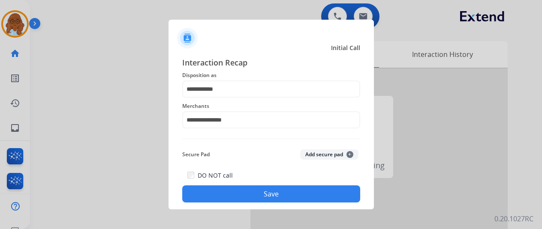
click at [253, 190] on button "Save" at bounding box center [271, 194] width 178 height 17
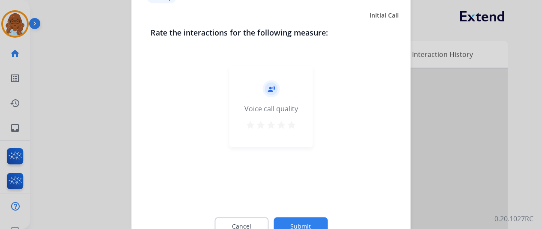
click at [291, 127] on mat-icon "star" at bounding box center [291, 125] width 10 height 10
click at [305, 225] on button "Submit" at bounding box center [301, 226] width 54 height 18
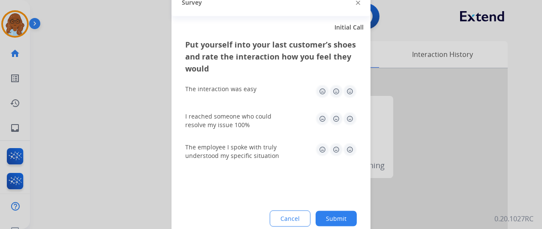
drag, startPoint x: 348, startPoint y: 112, endPoint x: 347, endPoint y: 116, distance: 4.5
click at [348, 112] on img at bounding box center [350, 119] width 14 height 14
click at [346, 97] on img at bounding box center [350, 91] width 14 height 14
click at [346, 153] on img at bounding box center [350, 150] width 14 height 14
drag, startPoint x: 339, startPoint y: 212, endPoint x: 271, endPoint y: 196, distance: 69.7
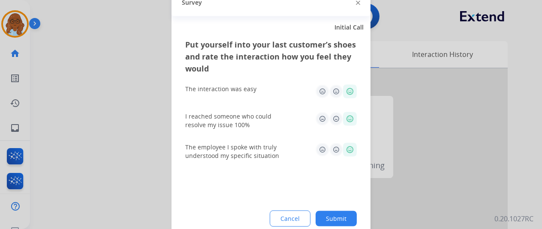
click at [339, 212] on button "Submit" at bounding box center [336, 218] width 41 height 15
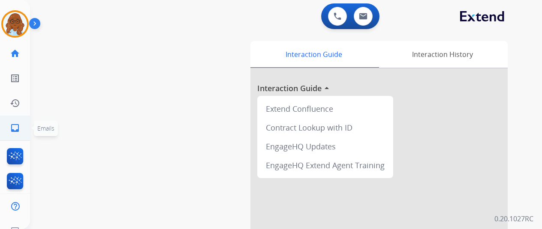
click at [17, 122] on link "inbox Emails" at bounding box center [15, 128] width 24 height 24
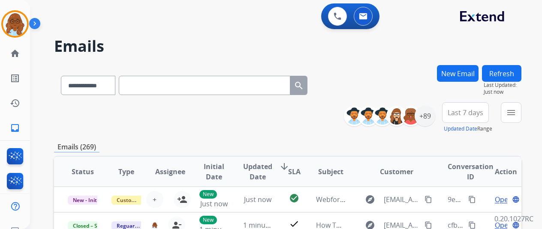
click at [449, 80] on button "New Email" at bounding box center [458, 73] width 42 height 17
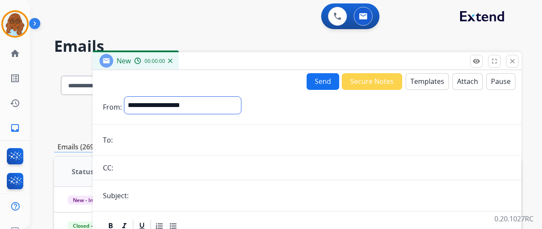
click at [208, 104] on select "**********" at bounding box center [182, 105] width 117 height 17
select select "**********"
click at [127, 97] on select "**********" at bounding box center [182, 105] width 117 height 17
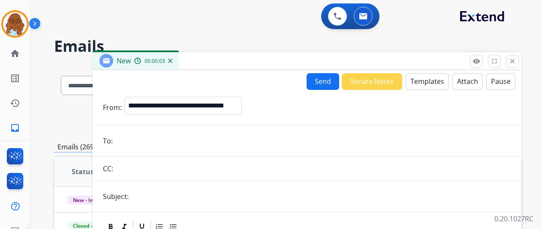
paste input "**********"
type input "**********"
click at [168, 195] on input "text" at bounding box center [321, 196] width 380 height 17
type input "**********"
click at [423, 81] on button "Templates" at bounding box center [427, 81] width 43 height 17
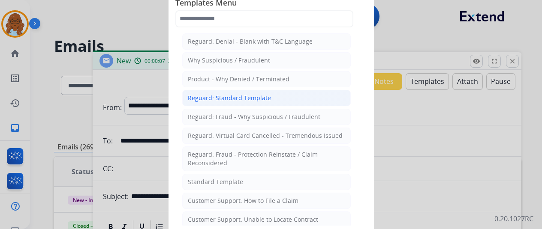
click at [230, 96] on div "Reguard: Standard Template" at bounding box center [229, 98] width 83 height 9
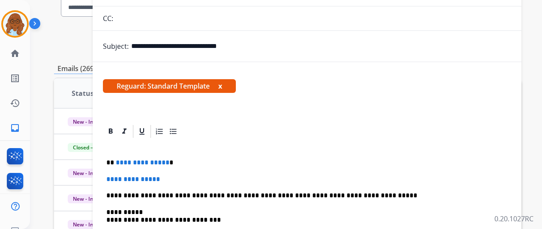
scroll to position [86, 0]
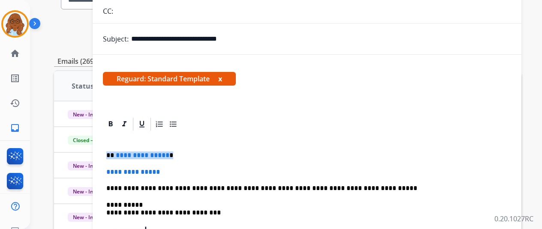
drag, startPoint x: 174, startPoint y: 153, endPoint x: 108, endPoint y: 151, distance: 65.6
click at [108, 151] on div "**********" at bounding box center [307, 216] width 408 height 169
drag, startPoint x: 168, startPoint y: 173, endPoint x: 105, endPoint y: 172, distance: 63.0
click at [106, 172] on div "**********" at bounding box center [307, 216] width 408 height 169
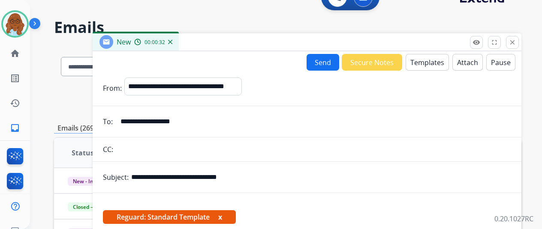
scroll to position [0, 0]
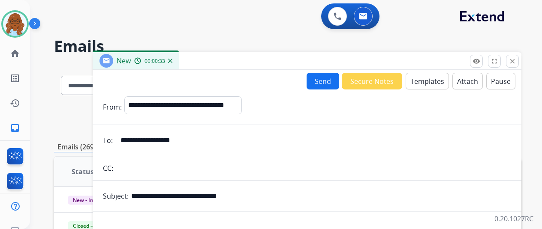
click at [426, 83] on button "Templates" at bounding box center [427, 81] width 43 height 17
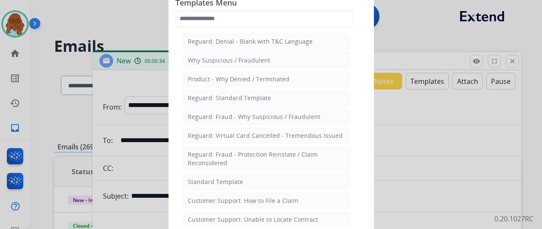
click at [446, 121] on div at bounding box center [271, 114] width 542 height 229
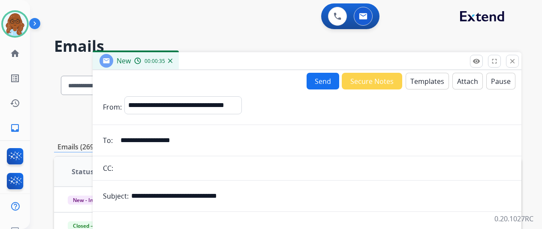
click at [462, 88] on button "Attach" at bounding box center [467, 81] width 30 height 17
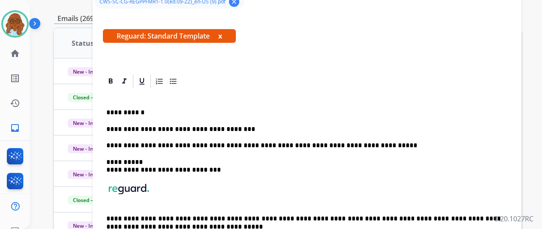
scroll to position [171, 0]
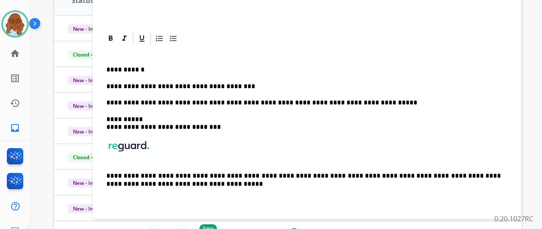
click at [250, 86] on p "**********" at bounding box center [303, 87] width 394 height 8
click at [302, 83] on p "**********" at bounding box center [303, 87] width 394 height 8
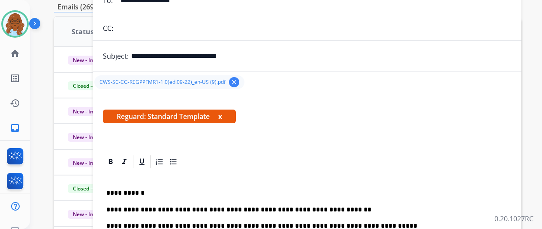
scroll to position [37, 0]
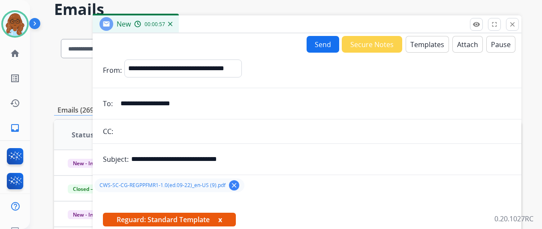
click at [222, 222] on button "x" at bounding box center [220, 220] width 4 height 10
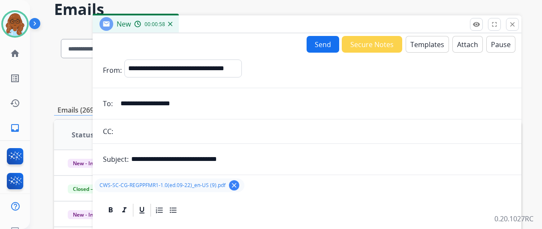
click at [320, 39] on button "Send" at bounding box center [323, 44] width 33 height 17
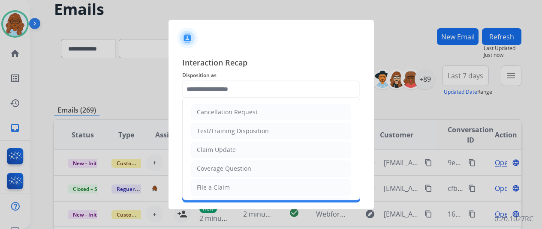
click at [244, 90] on input "text" at bounding box center [271, 89] width 178 height 17
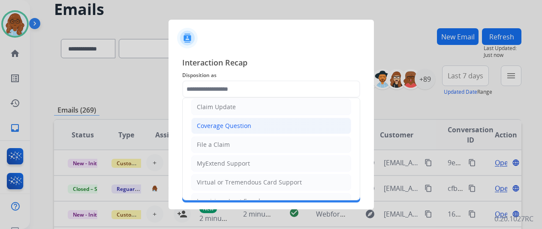
click at [211, 124] on div "Coverage Question" at bounding box center [224, 126] width 54 height 9
type input "**********"
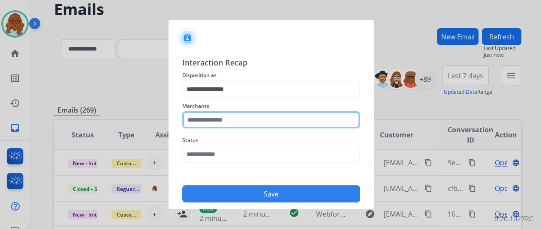
click at [215, 120] on input "text" at bounding box center [271, 119] width 178 height 17
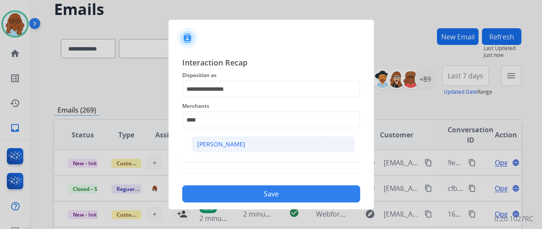
click at [238, 150] on li "[PERSON_NAME]" at bounding box center [273, 144] width 163 height 16
type input "**********"
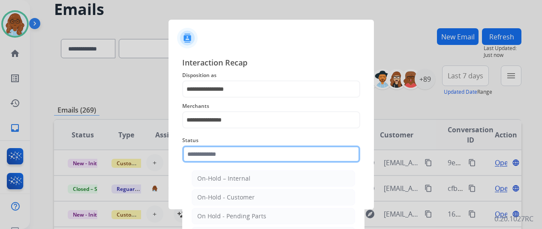
click at [237, 149] on input "text" at bounding box center [271, 154] width 178 height 17
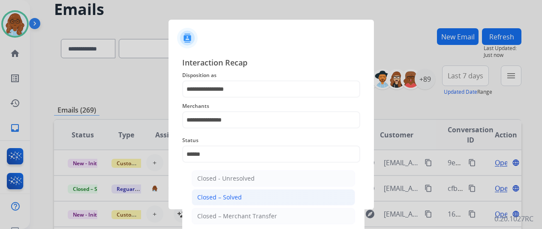
click at [220, 203] on li "Closed – Solved" at bounding box center [273, 198] width 163 height 16
type input "**********"
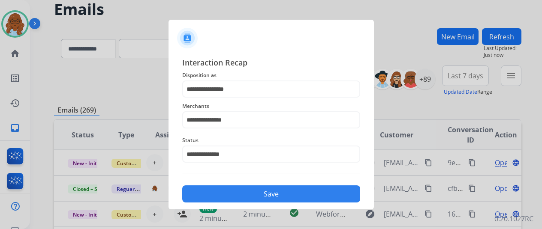
click at [235, 187] on button "Save" at bounding box center [271, 194] width 178 height 17
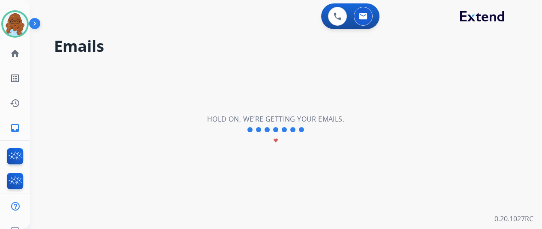
scroll to position [0, 0]
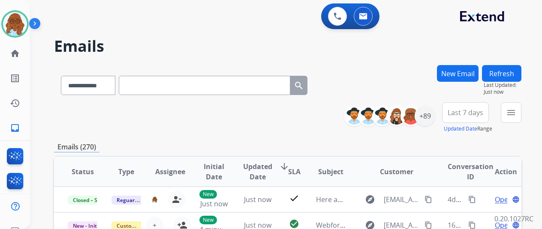
drag, startPoint x: 514, startPoint y: 115, endPoint x: 491, endPoint y: 121, distance: 23.4
click at [514, 115] on mat-icon "menu" at bounding box center [511, 113] width 10 height 10
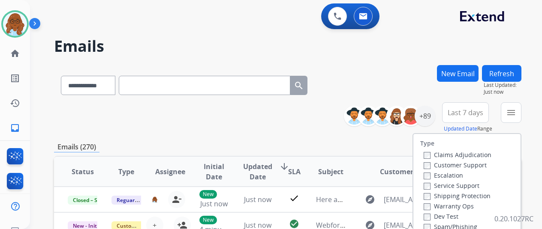
click at [441, 165] on label "Customer Support" at bounding box center [455, 165] width 63 height 8
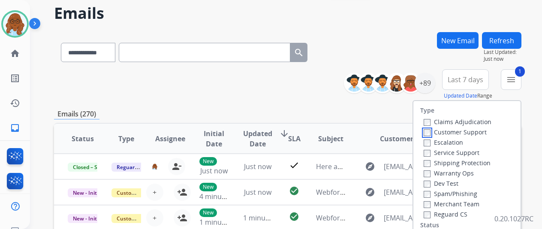
scroll to position [129, 0]
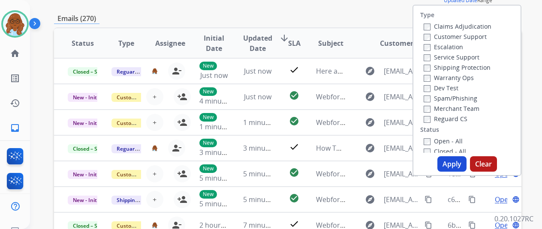
click at [438, 70] on label "Shipping Protection" at bounding box center [457, 67] width 67 height 8
click at [448, 118] on label "Reguard CS" at bounding box center [446, 119] width 44 height 8
click at [439, 137] on div "Open - All" at bounding box center [469, 141] width 90 height 10
click at [444, 144] on label "Open - All" at bounding box center [443, 141] width 39 height 8
click at [454, 162] on button "Apply" at bounding box center [451, 163] width 29 height 15
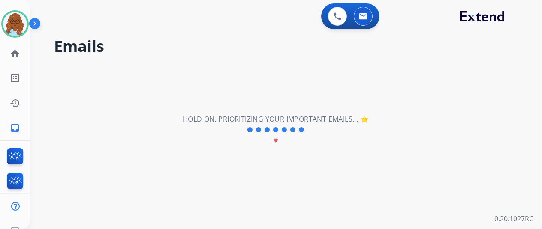
scroll to position [0, 0]
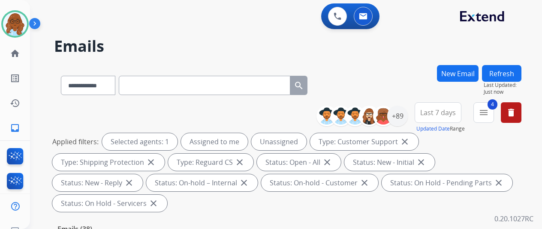
click at [460, 116] on button "Last 7 days" at bounding box center [438, 112] width 47 height 21
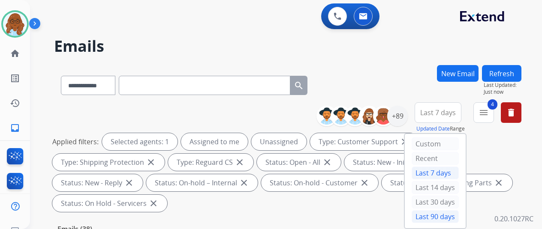
click at [433, 212] on div "Last 90 days" at bounding box center [435, 217] width 47 height 13
click at [401, 114] on div "+89" at bounding box center [397, 116] width 21 height 21
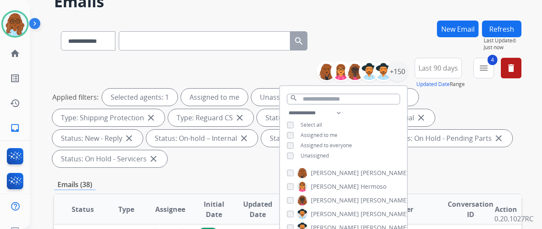
scroll to position [86, 0]
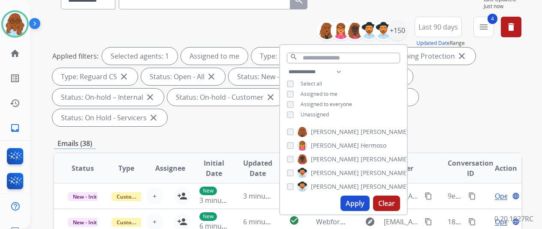
click at [354, 202] on button "Apply" at bounding box center [354, 203] width 29 height 15
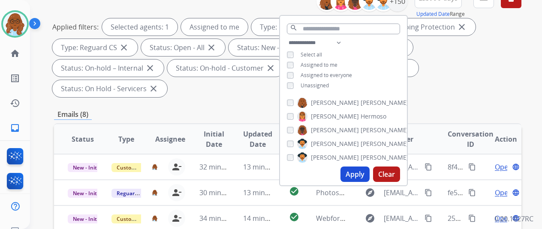
scroll to position [43, 0]
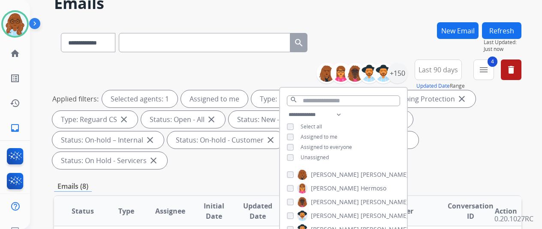
click at [433, 143] on div "Applied filters: Selected agents: 1 Assigned to me Type: Customer Support close…" at bounding box center [285, 129] width 467 height 79
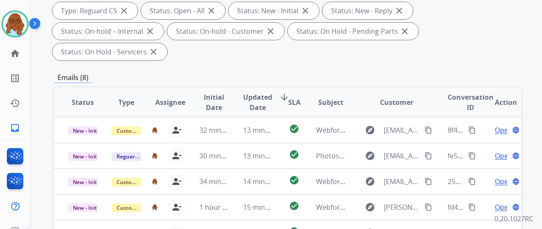
scroll to position [257, 0]
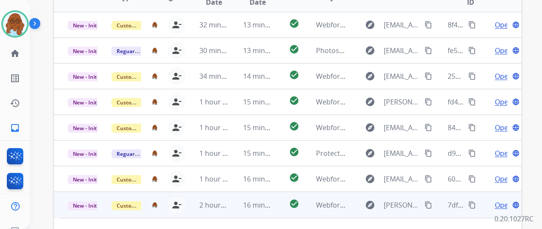
click at [498, 200] on span "Open" at bounding box center [504, 205] width 18 height 10
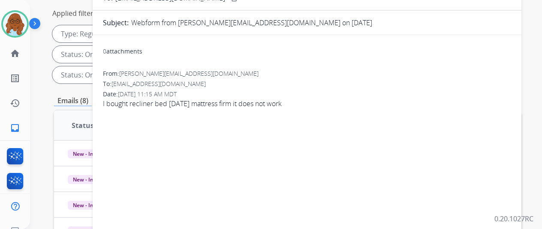
scroll to position [0, 0]
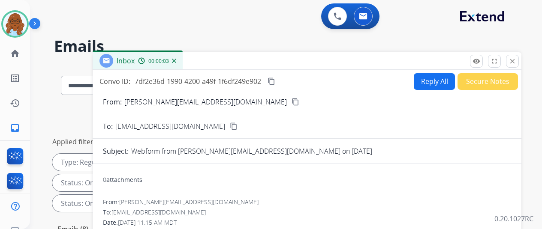
click at [292, 102] on mat-icon "content_copy" at bounding box center [296, 102] width 8 height 8
click at [430, 81] on button "Reply All" at bounding box center [434, 81] width 41 height 17
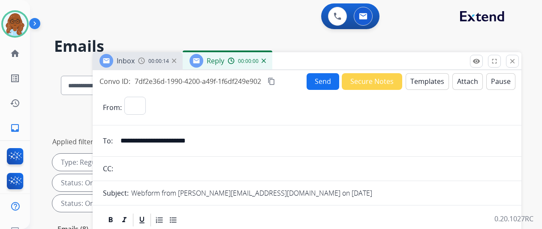
select select "**********"
click at [417, 78] on button "Templates" at bounding box center [427, 81] width 43 height 17
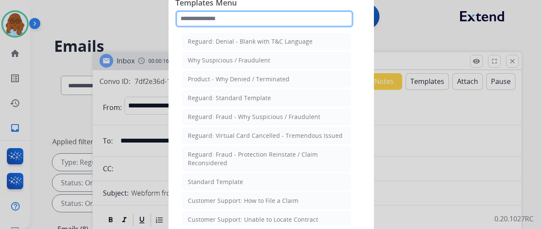
click at [249, 22] on input "text" at bounding box center [264, 18] width 178 height 17
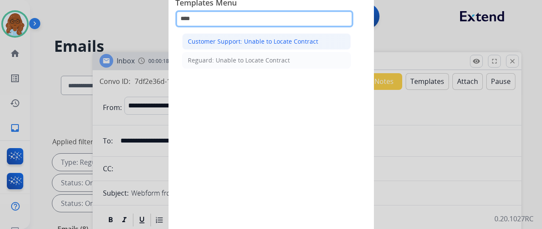
type input "****"
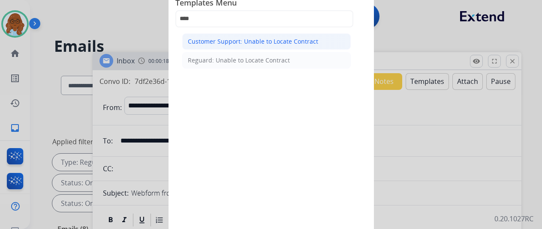
click at [237, 42] on div "Customer Support: Unable to Locate Contract" at bounding box center [253, 41] width 130 height 9
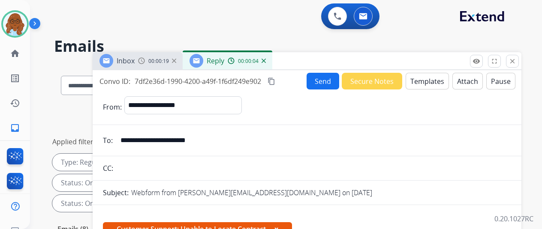
scroll to position [171, 0]
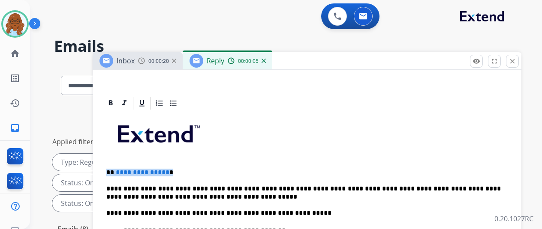
drag, startPoint x: 179, startPoint y: 170, endPoint x: 103, endPoint y: 161, distance: 76.4
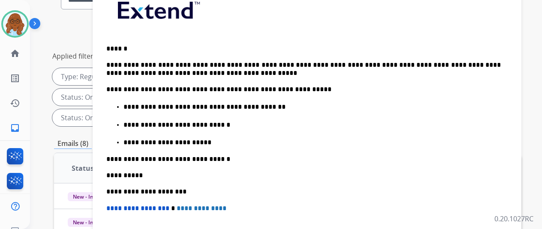
scroll to position [9, 0]
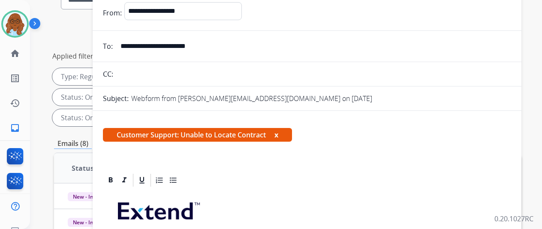
click at [278, 133] on button "x" at bounding box center [276, 135] width 4 height 10
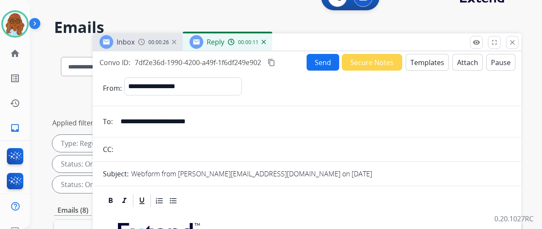
scroll to position [0, 0]
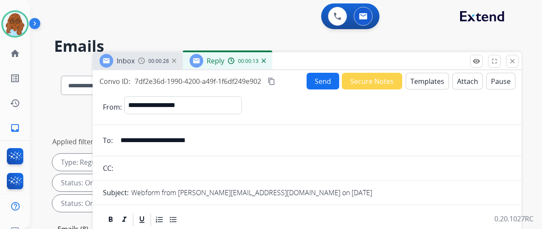
click at [165, 66] on div "Inbox 00:00:28" at bounding box center [138, 60] width 90 height 17
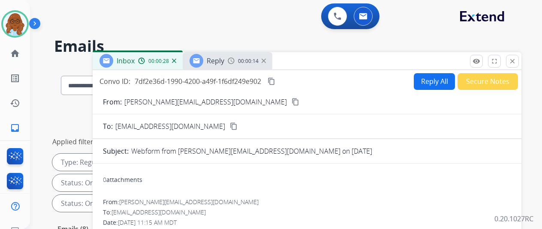
click at [292, 101] on mat-icon "content_copy" at bounding box center [296, 102] width 8 height 8
click at [235, 63] on img at bounding box center [231, 60] width 7 height 7
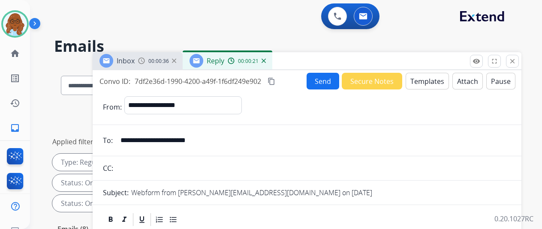
click at [316, 81] on button "Send" at bounding box center [323, 81] width 33 height 17
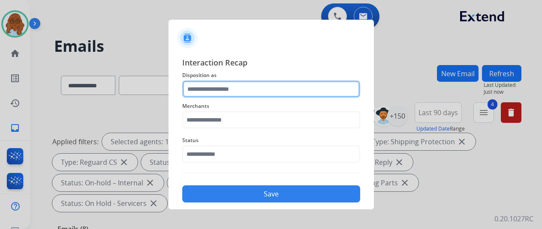
click at [238, 93] on input "text" at bounding box center [271, 89] width 178 height 17
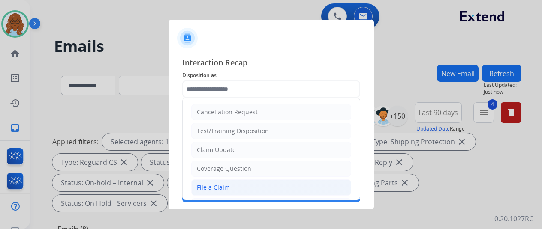
click at [215, 183] on div "File a Claim" at bounding box center [213, 187] width 33 height 9
type input "**********"
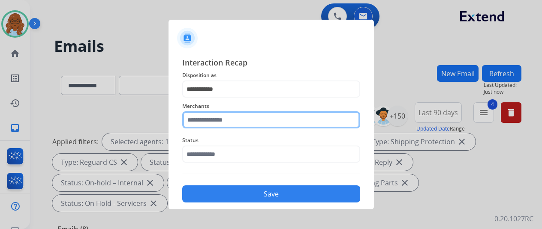
click at [224, 117] on input "text" at bounding box center [271, 119] width 178 height 17
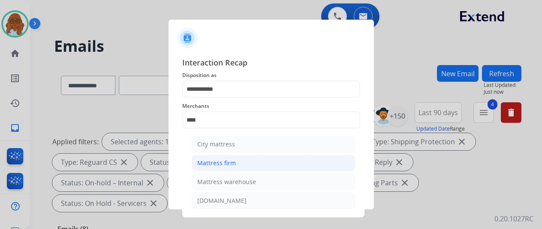
click at [225, 164] on div "Mattress firm" at bounding box center [216, 163] width 39 height 9
type input "**********"
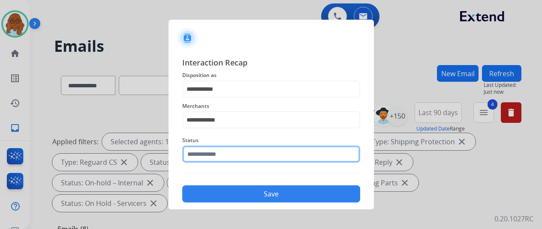
click at [224, 158] on input "text" at bounding box center [271, 154] width 178 height 17
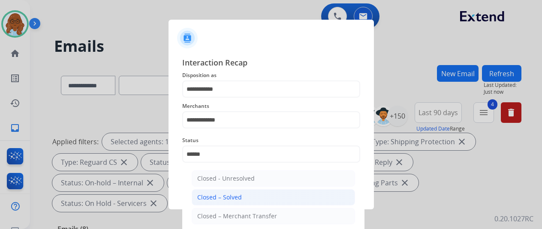
click at [244, 202] on li "Closed – Solved" at bounding box center [273, 198] width 163 height 16
type input "**********"
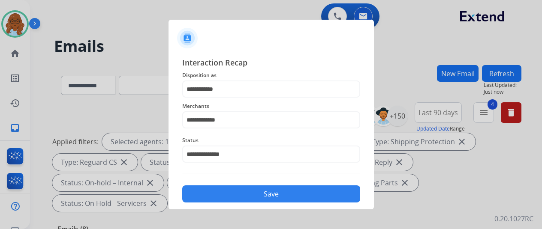
click at [246, 197] on button "Save" at bounding box center [271, 194] width 178 height 17
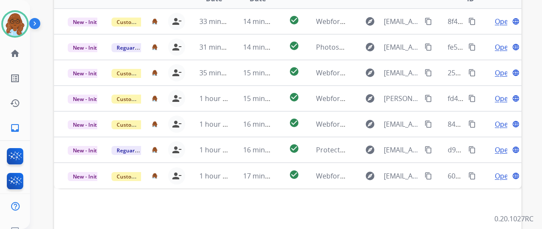
scroll to position [313, 0]
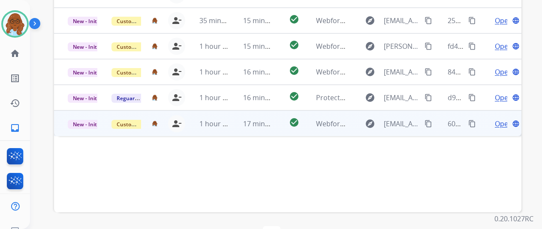
click at [495, 119] on span "Open" at bounding box center [504, 124] width 18 height 10
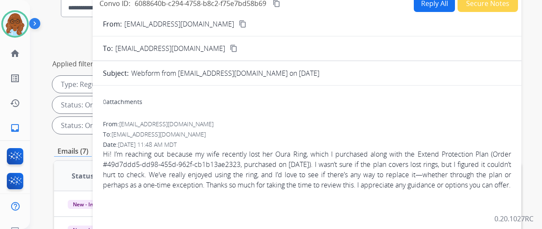
scroll to position [43, 0]
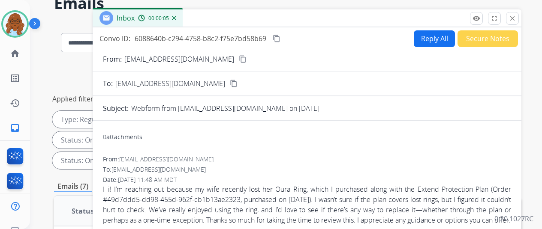
click at [239, 60] on mat-icon "content_copy" at bounding box center [243, 59] width 8 height 8
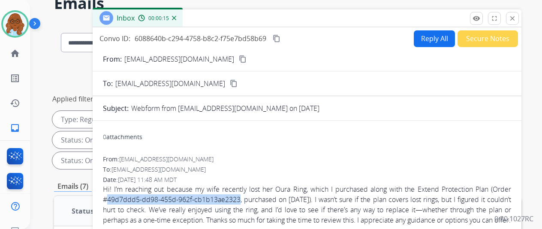
drag, startPoint x: 112, startPoint y: 199, endPoint x: 241, endPoint y: 200, distance: 129.1
click at [241, 200] on span "Hi! I’m reaching out because my wife recently lost her Oura Ring, which I purch…" at bounding box center [307, 204] width 408 height 41
copy span "49d7ddd5-dd98-455d-962f-cb1b13ae2323"
click at [299, 171] on div "To: support@extend.com" at bounding box center [307, 169] width 408 height 9
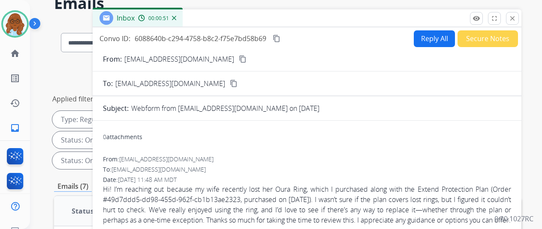
scroll to position [86, 0]
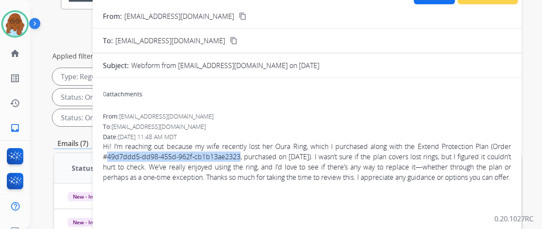
drag, startPoint x: 243, startPoint y: 157, endPoint x: 111, endPoint y: 160, distance: 131.7
click at [111, 160] on span "Hi! I’m reaching out because my wife recently lost her Oura Ring, which I purch…" at bounding box center [307, 161] width 408 height 41
copy span "49d7ddd5-dd98-455d-962f-cb1b13ae2323"
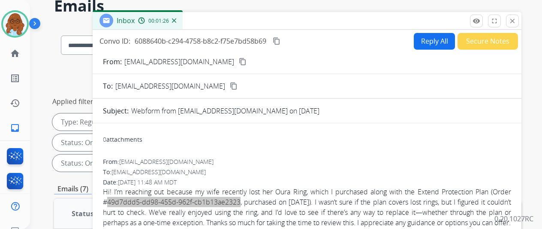
scroll to position [0, 0]
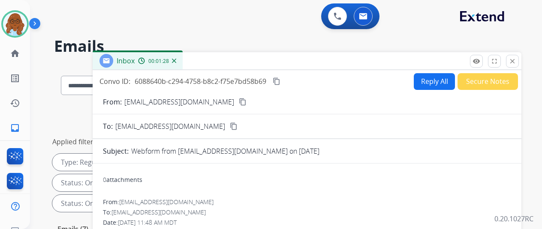
click at [418, 83] on button "Reply All" at bounding box center [434, 81] width 41 height 17
select select "**********"
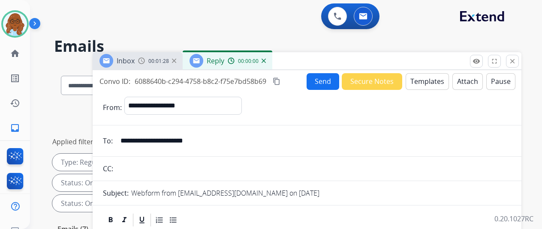
click at [323, 79] on button "Send" at bounding box center [323, 81] width 33 height 17
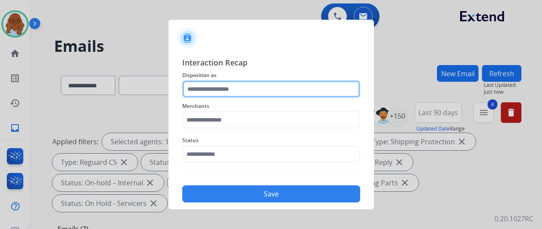
click at [320, 95] on input "text" at bounding box center [271, 89] width 178 height 17
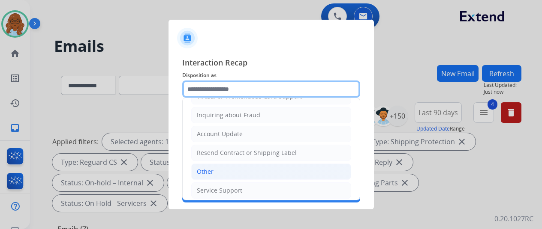
scroll to position [130, 0]
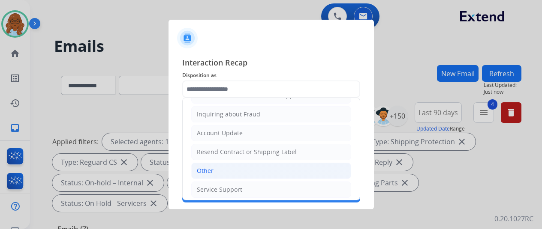
click at [214, 165] on li "Other" at bounding box center [271, 171] width 160 height 16
type input "*****"
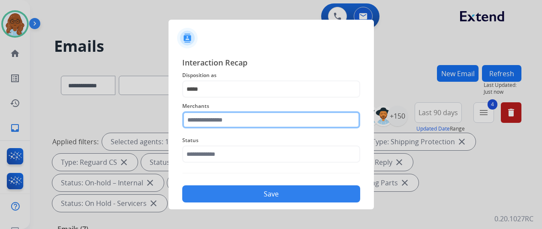
click at [210, 122] on input "text" at bounding box center [271, 119] width 178 height 17
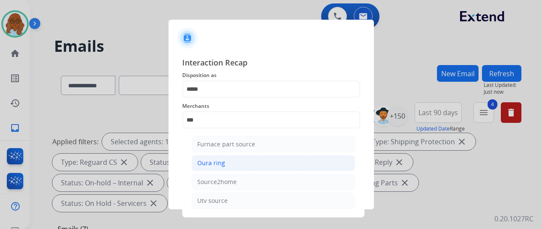
click at [214, 161] on div "Oura ring" at bounding box center [211, 163] width 28 height 9
type input "*********"
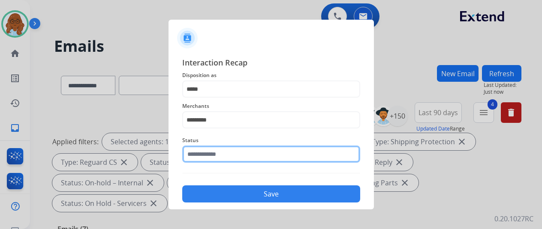
click at [216, 157] on input "text" at bounding box center [271, 154] width 178 height 17
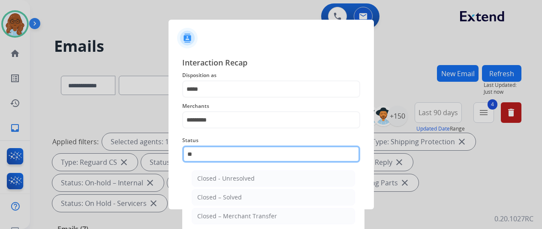
type input "*"
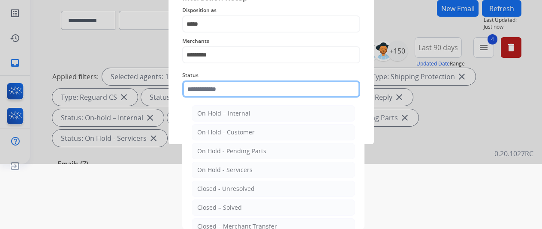
scroll to position [49, 0]
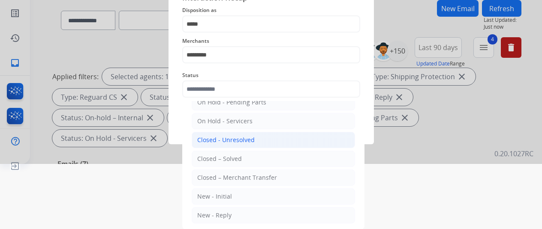
click at [243, 141] on div "Closed - Unresolved" at bounding box center [225, 140] width 57 height 9
type input "**********"
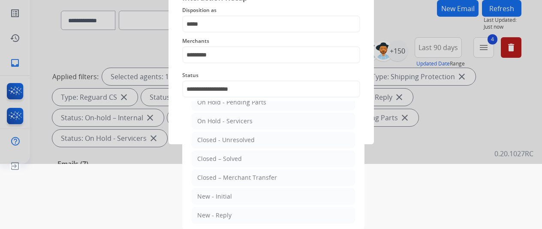
scroll to position [10, 3]
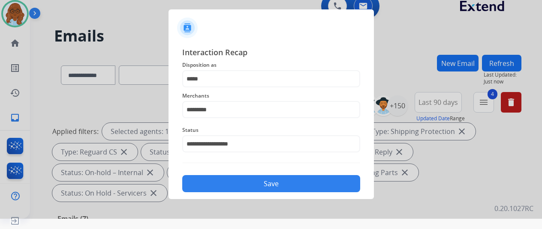
click at [256, 184] on button "Save" at bounding box center [271, 183] width 178 height 17
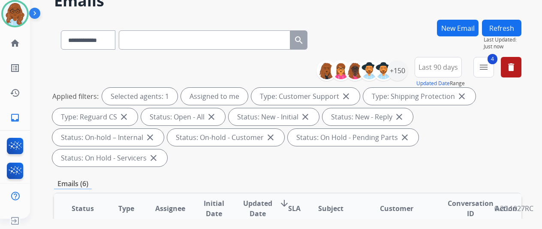
scroll to position [0, 0]
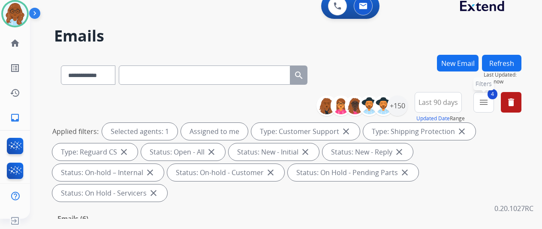
drag, startPoint x: 491, startPoint y: 99, endPoint x: 443, endPoint y: 111, distance: 49.8
click at [489, 99] on mat-icon "menu" at bounding box center [483, 102] width 10 height 10
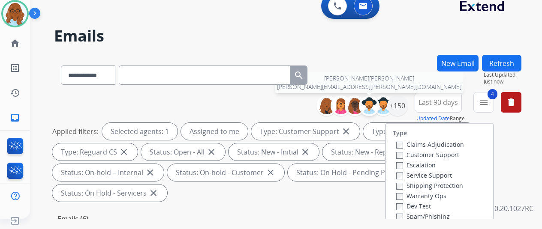
scroll to position [129, 0]
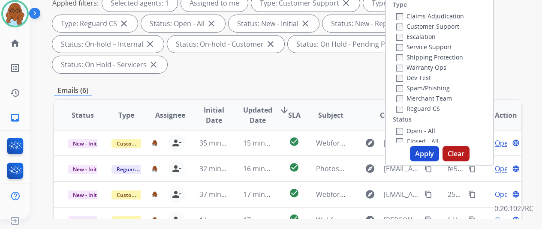
click at [407, 139] on label "Closed - All" at bounding box center [417, 141] width 42 height 8
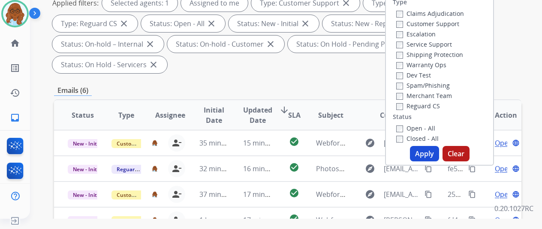
click at [418, 148] on button "Apply" at bounding box center [424, 153] width 29 height 15
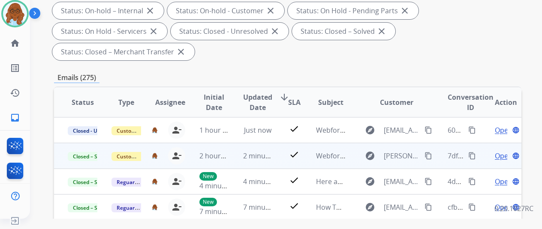
scroll to position [171, 0]
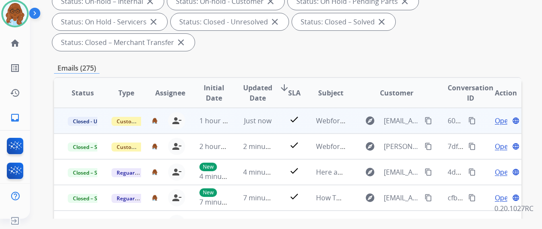
click at [495, 121] on span "Open" at bounding box center [504, 121] width 18 height 10
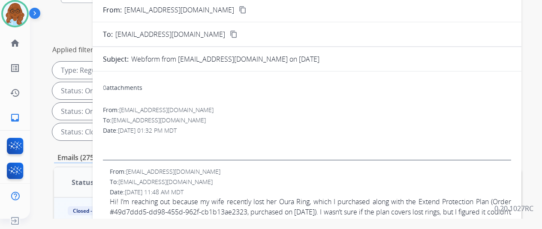
scroll to position [0, 0]
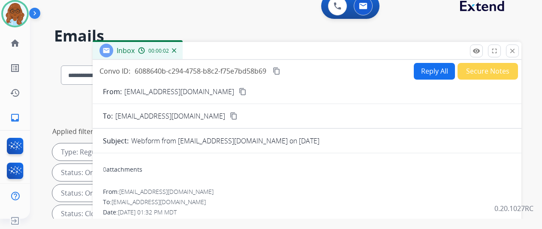
click at [414, 70] on button "Reply All" at bounding box center [434, 71] width 41 height 17
select select "**********"
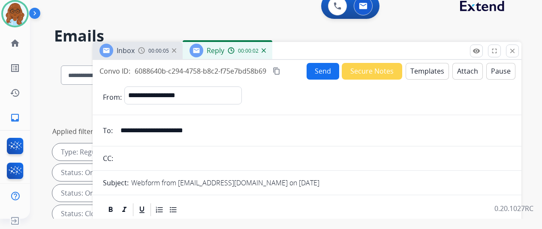
click at [440, 71] on button "Templates" at bounding box center [427, 71] width 43 height 17
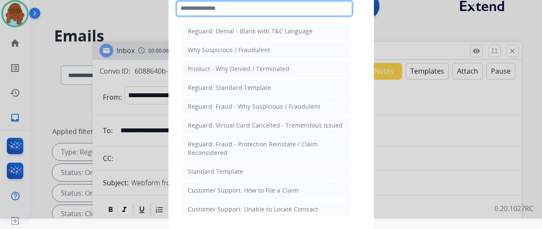
click at [223, 13] on input "text" at bounding box center [264, 8] width 178 height 17
type input "***"
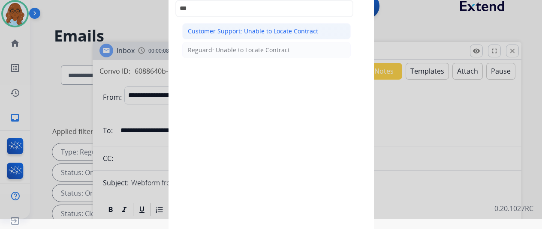
click at [221, 31] on div "Customer Support: Unable to Locate Contract" at bounding box center [253, 31] width 130 height 9
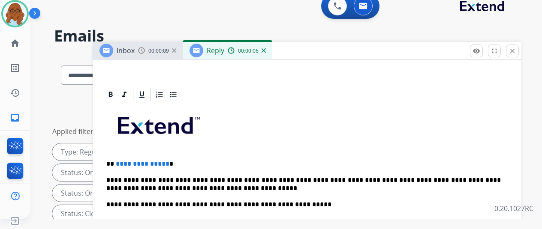
scroll to position [171, 0]
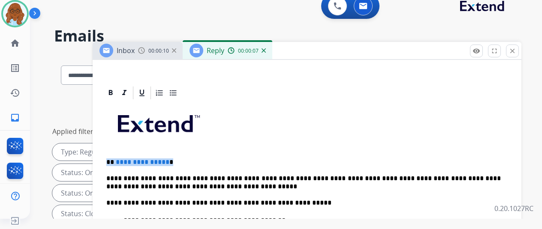
drag, startPoint x: 135, startPoint y: 157, endPoint x: 93, endPoint y: 158, distance: 42.0
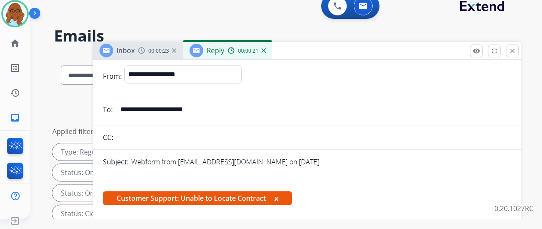
scroll to position [0, 0]
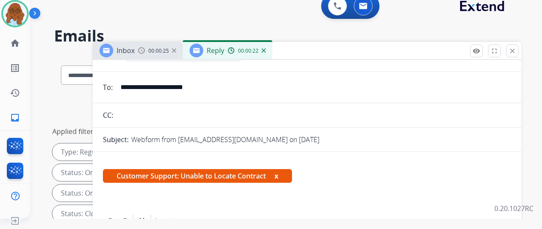
click at [278, 175] on button "x" at bounding box center [276, 176] width 4 height 10
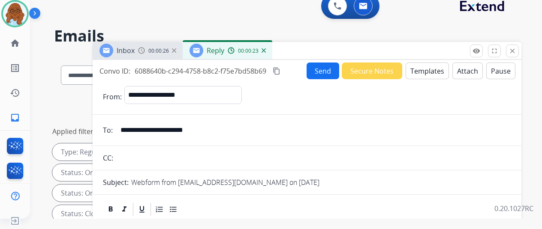
click at [319, 72] on button "Send" at bounding box center [323, 71] width 33 height 17
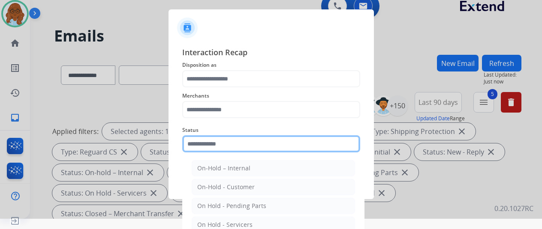
click at [239, 147] on input "text" at bounding box center [271, 143] width 178 height 17
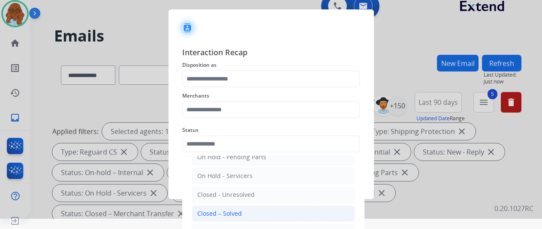
click at [219, 210] on div "Closed – Solved" at bounding box center [219, 214] width 45 height 9
type input "**********"
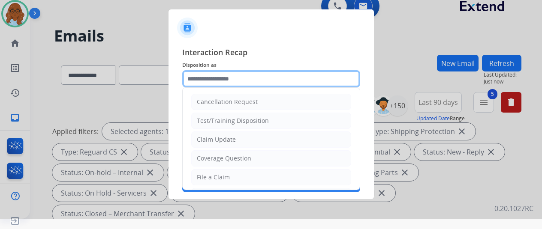
click at [226, 84] on input "text" at bounding box center [271, 78] width 178 height 17
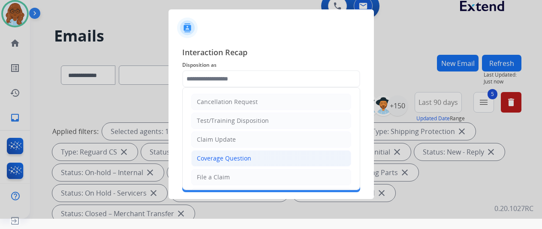
drag, startPoint x: 214, startPoint y: 156, endPoint x: 214, endPoint y: 104, distance: 51.9
click at [214, 155] on div "Coverage Question" at bounding box center [224, 158] width 54 height 9
type input "**********"
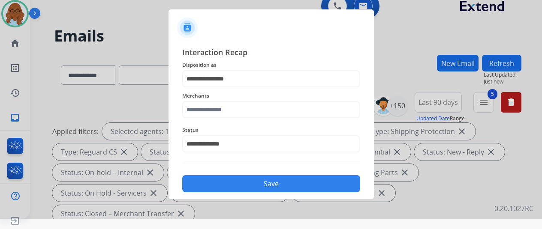
click at [214, 100] on span "Merchants" at bounding box center [271, 96] width 178 height 10
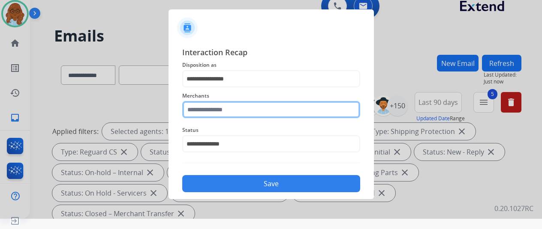
click at [213, 107] on input "text" at bounding box center [271, 109] width 178 height 17
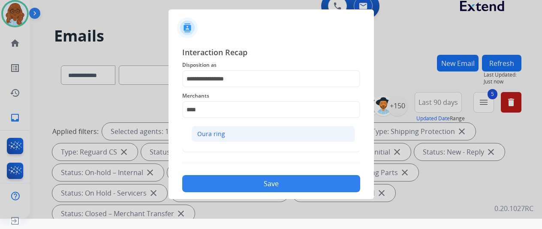
click at [209, 137] on div "Oura ring" at bounding box center [211, 134] width 28 height 9
type input "*********"
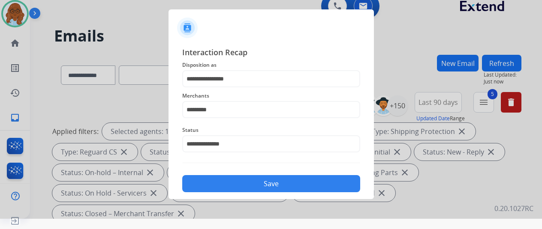
click at [257, 190] on button "Save" at bounding box center [271, 183] width 178 height 17
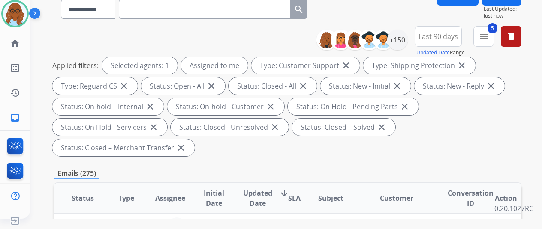
scroll to position [0, 0]
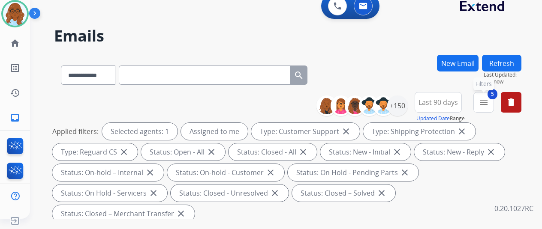
click at [488, 103] on mat-icon "menu" at bounding box center [483, 102] width 10 height 10
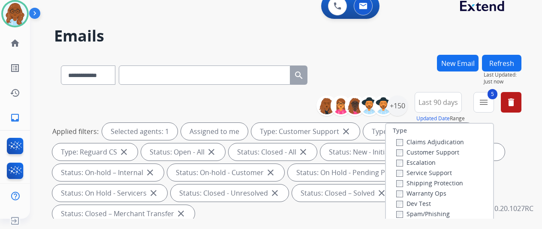
scroll to position [129, 0]
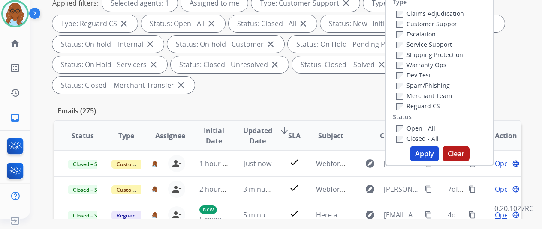
drag, startPoint x: 404, startPoint y: 138, endPoint x: 403, endPoint y: 142, distance: 4.4
click at [403, 138] on label "Closed - All" at bounding box center [417, 139] width 42 height 8
click at [422, 150] on button "Apply" at bounding box center [424, 153] width 29 height 15
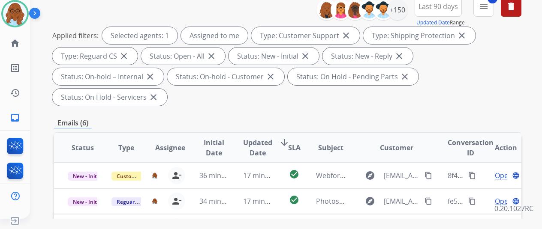
scroll to position [214, 0]
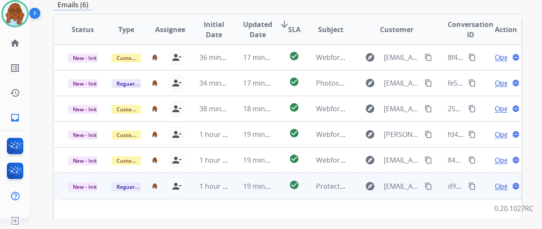
click at [496, 181] on span "Open" at bounding box center [504, 186] width 18 height 10
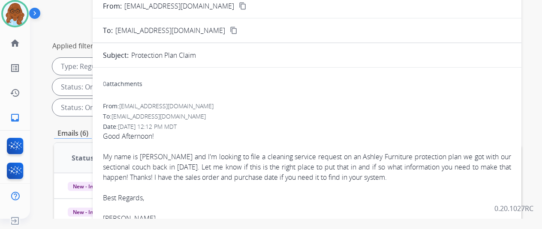
scroll to position [0, 0]
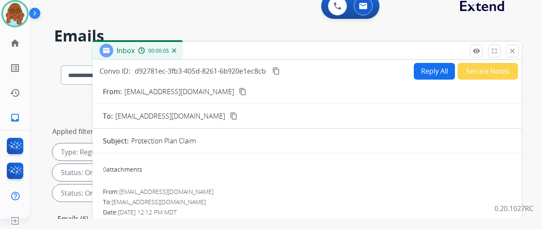
click at [239, 90] on mat-icon "content_copy" at bounding box center [243, 92] width 8 height 8
click at [430, 76] on button "Reply All" at bounding box center [434, 71] width 41 height 17
select select "**********"
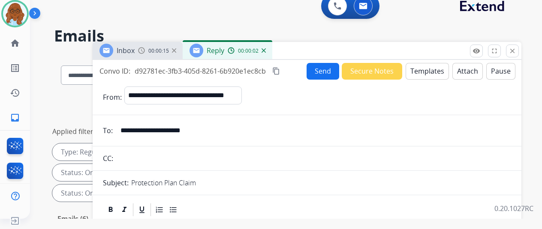
click at [145, 50] on img at bounding box center [141, 50] width 7 height 7
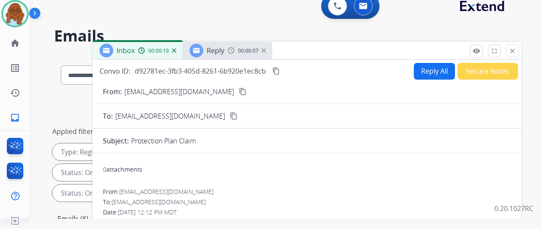
click at [214, 51] on span "Reply" at bounding box center [216, 50] width 18 height 9
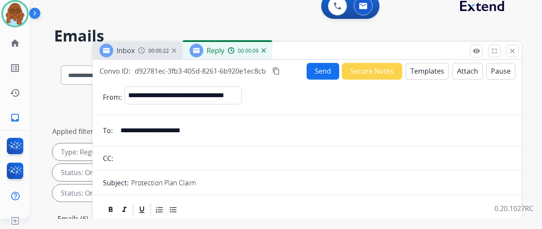
click at [428, 71] on button "Templates" at bounding box center [427, 71] width 43 height 17
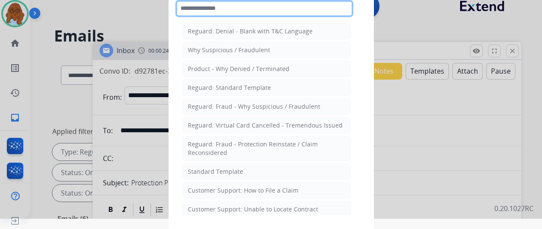
click at [234, 10] on input "text" at bounding box center [264, 8] width 178 height 17
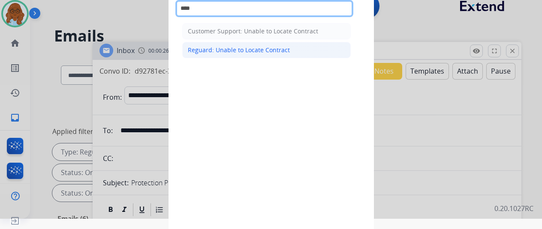
type input "****"
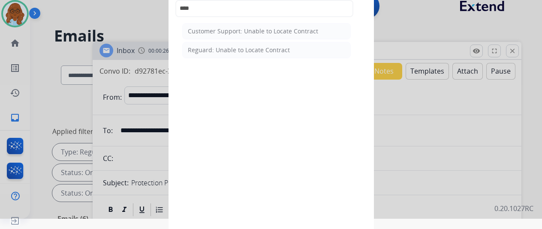
click at [221, 50] on div "Reguard: Unable to Locate Contract" at bounding box center [239, 50] width 102 height 9
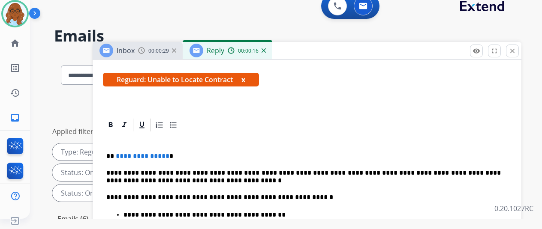
scroll to position [221, 0]
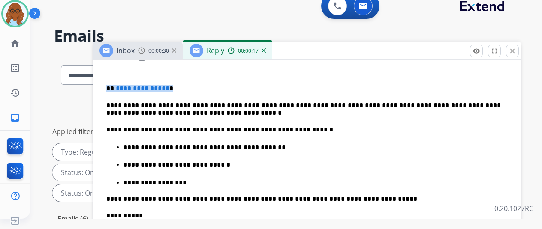
drag, startPoint x: 181, startPoint y: 71, endPoint x: 109, endPoint y: 72, distance: 72.0
click at [109, 72] on div "**********" at bounding box center [307, 188] width 408 height 247
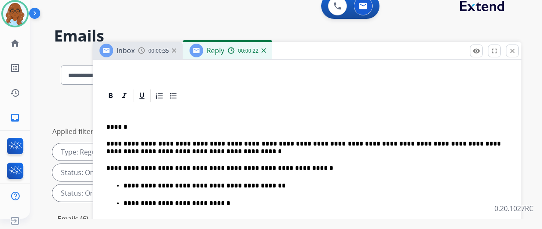
scroll to position [93, 0]
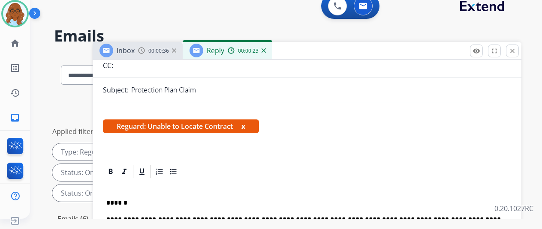
click at [246, 125] on span "Reguard: Unable to Locate Contract x" at bounding box center [181, 127] width 156 height 14
click at [245, 127] on button "x" at bounding box center [243, 126] width 4 height 10
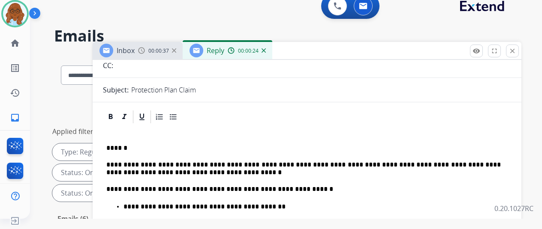
scroll to position [0, 0]
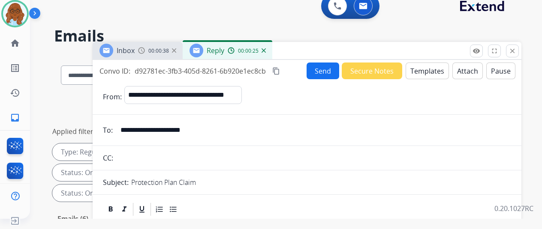
click at [312, 75] on button "Send" at bounding box center [323, 71] width 33 height 17
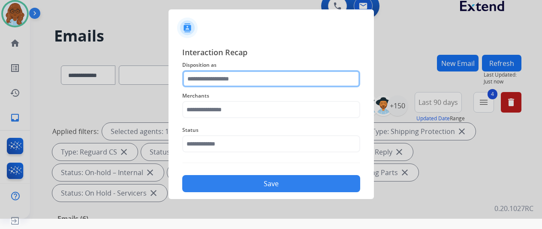
click at [247, 83] on input "text" at bounding box center [271, 78] width 178 height 17
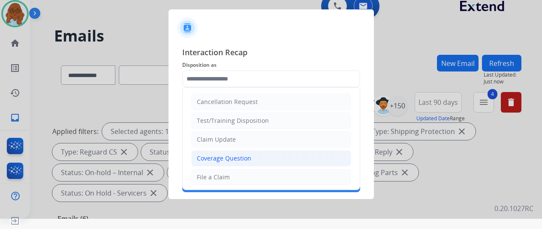
click at [225, 156] on div "Coverage Question" at bounding box center [224, 158] width 54 height 9
type input "**********"
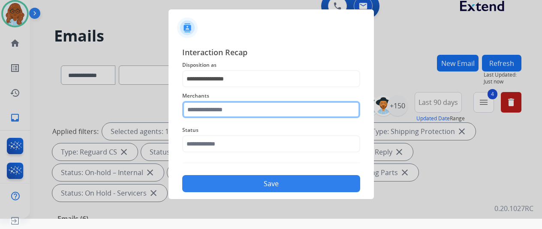
click at [213, 109] on input "text" at bounding box center [271, 109] width 178 height 17
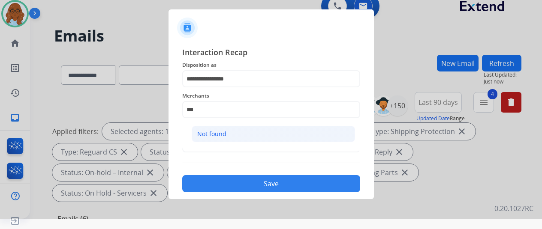
click at [230, 135] on li "Not found" at bounding box center [273, 134] width 163 height 16
type input "*********"
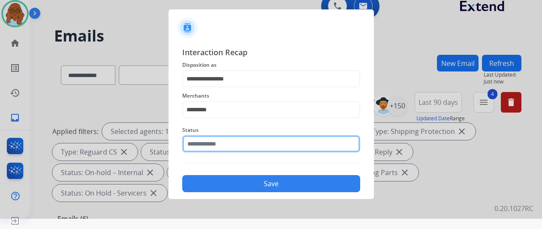
click at [249, 135] on input "text" at bounding box center [271, 143] width 178 height 17
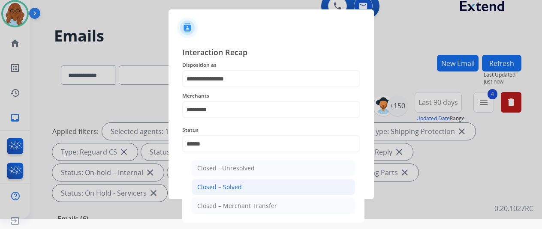
click at [234, 190] on div "Closed – Solved" at bounding box center [219, 187] width 45 height 9
type input "**********"
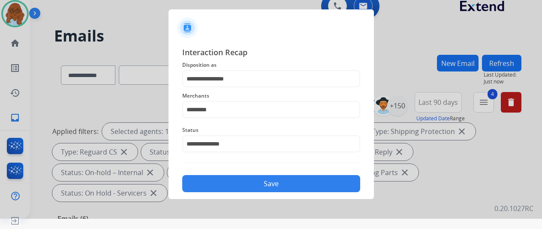
click at [248, 183] on button "Save" at bounding box center [271, 183] width 178 height 17
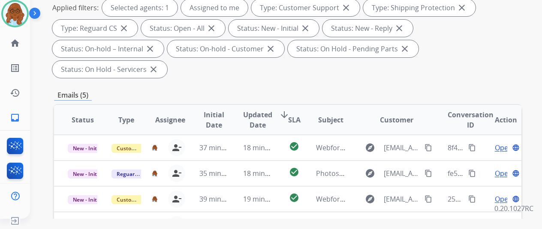
scroll to position [257, 0]
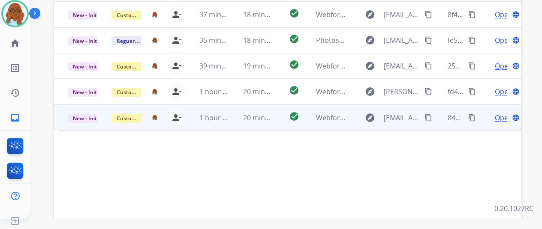
click at [495, 113] on span "Open" at bounding box center [504, 118] width 18 height 10
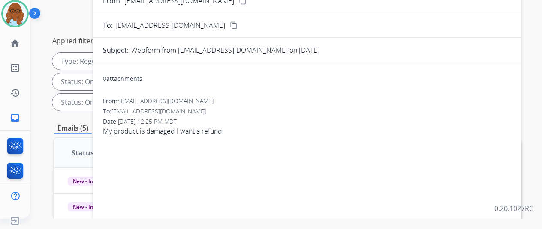
scroll to position [0, 0]
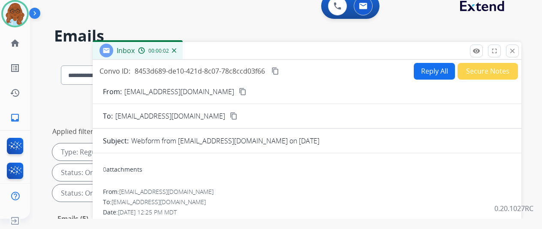
click at [220, 90] on div "From: kcramos927@yahoo.com content_copy" at bounding box center [307, 92] width 429 height 10
click at [238, 90] on button "content_copy" at bounding box center [243, 92] width 10 height 10
click at [449, 67] on button "Reply All" at bounding box center [434, 71] width 41 height 17
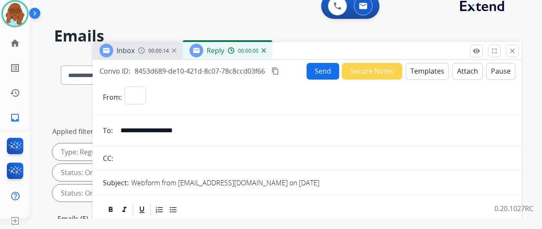
select select "**********"
click at [428, 75] on button "Templates" at bounding box center [427, 71] width 43 height 17
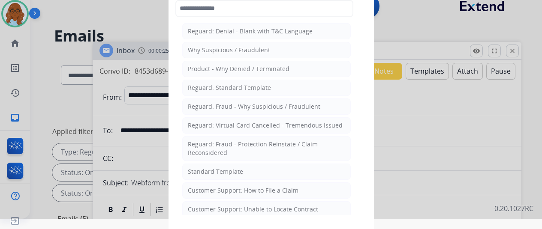
scroll to position [43, 0]
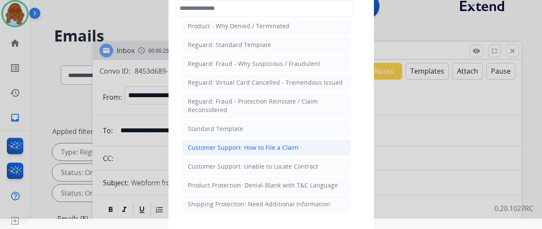
click at [238, 147] on div "Customer Support: How to File a Claim" at bounding box center [243, 148] width 111 height 9
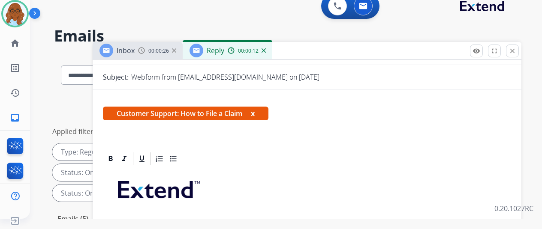
scroll to position [153, 0]
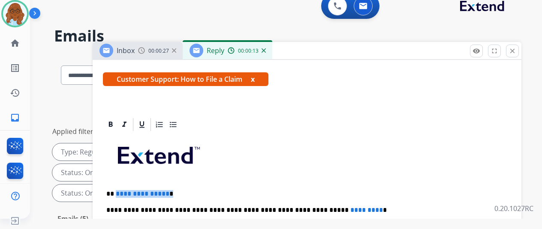
drag, startPoint x: 141, startPoint y: 175, endPoint x: 145, endPoint y: 170, distance: 6.4
drag, startPoint x: 359, startPoint y: 192, endPoint x: 316, endPoint y: 193, distance: 43.3
click at [255, 74] on button "x" at bounding box center [253, 79] width 4 height 10
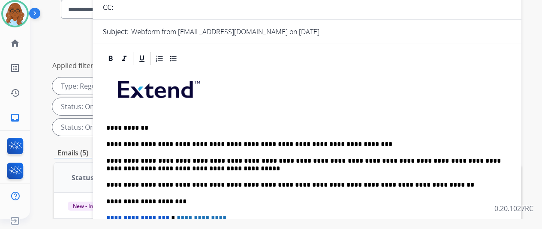
scroll to position [171, 0]
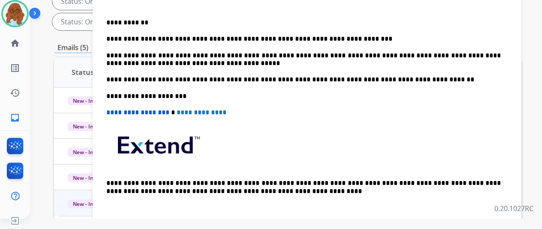
click at [254, 52] on p "**********" at bounding box center [303, 60] width 394 height 16
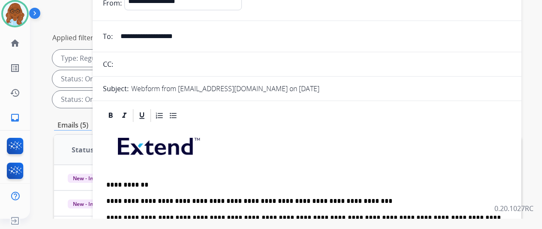
scroll to position [43, 0]
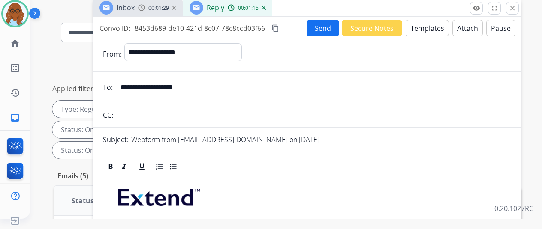
click at [279, 30] on mat-icon "content_copy" at bounding box center [275, 28] width 8 height 8
click at [311, 28] on button "Send" at bounding box center [323, 28] width 33 height 17
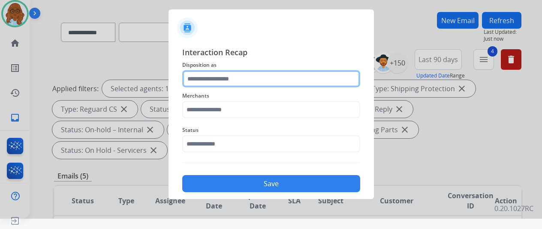
click at [246, 80] on input "text" at bounding box center [271, 78] width 178 height 17
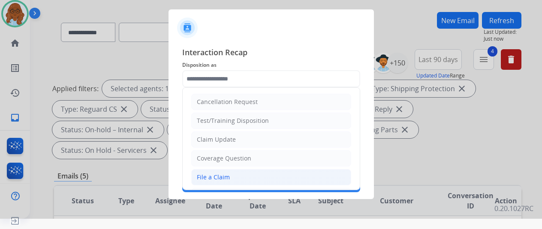
click at [220, 170] on li "File a Claim" at bounding box center [271, 177] width 160 height 16
type input "**********"
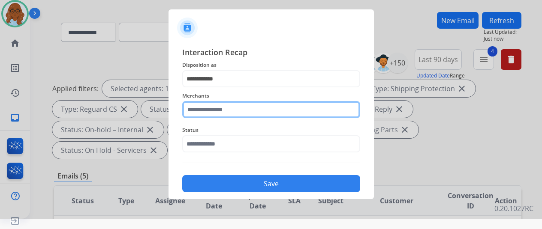
click at [217, 116] on input "text" at bounding box center [271, 109] width 178 height 17
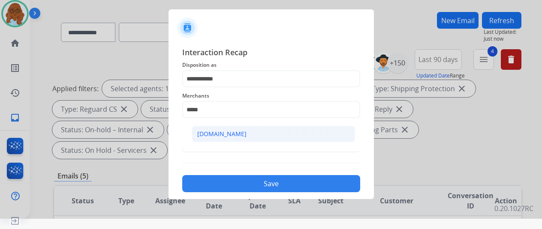
click at [305, 131] on li "[DOMAIN_NAME]" at bounding box center [273, 134] width 163 height 16
type input "**********"
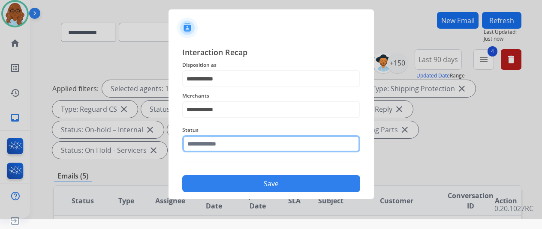
click at [252, 139] on input "text" at bounding box center [271, 143] width 178 height 17
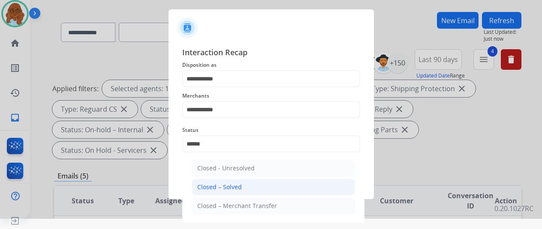
click at [222, 185] on div "Closed – Solved" at bounding box center [219, 187] width 45 height 9
type input "**********"
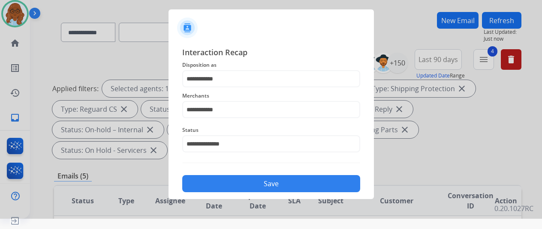
click at [226, 185] on button "Save" at bounding box center [271, 183] width 178 height 17
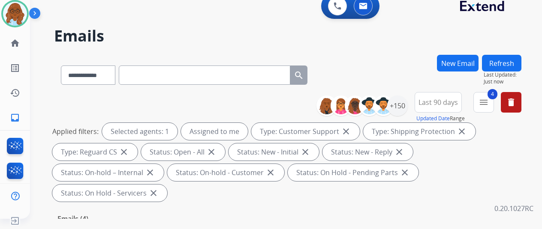
scroll to position [129, 0]
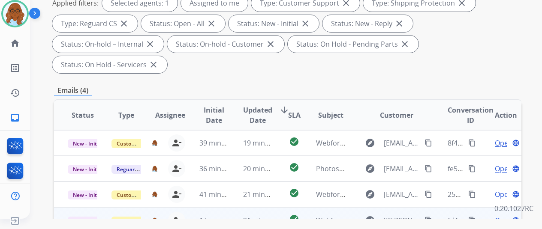
click at [497, 216] on span "Open" at bounding box center [504, 221] width 18 height 10
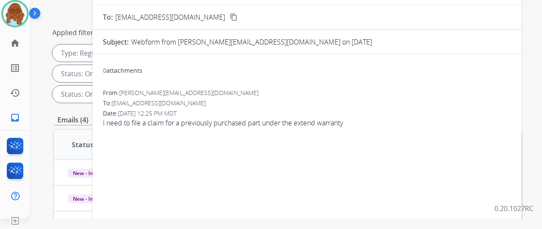
scroll to position [86, 0]
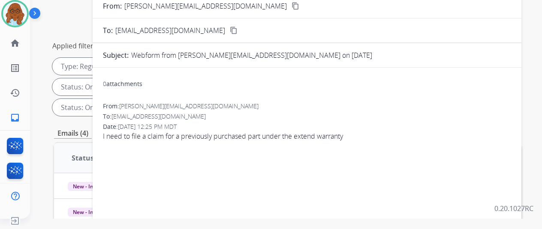
click at [292, 9] on mat-icon "content_copy" at bounding box center [296, 6] width 8 height 8
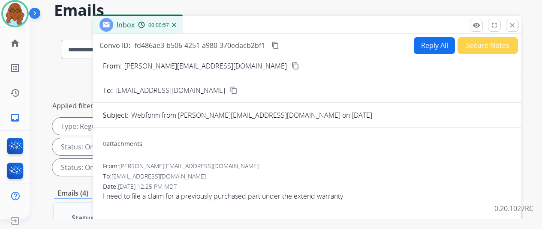
scroll to position [0, 0]
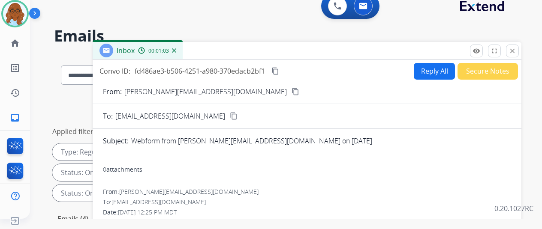
click at [425, 69] on button "Reply All" at bounding box center [434, 71] width 41 height 17
select select "**********"
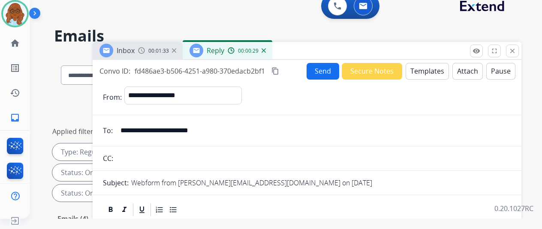
click at [429, 76] on button "Templates" at bounding box center [427, 71] width 43 height 17
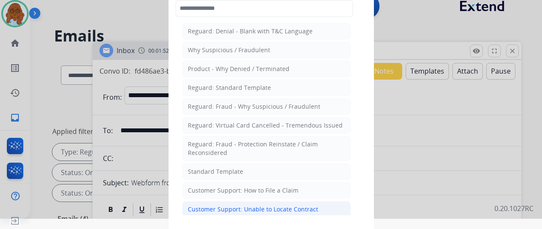
click at [245, 208] on div "Customer Support: Unable to Locate Contract" at bounding box center [253, 209] width 130 height 9
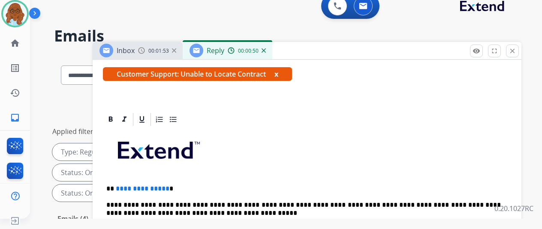
scroll to position [86, 0]
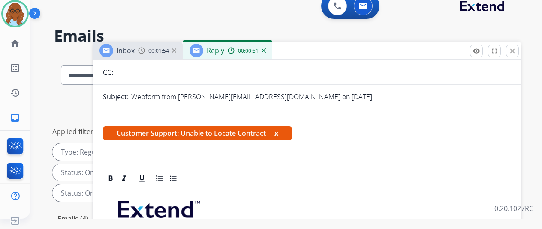
click at [283, 132] on span "Customer Support: Unable to Locate Contract x" at bounding box center [197, 133] width 189 height 14
click at [278, 134] on button "x" at bounding box center [276, 133] width 4 height 10
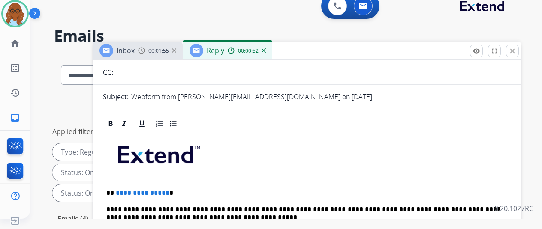
scroll to position [168, 0]
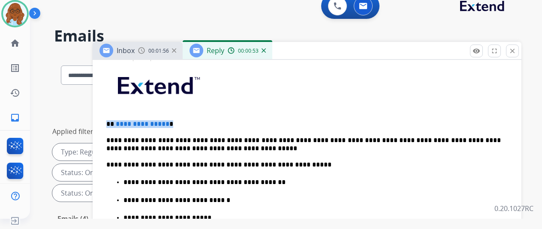
drag, startPoint x: 176, startPoint y: 110, endPoint x: 109, endPoint y: 111, distance: 66.5
click at [109, 111] on div "**********" at bounding box center [307, 229] width 408 height 332
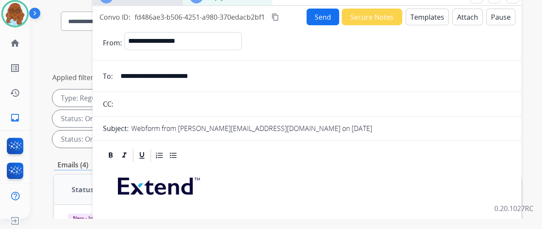
scroll to position [0, 0]
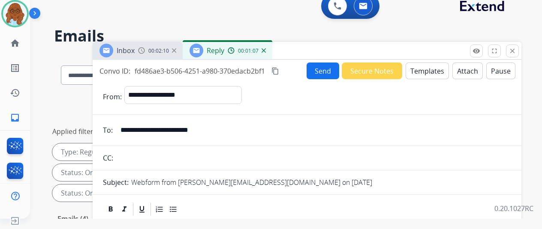
click at [325, 74] on button "Send" at bounding box center [323, 71] width 33 height 17
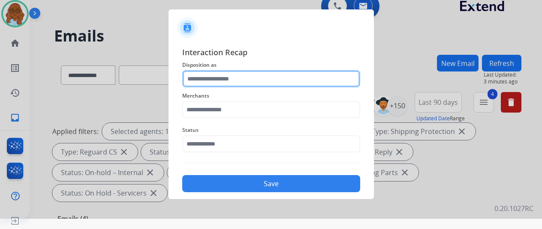
click at [306, 81] on input "text" at bounding box center [271, 78] width 178 height 17
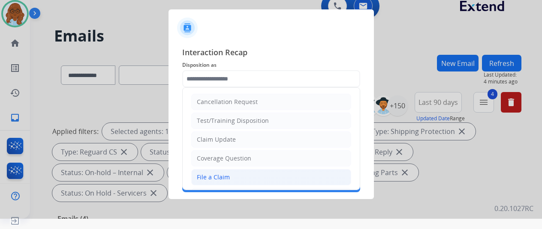
click at [211, 177] on div "File a Claim" at bounding box center [213, 177] width 33 height 9
type input "**********"
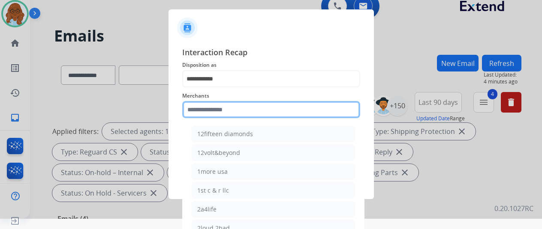
click at [241, 110] on input "text" at bounding box center [271, 109] width 178 height 17
type input "**"
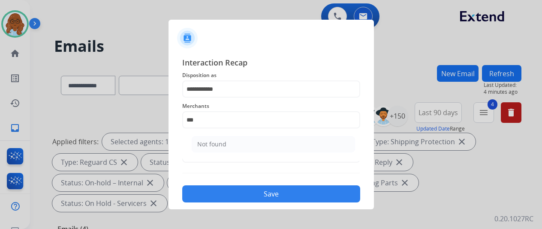
scroll to position [10, 3]
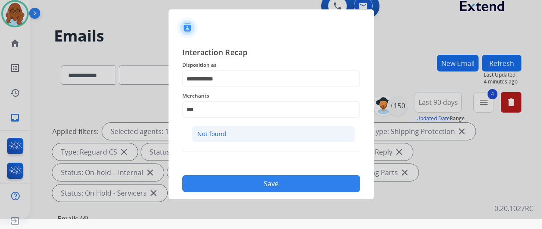
click at [215, 128] on li "Not found" at bounding box center [273, 134] width 163 height 16
type input "*********"
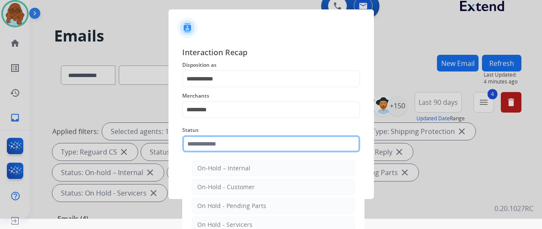
click at [199, 145] on input "text" at bounding box center [271, 143] width 178 height 17
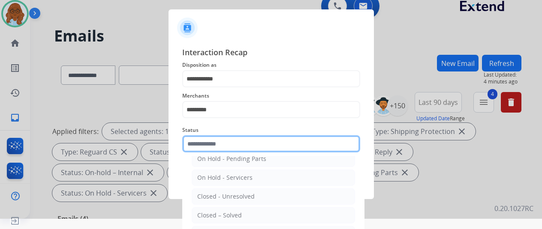
scroll to position [47, 0]
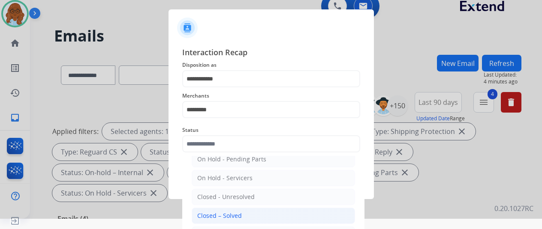
click at [223, 219] on li "Closed – Solved" at bounding box center [273, 216] width 163 height 16
type input "**********"
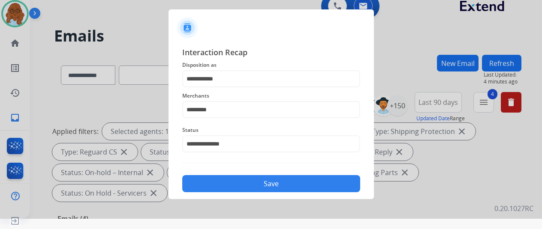
click at [245, 186] on button "Save" at bounding box center [271, 183] width 178 height 17
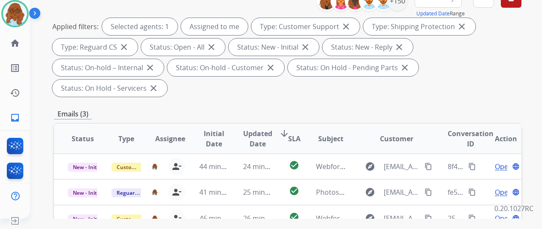
scroll to position [10, 0]
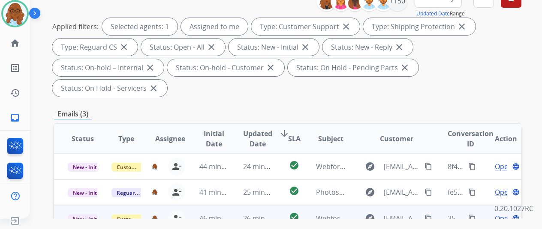
click at [500, 214] on span "Open" at bounding box center [504, 219] width 18 height 10
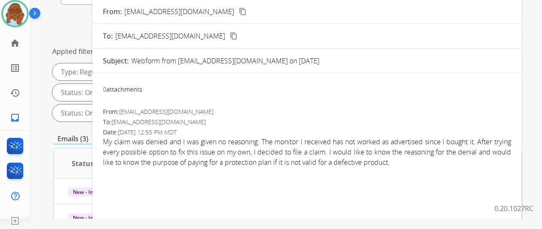
scroll to position [0, 0]
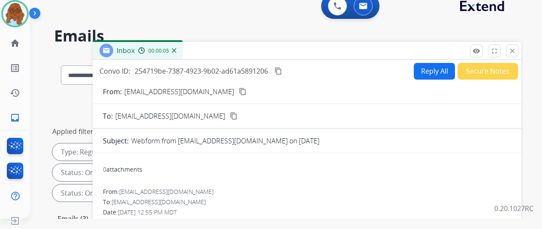
click at [422, 74] on button "Reply All" at bounding box center [434, 71] width 41 height 17
select select "**********"
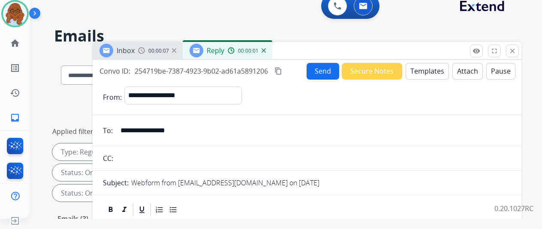
click at [162, 52] on span "00:00:07" at bounding box center [158, 51] width 21 height 7
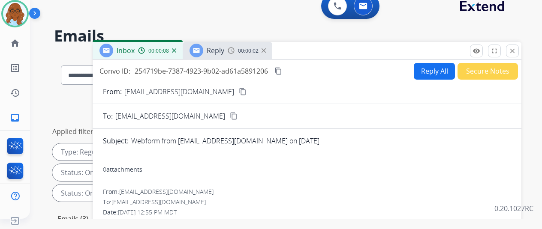
click at [239, 90] on mat-icon "content_copy" at bounding box center [243, 92] width 8 height 8
click at [224, 56] on div "Reply" at bounding box center [207, 51] width 35 height 14
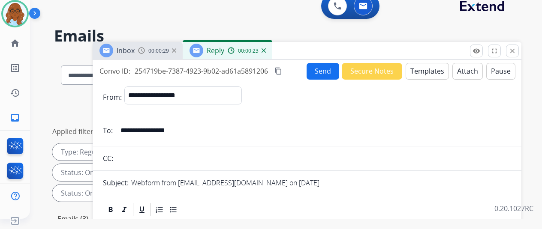
click at [436, 75] on button "Templates" at bounding box center [427, 71] width 43 height 17
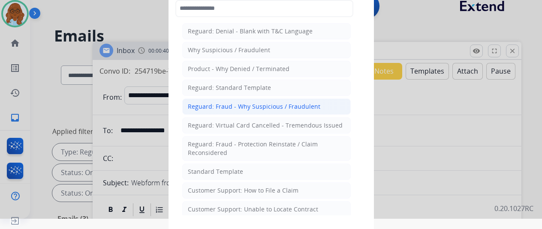
scroll to position [43, 0]
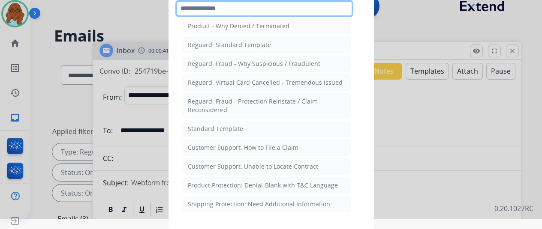
click at [243, 10] on input "text" at bounding box center [264, 8] width 178 height 17
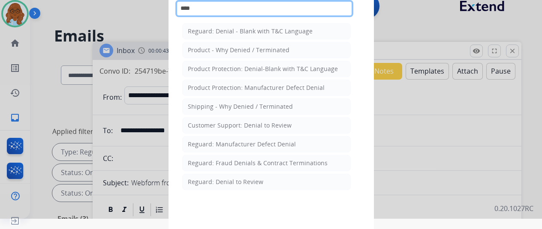
scroll to position [0, 0]
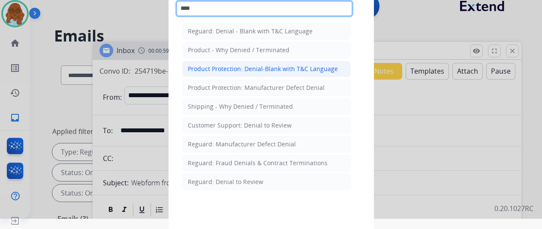
type input "****"
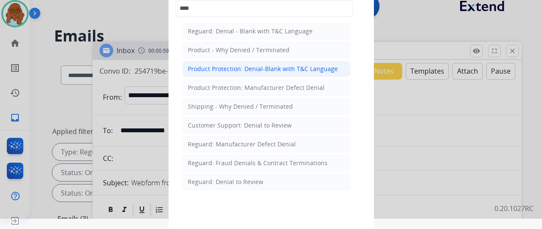
click at [229, 70] on div "Product Protection: Denial-Blank with T&C Language" at bounding box center [263, 69] width 150 height 9
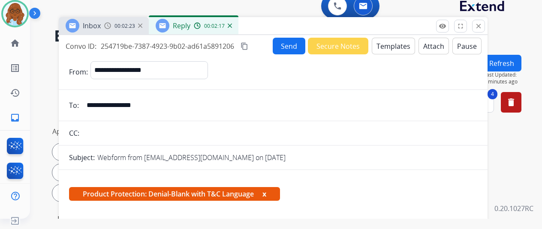
drag, startPoint x: 312, startPoint y: 49, endPoint x: 237, endPoint y: 29, distance: 78.1
click at [268, 18] on div "Inbox 00:02:23 Reply 00:02:17" at bounding box center [273, 26] width 429 height 18
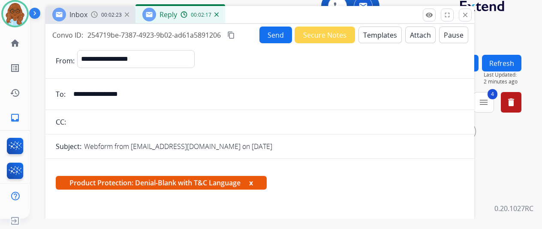
click at [95, 14] on div "Inbox 00:02:23" at bounding box center [90, 14] width 90 height 17
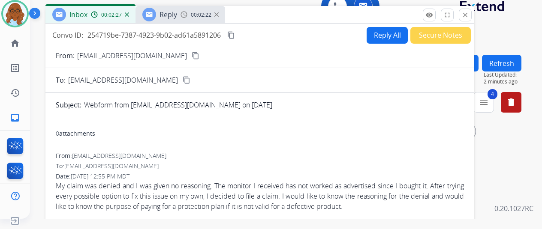
click at [177, 16] on span "Reply" at bounding box center [168, 14] width 18 height 9
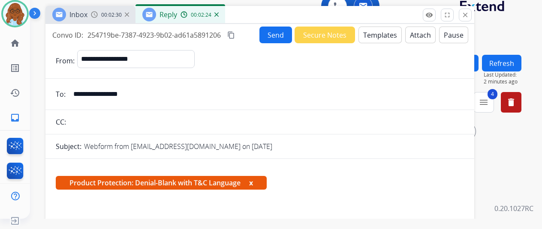
drag, startPoint x: 241, startPoint y: 31, endPoint x: 442, endPoint y: 72, distance: 205.8
click at [235, 31] on mat-icon "content_copy" at bounding box center [231, 35] width 8 height 8
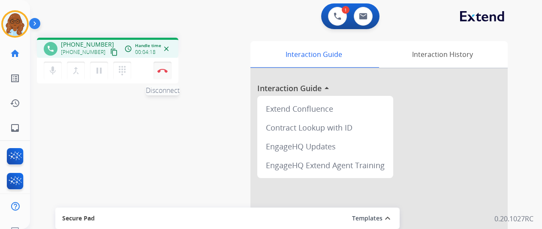
click at [157, 73] on button "Disconnect" at bounding box center [162, 71] width 18 height 18
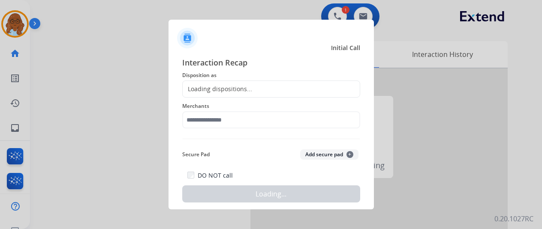
click at [252, 87] on div "Loading dispositions..." at bounding box center [271, 89] width 178 height 17
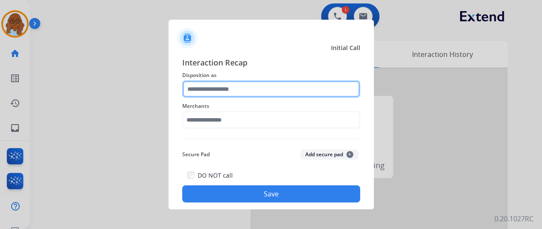
click at [281, 81] on input "text" at bounding box center [271, 89] width 178 height 17
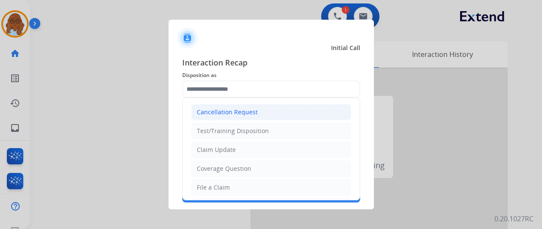
click at [227, 111] on div "Cancellation Request" at bounding box center [227, 112] width 61 height 9
type input "**********"
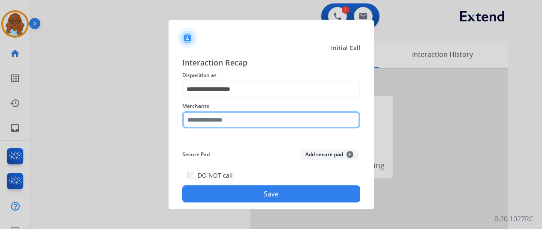
click at [226, 120] on input "text" at bounding box center [271, 119] width 178 height 17
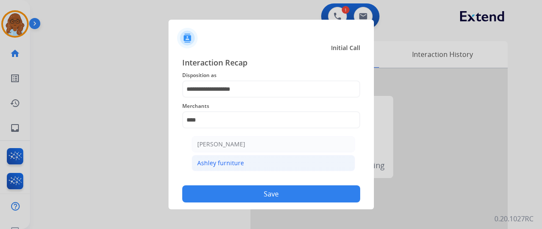
click at [277, 163] on li "Ashley furniture" at bounding box center [273, 163] width 163 height 16
type input "**********"
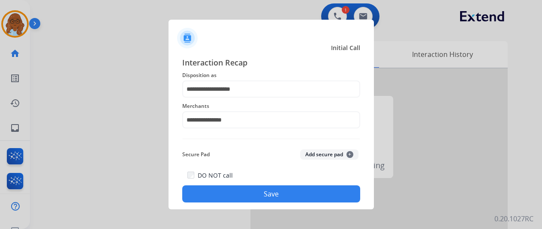
click at [275, 188] on button "Save" at bounding box center [271, 194] width 178 height 17
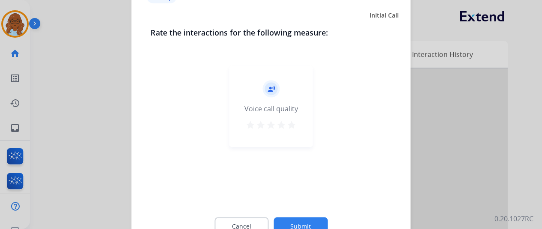
click at [287, 120] on mat-icon "star" at bounding box center [291, 125] width 10 height 10
click at [308, 221] on button "Submit" at bounding box center [301, 226] width 54 height 18
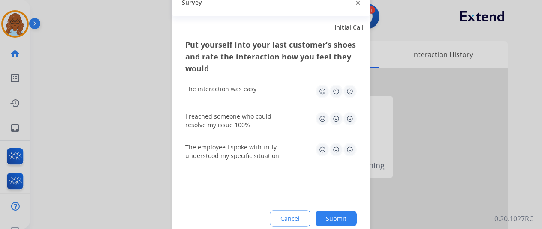
drag, startPoint x: 346, startPoint y: 91, endPoint x: 350, endPoint y: 111, distance: 20.1
click at [346, 92] on img at bounding box center [350, 91] width 14 height 14
click at [350, 144] on img at bounding box center [350, 150] width 14 height 14
drag, startPoint x: 351, startPoint y: 123, endPoint x: 350, endPoint y: 132, distance: 9.0
click at [351, 122] on img at bounding box center [350, 119] width 14 height 14
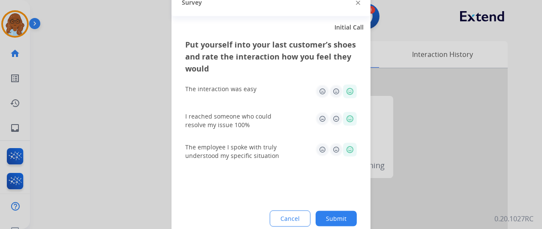
click at [343, 212] on button "Submit" at bounding box center [336, 218] width 41 height 15
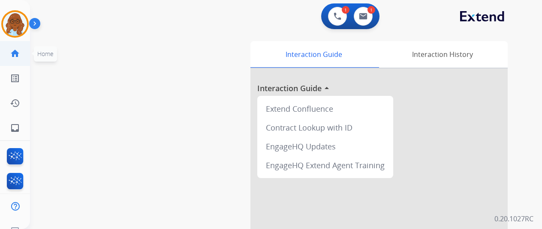
click at [18, 50] on mat-icon "home" at bounding box center [15, 53] width 10 height 10
click at [13, 129] on mat-icon "inbox" at bounding box center [15, 128] width 10 height 10
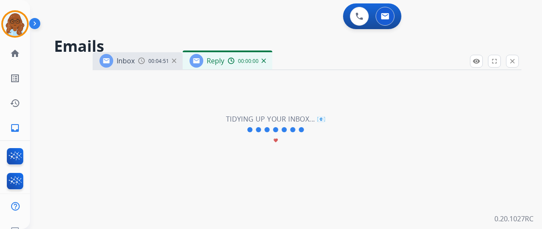
select select "**********"
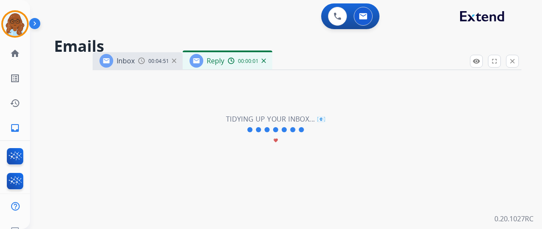
drag, startPoint x: 306, startPoint y: 61, endPoint x: 259, endPoint y: 38, distance: 52.7
click at [280, 52] on div "Inbox 00:04:51 Reply 00:00:01" at bounding box center [307, 61] width 429 height 18
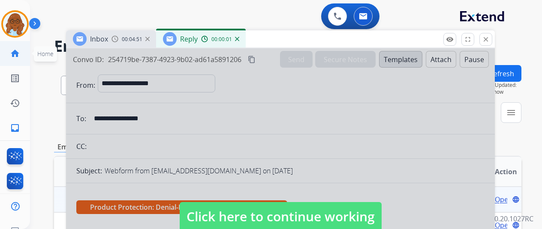
click at [17, 57] on mat-icon "home" at bounding box center [15, 53] width 10 height 10
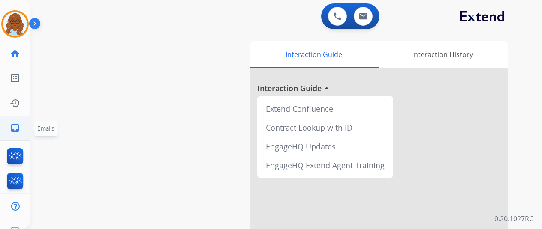
click at [20, 126] on mat-icon "inbox" at bounding box center [15, 128] width 10 height 10
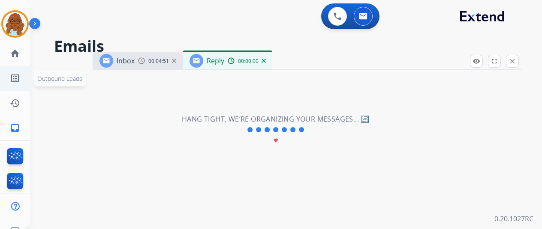
select select "**********"
click at [16, 56] on mat-icon "home" at bounding box center [15, 53] width 10 height 10
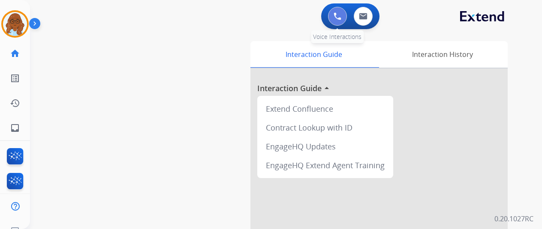
click at [340, 18] on img at bounding box center [338, 16] width 8 height 8
click at [339, 17] on img at bounding box center [338, 16] width 8 height 8
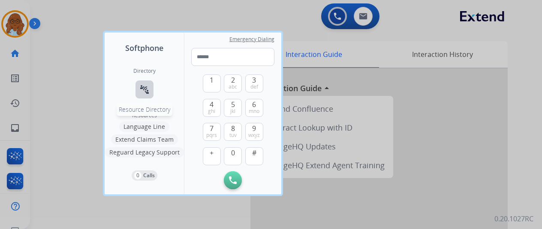
click at [145, 84] on button "connect_without_contact Resource Directory" at bounding box center [144, 90] width 18 height 18
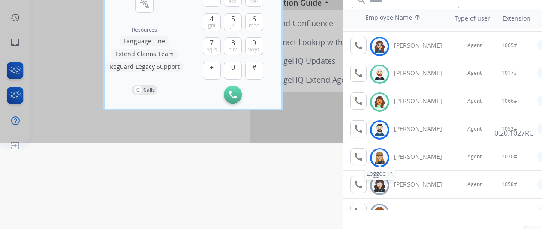
scroll to position [24, 0]
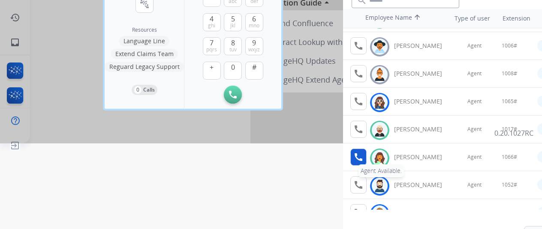
click at [365, 156] on button "call Agent Available." at bounding box center [358, 157] width 16 height 17
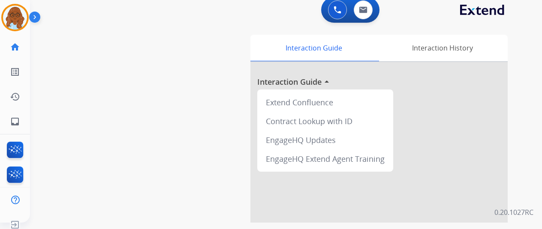
scroll to position [0, 0]
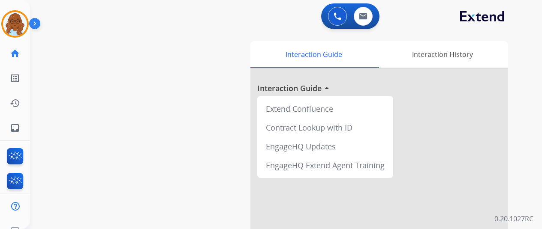
drag, startPoint x: 13, startPoint y: 29, endPoint x: 30, endPoint y: 35, distance: 17.8
click at [12, 28] on img at bounding box center [15, 24] width 24 height 24
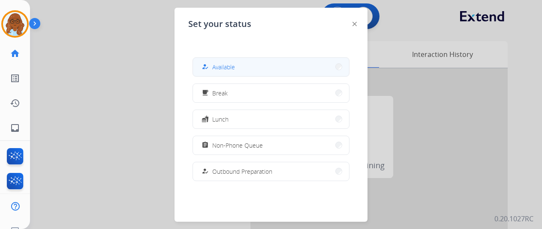
click at [256, 72] on button "how_to_reg Available" at bounding box center [271, 67] width 156 height 18
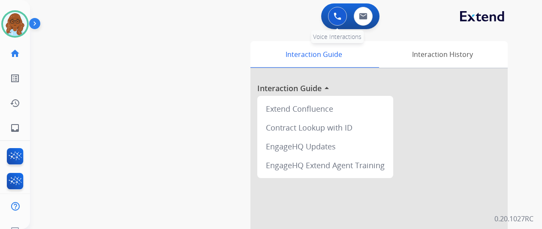
click at [339, 22] on button at bounding box center [337, 16] width 19 height 19
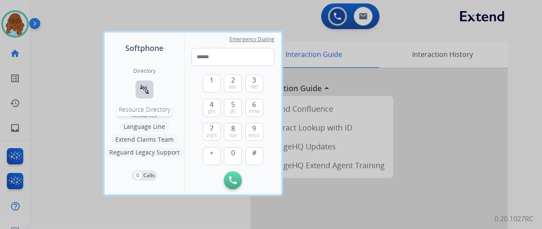
click at [149, 86] on button "connect_without_contact Resource Directory" at bounding box center [144, 90] width 18 height 18
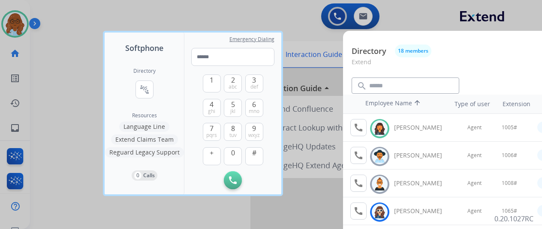
scroll to position [129, 0]
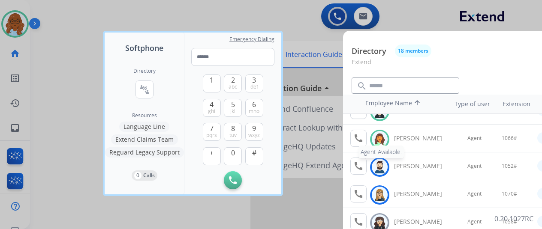
click at [363, 140] on mat-icon "call" at bounding box center [358, 138] width 10 height 10
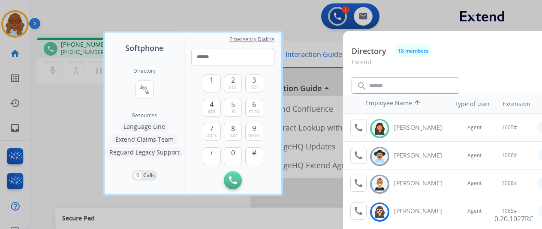
click at [184, 203] on div at bounding box center [271, 114] width 542 height 229
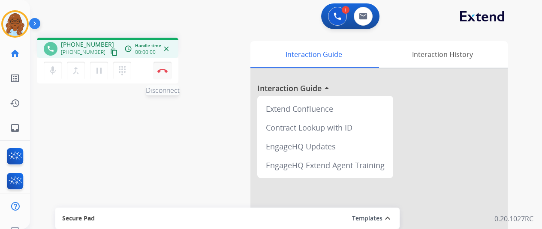
click at [162, 68] on button "Disconnect" at bounding box center [162, 71] width 18 height 18
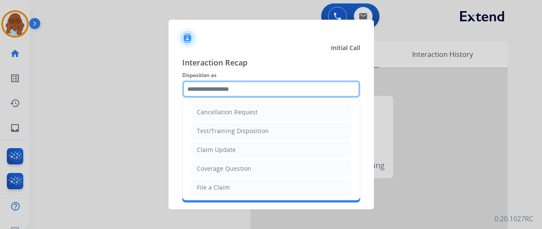
click at [268, 86] on input "text" at bounding box center [271, 89] width 178 height 17
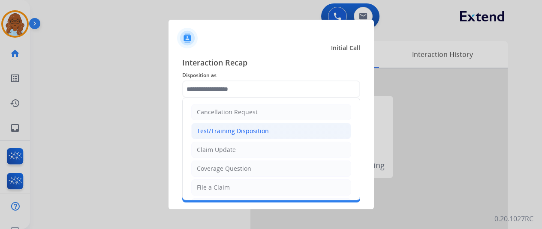
click at [256, 125] on li "Test/Training Disposition" at bounding box center [271, 131] width 160 height 16
type input "**********"
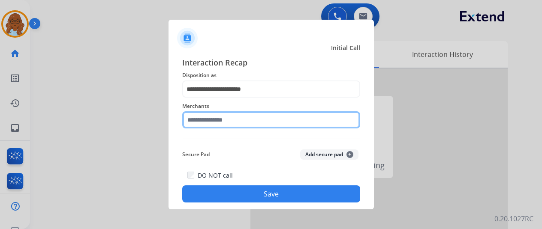
click at [212, 126] on input "text" at bounding box center [271, 119] width 178 height 17
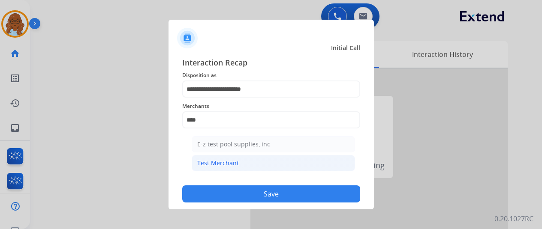
click at [236, 162] on div "Test Merchant" at bounding box center [218, 163] width 42 height 9
type input "**********"
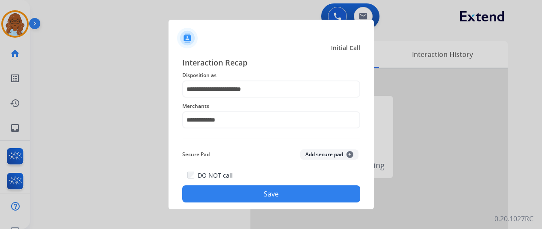
click at [264, 193] on button "Save" at bounding box center [271, 194] width 178 height 17
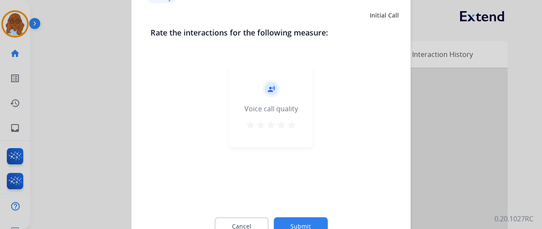
click at [272, 128] on mat-icon "star" at bounding box center [271, 125] width 10 height 10
click at [304, 227] on button "Submit" at bounding box center [301, 226] width 54 height 18
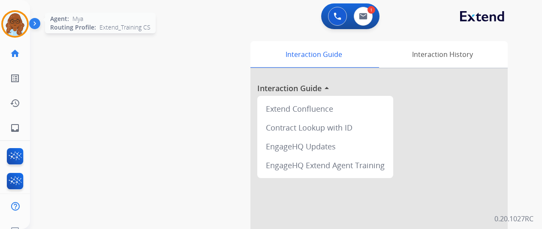
click at [21, 29] on img at bounding box center [15, 24] width 24 height 24
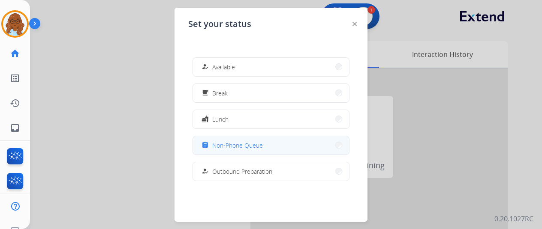
click at [256, 144] on span "Non-Phone Queue" at bounding box center [237, 145] width 51 height 9
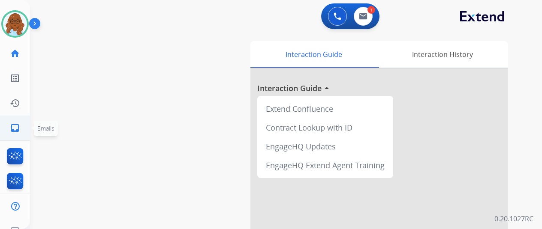
click at [21, 125] on link "inbox Emails" at bounding box center [15, 128] width 24 height 24
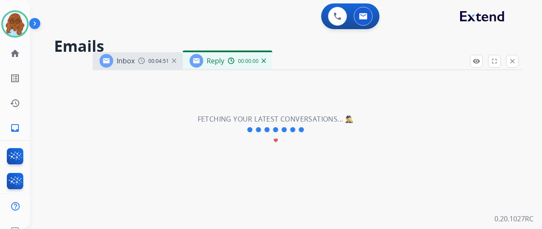
select select "**********"
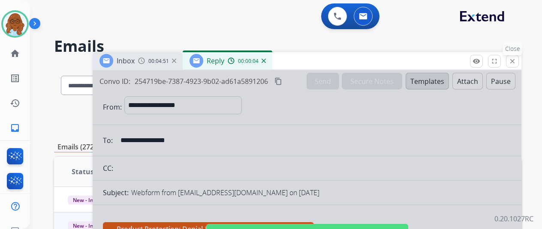
click at [516, 63] on mat-icon "close" at bounding box center [512, 61] width 8 height 8
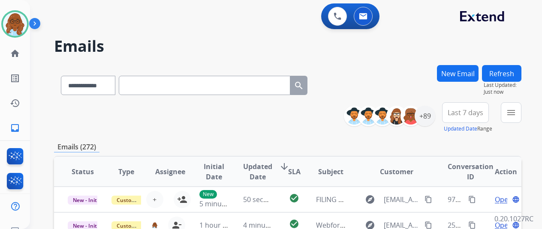
click at [474, 113] on span "Last 7 days" at bounding box center [466, 112] width 36 height 3
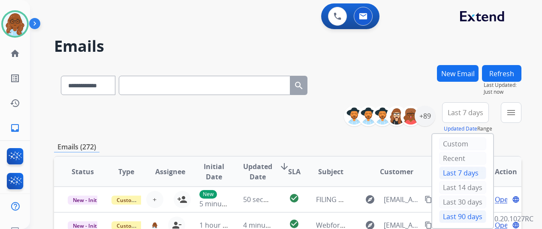
click at [469, 215] on div "Last 90 days" at bounding box center [462, 217] width 47 height 13
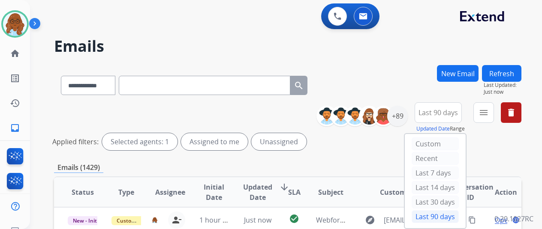
drag, startPoint x: 490, startPoint y: 125, endPoint x: 504, endPoint y: 116, distance: 15.8
click at [490, 123] on div "menu Type Claims Adjudication Customer Support Escalation Service Support Shipp…" at bounding box center [483, 117] width 21 height 31
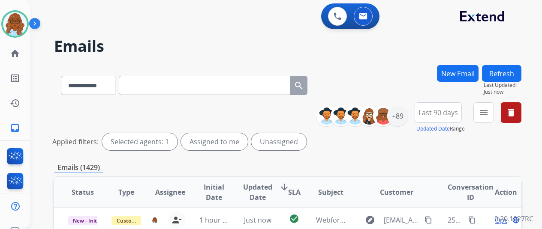
click at [504, 116] on div "**********" at bounding box center [422, 117] width 199 height 31
click at [489, 115] on mat-icon "menu" at bounding box center [483, 113] width 10 height 10
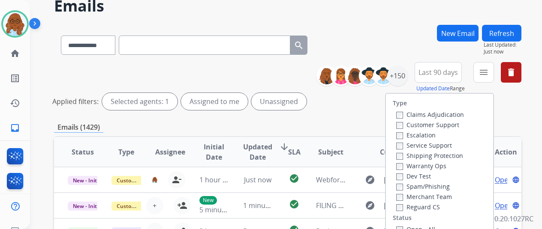
scroll to position [86, 0]
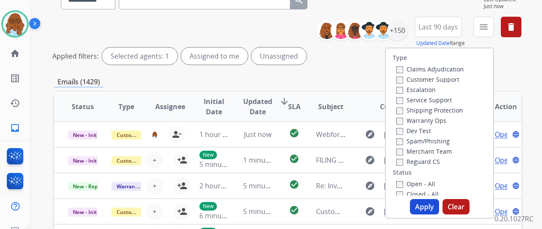
click at [415, 80] on label "Customer Support" at bounding box center [427, 79] width 63 height 8
click at [416, 111] on label "Shipping Protection" at bounding box center [429, 110] width 67 height 8
click at [415, 160] on label "Reguard CS" at bounding box center [418, 162] width 44 height 8
click at [420, 183] on label "Open - All" at bounding box center [415, 184] width 39 height 8
click at [428, 207] on button "Apply" at bounding box center [424, 206] width 29 height 15
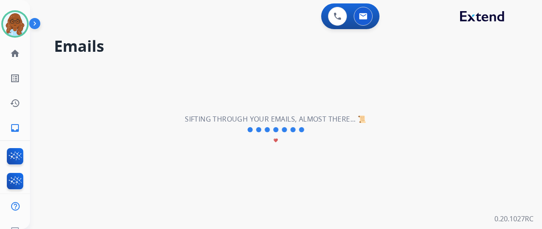
scroll to position [0, 0]
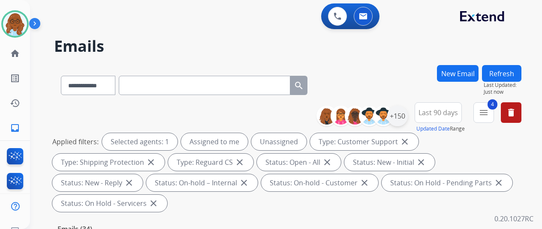
click at [408, 120] on div "+150" at bounding box center [397, 116] width 21 height 21
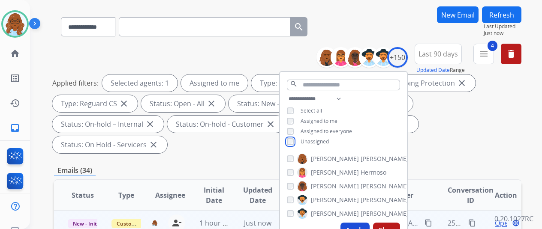
scroll to position [86, 0]
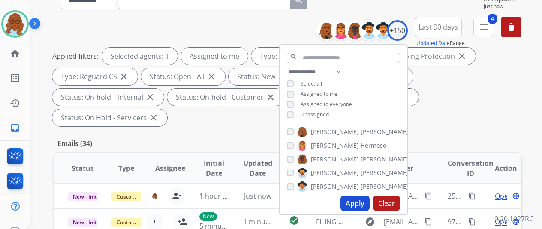
click at [359, 205] on button "Apply" at bounding box center [354, 203] width 29 height 15
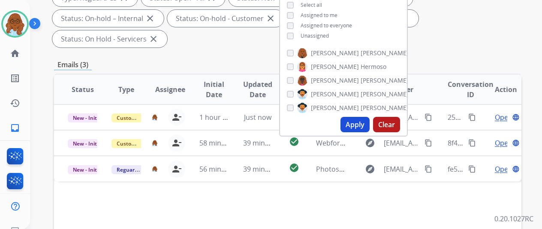
scroll to position [214, 0]
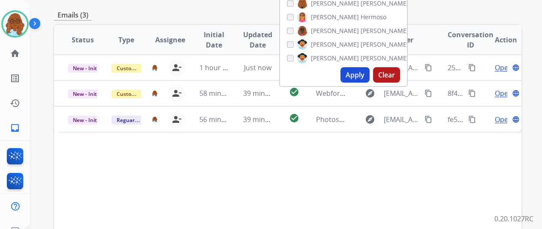
click at [197, 155] on div "Status Type Assignee Initial Date Updated Date arrow_downward SLA Subject Custo…" at bounding box center [287, 167] width 467 height 287
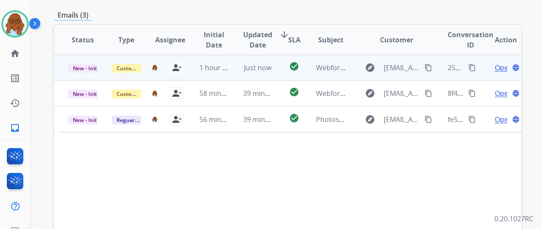
click at [498, 63] on span "Open" at bounding box center [504, 68] width 18 height 10
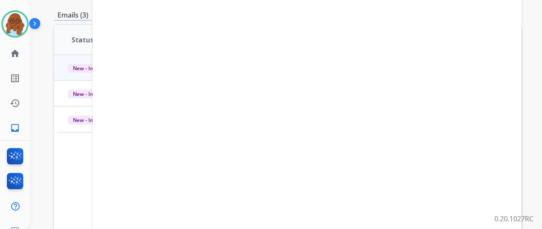
select select "**********"
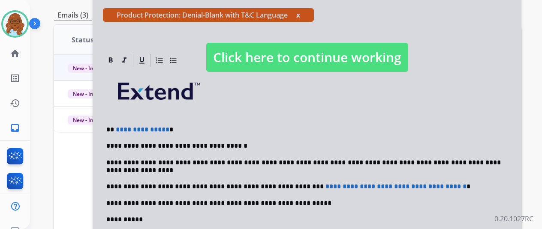
click at [328, 54] on span "Click here to continue working" at bounding box center [307, 57] width 202 height 29
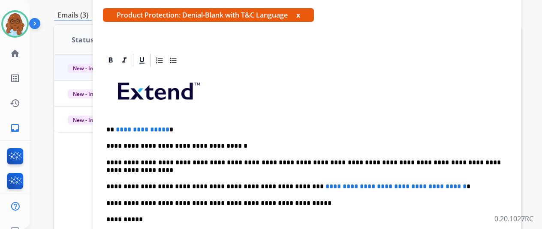
click at [192, 126] on p "**********" at bounding box center [303, 130] width 394 height 8
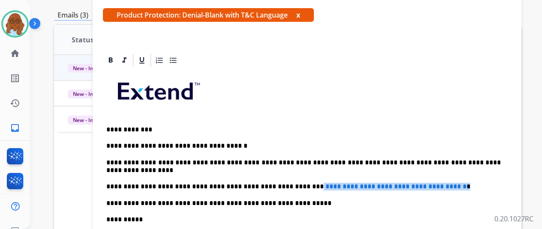
drag, startPoint x: 460, startPoint y: 184, endPoint x: 295, endPoint y: 180, distance: 165.1
click at [295, 180] on div "**********" at bounding box center [307, 215] width 408 height 295
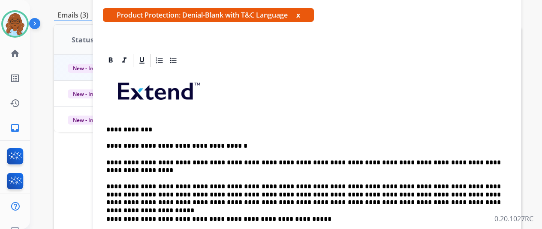
click at [296, 185] on p "**********" at bounding box center [303, 195] width 394 height 24
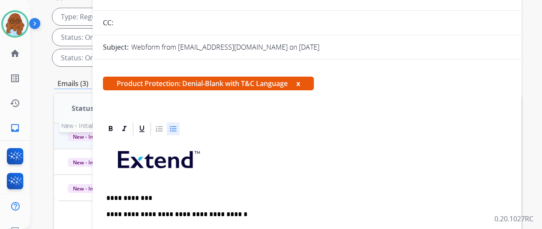
scroll to position [43, 0]
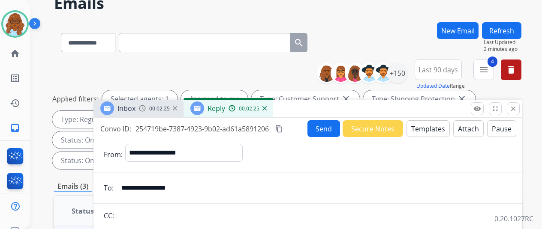
drag, startPoint x: 298, startPoint y: 21, endPoint x: 287, endPoint y: 179, distance: 158.6
click at [292, 118] on div "Inbox 00:02:25 Reply 00:02:25" at bounding box center [307, 109] width 429 height 18
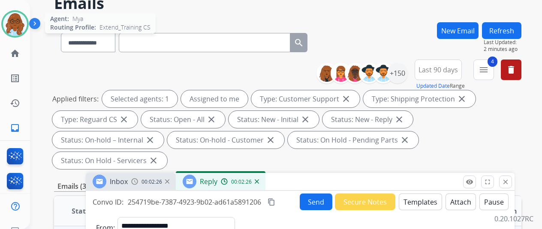
click at [14, 21] on img at bounding box center [15, 24] width 24 height 24
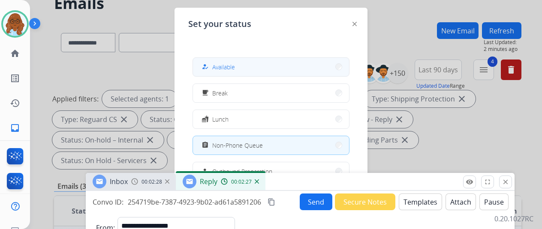
click at [257, 69] on button "how_to_reg Available" at bounding box center [271, 67] width 156 height 18
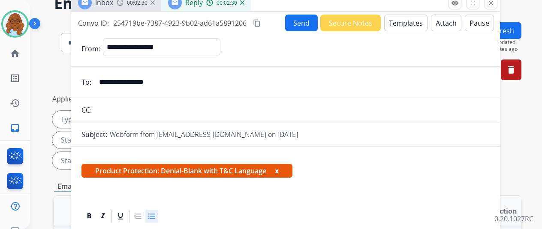
drag, startPoint x: 348, startPoint y: 168, endPoint x: 333, endPoint y: -4, distance: 173.0
click at [333, 0] on html "**********" at bounding box center [271, 114] width 542 height 229
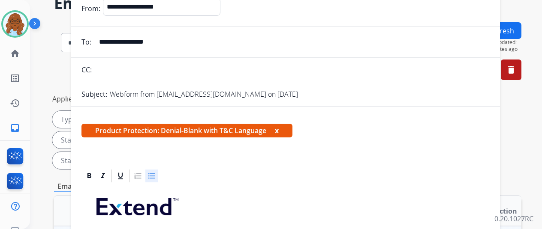
scroll to position [0, 0]
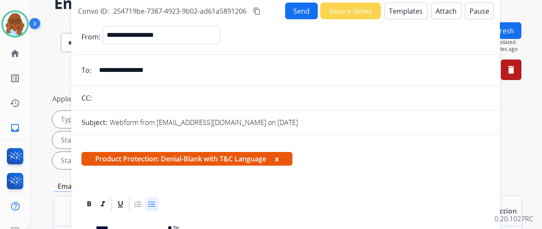
click at [446, 13] on button "Attach" at bounding box center [446, 11] width 30 height 17
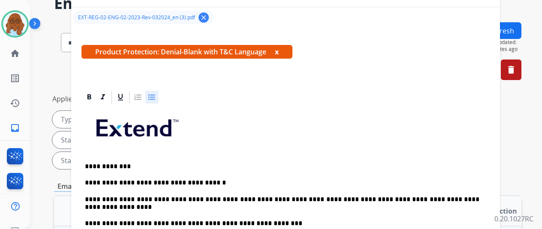
scroll to position [129, 0]
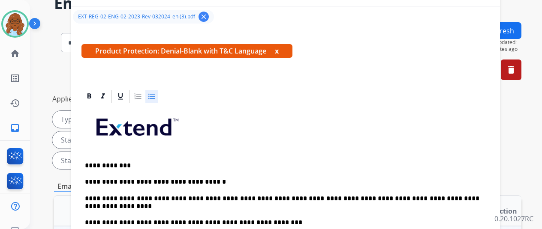
click at [288, 49] on span "Product Protection: Denial-Blank with T&C Language x" at bounding box center [186, 51] width 211 height 14
click at [279, 47] on button "x" at bounding box center [277, 51] width 4 height 10
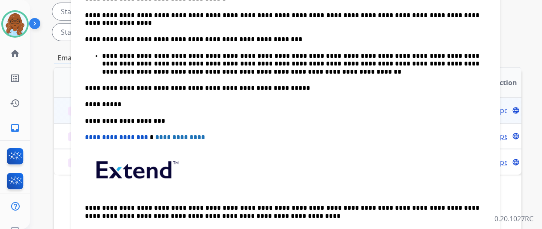
click at [297, 88] on p "**********" at bounding box center [282, 88] width 394 height 8
click at [97, 84] on p "**********" at bounding box center [282, 88] width 394 height 8
click at [93, 84] on p "**********" at bounding box center [282, 88] width 394 height 8
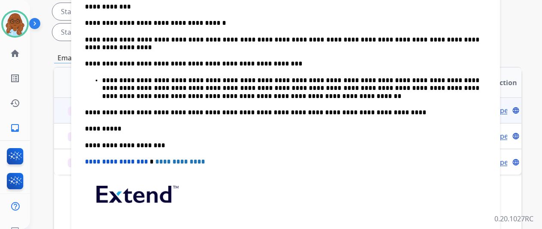
scroll to position [86, 0]
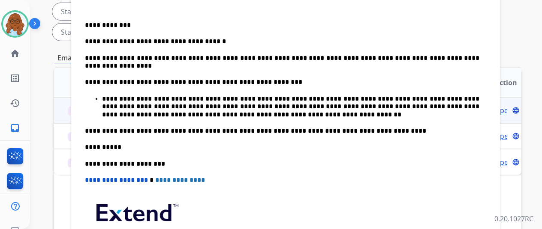
drag, startPoint x: 194, startPoint y: 130, endPoint x: 194, endPoint y: 137, distance: 6.9
click at [194, 130] on p "**********" at bounding box center [282, 131] width 394 height 8
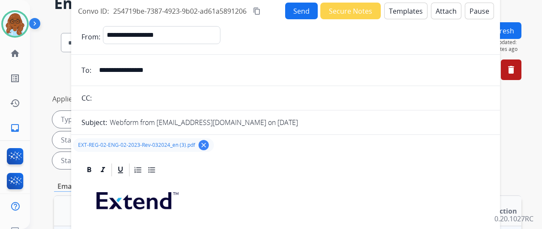
scroll to position [0, 0]
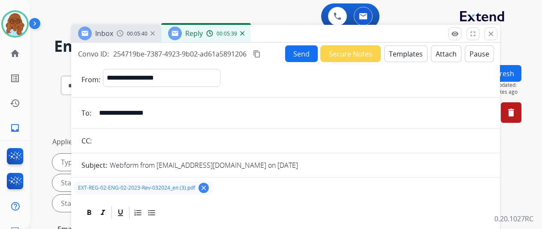
drag, startPoint x: 308, startPoint y: 56, endPoint x: 308, endPoint y: 64, distance: 8.6
click at [308, 56] on button "Send" at bounding box center [301, 53] width 33 height 17
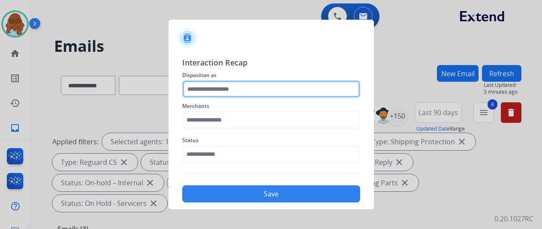
click at [255, 89] on input "text" at bounding box center [271, 89] width 178 height 17
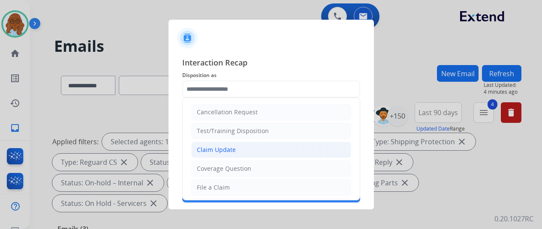
click at [225, 152] on div "Claim Update" at bounding box center [216, 150] width 39 height 9
type input "**********"
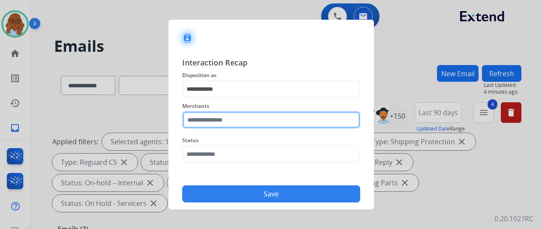
click at [223, 119] on input "text" at bounding box center [271, 119] width 178 height 17
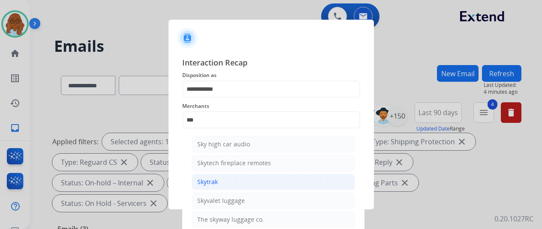
click at [256, 177] on li "Skytrak" at bounding box center [273, 182] width 163 height 16
type input "*******"
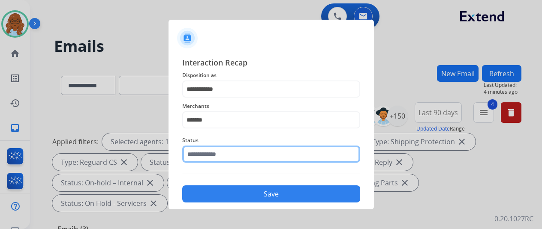
click at [217, 156] on input "text" at bounding box center [271, 154] width 178 height 17
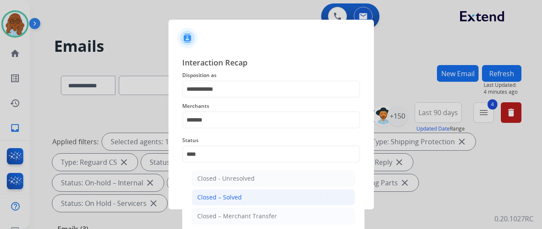
click at [212, 194] on div "Closed – Solved" at bounding box center [219, 197] width 45 height 9
type input "**********"
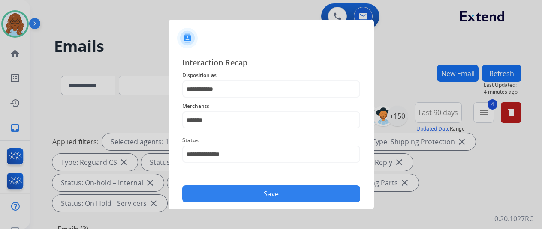
click at [234, 197] on button "Save" at bounding box center [271, 194] width 178 height 17
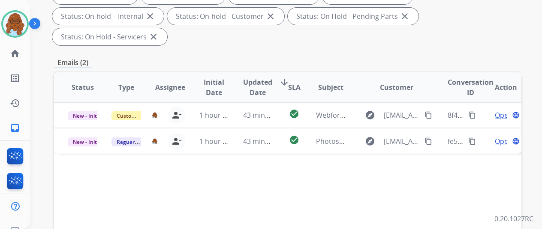
scroll to position [171, 0]
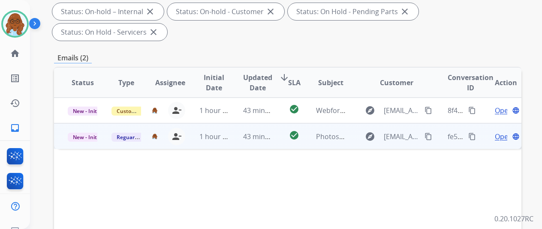
click at [502, 132] on span "Open" at bounding box center [504, 137] width 18 height 10
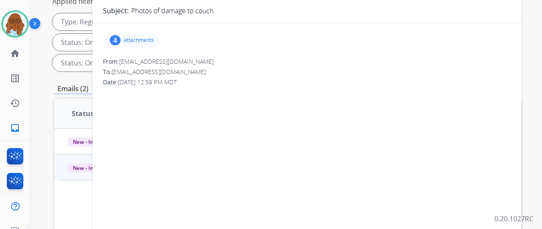
scroll to position [86, 0]
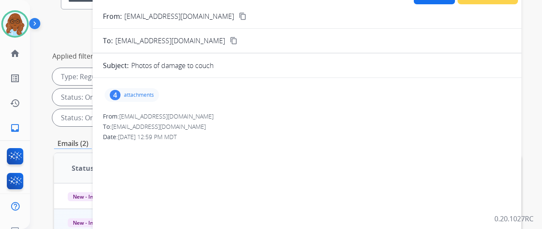
click at [152, 94] on p "attachments" at bounding box center [139, 95] width 30 height 7
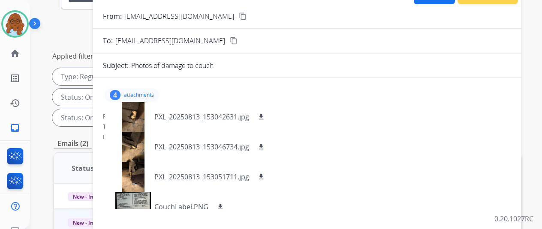
click at [239, 18] on mat-icon "content_copy" at bounding box center [243, 16] width 8 height 8
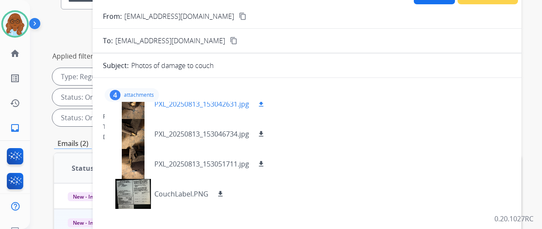
click at [265, 105] on mat-icon "download" at bounding box center [261, 104] width 8 height 8
click at [265, 134] on mat-icon "download" at bounding box center [261, 134] width 8 height 8
click at [265, 164] on mat-icon "download" at bounding box center [261, 164] width 8 height 8
click at [224, 193] on mat-icon "download" at bounding box center [221, 194] width 8 height 8
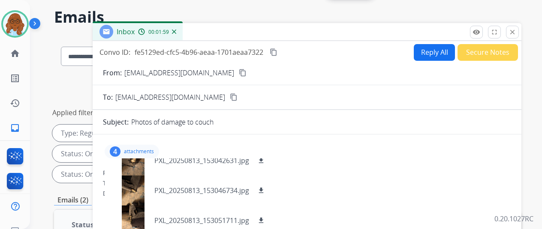
scroll to position [0, 0]
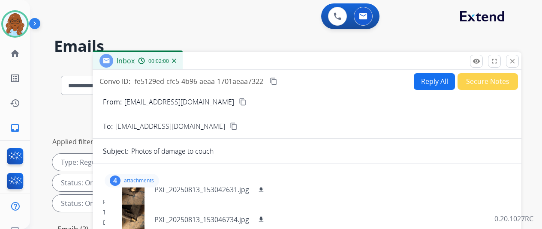
click at [438, 84] on button "Reply All" at bounding box center [434, 81] width 41 height 17
select select "**********"
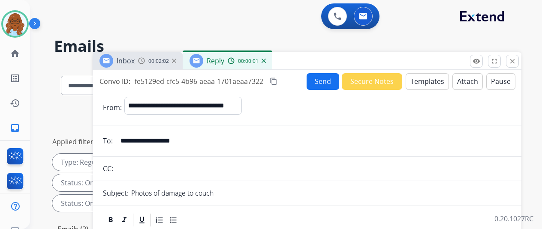
click at [463, 83] on button "Attach" at bounding box center [467, 81] width 30 height 17
click at [422, 80] on button "Templates" at bounding box center [427, 81] width 43 height 17
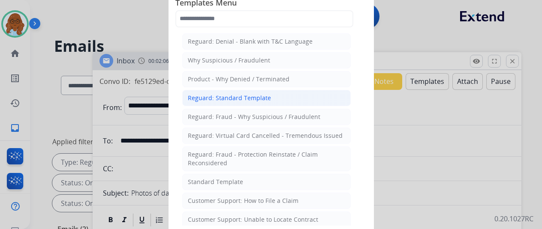
click at [258, 96] on div "Reguard: Standard Template" at bounding box center [229, 98] width 83 height 9
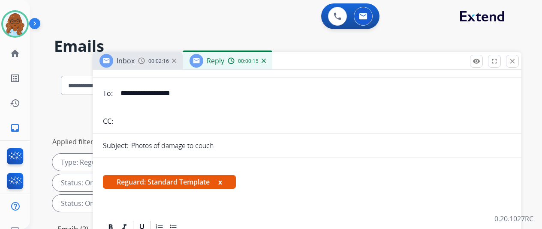
click at [222, 177] on button "x" at bounding box center [220, 182] width 4 height 10
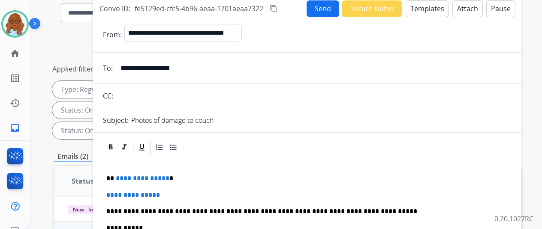
scroll to position [129, 0]
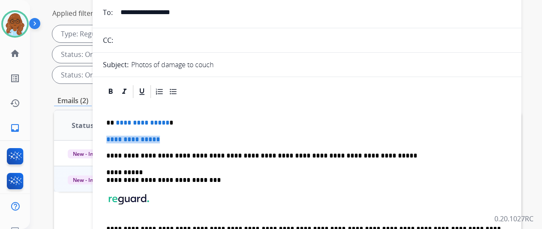
drag, startPoint x: 168, startPoint y: 134, endPoint x: 112, endPoint y: 130, distance: 55.9
click at [111, 130] on div "**********" at bounding box center [307, 185] width 408 height 173
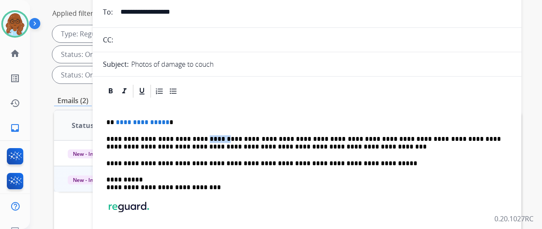
drag, startPoint x: 221, startPoint y: 131, endPoint x: 202, endPoint y: 130, distance: 19.3
click at [202, 135] on p "**********" at bounding box center [303, 143] width 394 height 16
drag, startPoint x: 179, startPoint y: 114, endPoint x: 122, endPoint y: 113, distance: 56.6
click at [121, 119] on p "**********" at bounding box center [303, 123] width 394 height 8
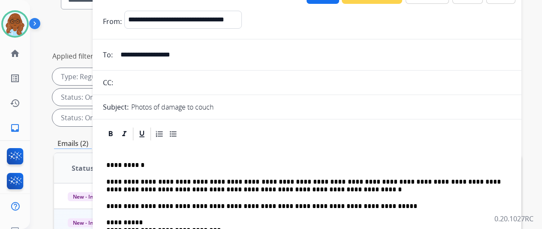
scroll to position [0, 0]
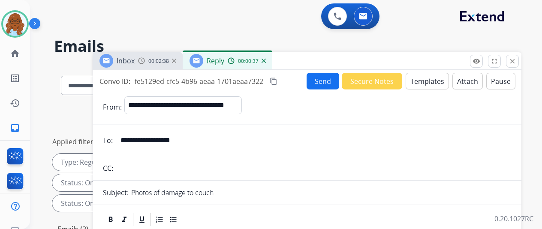
click at [277, 78] on mat-icon "content_copy" at bounding box center [274, 82] width 8 height 8
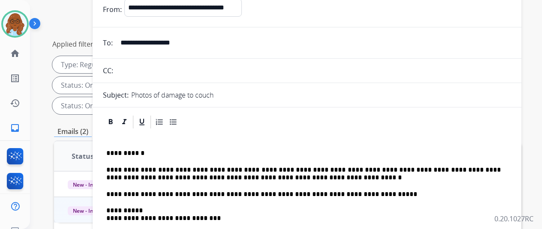
scroll to position [43, 0]
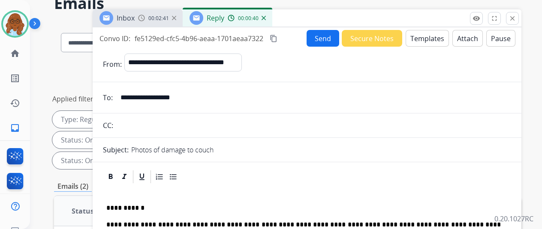
click at [319, 43] on button "Send" at bounding box center [323, 38] width 33 height 17
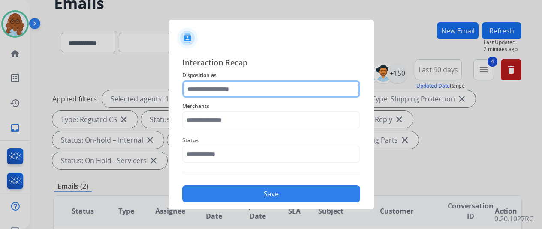
click at [270, 90] on input "text" at bounding box center [271, 89] width 178 height 17
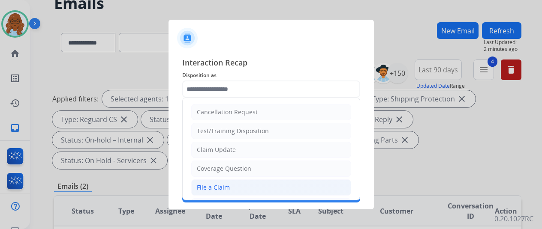
click at [224, 180] on li "File a Claim" at bounding box center [271, 188] width 160 height 16
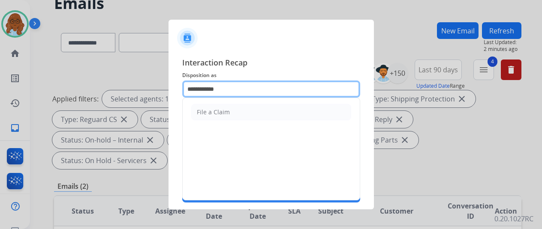
drag, startPoint x: 222, startPoint y: 88, endPoint x: 121, endPoint y: 89, distance: 100.8
click at [0, 89] on app-contact-recap-modal "**********" at bounding box center [0, 114] width 0 height 229
type input "*"
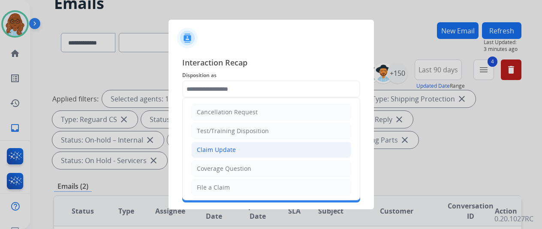
click at [245, 146] on li "Claim Update" at bounding box center [271, 150] width 160 height 16
type input "**********"
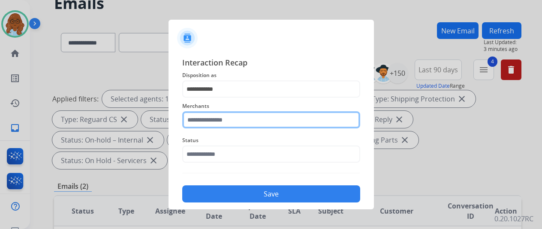
click at [230, 119] on input "text" at bounding box center [271, 119] width 178 height 17
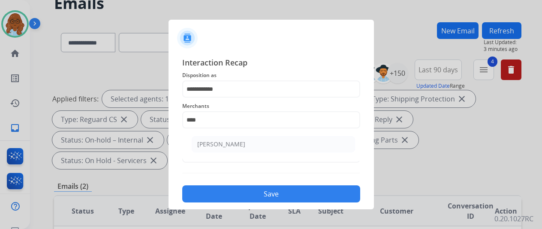
drag, startPoint x: 274, startPoint y: 135, endPoint x: 250, endPoint y: 153, distance: 29.6
click at [274, 135] on ul "[PERSON_NAME]" at bounding box center [273, 146] width 168 height 29
click at [251, 148] on li "[PERSON_NAME]" at bounding box center [273, 144] width 163 height 16
type input "**********"
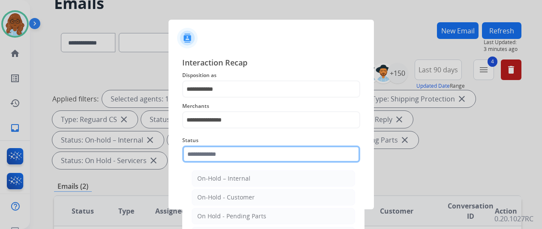
click at [231, 155] on input "text" at bounding box center [271, 154] width 178 height 17
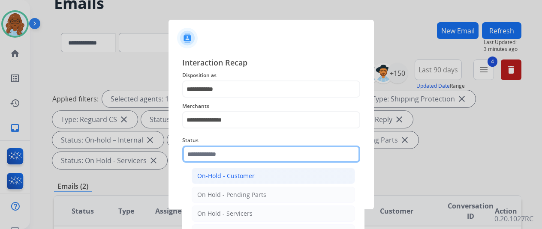
scroll to position [49, 0]
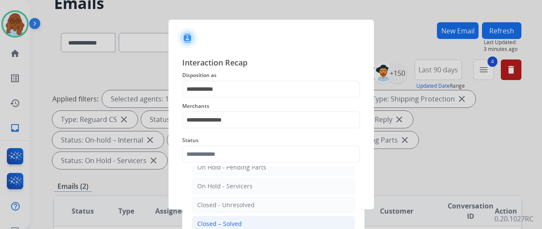
click at [222, 220] on div "Closed – Solved" at bounding box center [219, 224] width 45 height 9
type input "**********"
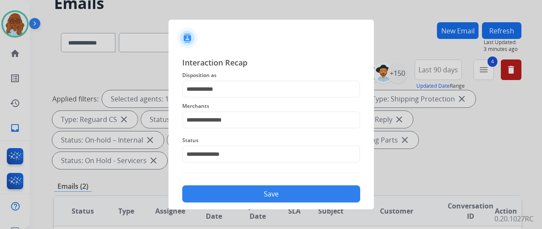
click at [236, 198] on button "Save" at bounding box center [271, 194] width 178 height 17
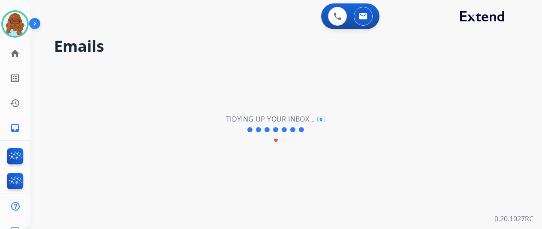
scroll to position [0, 0]
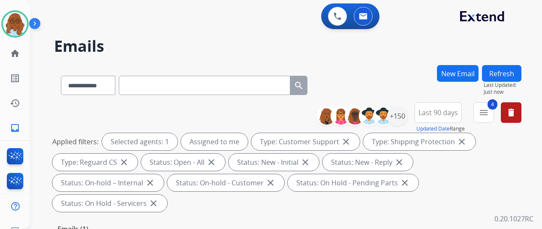
paste input "**********"
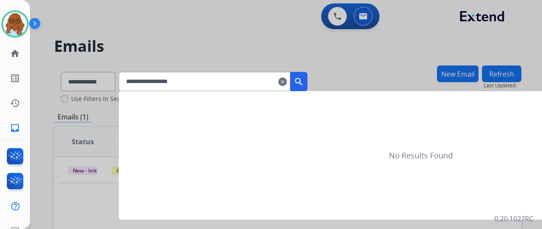
type input "**********"
click at [307, 89] on button "search" at bounding box center [298, 81] width 17 height 19
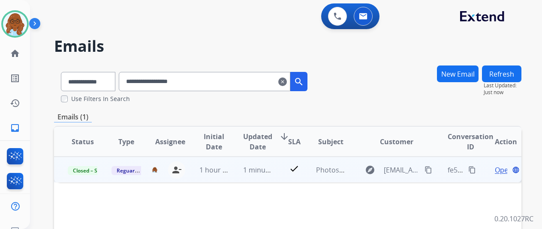
click at [473, 172] on mat-icon "content_copy" at bounding box center [472, 170] width 8 height 8
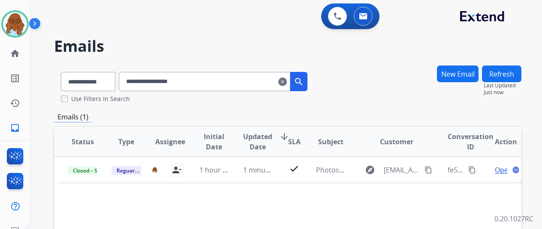
click at [287, 84] on mat-icon "clear" at bounding box center [282, 82] width 9 height 10
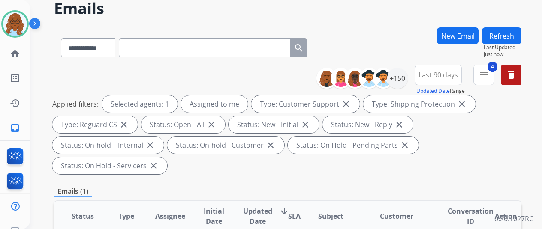
scroll to position [86, 0]
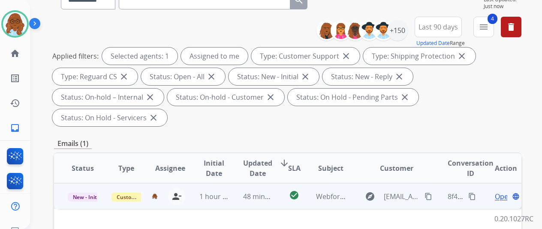
click at [498, 192] on span "Open" at bounding box center [504, 197] width 18 height 10
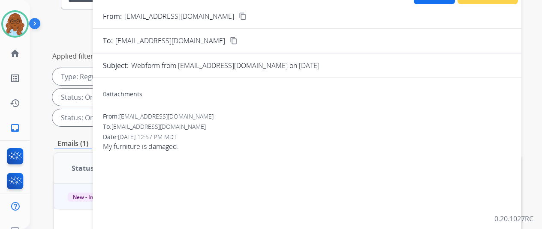
scroll to position [43, 0]
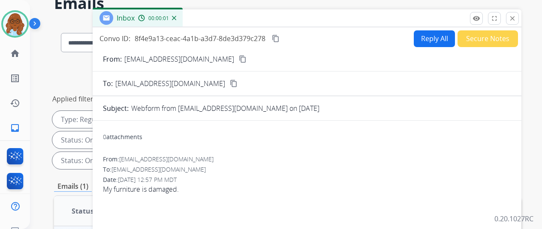
click at [239, 61] on mat-icon "content_copy" at bounding box center [243, 59] width 8 height 8
click at [421, 39] on button "Reply All" at bounding box center [434, 38] width 41 height 17
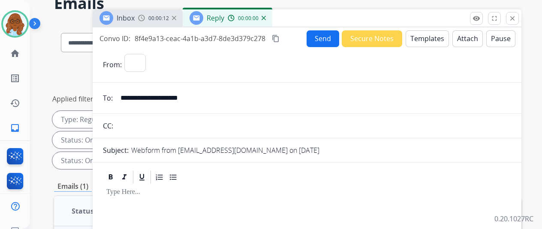
select select "**********"
click at [420, 42] on button "Templates" at bounding box center [427, 38] width 43 height 17
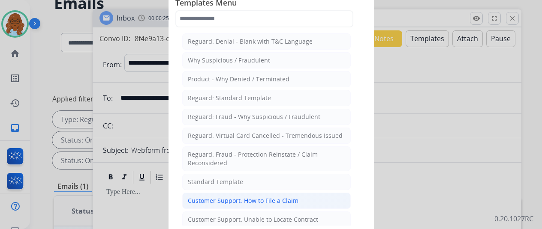
click at [247, 197] on div "Customer Support: How to File a Claim" at bounding box center [243, 201] width 111 height 9
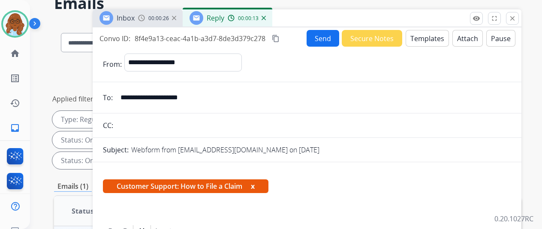
scroll to position [86, 0]
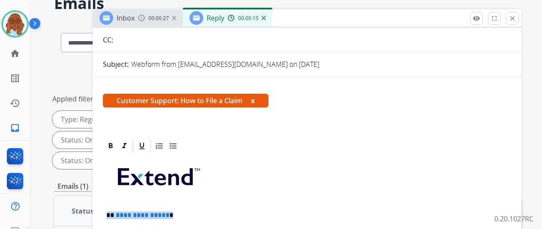
drag, startPoint x: 180, startPoint y: 217, endPoint x: 107, endPoint y: 217, distance: 72.9
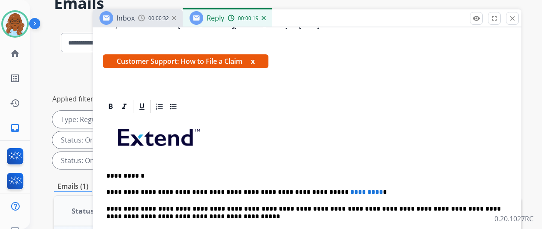
scroll to position [153, 0]
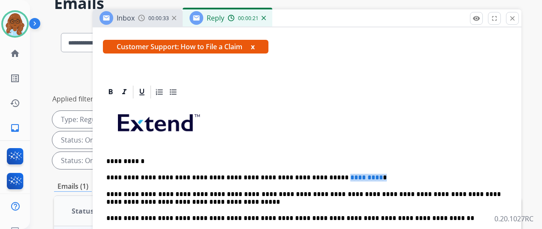
drag, startPoint x: 364, startPoint y: 158, endPoint x: 321, endPoint y: 162, distance: 43.1
click at [321, 174] on p "**********" at bounding box center [303, 178] width 394 height 8
click at [330, 174] on p "**********" at bounding box center [303, 178] width 394 height 8
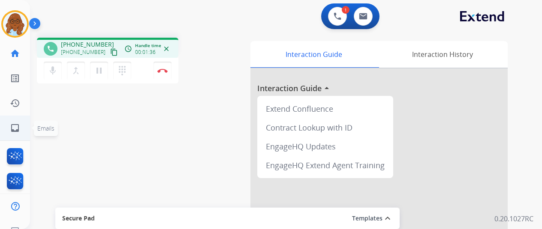
click at [16, 129] on mat-icon "inbox" at bounding box center [15, 128] width 10 height 10
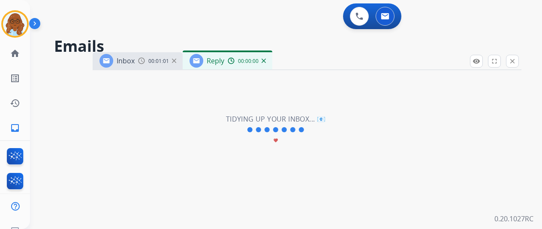
select select "**********"
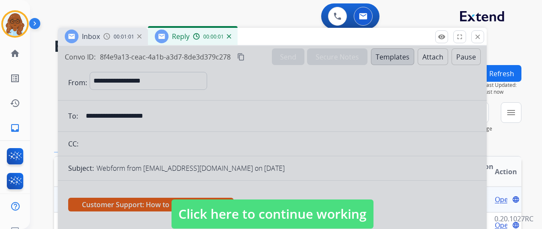
drag, startPoint x: 278, startPoint y: 42, endPoint x: 268, endPoint y: 36, distance: 11.8
click at [268, 36] on div "Inbox 00:01:01 Reply 00:00:01" at bounding box center [272, 37] width 429 height 18
click at [246, 186] on div at bounding box center [272, 206] width 429 height 320
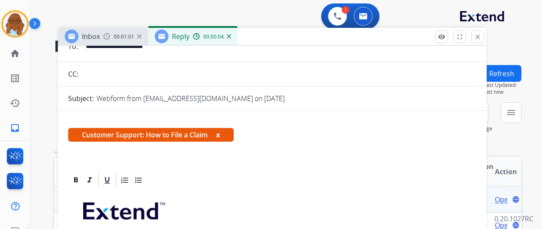
scroll to position [129, 0]
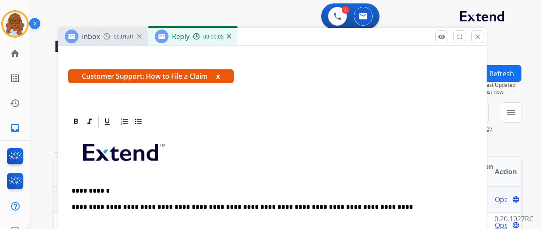
click at [220, 74] on button "x" at bounding box center [218, 76] width 4 height 10
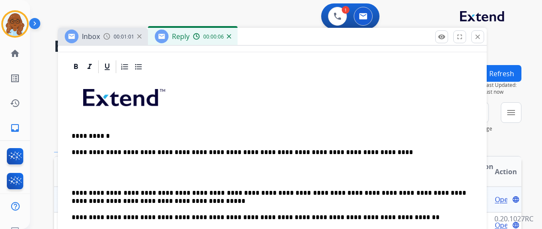
scroll to position [171, 0]
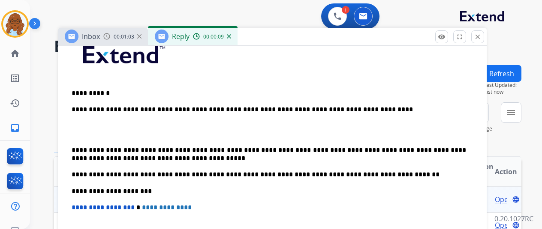
click at [78, 150] on p "**********" at bounding box center [269, 155] width 394 height 16
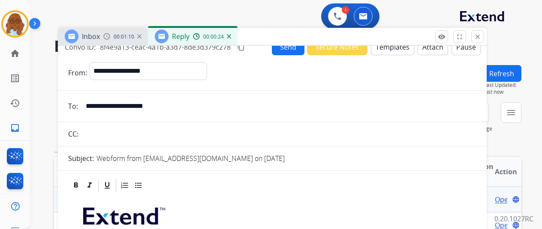
scroll to position [0, 0]
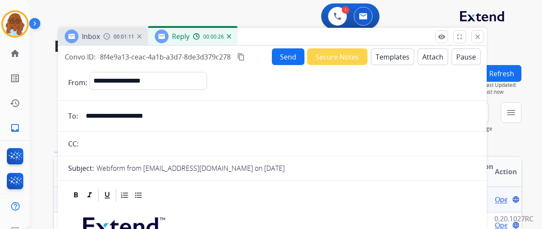
click at [287, 54] on button "Send" at bounding box center [288, 56] width 33 height 17
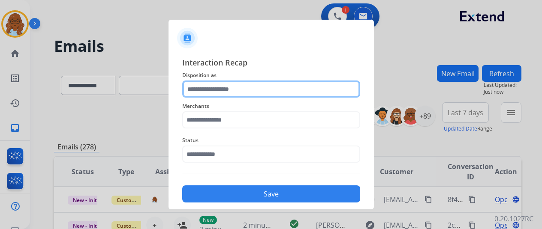
click at [275, 89] on input "text" at bounding box center [271, 89] width 178 height 17
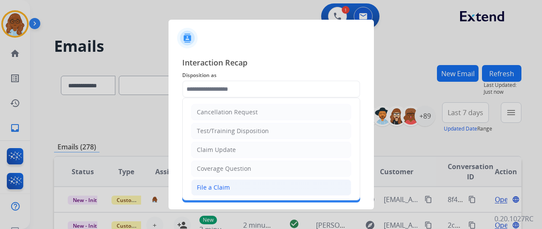
click at [232, 187] on li "File a Claim" at bounding box center [271, 188] width 160 height 16
type input "**********"
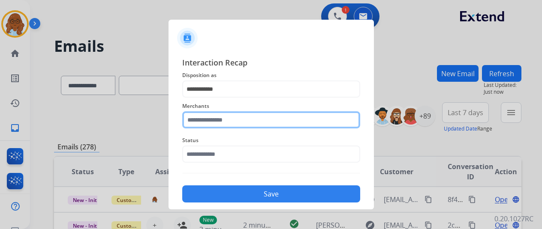
click at [234, 120] on input "text" at bounding box center [271, 119] width 178 height 17
click at [194, 126] on input "text" at bounding box center [271, 119] width 178 height 17
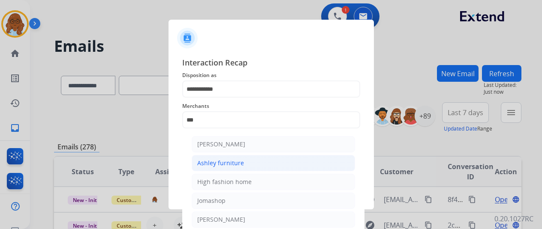
click at [283, 162] on li "Ashley furniture" at bounding box center [273, 163] width 163 height 16
type input "**********"
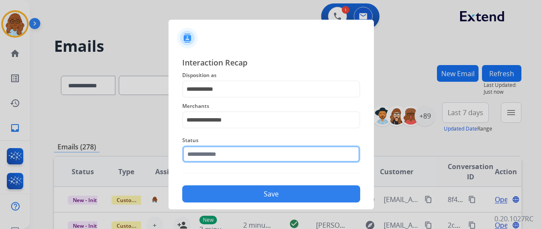
click at [242, 158] on input "text" at bounding box center [271, 154] width 178 height 17
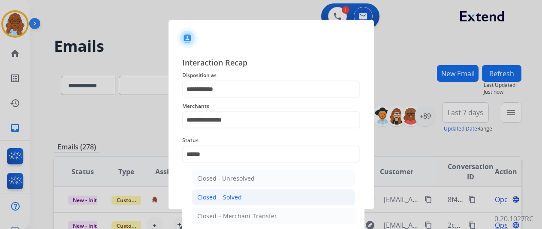
click at [244, 202] on li "Closed – Solved" at bounding box center [273, 198] width 163 height 16
type input "**********"
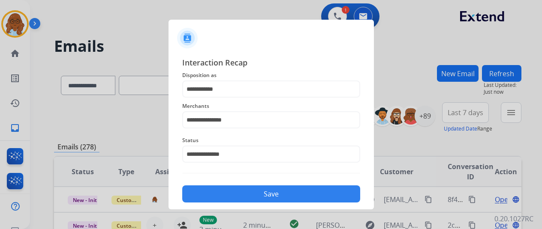
click at [244, 186] on div "Save" at bounding box center [271, 191] width 178 height 22
click at [271, 192] on button "Save" at bounding box center [271, 194] width 178 height 17
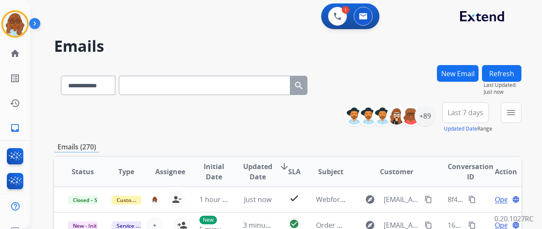
click at [452, 74] on button "New Email" at bounding box center [458, 73] width 42 height 17
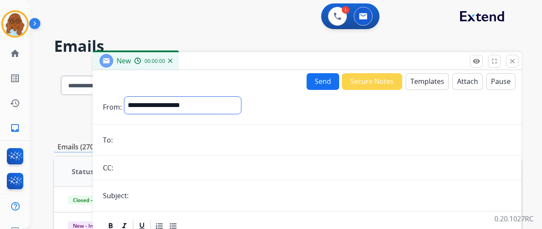
drag, startPoint x: 202, startPoint y: 102, endPoint x: 191, endPoint y: 111, distance: 13.5
click at [202, 102] on select "**********" at bounding box center [182, 105] width 117 height 17
select select "**********"
click at [131, 97] on select "**********" at bounding box center [182, 105] width 117 height 17
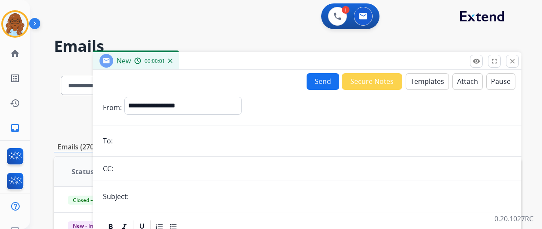
click at [152, 143] on input "email" at bounding box center [313, 140] width 396 height 17
type input "*"
type input "**********"
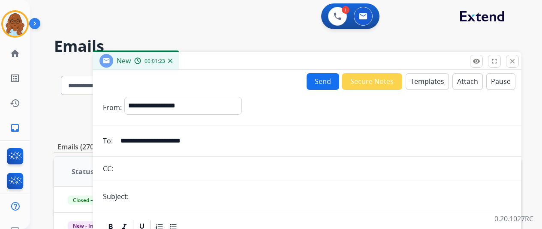
click at [195, 193] on input "text" at bounding box center [321, 196] width 380 height 17
type input "**********"
click at [423, 84] on button "Templates" at bounding box center [427, 81] width 43 height 17
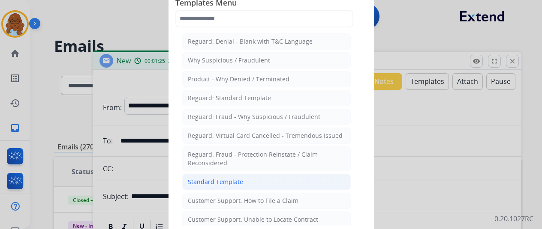
click at [226, 179] on div "Standard Template" at bounding box center [215, 182] width 55 height 9
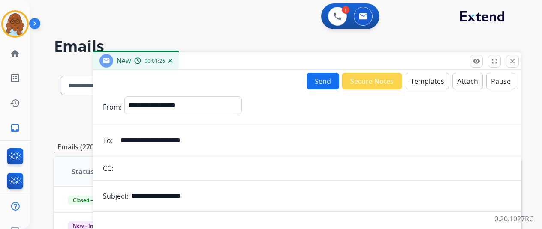
click at [430, 81] on button "Templates" at bounding box center [427, 81] width 43 height 17
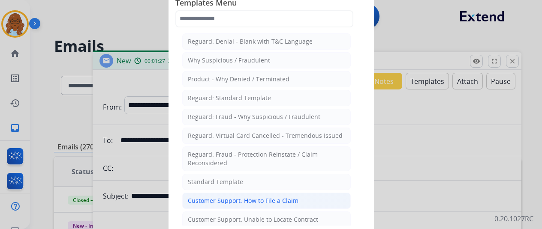
click at [252, 200] on div "Customer Support: How to File a Claim" at bounding box center [243, 201] width 111 height 9
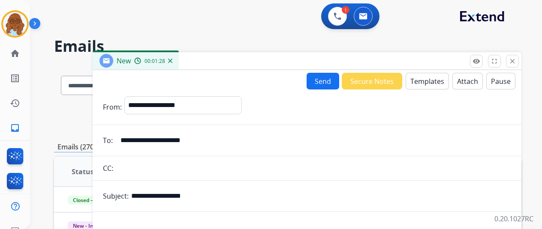
scroll to position [164, 0]
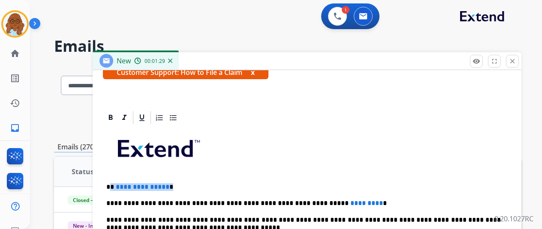
drag, startPoint x: 184, startPoint y: 189, endPoint x: 116, endPoint y: 181, distance: 68.6
click at [116, 183] on p "**********" at bounding box center [303, 187] width 394 height 8
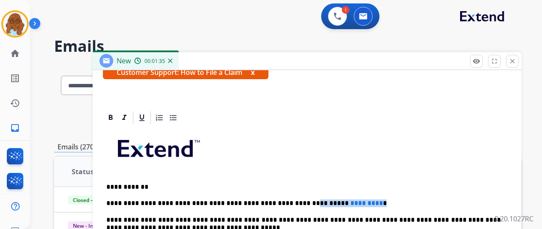
drag, startPoint x: 370, startPoint y: 201, endPoint x: 296, endPoint y: 203, distance: 74.6
click at [296, 203] on p "**********" at bounding box center [303, 204] width 394 height 8
click at [225, 202] on p "**********" at bounding box center [303, 204] width 394 height 8
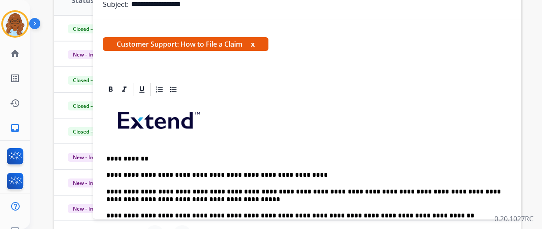
scroll to position [0, 0]
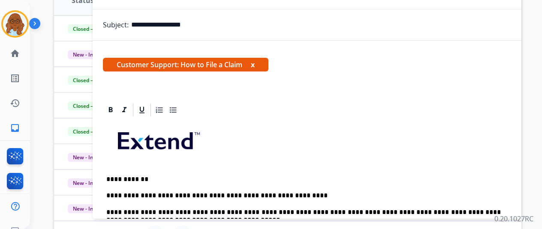
click at [265, 63] on span "Customer Support: How to File a Claim x" at bounding box center [185, 65] width 165 height 14
click at [264, 64] on span "Customer Support: How to File a Claim x" at bounding box center [185, 65] width 165 height 14
click at [255, 65] on button "x" at bounding box center [253, 65] width 4 height 10
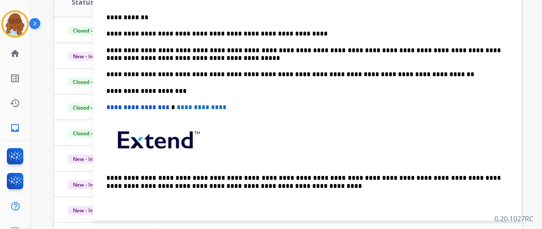
scroll to position [171, 0]
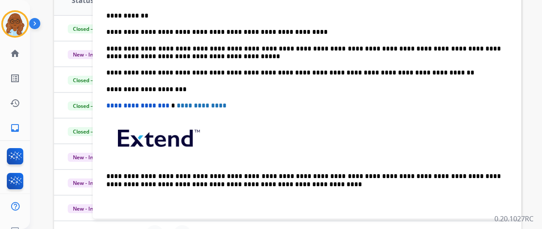
click at [281, 54] on p "**********" at bounding box center [303, 53] width 394 height 16
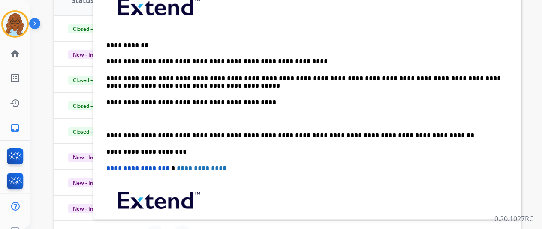
scroll to position [66, 0]
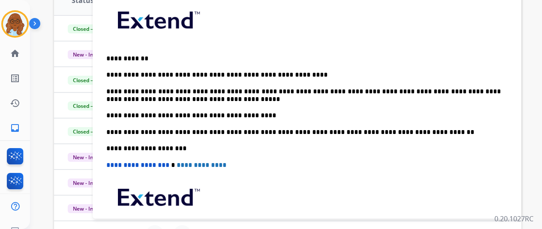
click at [144, 115] on p "**********" at bounding box center [303, 116] width 394 height 8
click at [145, 117] on p "**********" at bounding box center [303, 116] width 394 height 8
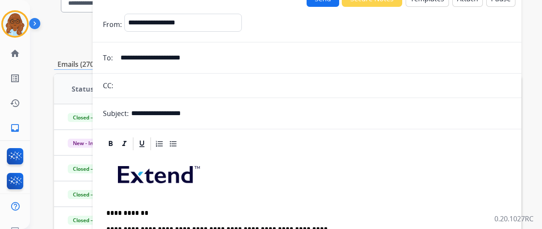
scroll to position [0, 0]
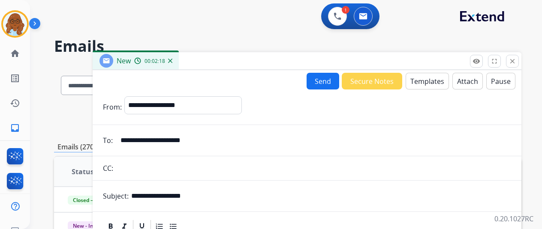
click at [325, 84] on button "Send" at bounding box center [323, 81] width 33 height 17
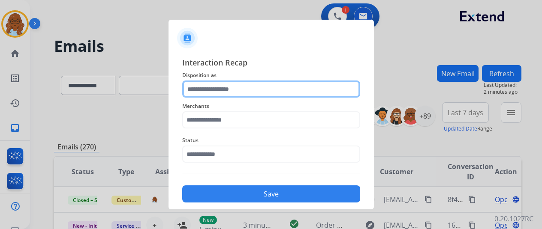
click at [271, 87] on input "text" at bounding box center [271, 89] width 178 height 17
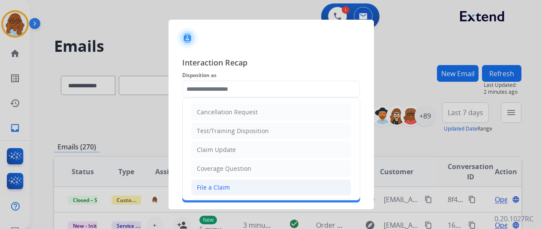
click at [231, 189] on li "File a Claim" at bounding box center [271, 188] width 160 height 16
type input "**********"
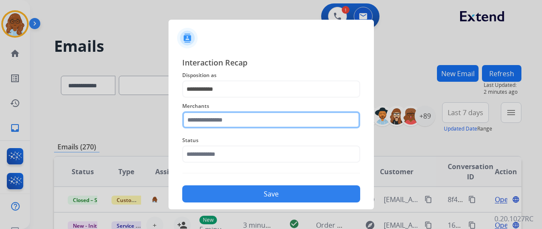
click at [236, 121] on input "text" at bounding box center [271, 119] width 178 height 17
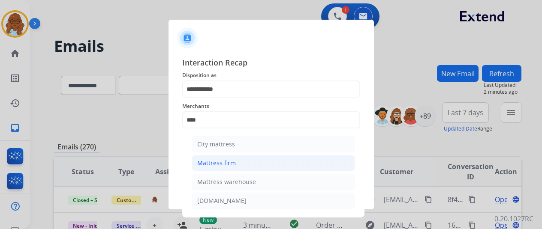
click at [233, 165] on div "Mattress firm" at bounding box center [216, 163] width 39 height 9
type input "**********"
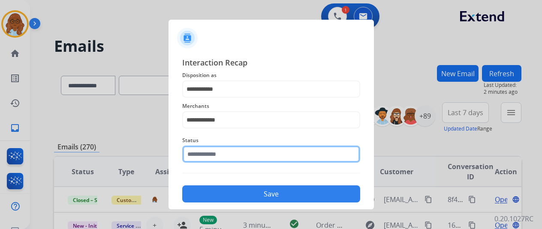
click at [202, 152] on input "text" at bounding box center [271, 154] width 178 height 17
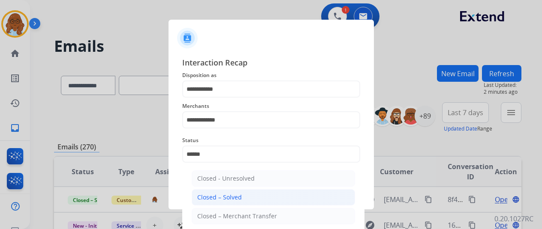
click at [220, 198] on div "Closed – Solved" at bounding box center [219, 197] width 45 height 9
type input "**********"
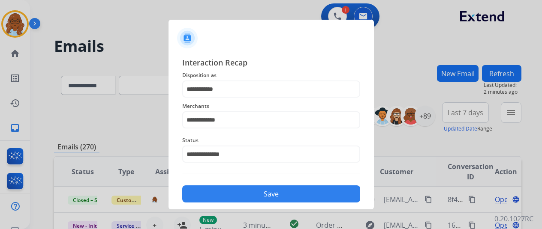
click at [233, 194] on button "Save" at bounding box center [271, 194] width 178 height 17
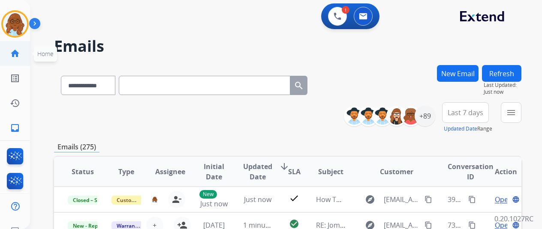
click at [21, 54] on link "home Home" at bounding box center [15, 54] width 24 height 24
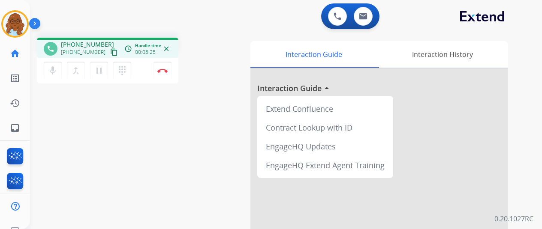
click at [132, 111] on div "phone +12159893939 +12159893939 content_copy access_time Call metrics Queue 05:…" at bounding box center [275, 210] width 491 height 358
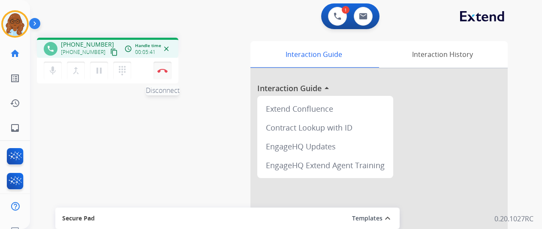
click at [164, 69] on img at bounding box center [162, 71] width 10 height 4
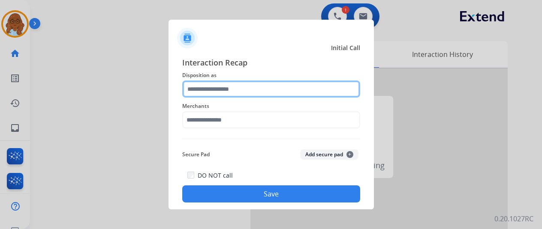
click at [217, 89] on input "text" at bounding box center [271, 89] width 178 height 17
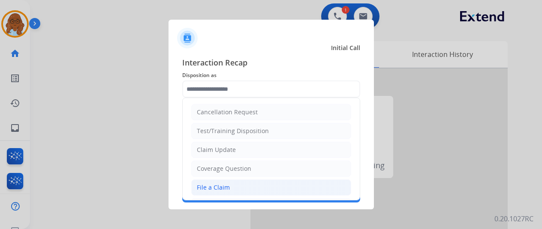
click at [231, 186] on li "File a Claim" at bounding box center [271, 188] width 160 height 16
type input "**********"
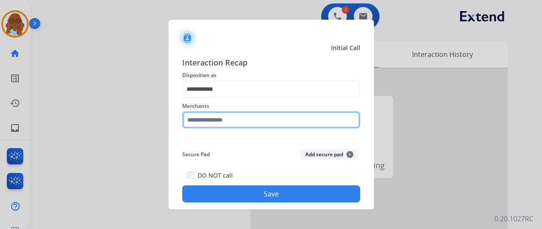
click at [217, 119] on input "text" at bounding box center [271, 119] width 178 height 17
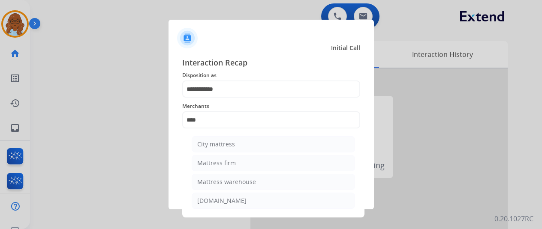
click at [247, 158] on li "Mattress firm" at bounding box center [273, 163] width 163 height 16
type input "**********"
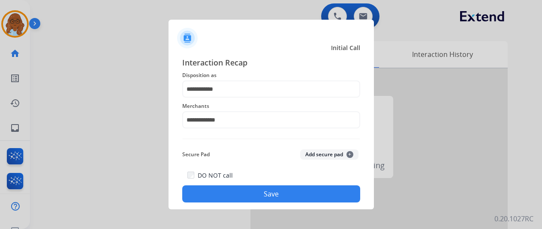
click at [242, 199] on button "Save" at bounding box center [271, 194] width 178 height 17
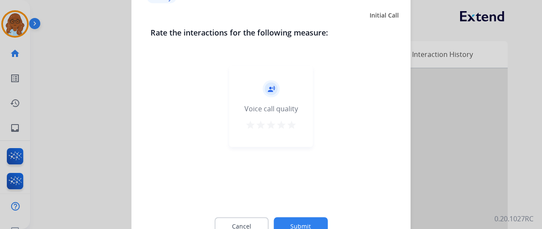
drag, startPoint x: 289, startPoint y: 125, endPoint x: 297, endPoint y: 198, distance: 73.3
click at [289, 125] on mat-icon "star" at bounding box center [291, 125] width 10 height 10
click at [305, 224] on button "Submit" at bounding box center [301, 226] width 54 height 18
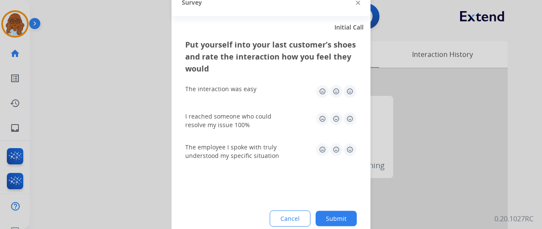
click at [349, 88] on img at bounding box center [350, 91] width 14 height 14
click at [349, 119] on img at bounding box center [350, 119] width 14 height 14
click at [364, 152] on div "Put yourself into your last customer’s shoes and rate the interaction how you f…" at bounding box center [270, 139] width 199 height 202
click at [336, 150] on img at bounding box center [336, 150] width 14 height 14
click at [347, 152] on img at bounding box center [350, 150] width 14 height 14
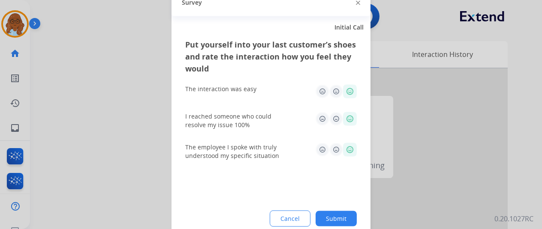
click at [340, 212] on button "Submit" at bounding box center [336, 218] width 41 height 15
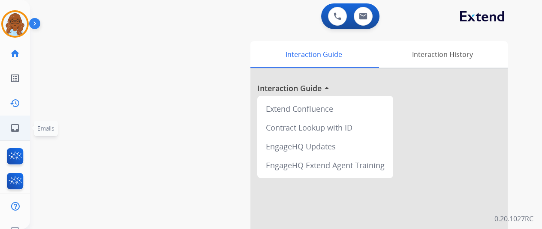
click at [18, 117] on link "inbox Emails" at bounding box center [15, 128] width 24 height 24
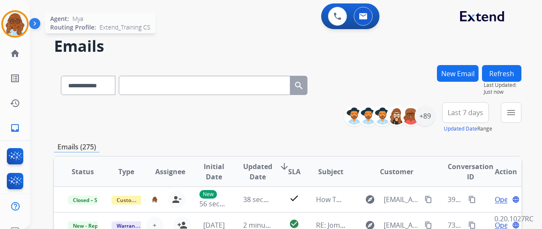
click at [14, 17] on img at bounding box center [15, 24] width 24 height 24
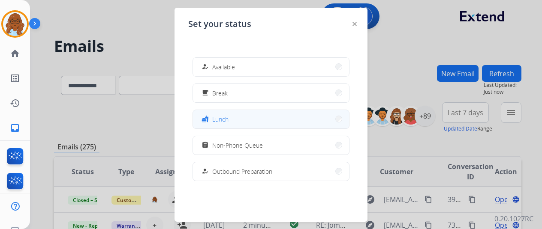
click at [230, 117] on button "fastfood Lunch" at bounding box center [271, 119] width 156 height 18
